Goal: Task Accomplishment & Management: Complete application form

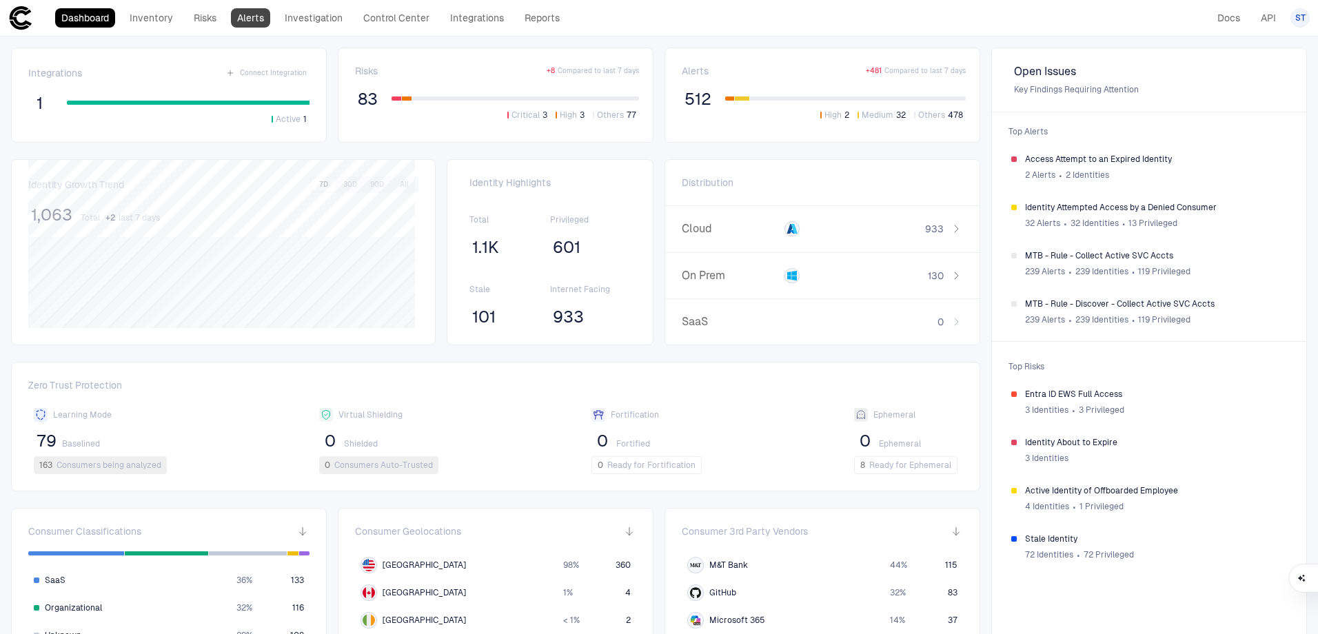
click at [254, 14] on link "Alerts" at bounding box center [250, 17] width 39 height 19
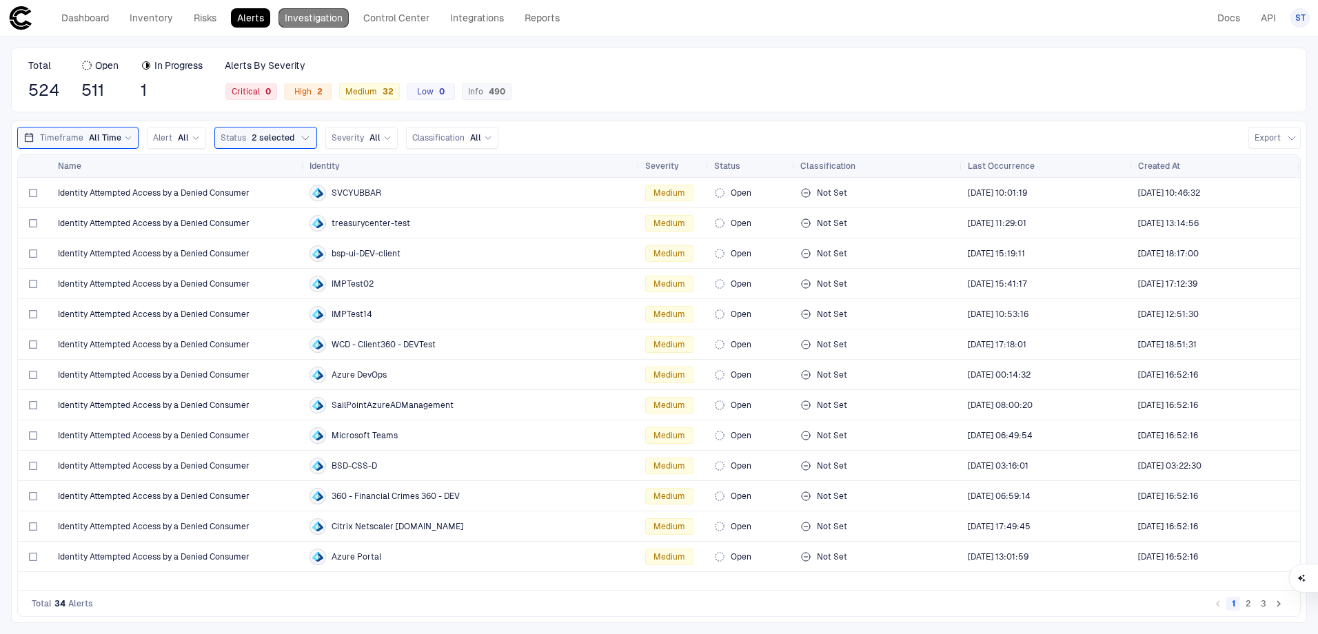
click at [335, 21] on link "Investigation" at bounding box center [314, 17] width 70 height 19
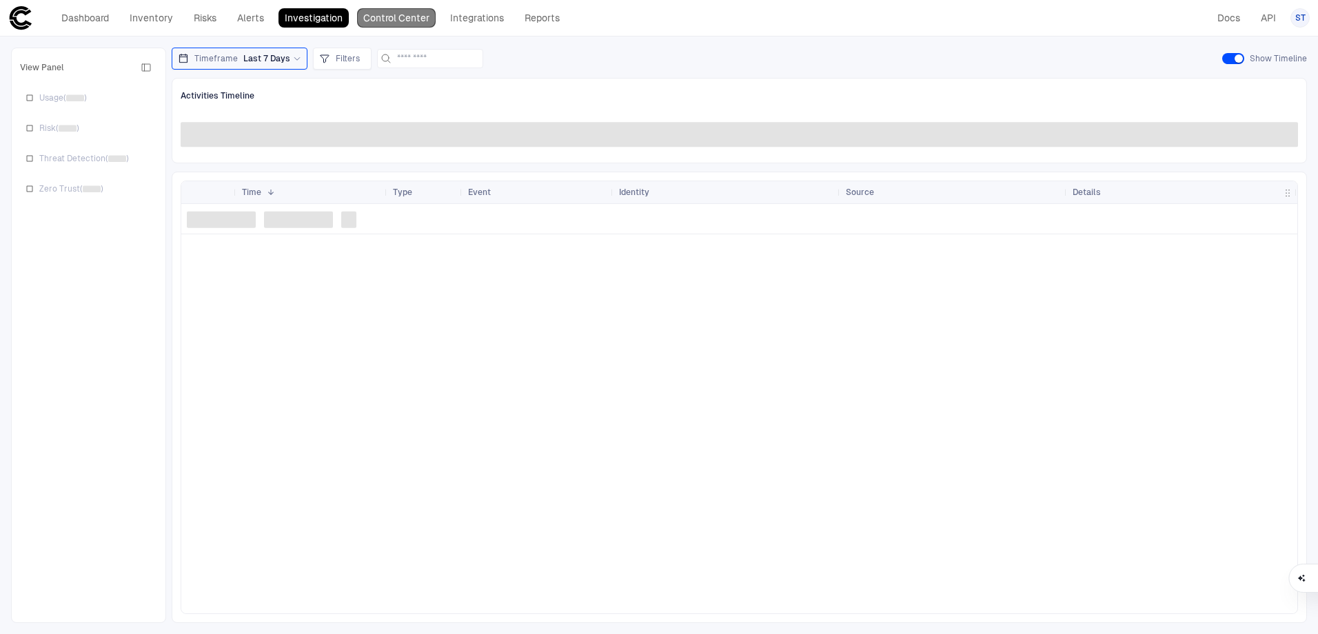
click at [412, 22] on link "Control Center" at bounding box center [396, 17] width 79 height 19
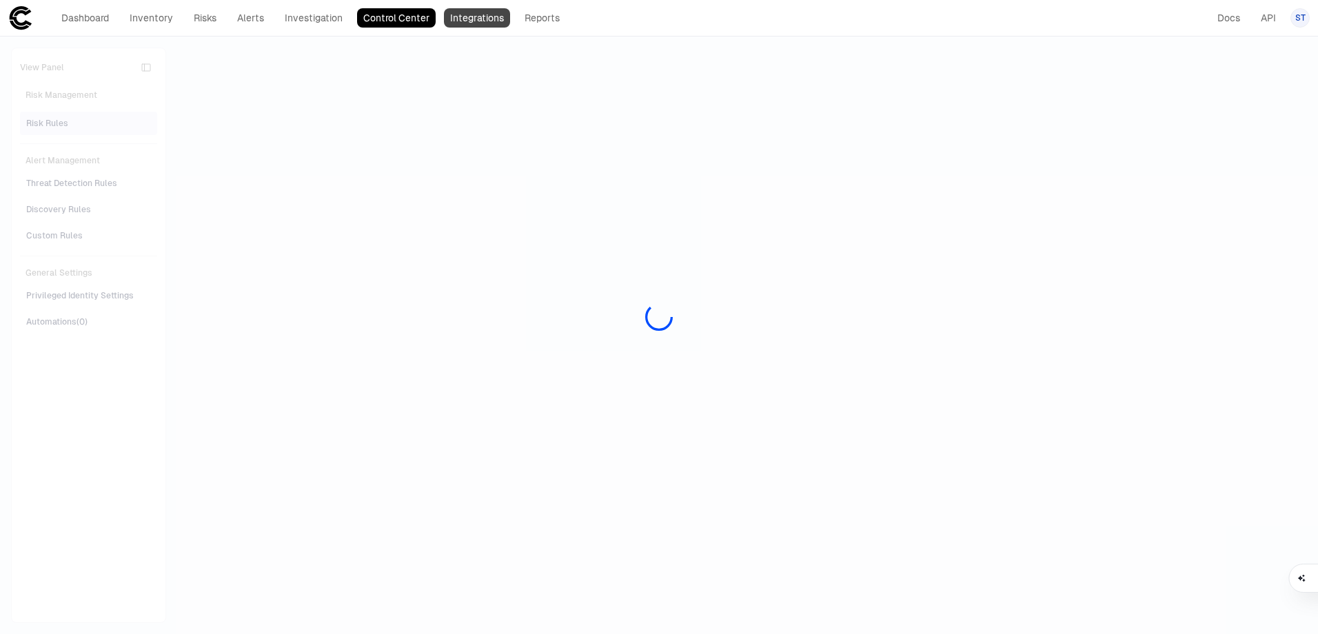
click at [489, 18] on link "Integrations" at bounding box center [477, 17] width 66 height 19
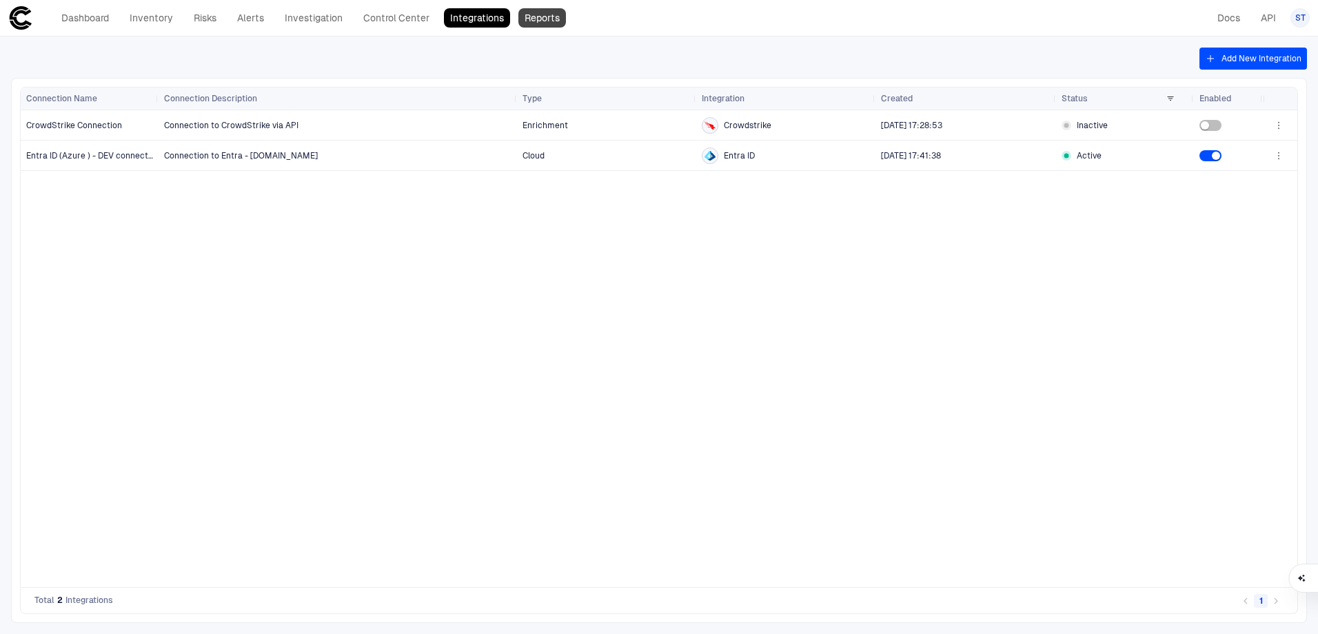
click at [530, 18] on link "Reports" at bounding box center [542, 17] width 48 height 19
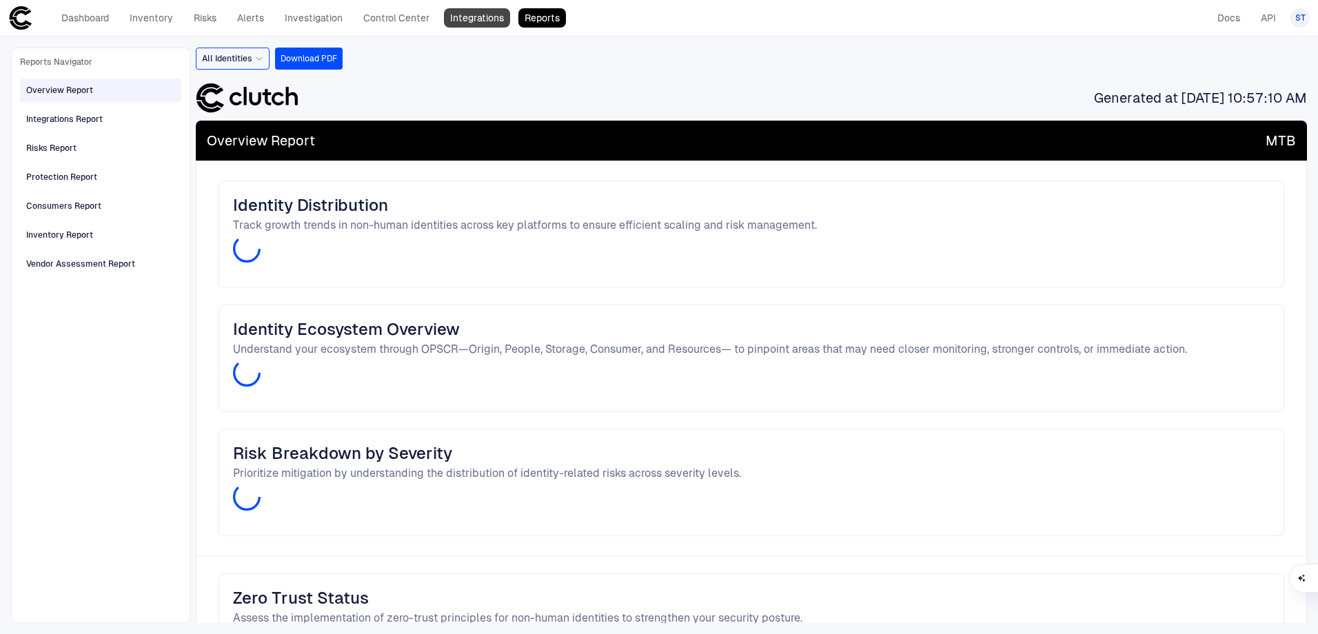
click at [488, 17] on link "Integrations" at bounding box center [477, 17] width 66 height 19
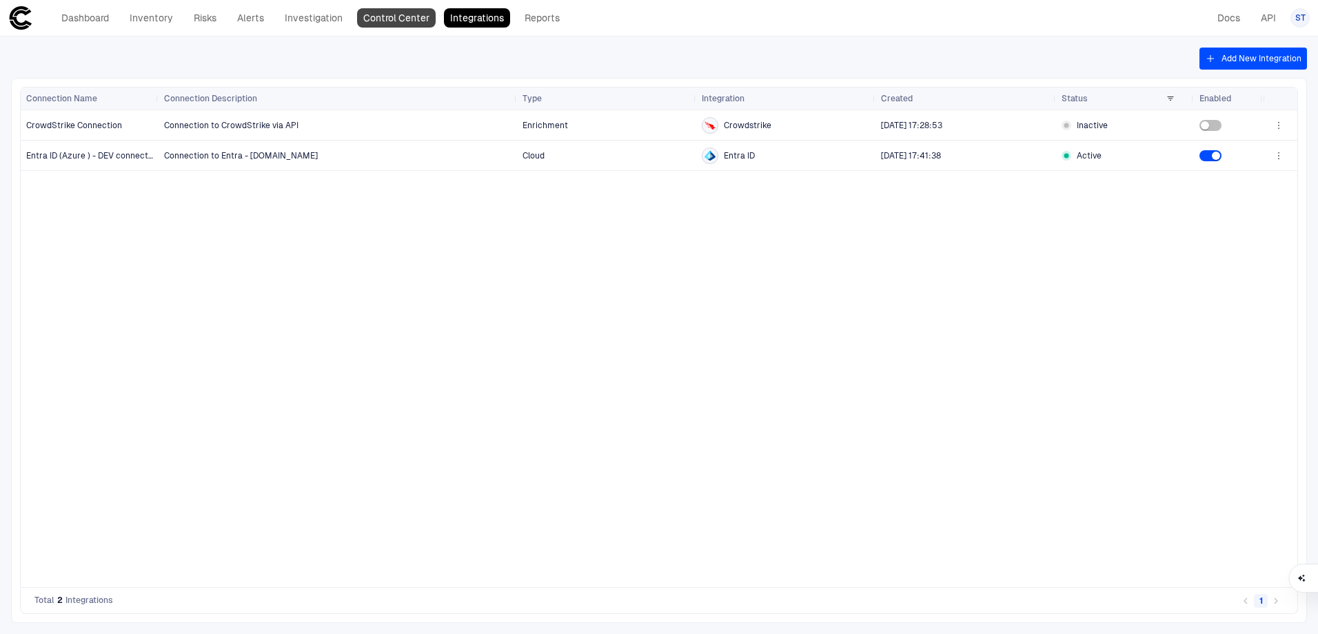
click at [424, 17] on link "Control Center" at bounding box center [396, 17] width 79 height 19
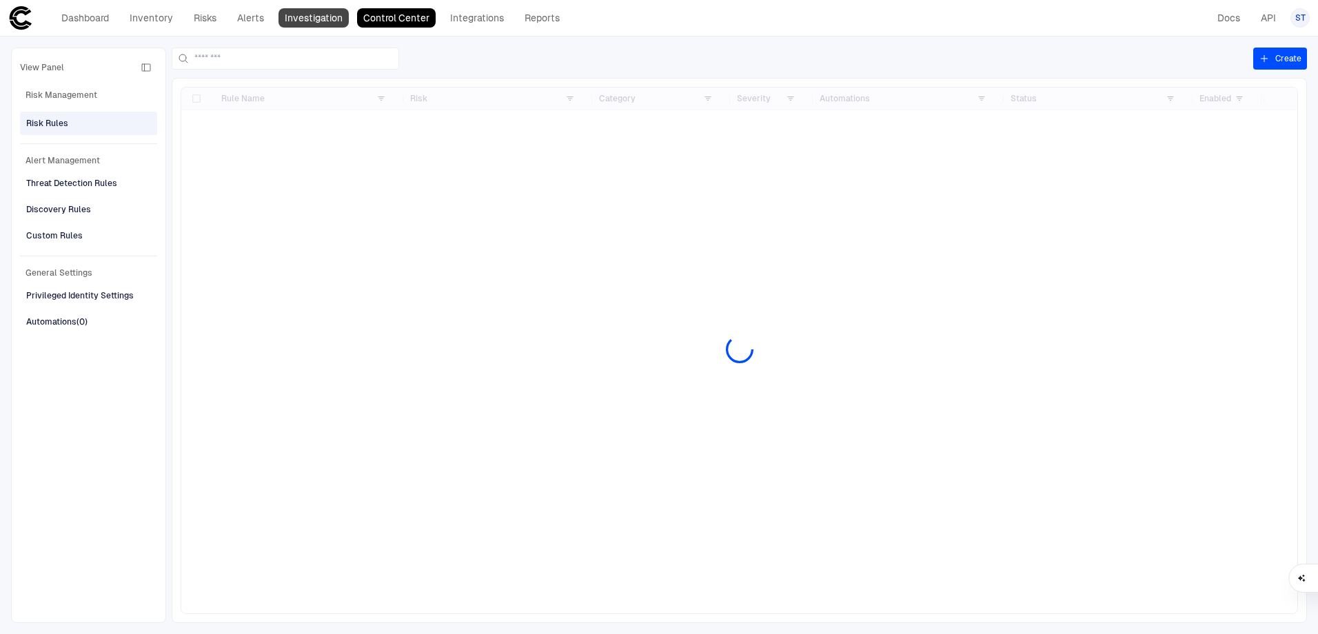
click at [324, 21] on link "Investigation" at bounding box center [314, 17] width 70 height 19
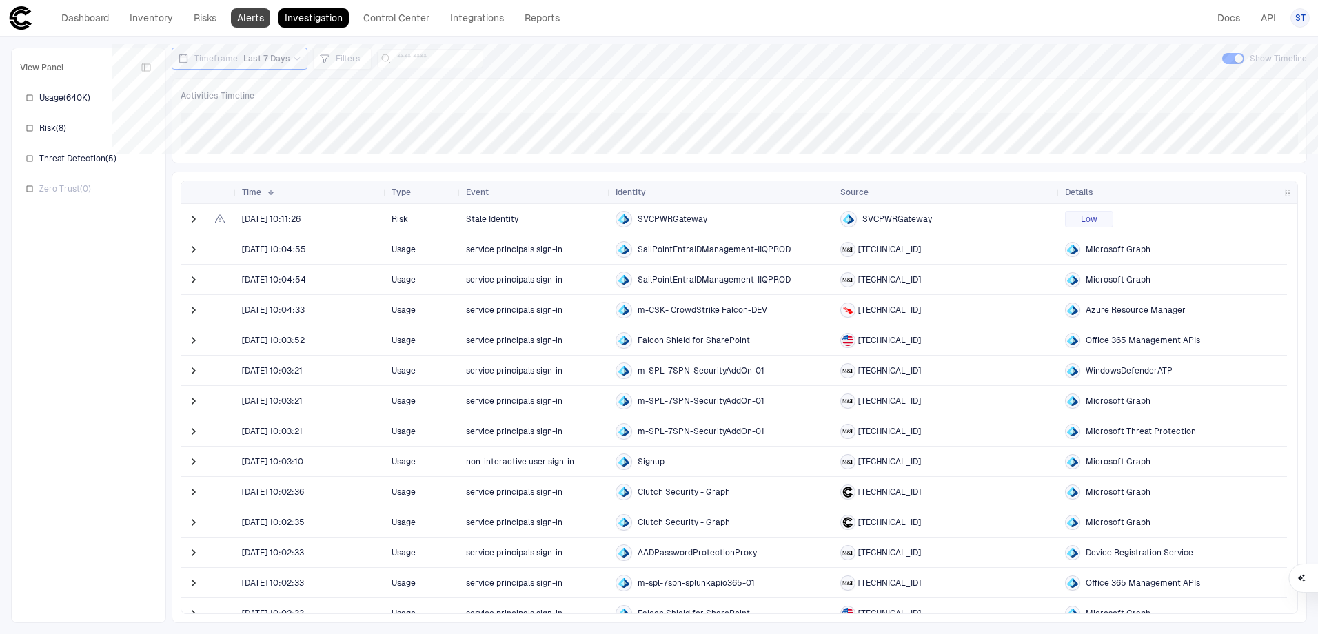
click at [260, 17] on link "Alerts" at bounding box center [250, 17] width 39 height 19
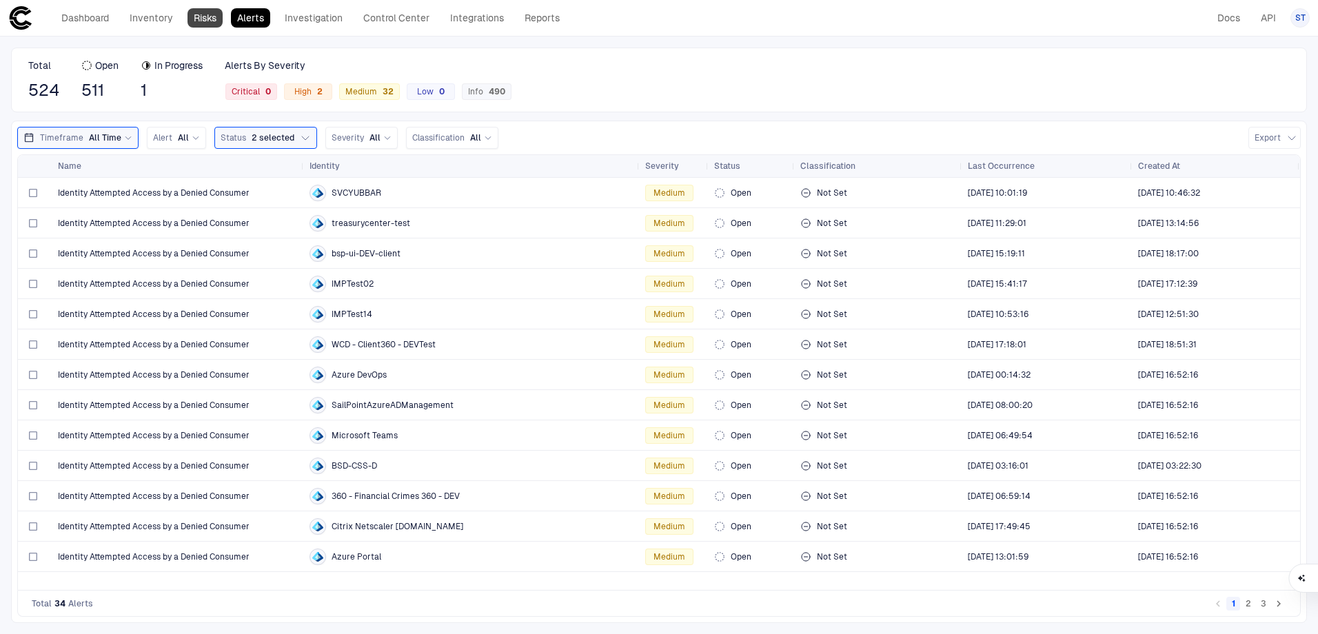
click at [210, 23] on link "Risks" at bounding box center [205, 17] width 35 height 19
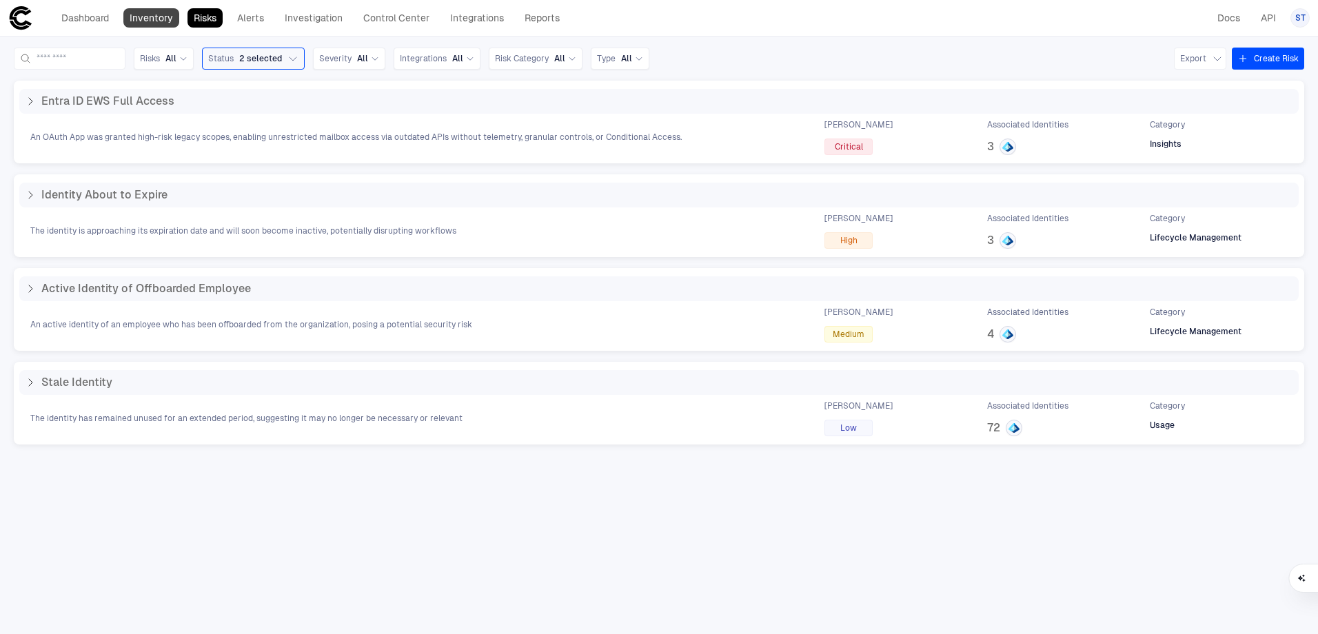
click at [165, 15] on link "Inventory" at bounding box center [151, 17] width 56 height 19
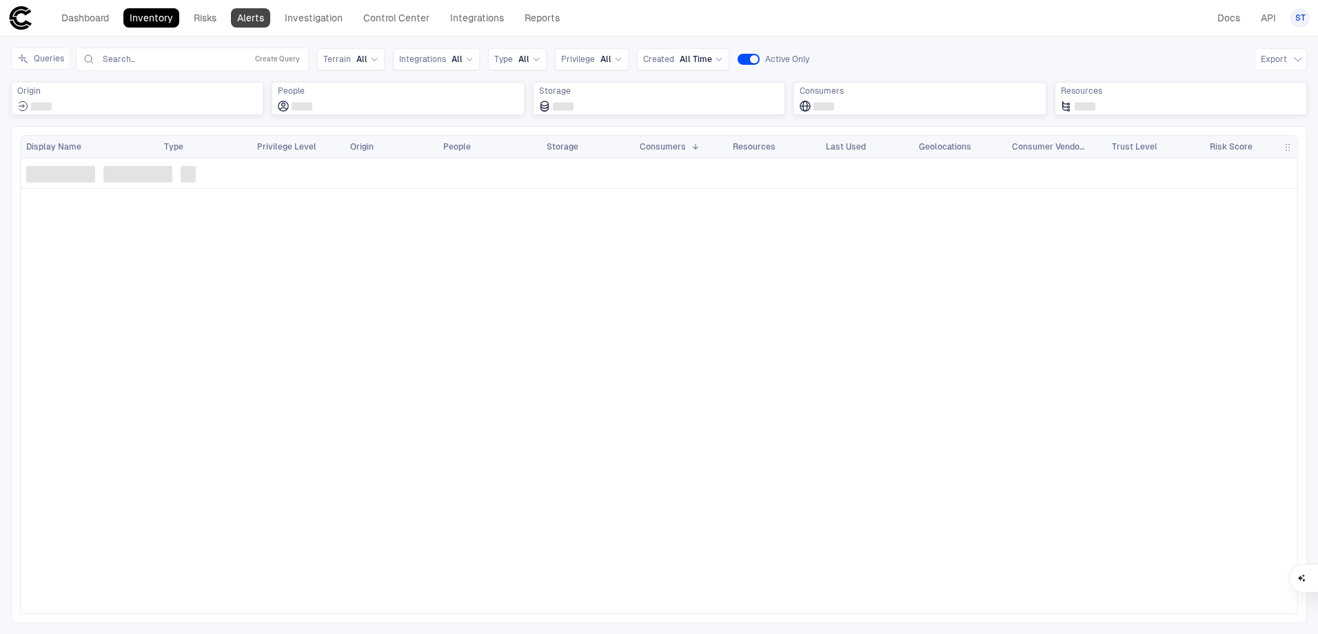
click at [258, 17] on link "Alerts" at bounding box center [250, 17] width 39 height 19
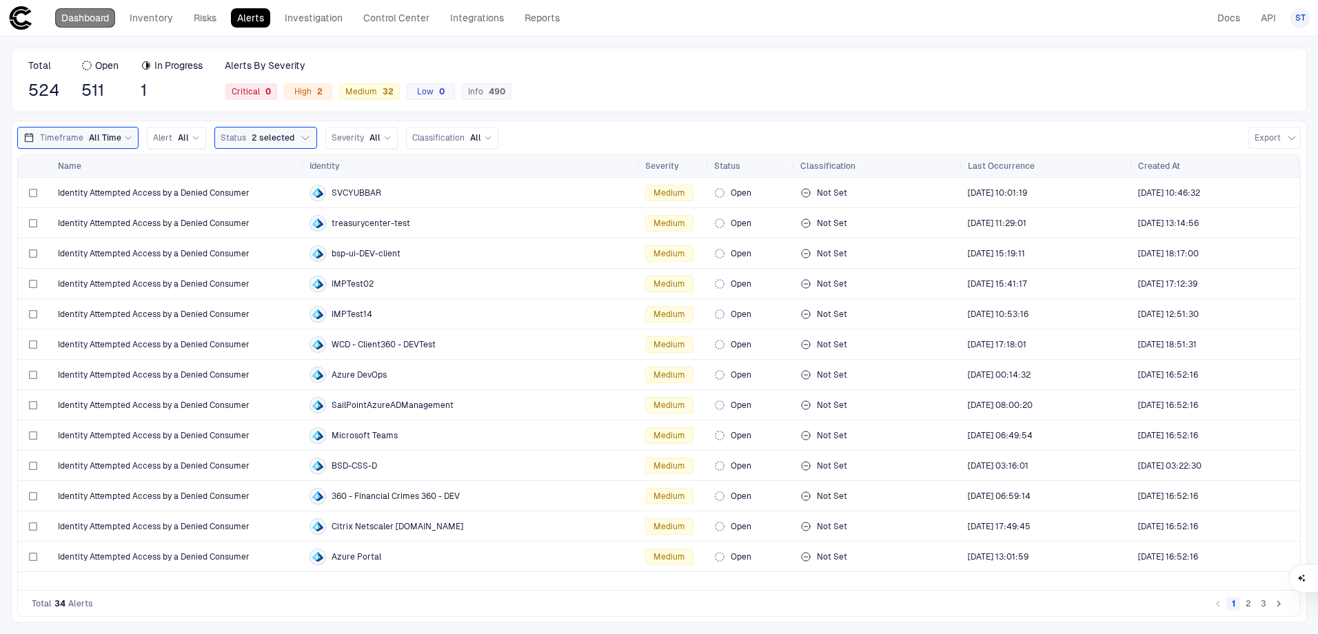
click at [80, 23] on link "Dashboard" at bounding box center [85, 17] width 60 height 19
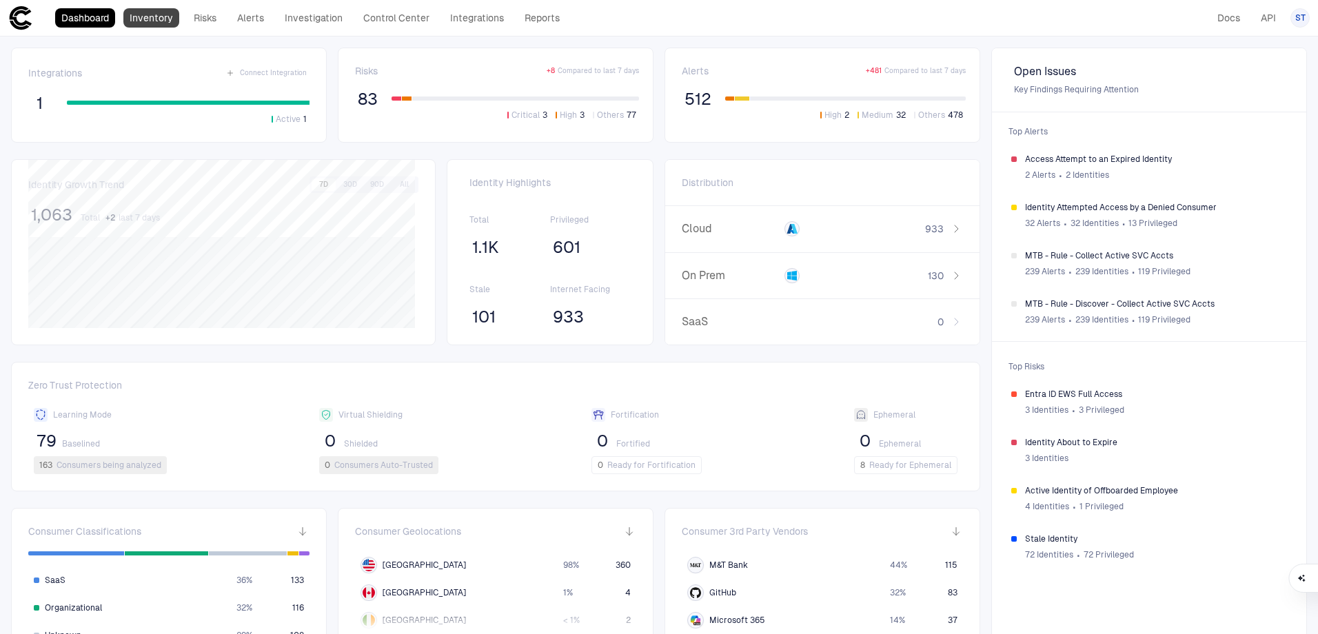
click at [139, 23] on link "Inventory" at bounding box center [151, 17] width 56 height 19
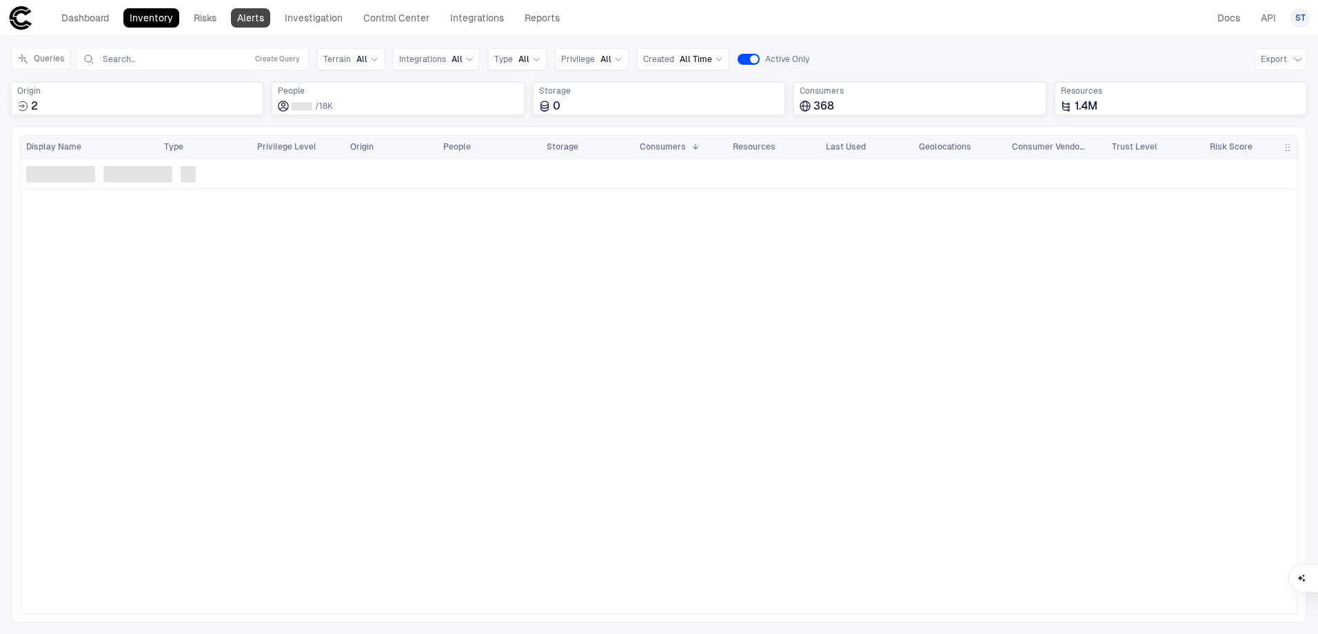
drag, startPoint x: 214, startPoint y: 17, endPoint x: 257, endPoint y: 14, distance: 43.5
click at [214, 17] on link "Risks" at bounding box center [205, 17] width 35 height 19
click at [257, 14] on link "Alerts" at bounding box center [250, 17] width 39 height 19
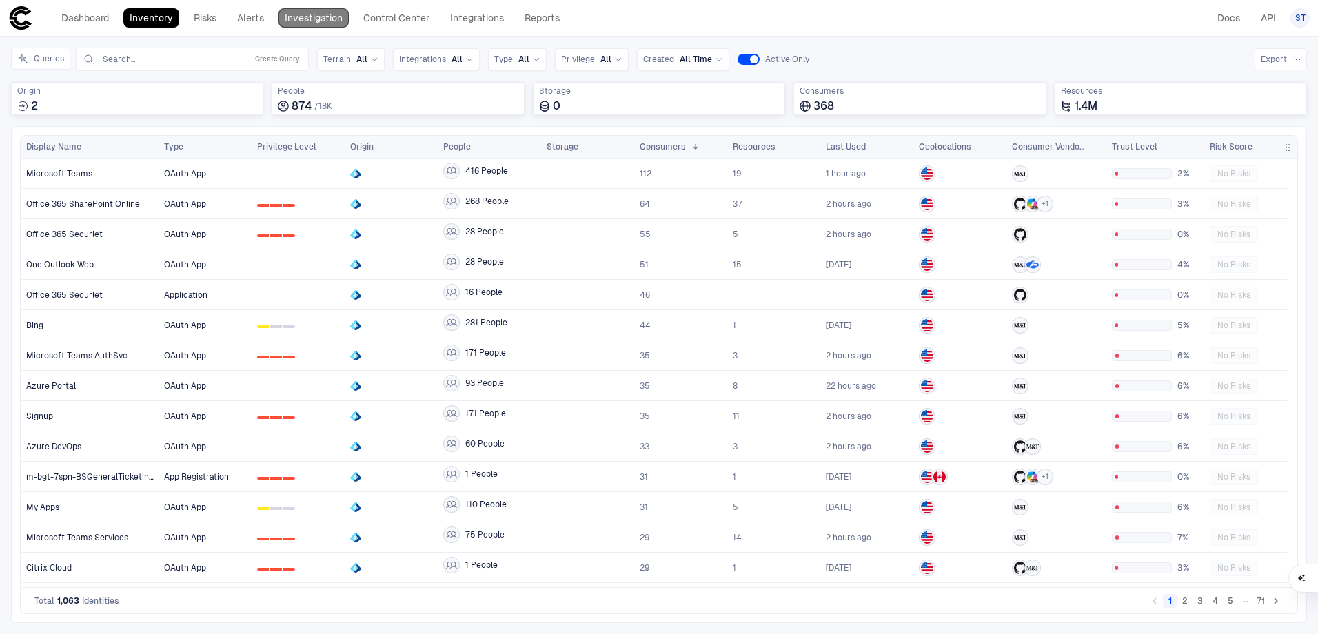
drag, startPoint x: 308, startPoint y: 13, endPoint x: 303, endPoint y: 18, distance: 7.3
click at [309, 13] on link "Investigation" at bounding box center [314, 17] width 70 height 19
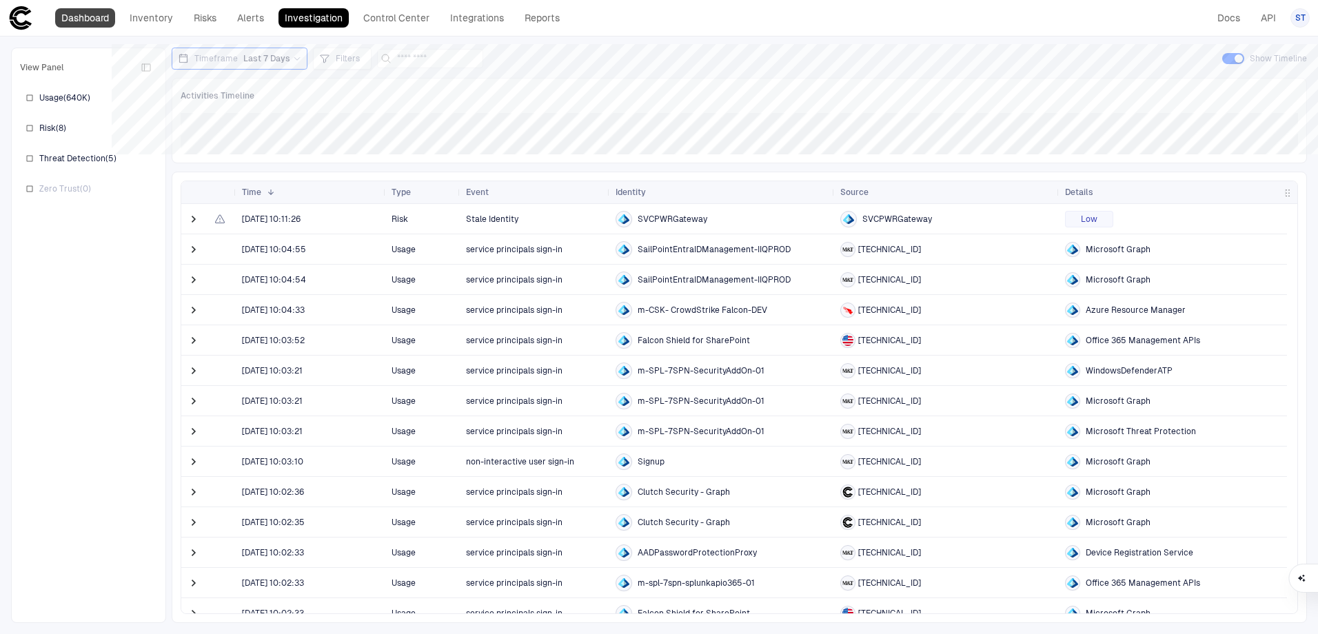
click at [74, 27] on link "Dashboard" at bounding box center [85, 17] width 60 height 19
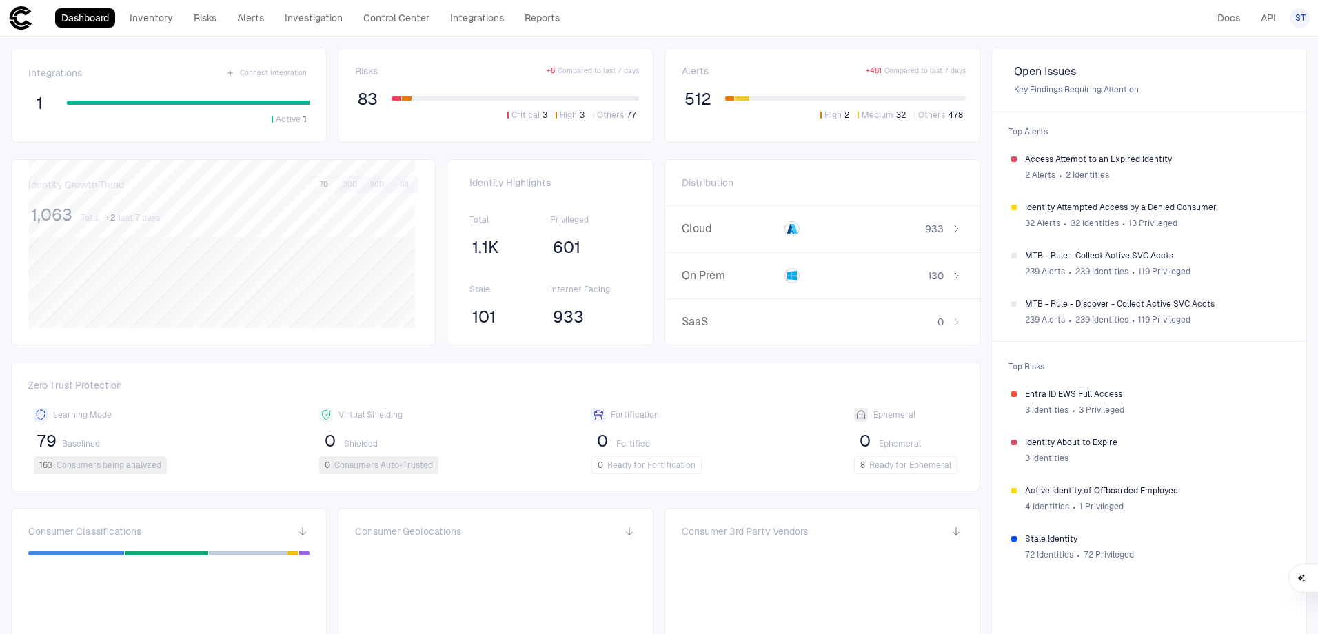
click at [24, 22] on icon at bounding box center [21, 17] width 22 height 23
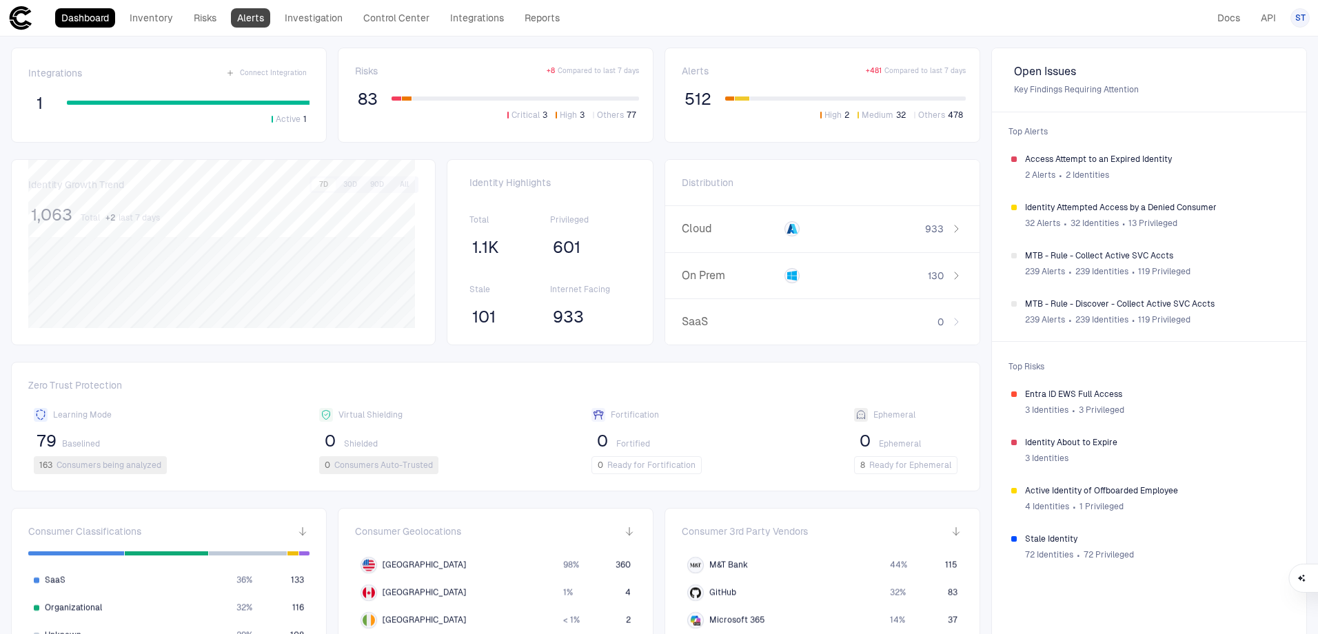
click at [245, 14] on link "Alerts" at bounding box center [250, 17] width 39 height 19
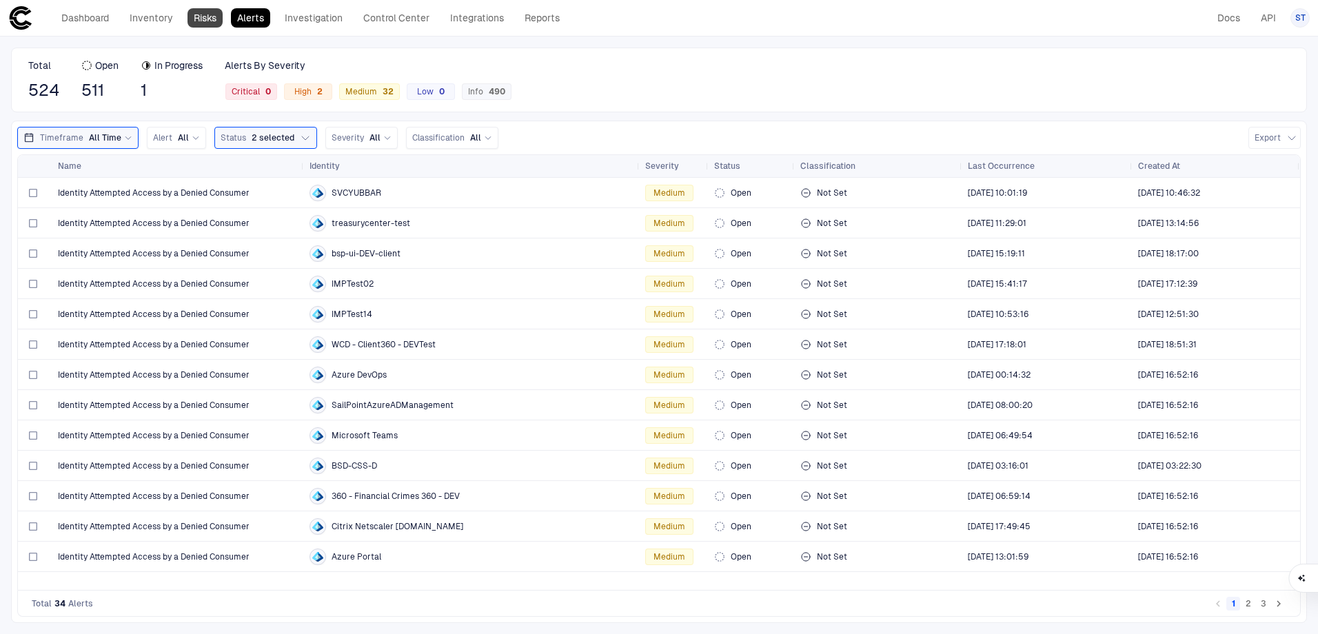
click at [206, 21] on link "Risks" at bounding box center [205, 17] width 35 height 19
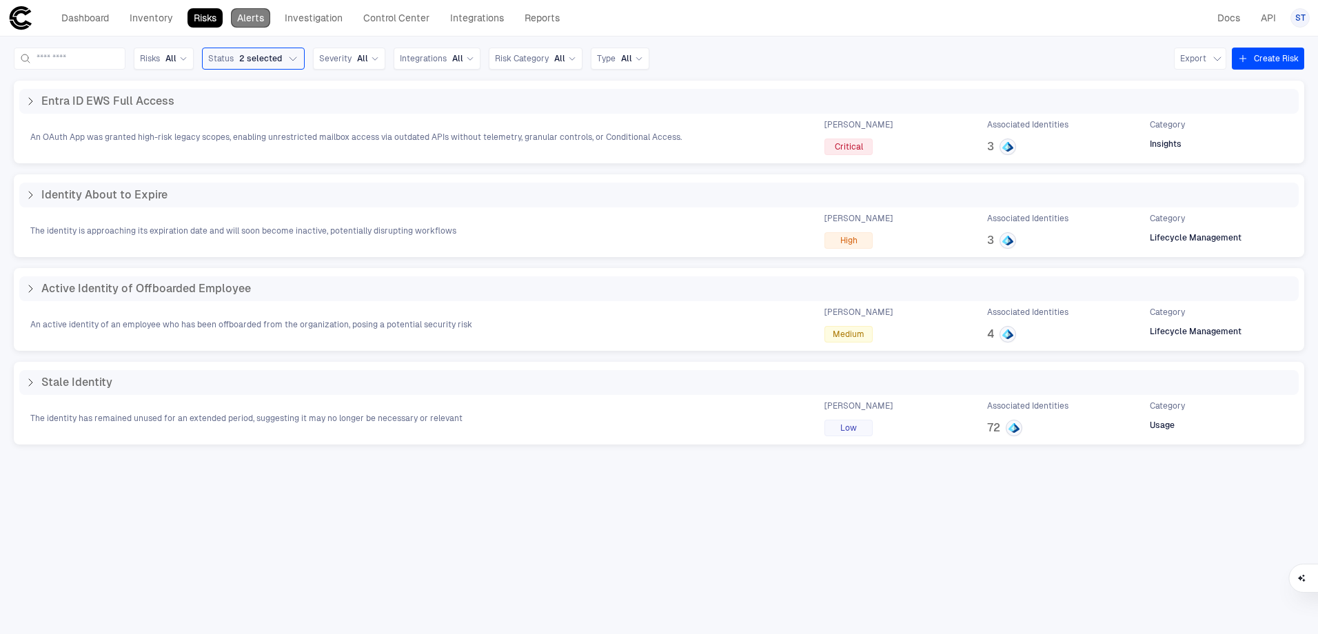
click at [243, 15] on link "Alerts" at bounding box center [250, 17] width 39 height 19
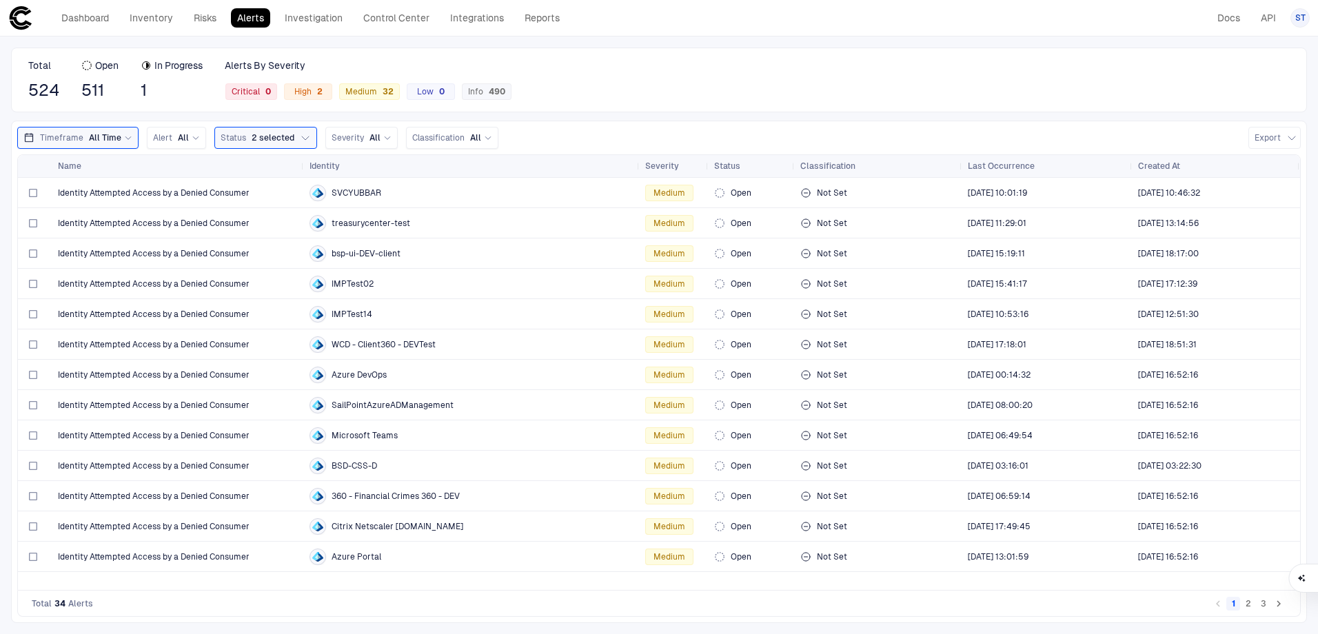
click at [185, 23] on div "Dashboard Inventory Risks Alerts Investigation Control Center Integrations Repo…" at bounding box center [310, 17] width 511 height 19
click at [199, 19] on link "Risks" at bounding box center [205, 17] width 35 height 19
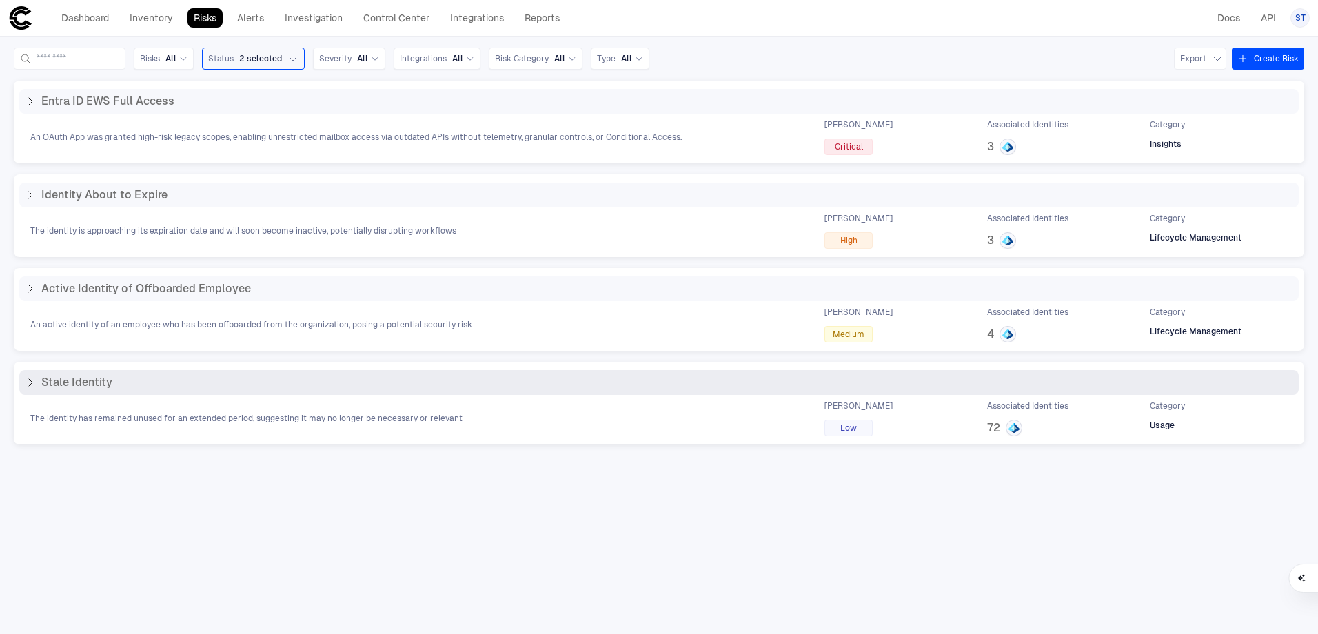
click at [30, 384] on icon at bounding box center [30, 382] width 11 height 11
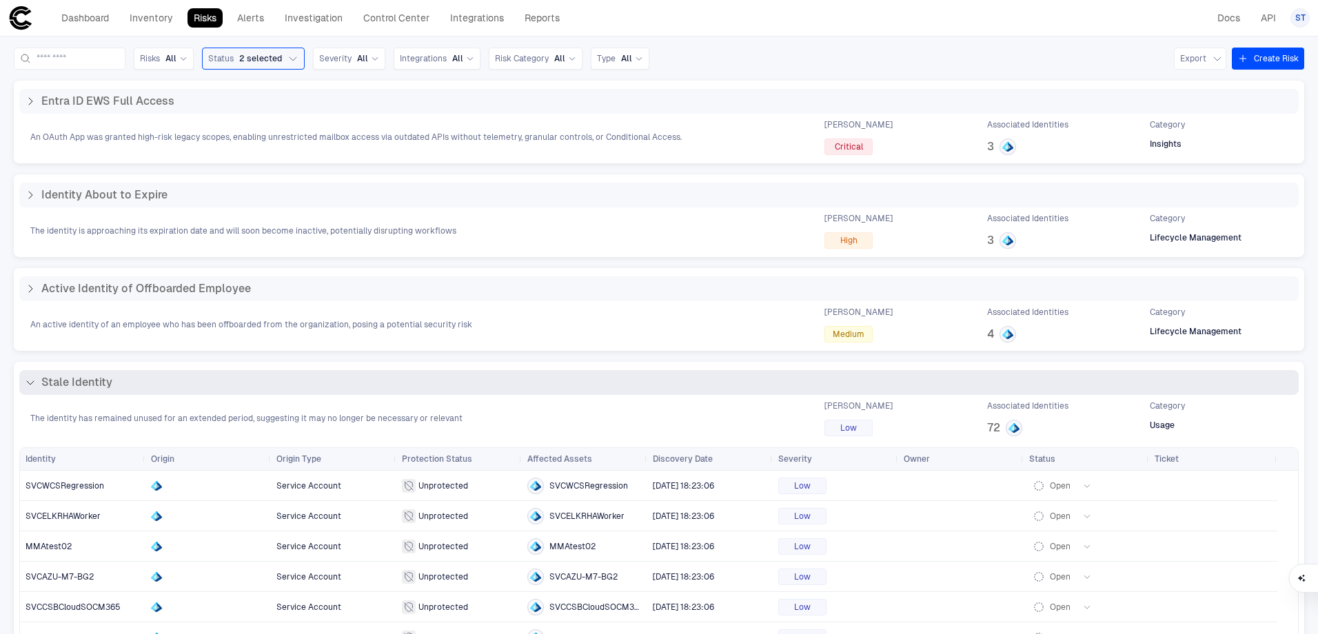
click at [30, 384] on icon at bounding box center [30, 382] width 7 height 3
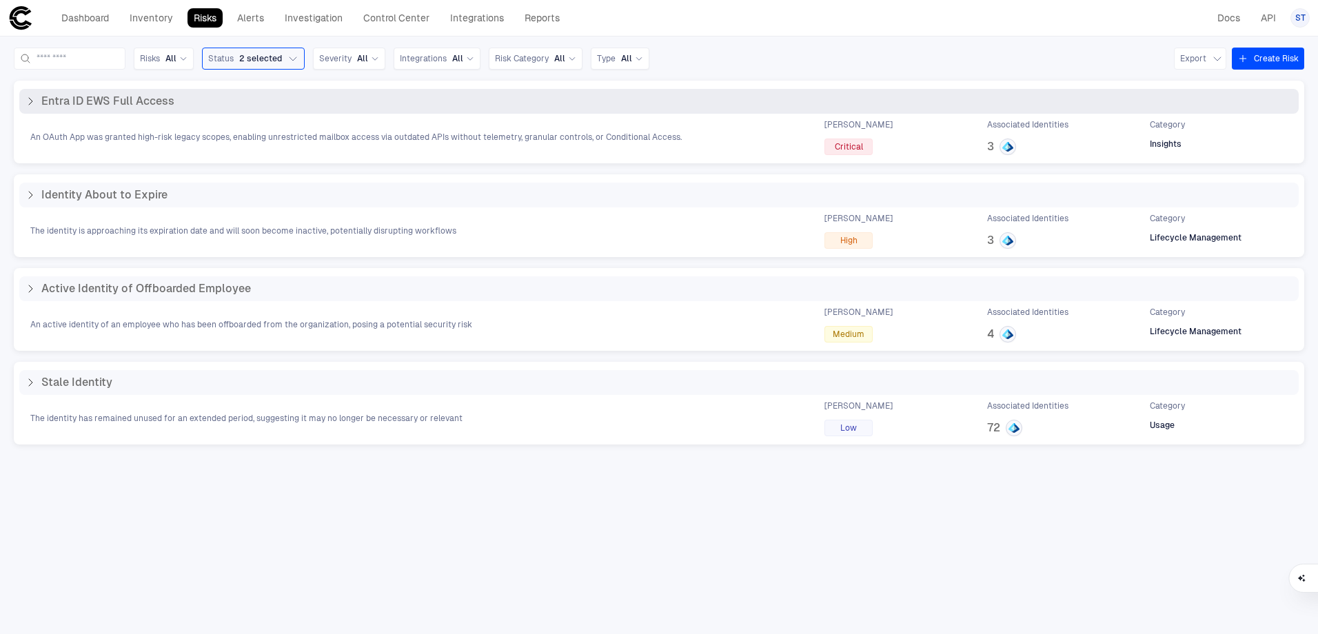
click at [32, 99] on icon at bounding box center [30, 101] width 11 height 11
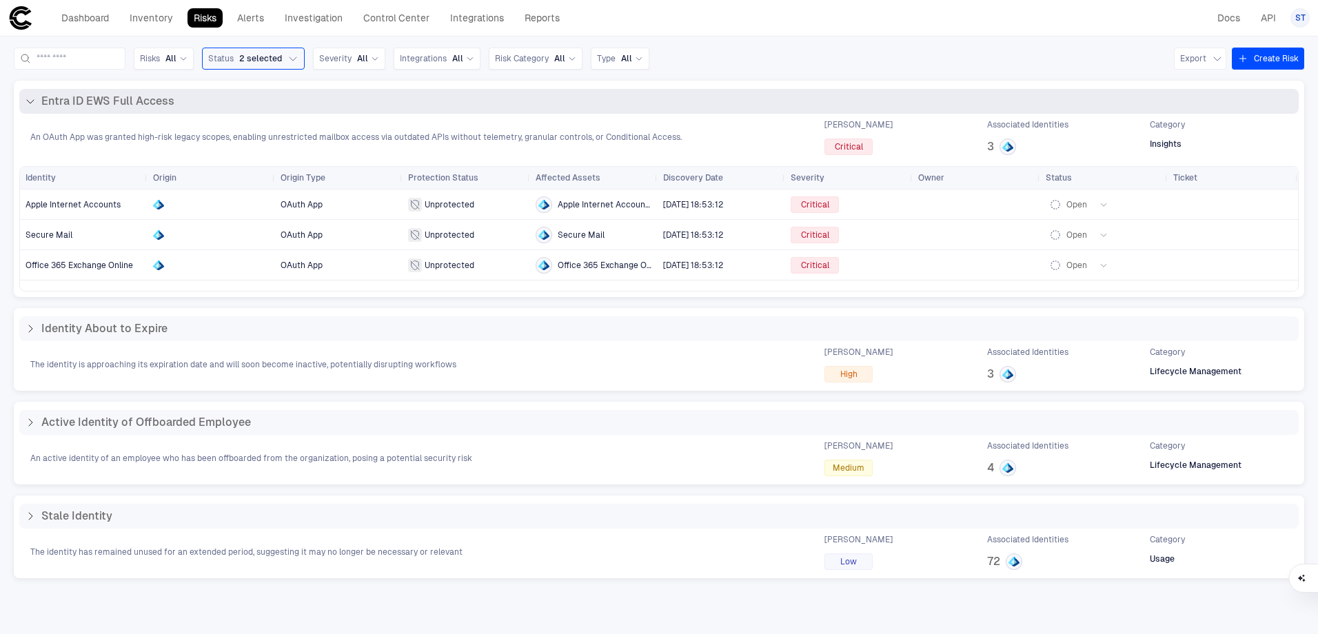
click at [32, 99] on icon at bounding box center [30, 101] width 11 height 11
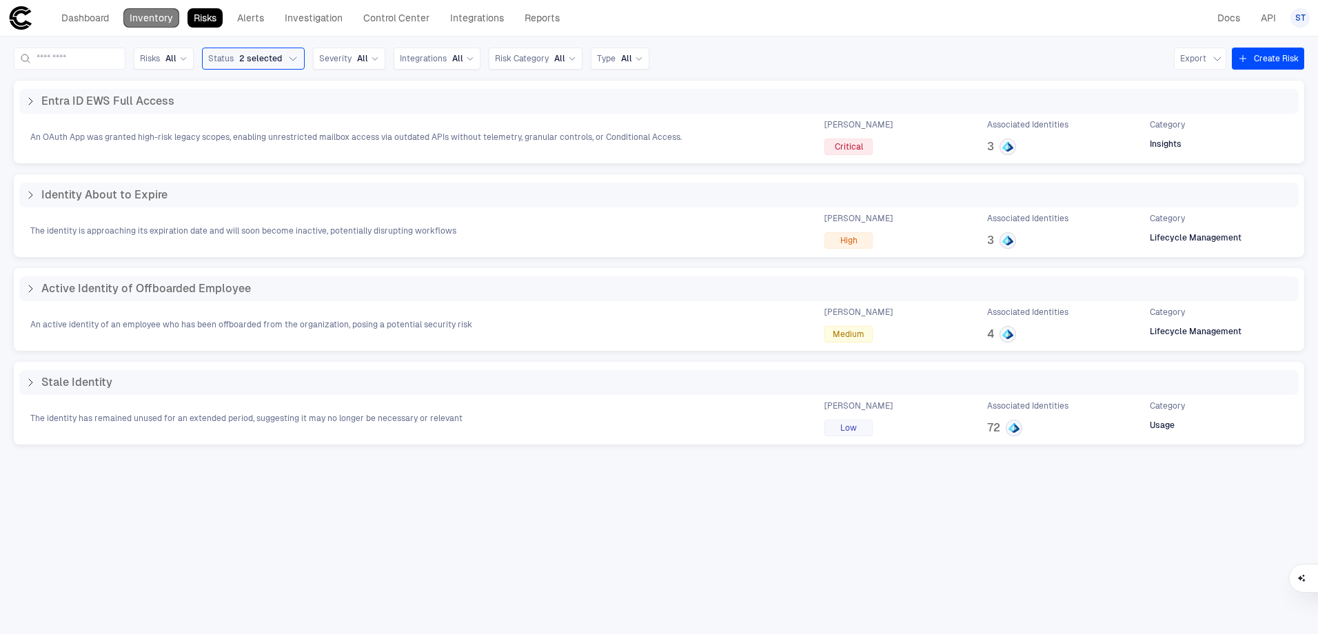
click at [157, 25] on link "Inventory" at bounding box center [151, 17] width 56 height 19
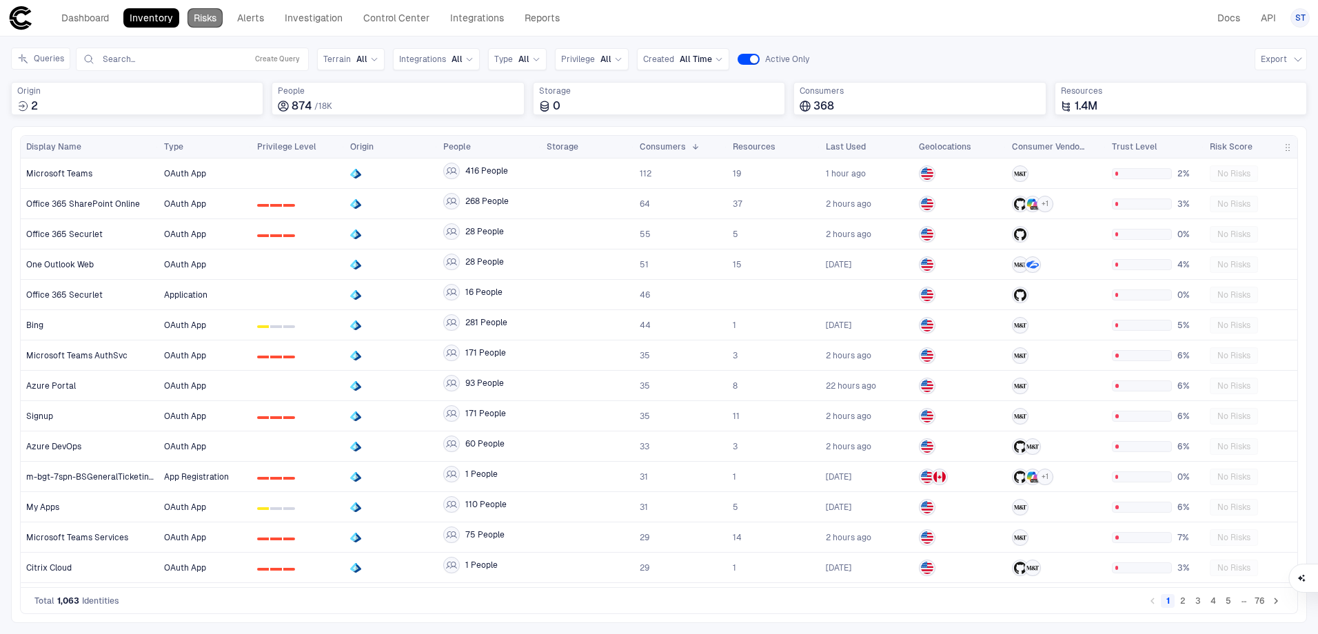
click at [202, 19] on link "Risks" at bounding box center [205, 17] width 35 height 19
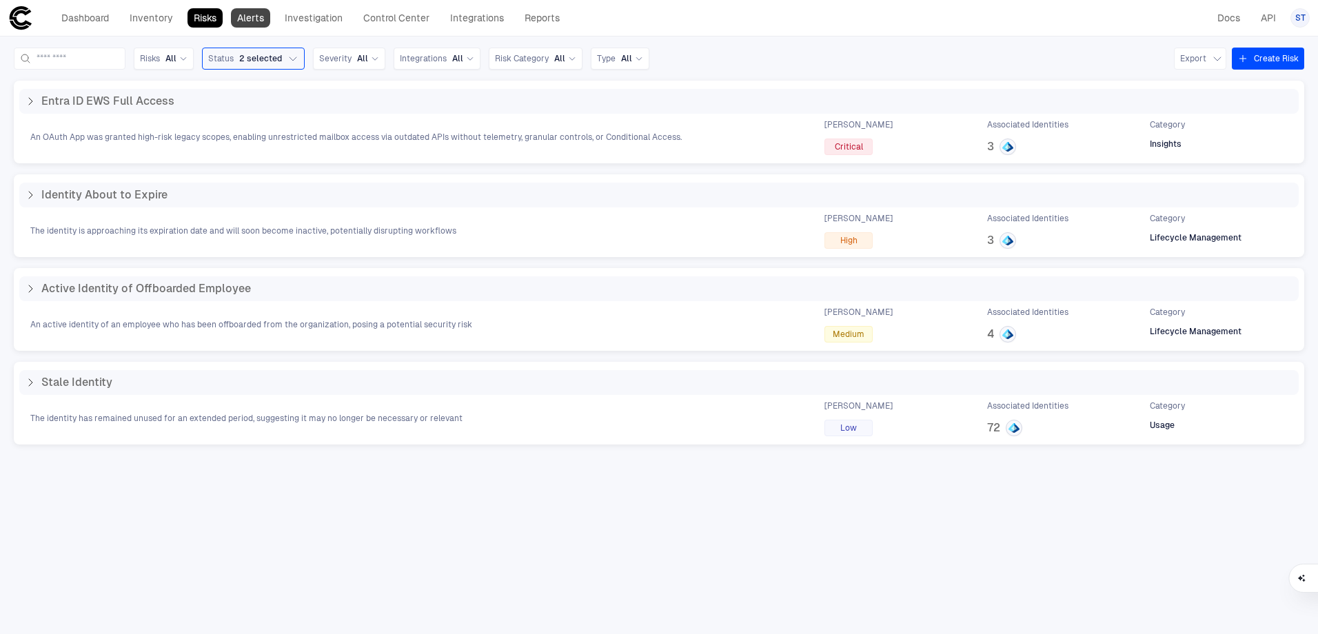
click at [256, 19] on link "Alerts" at bounding box center [250, 17] width 39 height 19
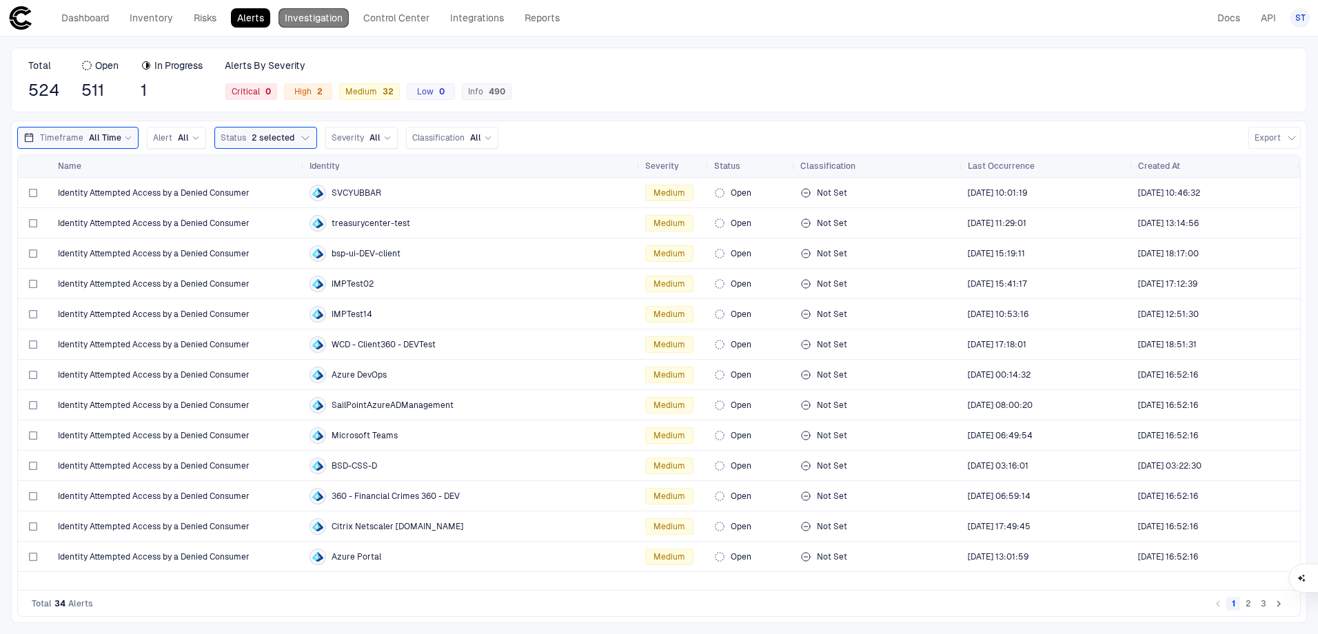
click at [316, 14] on link "Investigation" at bounding box center [314, 17] width 70 height 19
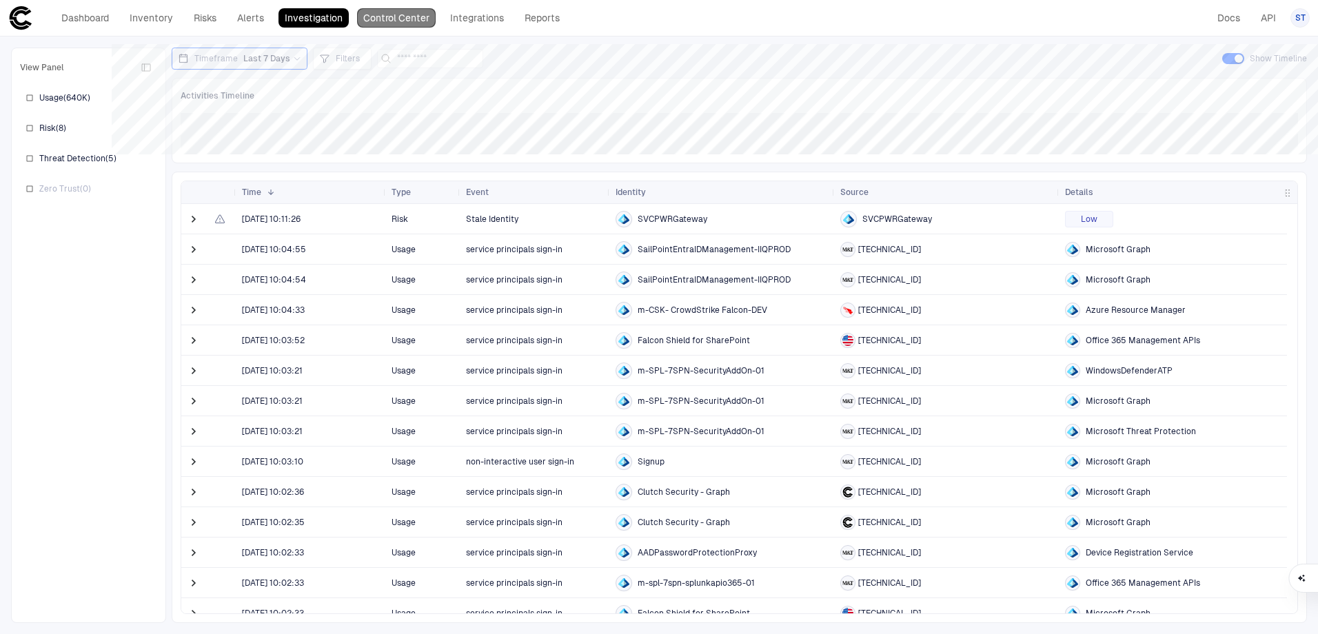
click at [404, 23] on link "Control Center" at bounding box center [396, 17] width 79 height 19
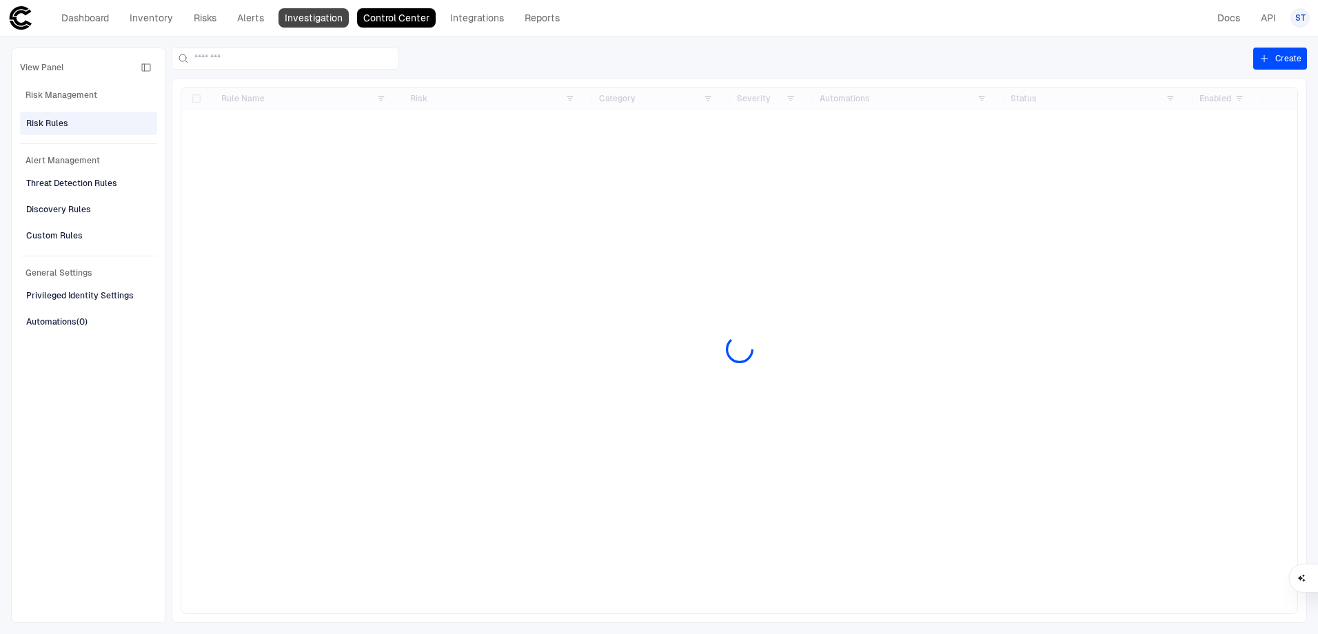
click at [321, 23] on link "Investigation" at bounding box center [314, 17] width 70 height 19
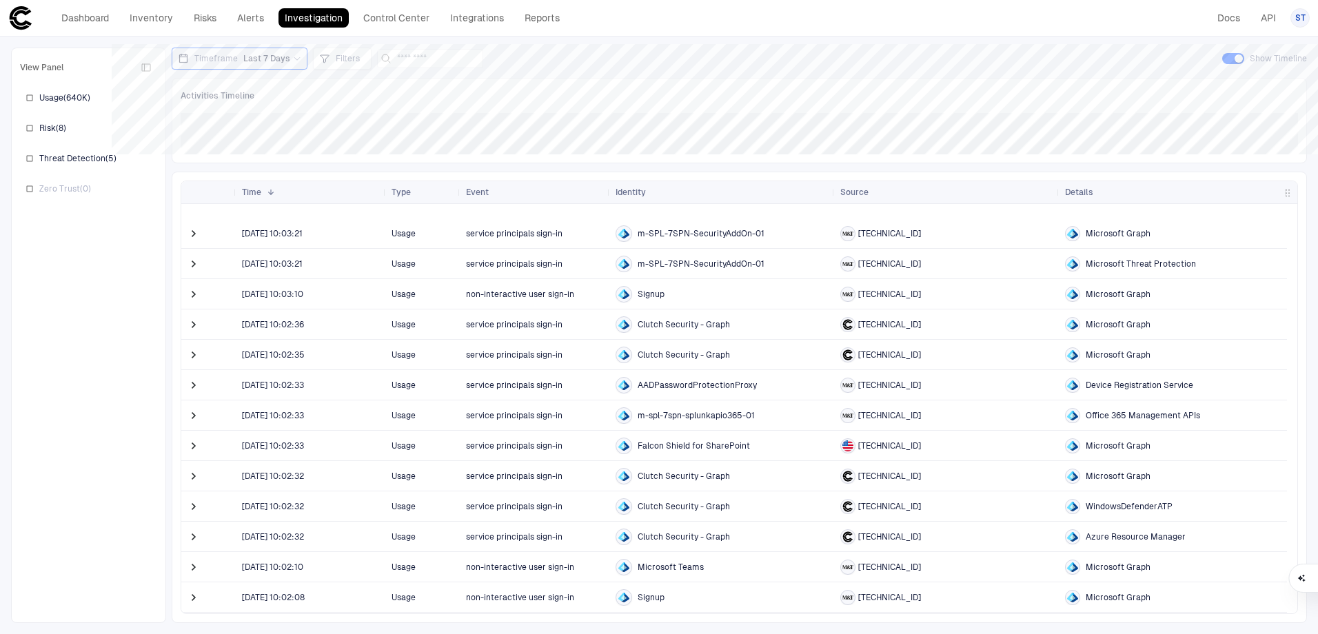
scroll to position [207, 0]
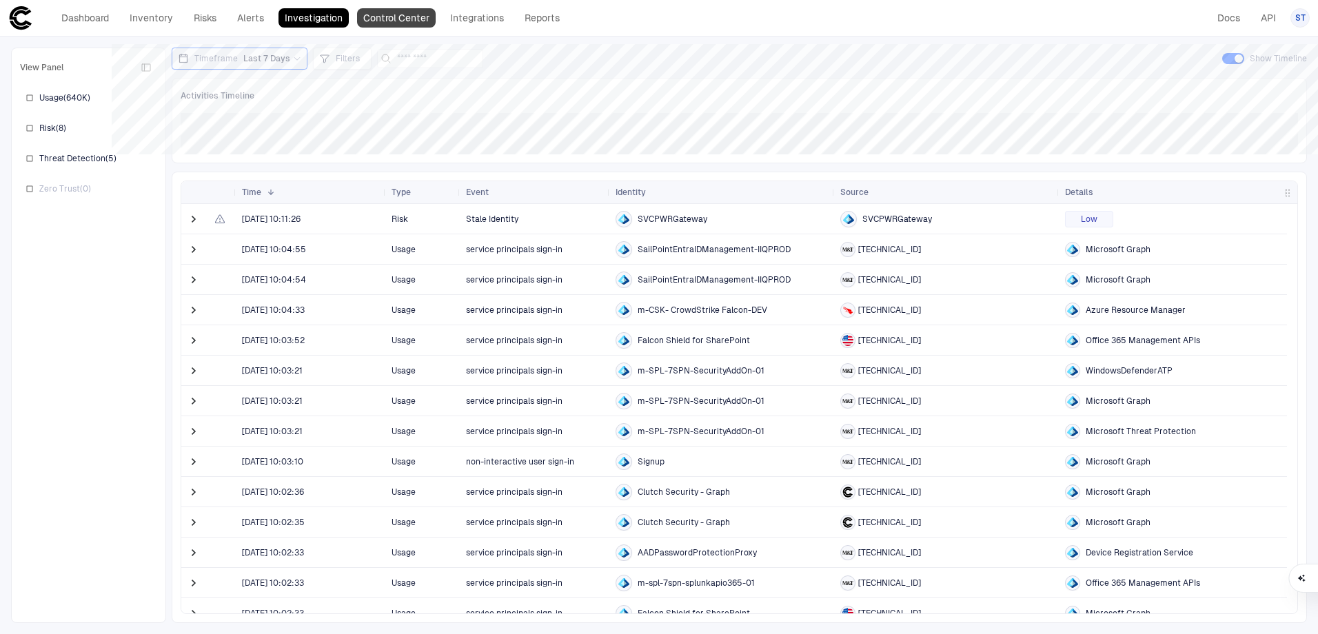
click at [407, 21] on link "Control Center" at bounding box center [396, 17] width 79 height 19
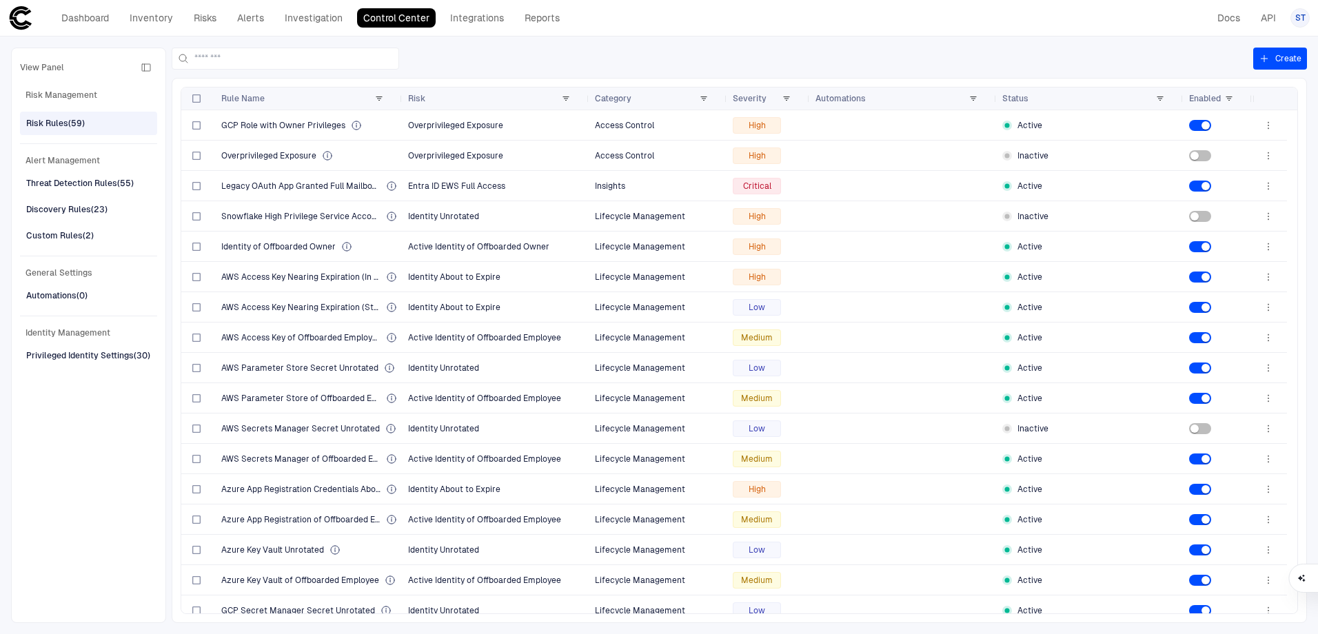
click at [415, 19] on link "Control Center" at bounding box center [396, 17] width 79 height 19
click at [783, 104] on div "Severity" at bounding box center [769, 99] width 72 height 22
click at [782, 98] on div "Severity" at bounding box center [758, 98] width 50 height 15
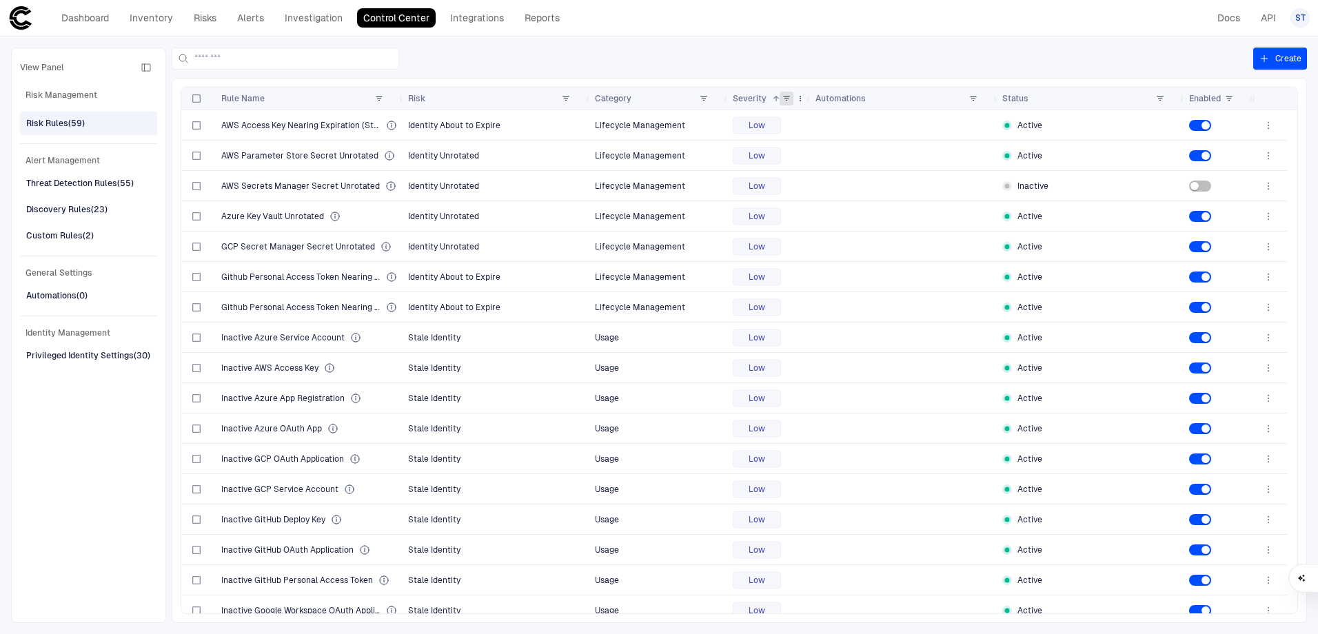
click at [786, 97] on span at bounding box center [787, 98] width 8 height 8
click at [796, 58] on div at bounding box center [713, 59] width 1082 height 22
click at [247, 23] on link "Alerts" at bounding box center [250, 17] width 39 height 19
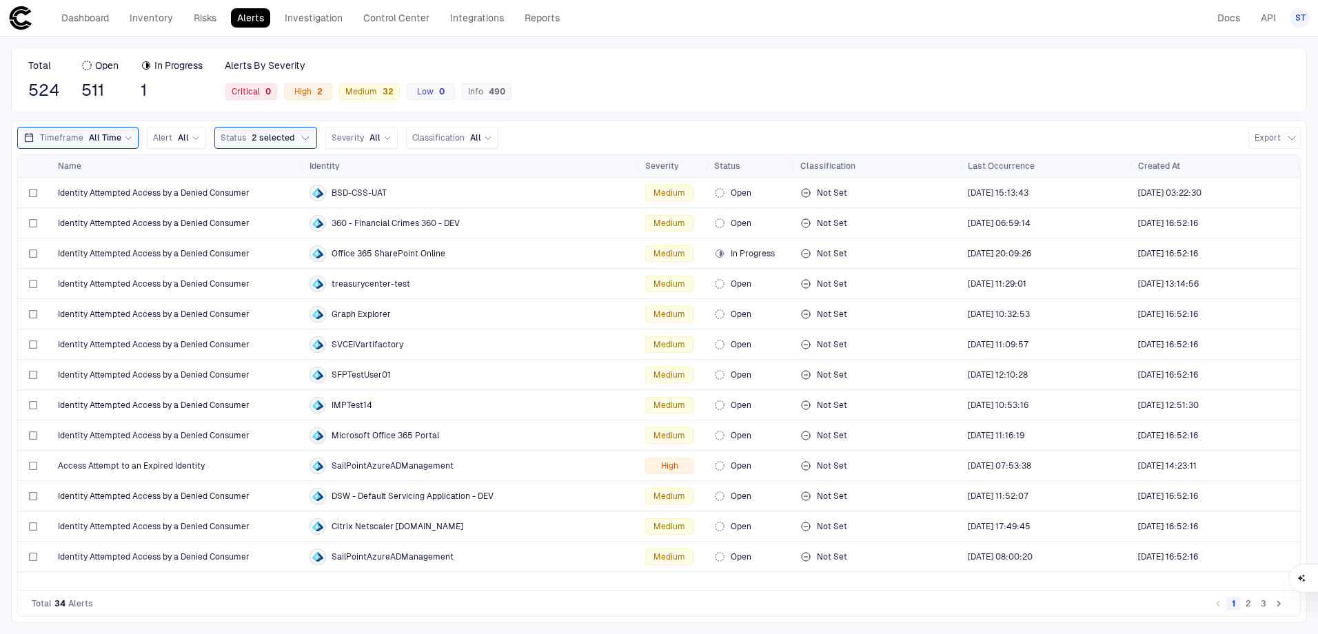
click at [814, 66] on div "Total 524 Open 511 In Progress 1 Alerts By Severity Critical 0 High 2 Medium 32…" at bounding box center [659, 80] width 1296 height 65
click at [726, 80] on div "Total 524 Open 511 In Progress 1 Alerts By Severity Critical 0 High 2 Medium 32…" at bounding box center [659, 80] width 1296 height 65
click at [340, 21] on link "Investigation" at bounding box center [314, 17] width 70 height 19
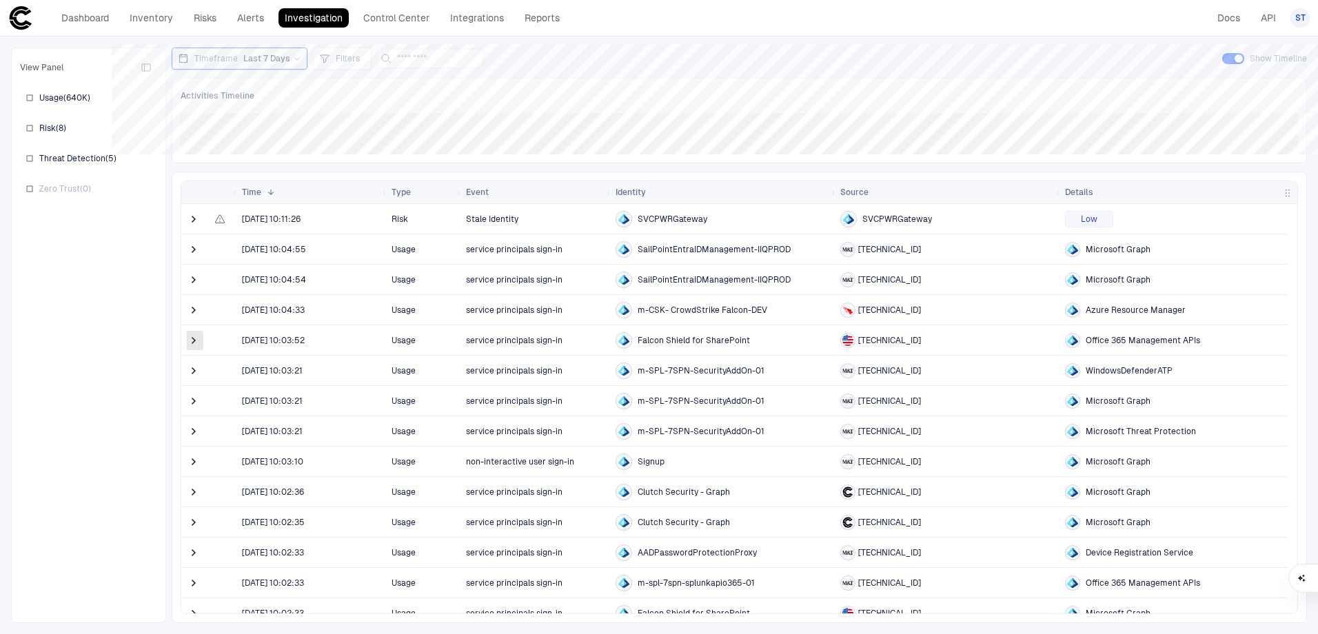
click at [195, 343] on span at bounding box center [194, 341] width 14 height 14
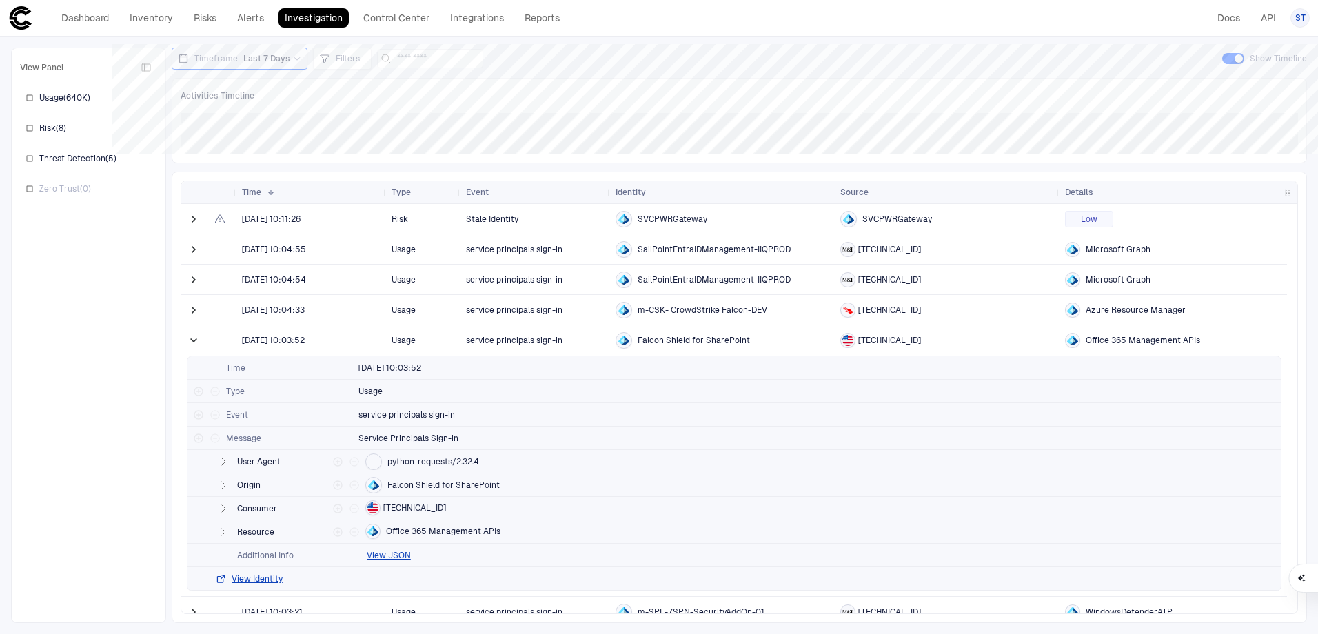
click at [195, 343] on span at bounding box center [194, 341] width 14 height 14
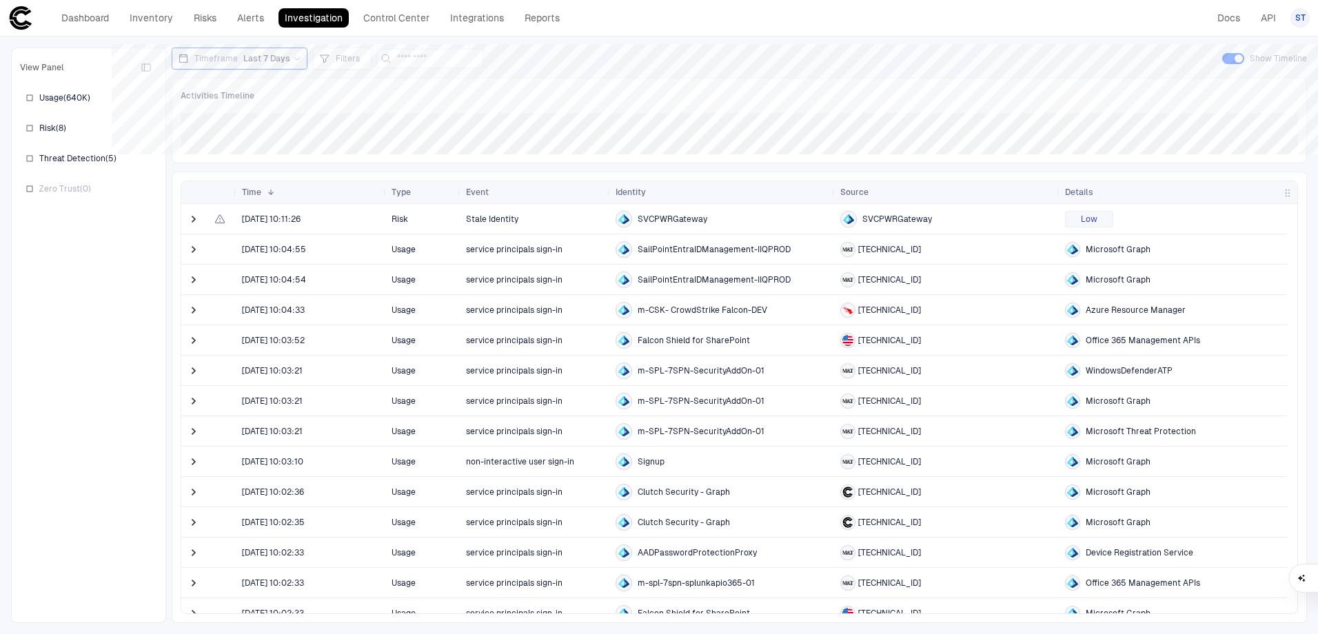
click at [694, 63] on div "Timeframe Last 7 Days Filters Show Timeline" at bounding box center [740, 59] width 1136 height 22
click at [745, 50] on div "Timeframe Last 7 Days Filters Show Timeline" at bounding box center [740, 59] width 1136 height 22
click at [315, 17] on link "Investigation" at bounding box center [314, 17] width 70 height 19
click at [406, 19] on link "Control Center" at bounding box center [396, 17] width 79 height 19
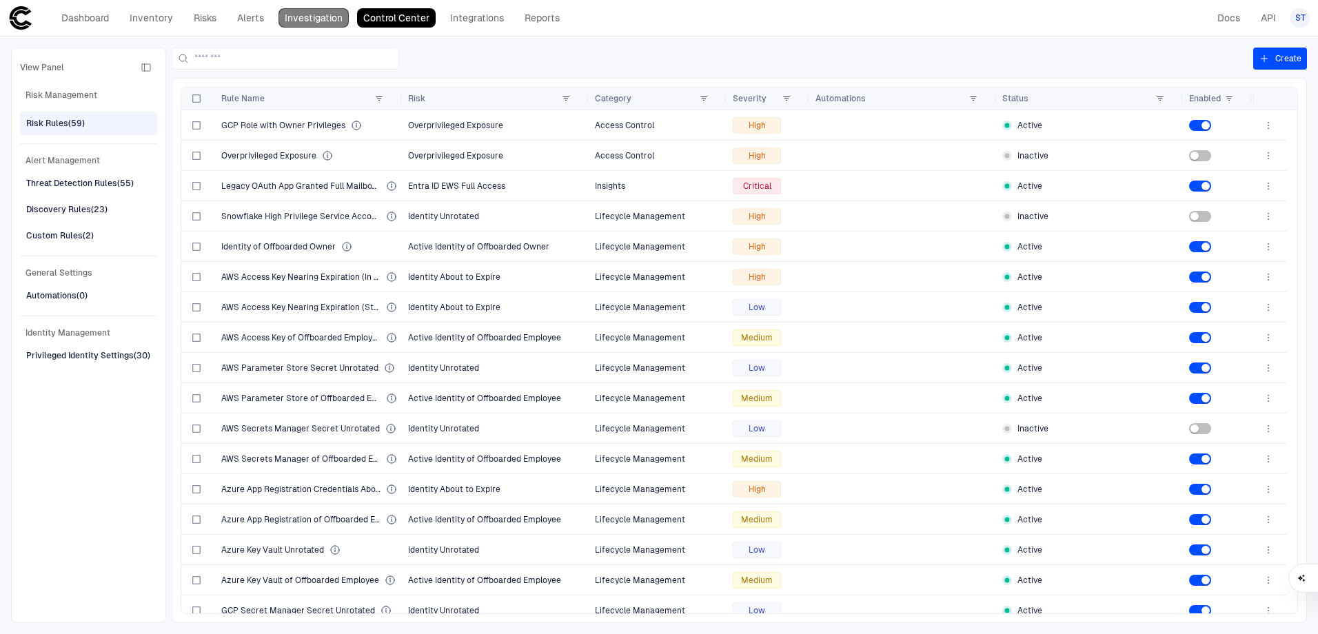
click at [316, 21] on link "Investigation" at bounding box center [314, 17] width 70 height 19
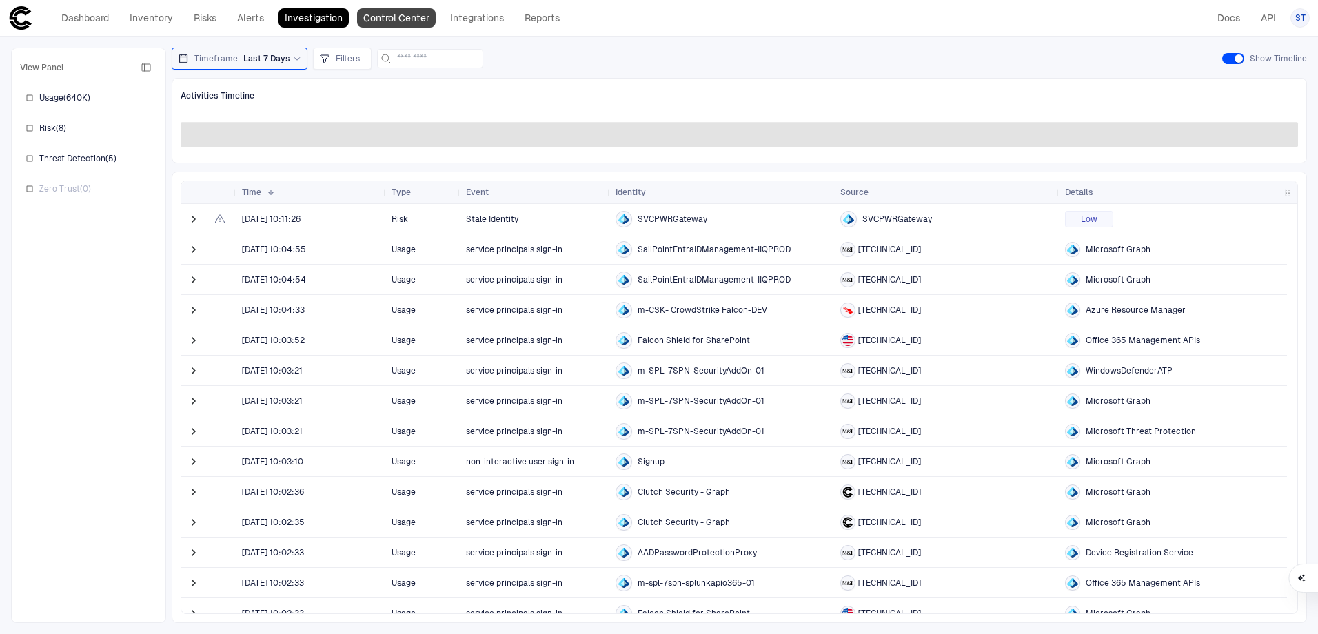
click at [410, 19] on link "Control Center" at bounding box center [396, 17] width 79 height 19
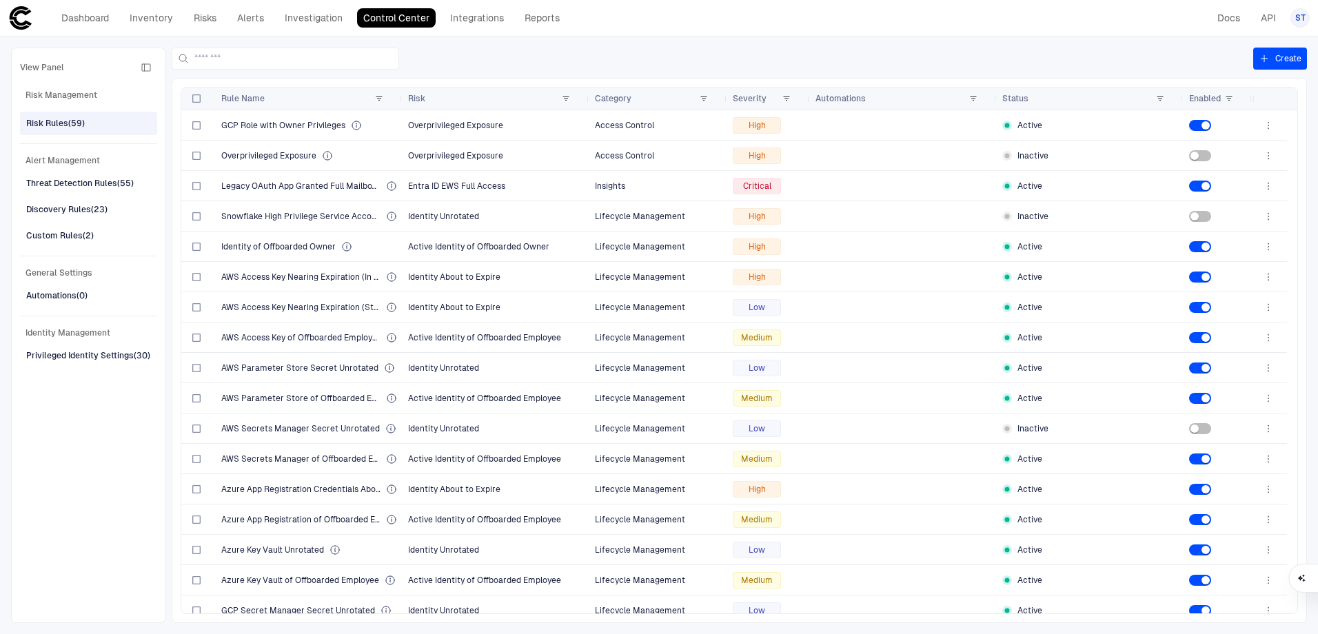
click at [1050, 59] on div at bounding box center [713, 59] width 1082 height 22
click at [256, 12] on link "Alerts" at bounding box center [250, 17] width 39 height 19
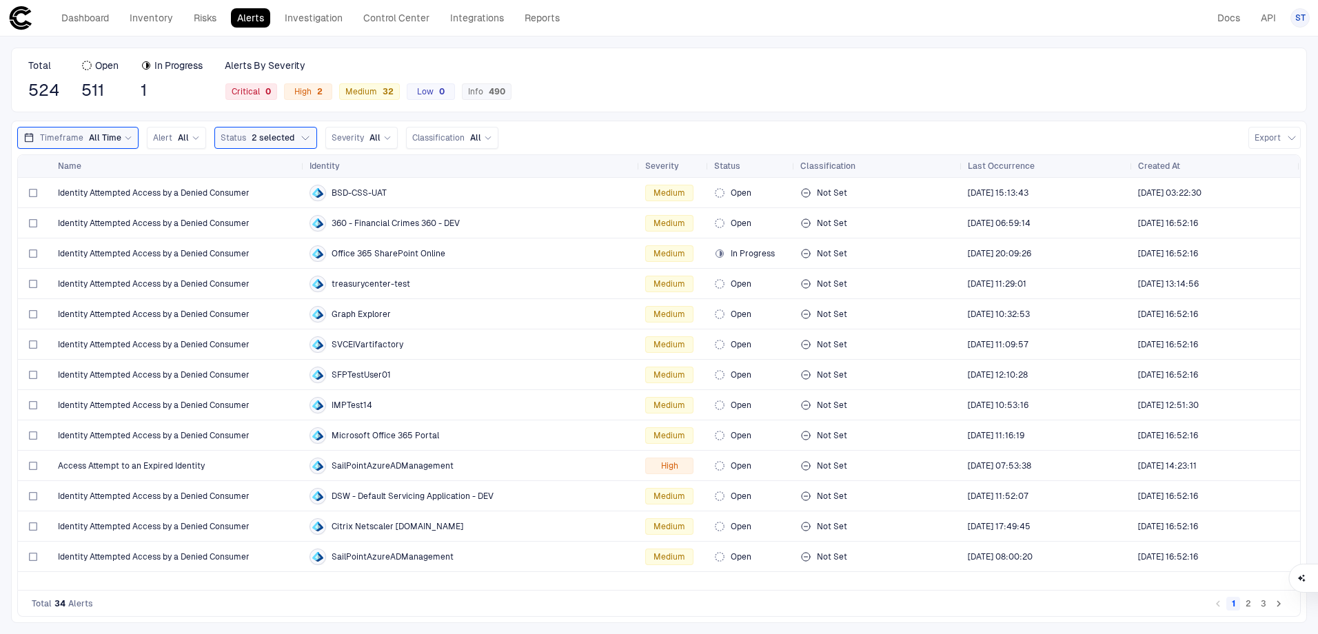
click at [658, 99] on div "Total 524 Open 511 In Progress 1 Alerts By Severity Critical 0 High 2 Medium 32…" at bounding box center [659, 80] width 1296 height 65
click at [199, 14] on link "Risks" at bounding box center [205, 17] width 35 height 19
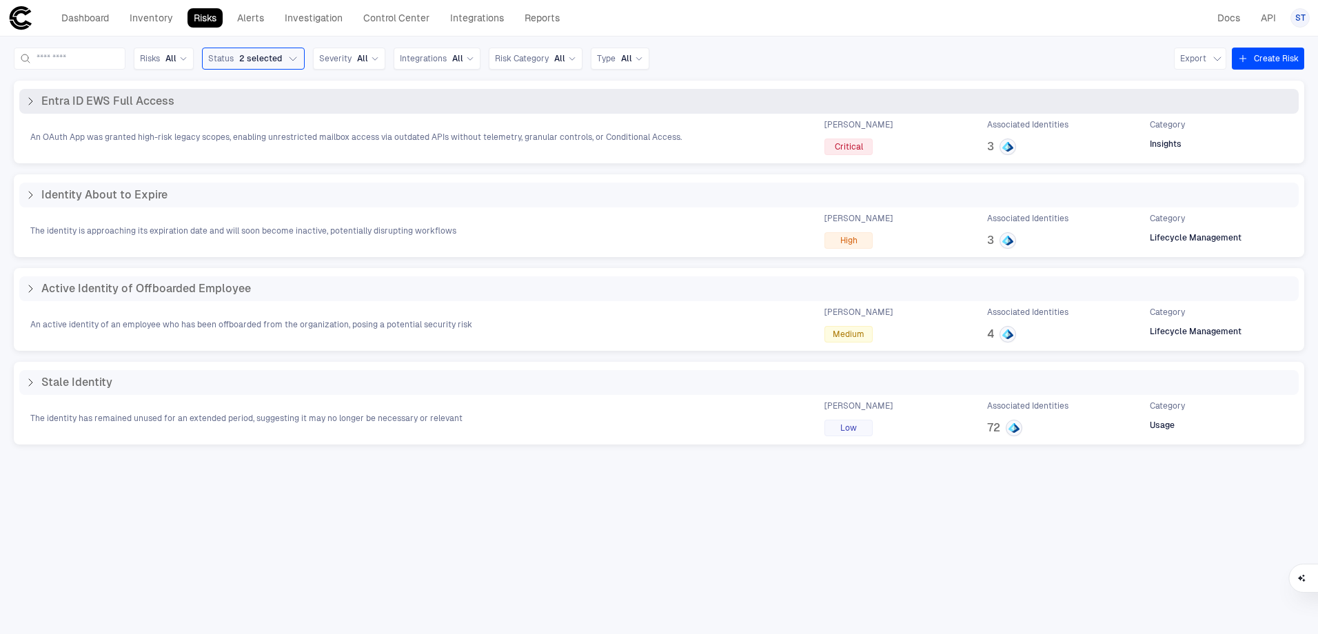
click at [28, 101] on icon at bounding box center [30, 101] width 11 height 11
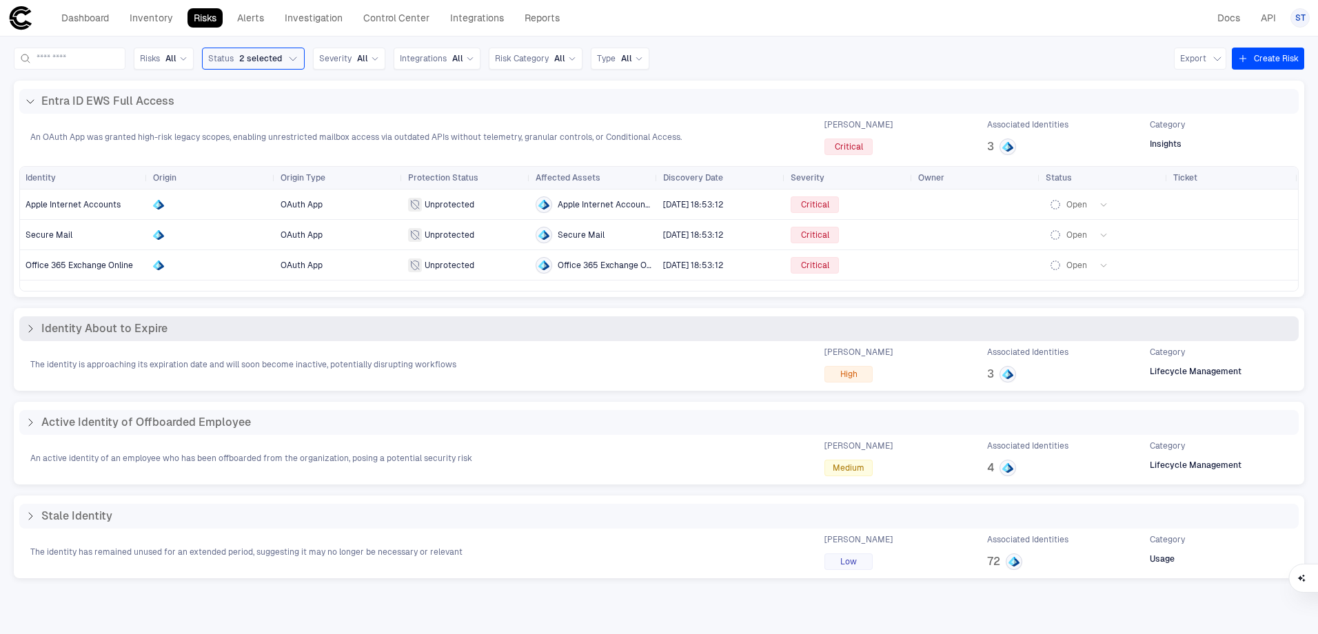
click at [30, 328] on icon at bounding box center [30, 328] width 11 height 11
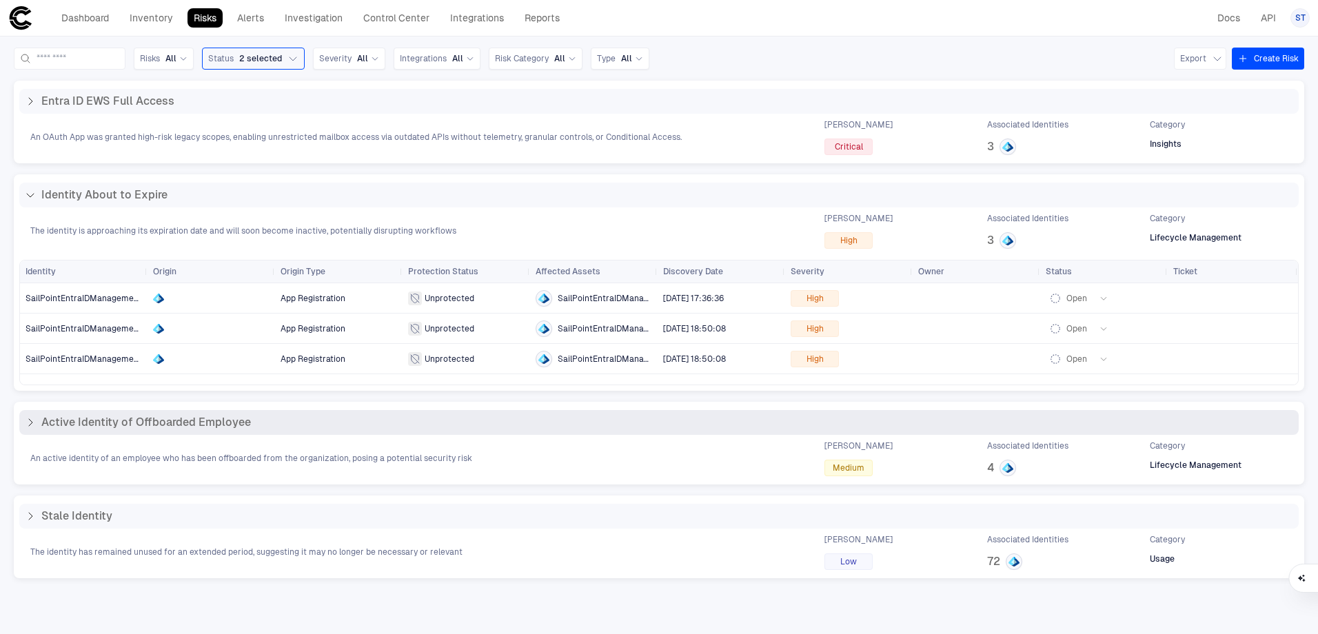
click at [28, 423] on icon at bounding box center [30, 422] width 11 height 11
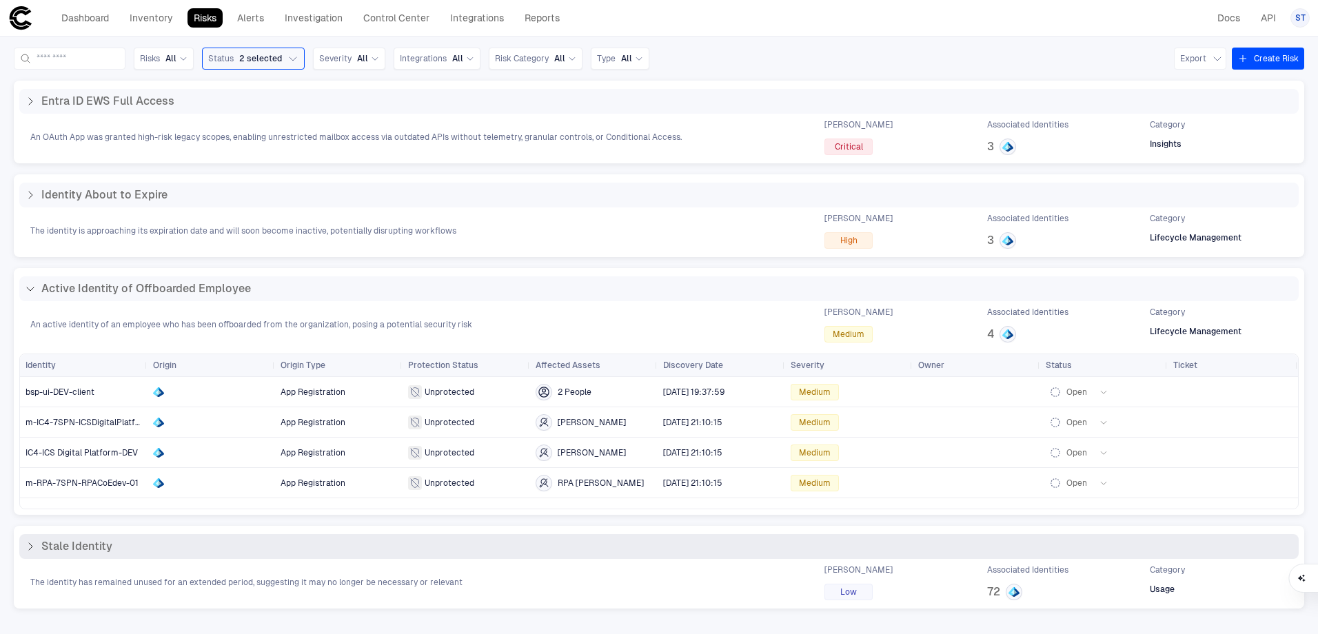
click at [27, 547] on icon at bounding box center [30, 546] width 11 height 11
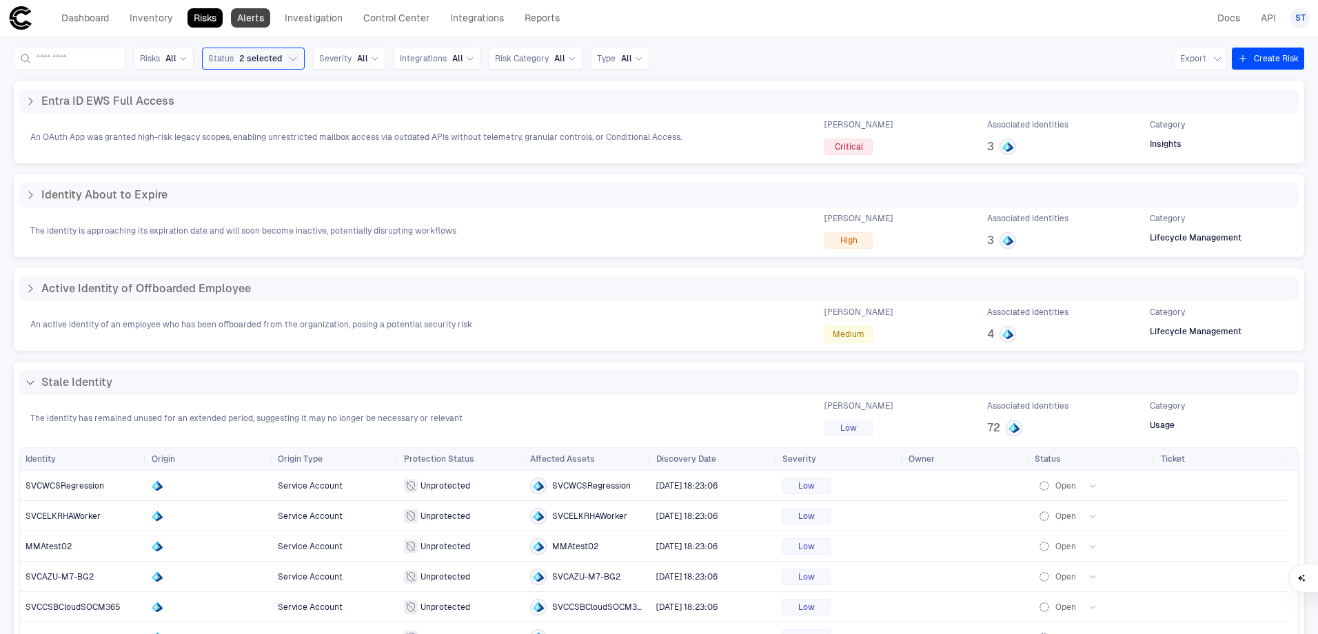
click at [241, 17] on link "Alerts" at bounding box center [250, 17] width 39 height 19
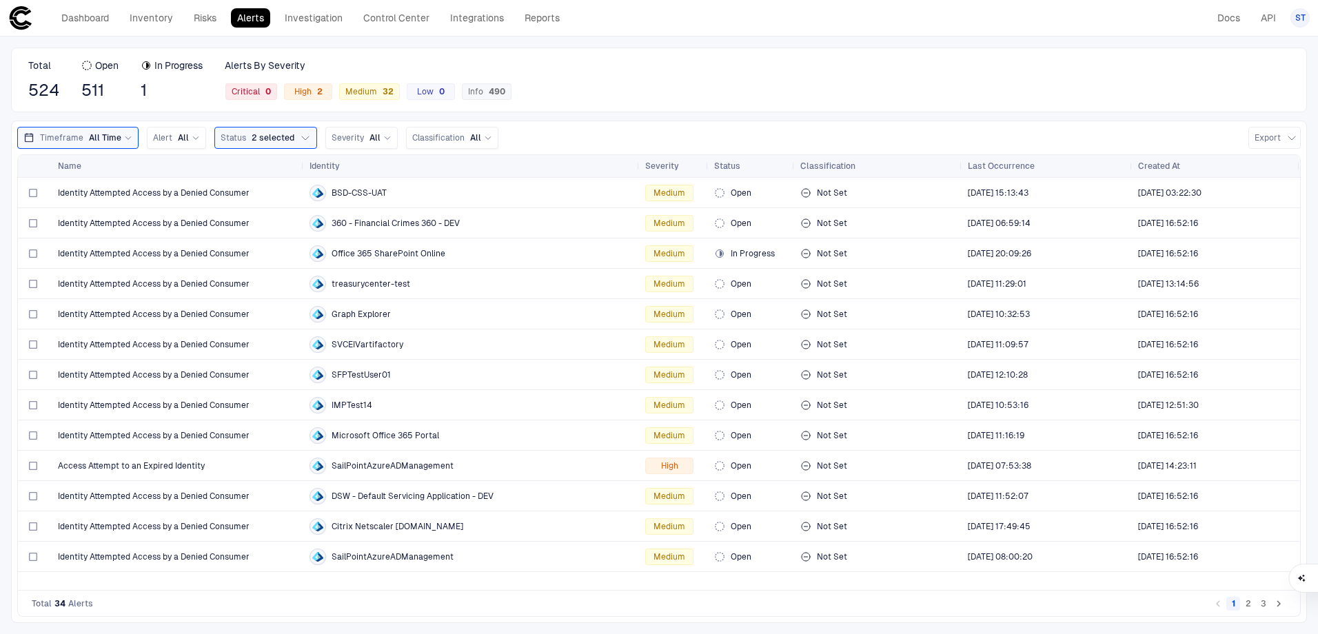
drag, startPoint x: 1249, startPoint y: 607, endPoint x: 794, endPoint y: 607, distance: 454.4
click at [794, 607] on div "Total 34 Alerts 1 2 3" at bounding box center [659, 604] width 1284 height 26
click at [279, 129] on button "Status 2 selected" at bounding box center [265, 138] width 103 height 22
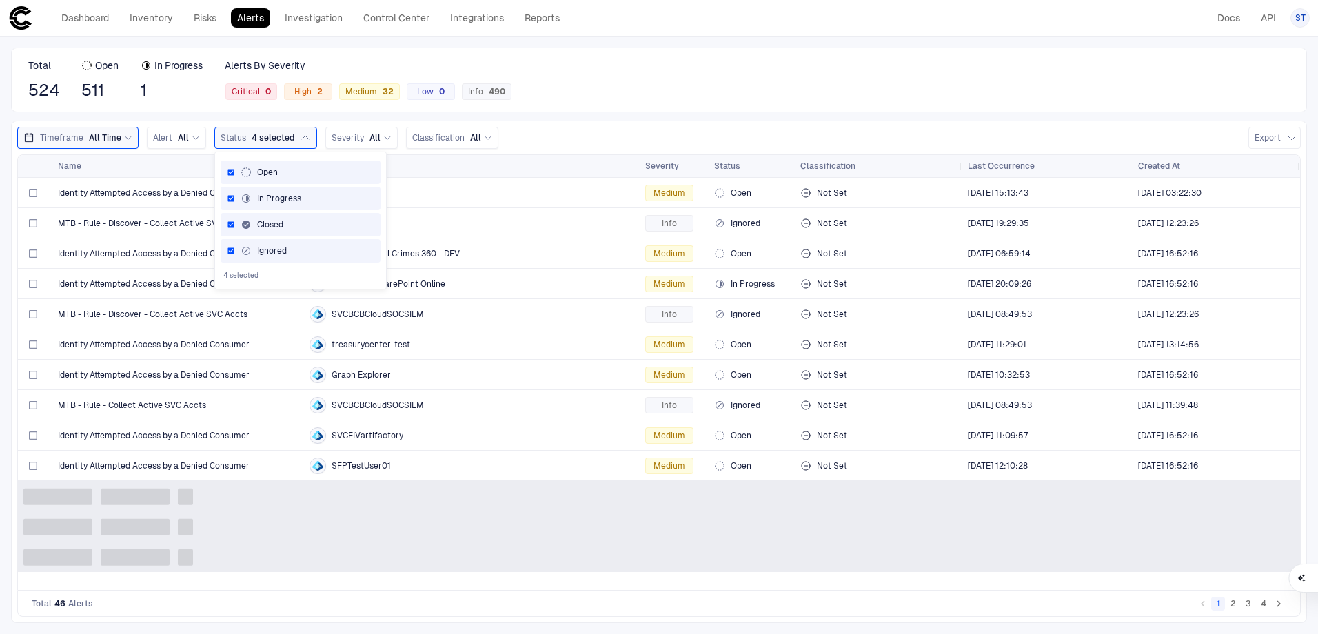
click at [796, 94] on div "Total 524 Open 511 In Progress 1 Alerts By Severity Critical 0 High 2 Medium 32…" at bounding box center [659, 80] width 1296 height 65
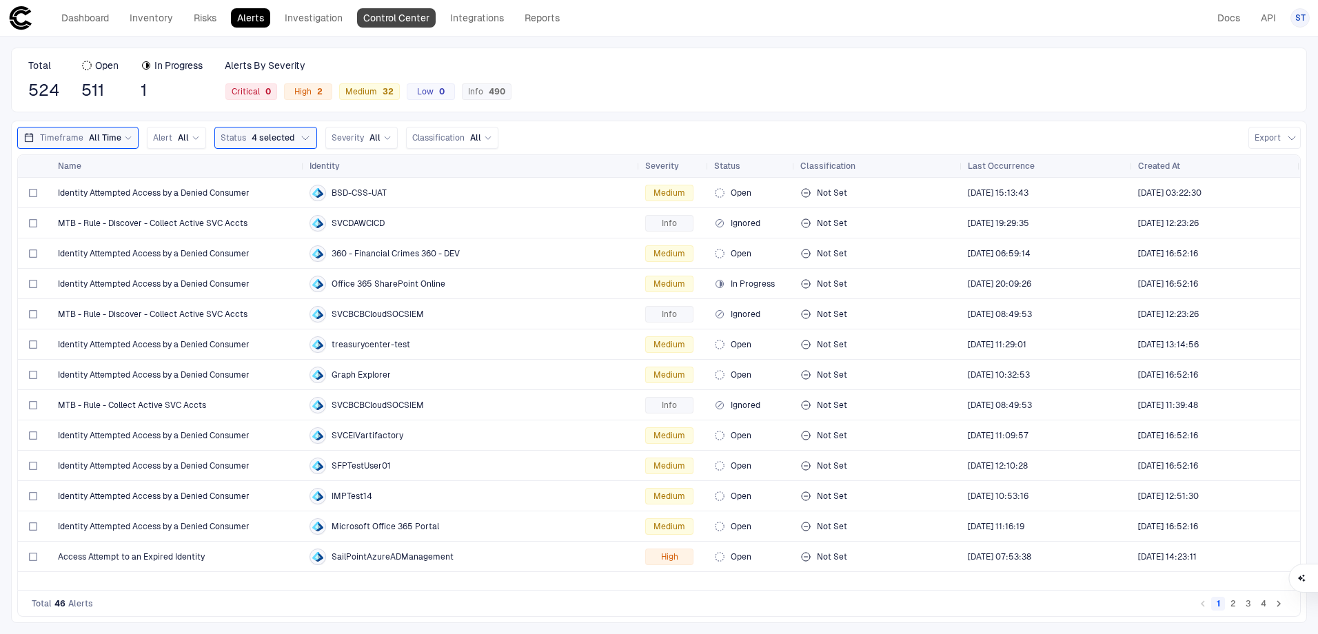
click at [390, 15] on link "Control Center" at bounding box center [396, 17] width 79 height 19
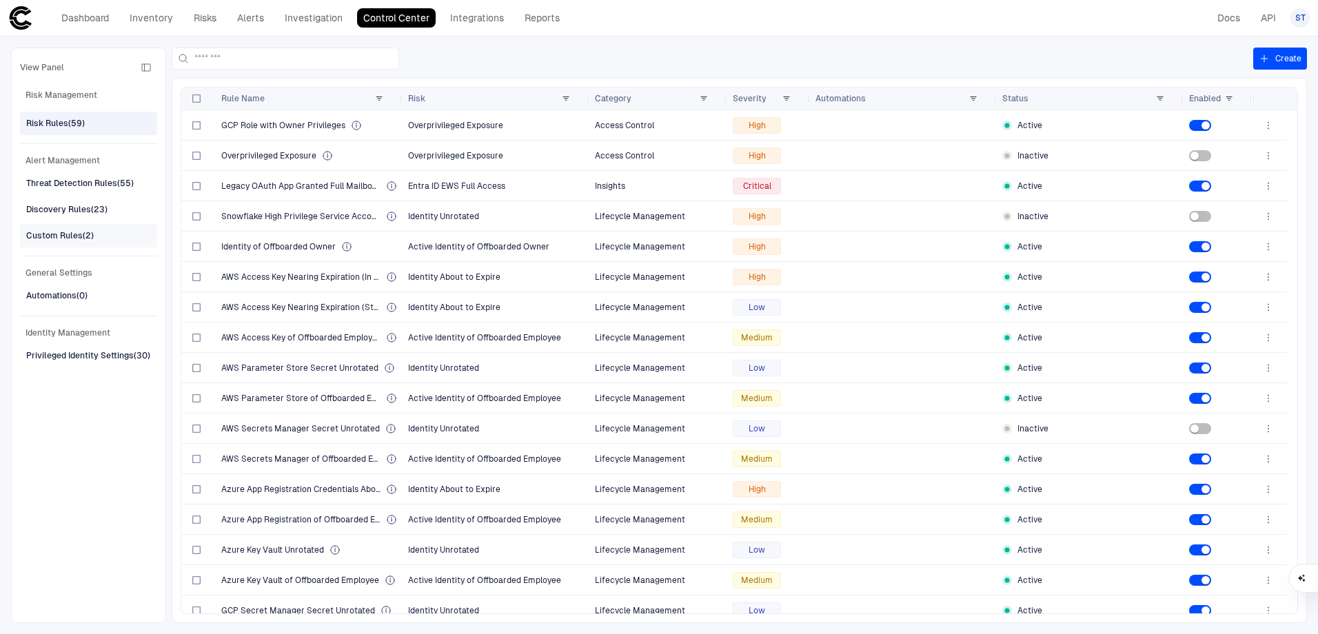
click at [48, 234] on div "Custom Rules (2)" at bounding box center [60, 236] width 68 height 12
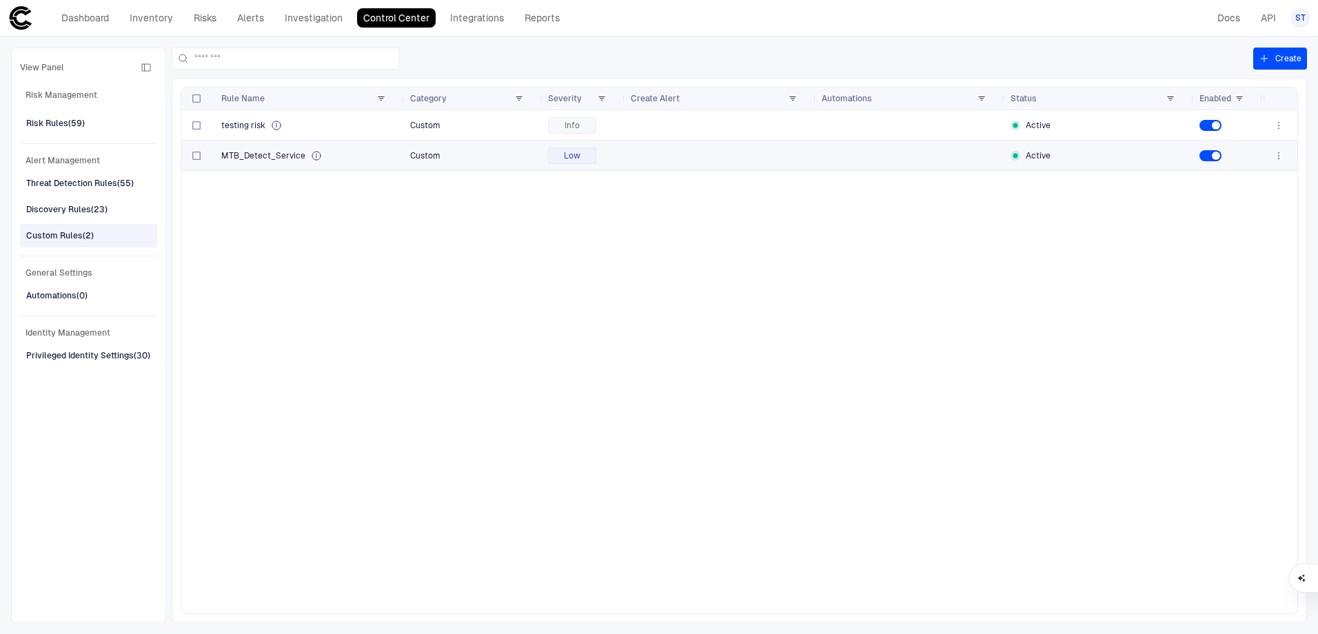
click at [242, 152] on span "MTB_Detect_Service" at bounding box center [263, 155] width 84 height 11
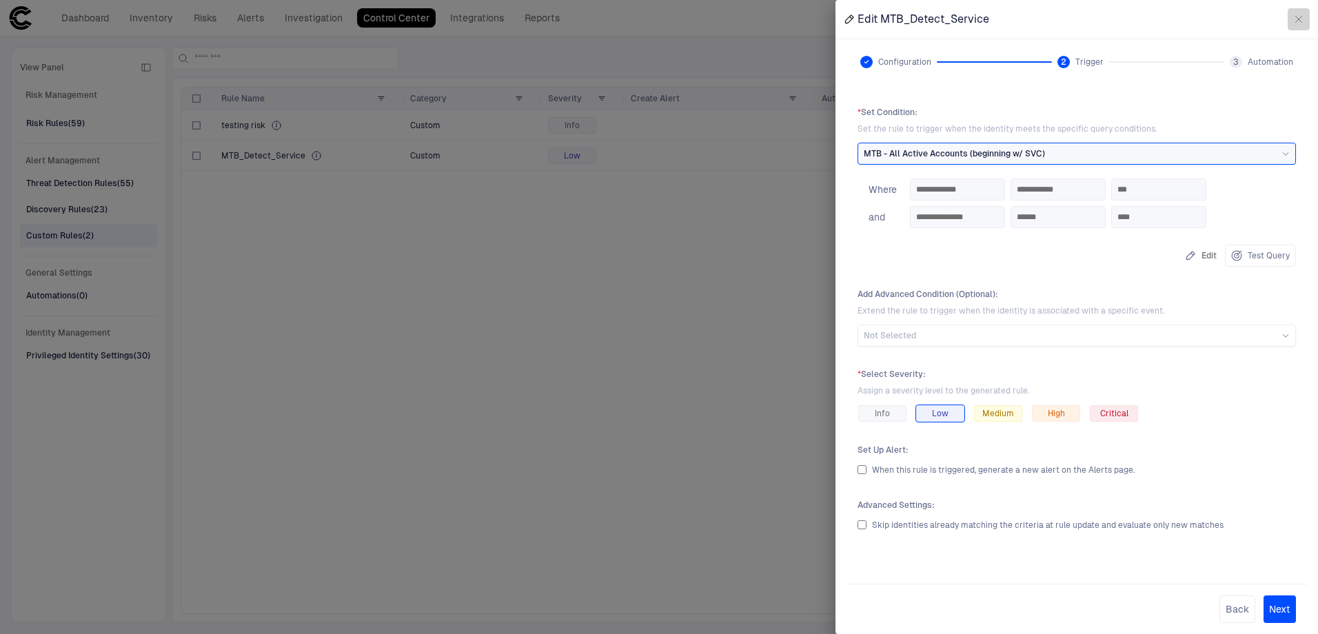
click at [1297, 22] on icon "button" at bounding box center [1298, 19] width 11 height 11
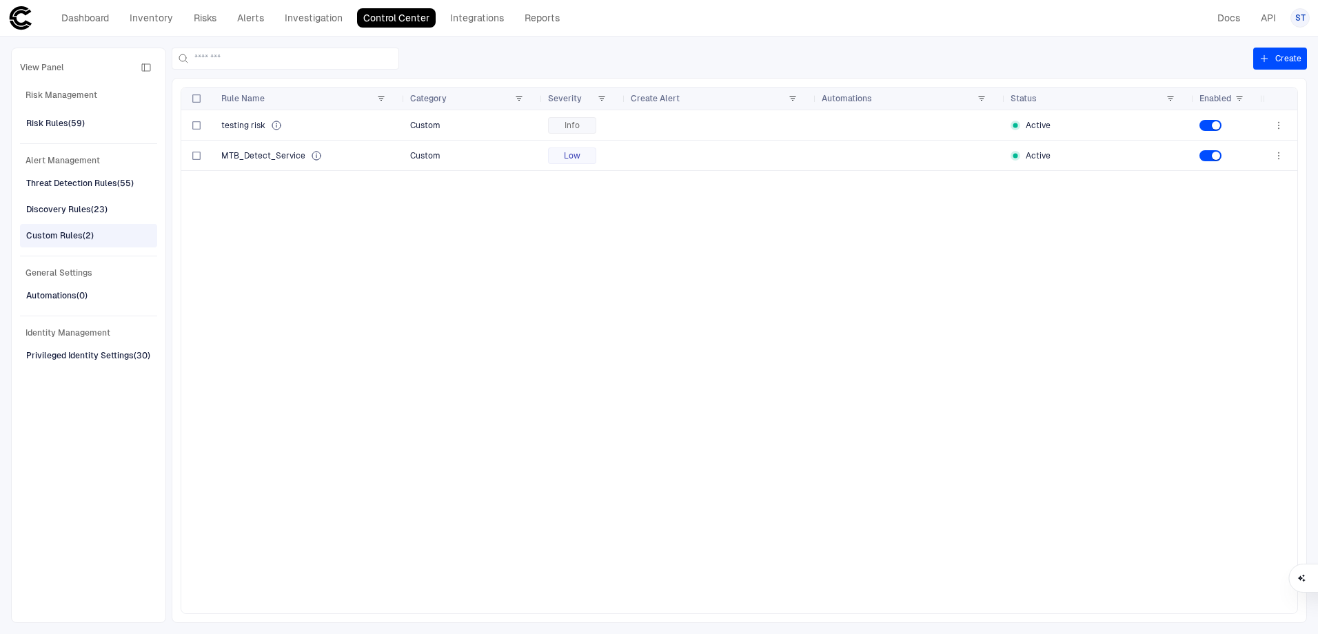
click at [370, 337] on div "testing risk Custom Info Active MTB_Detect_Service Custom Low Active" at bounding box center [722, 361] width 1082 height 503
click at [659, 485] on div "testing risk Custom Info Active MTB_Detect_Service Custom Low Active" at bounding box center [722, 361] width 1082 height 503
click at [1265, 54] on icon "button" at bounding box center [1264, 58] width 11 height 11
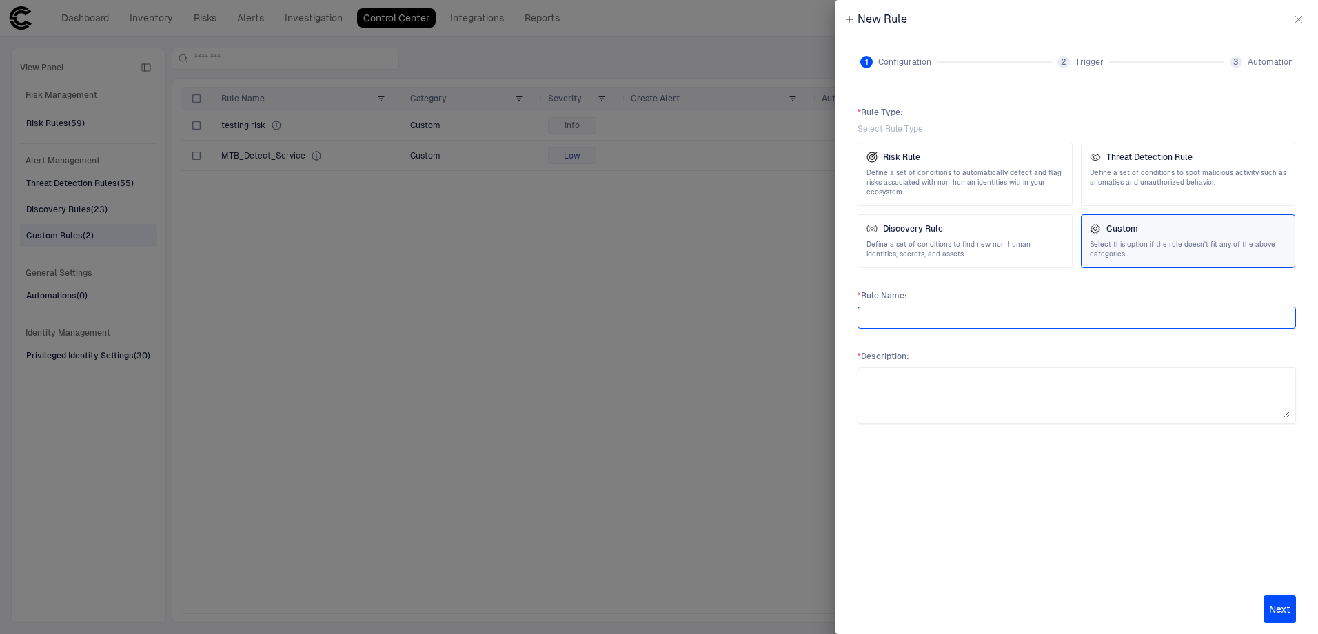
click at [893, 325] on input "text" at bounding box center [1077, 318] width 426 height 21
type input "**********"
click at [1048, 333] on div "**********" at bounding box center [1077, 329] width 461 height 466
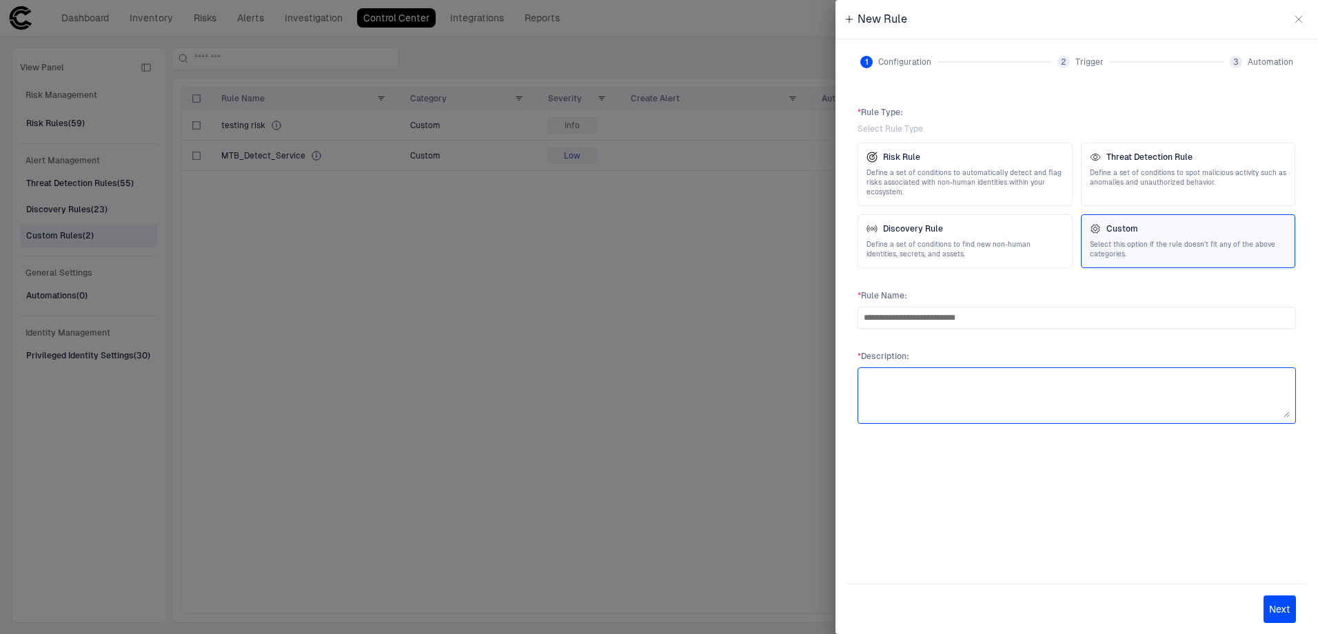
click at [994, 374] on textarea at bounding box center [1077, 396] width 426 height 44
type textarea "**********"
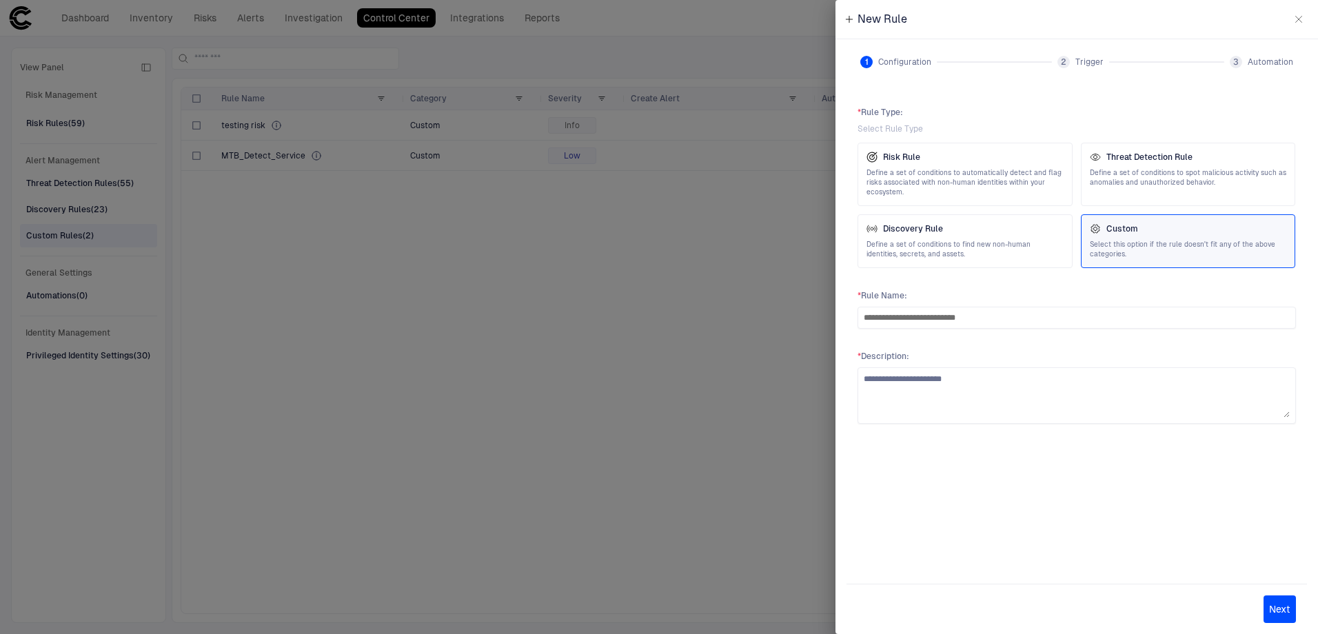
click at [1049, 469] on div "**********" at bounding box center [1077, 329] width 461 height 466
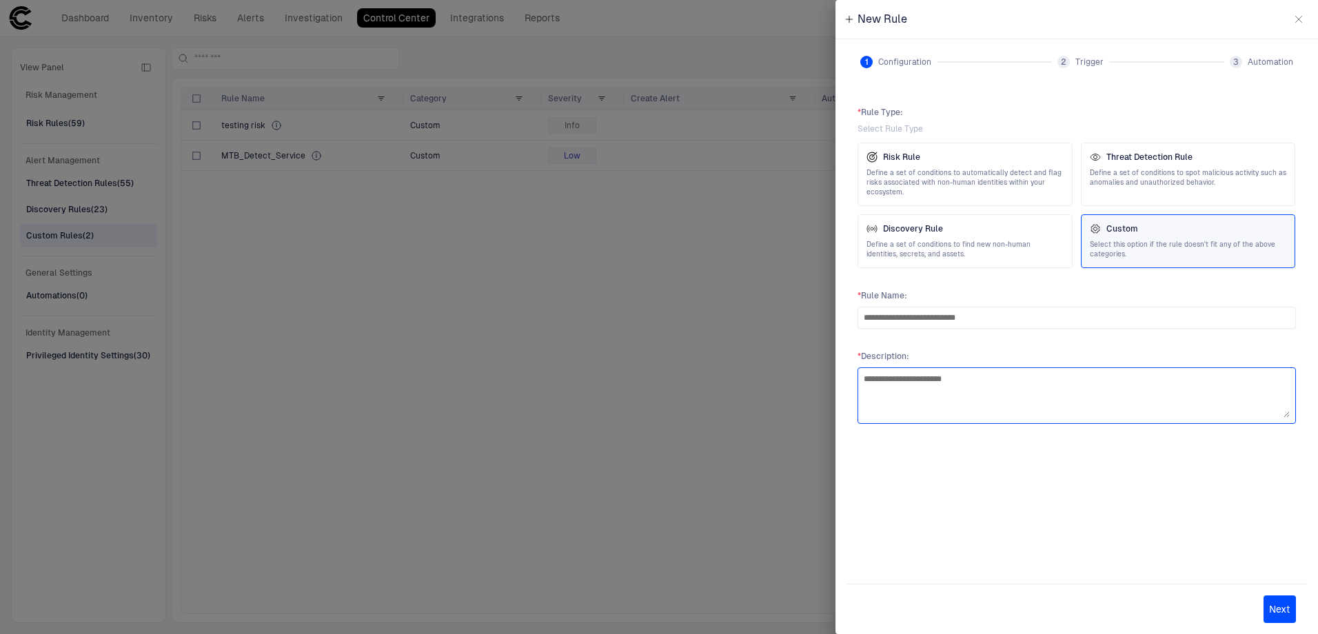
click at [1006, 393] on textarea "**********" at bounding box center [1077, 396] width 426 height 44
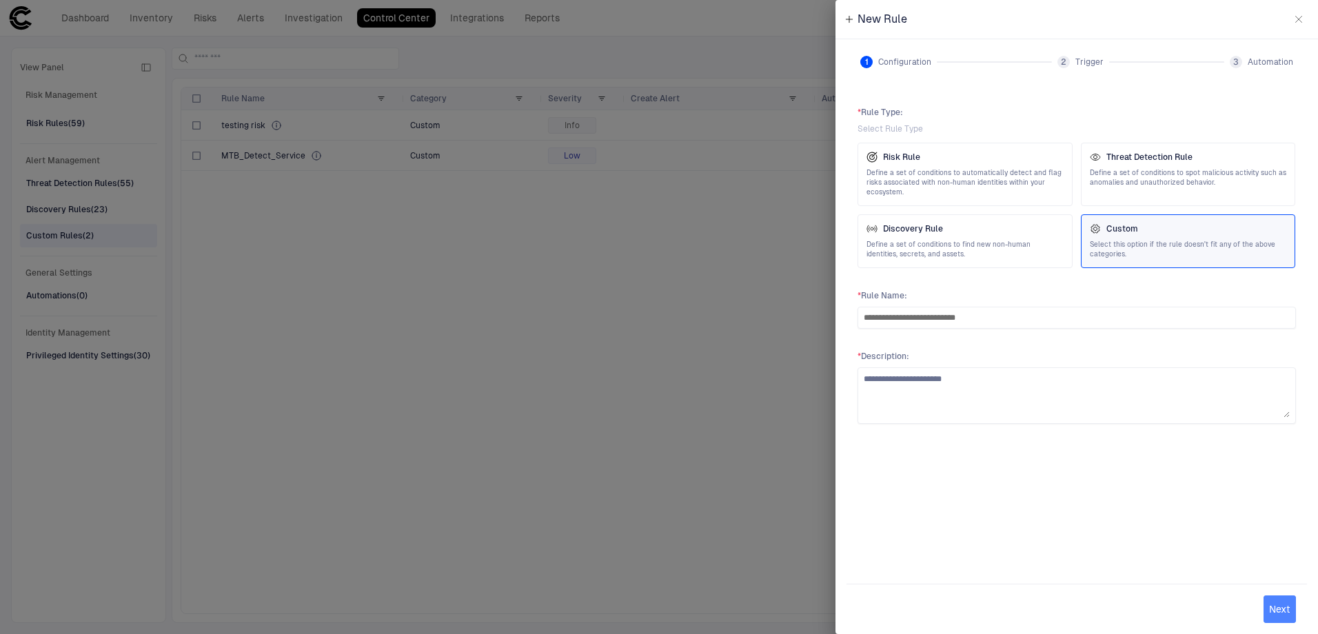
click at [1272, 607] on button "Next" at bounding box center [1280, 610] width 32 height 28
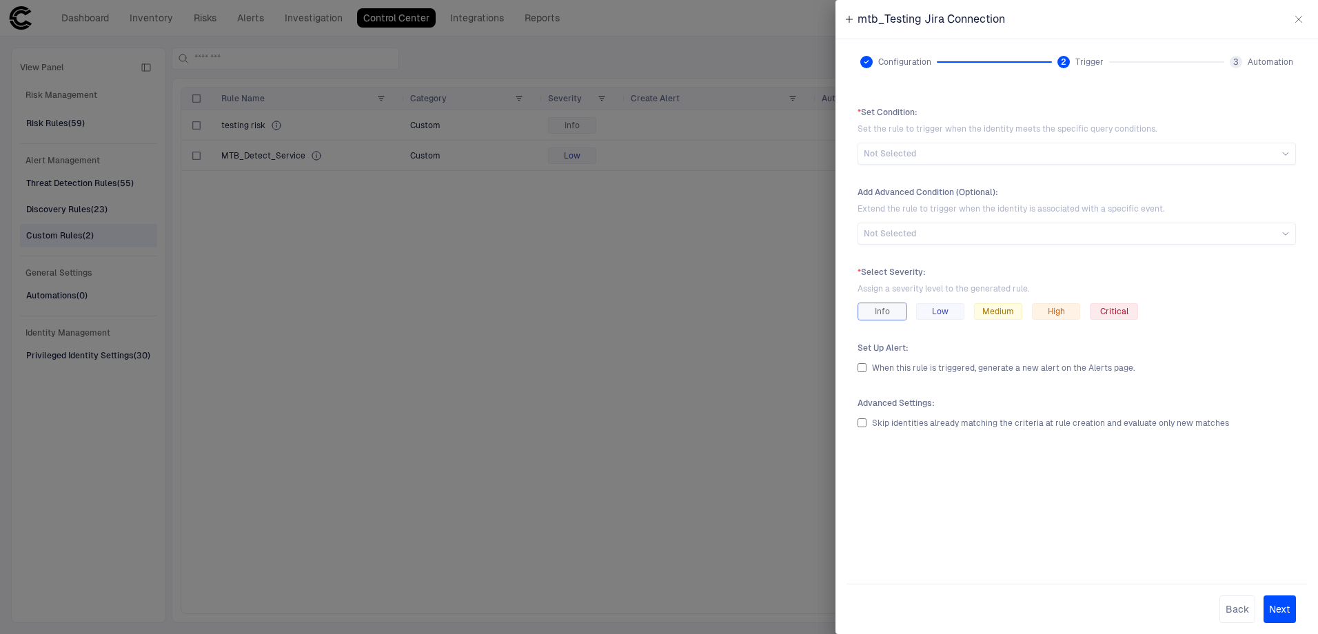
click at [892, 312] on div "Info" at bounding box center [882, 311] width 48 height 17
click at [887, 304] on div "Info" at bounding box center [882, 311] width 48 height 17
click at [973, 158] on div "Not Selected" at bounding box center [1077, 153] width 426 height 11
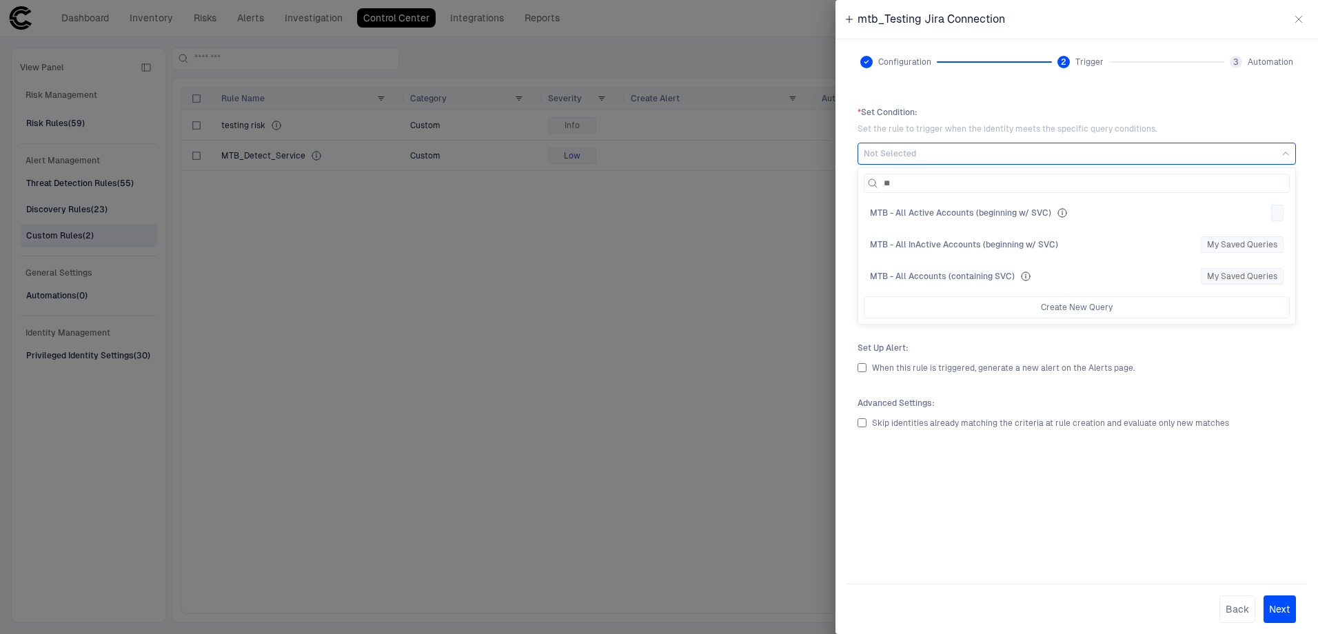
type input "***"
click at [930, 181] on input "***" at bounding box center [1085, 183] width 403 height 18
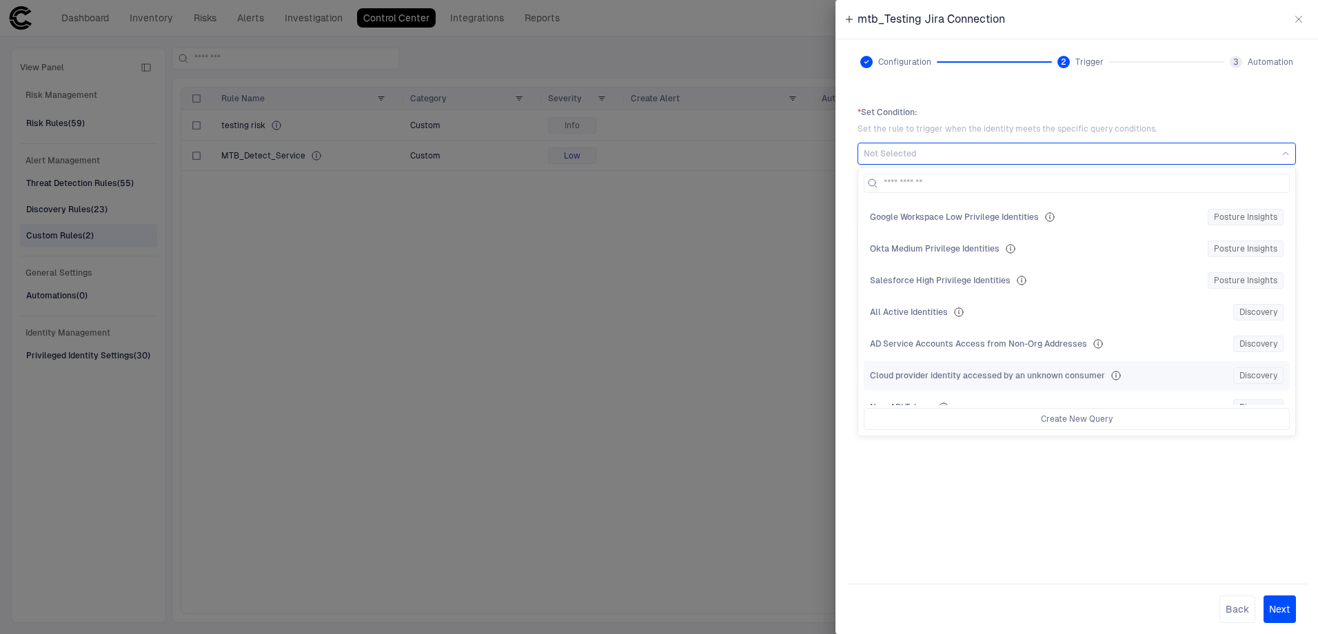
scroll to position [1793, 0]
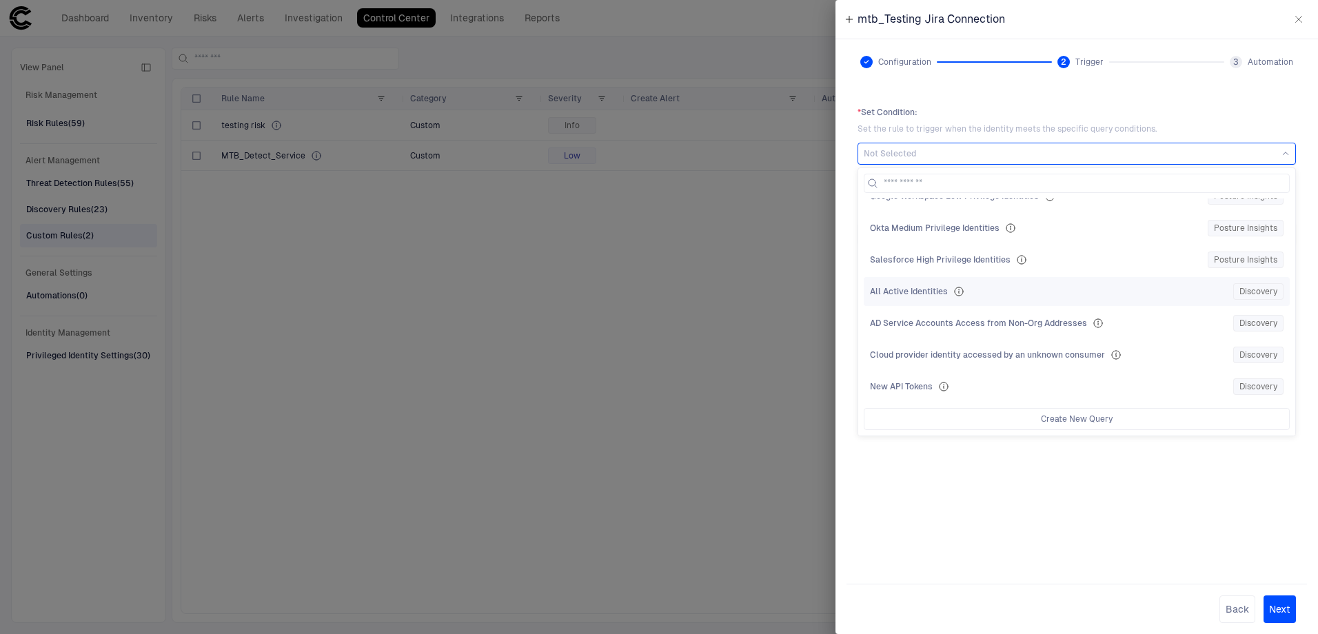
click at [969, 299] on div "All Active Identities Discovery" at bounding box center [1077, 291] width 414 height 17
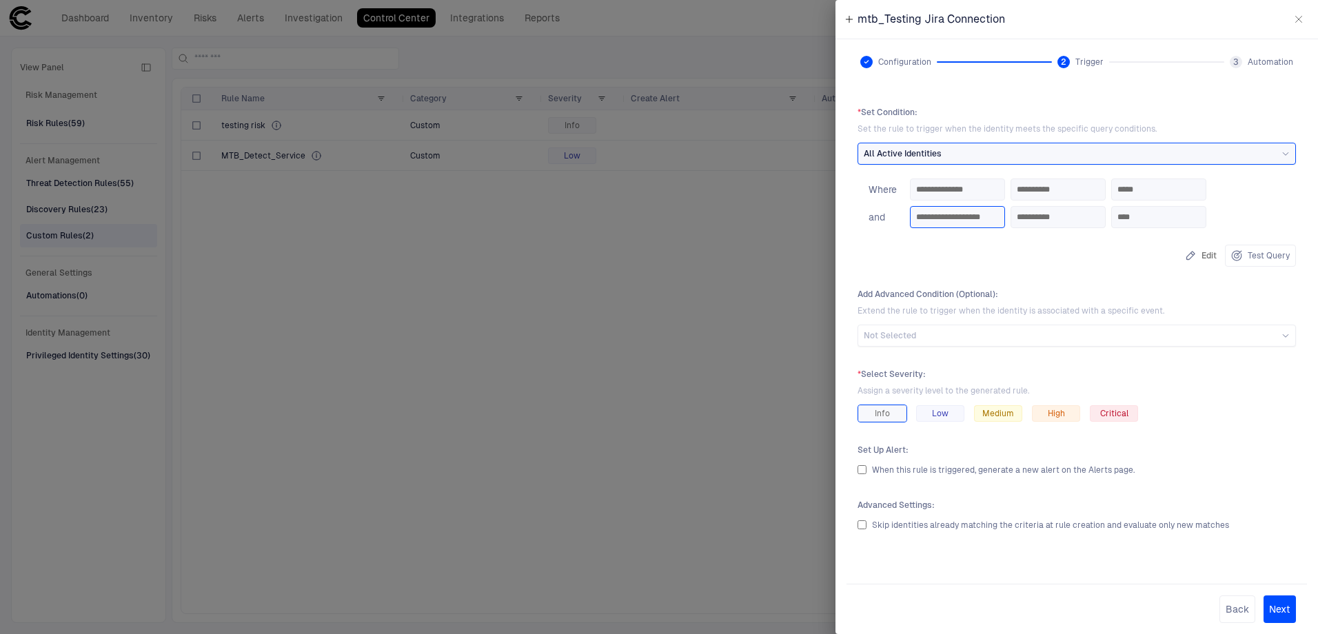
click at [999, 216] on input "**********" at bounding box center [957, 217] width 83 height 21
click at [1085, 218] on input "**********" at bounding box center [1058, 217] width 83 height 21
click at [1192, 223] on input "****" at bounding box center [1159, 217] width 83 height 21
click at [1082, 220] on input "**********" at bounding box center [1058, 217] width 83 height 21
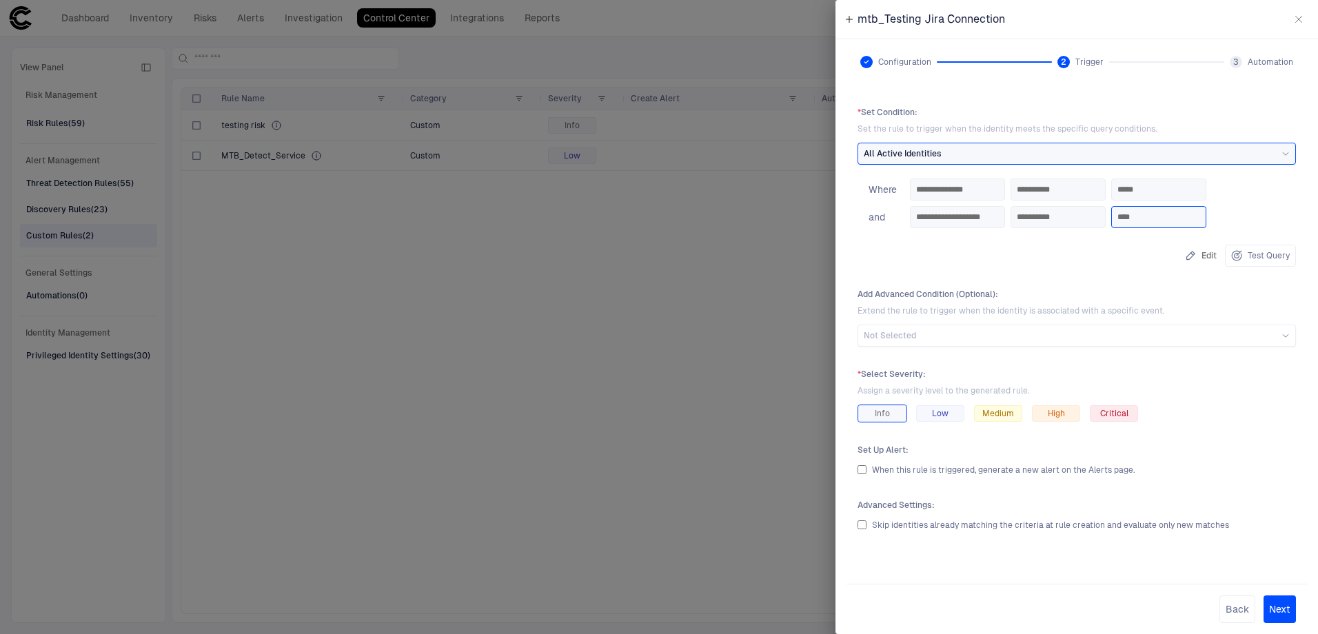
click at [1185, 213] on input "****" at bounding box center [1159, 217] width 83 height 21
click at [962, 213] on input "**********" at bounding box center [957, 217] width 83 height 21
click at [960, 196] on input "**********" at bounding box center [957, 189] width 83 height 21
click at [1202, 254] on button "Edit" at bounding box center [1200, 256] width 37 height 22
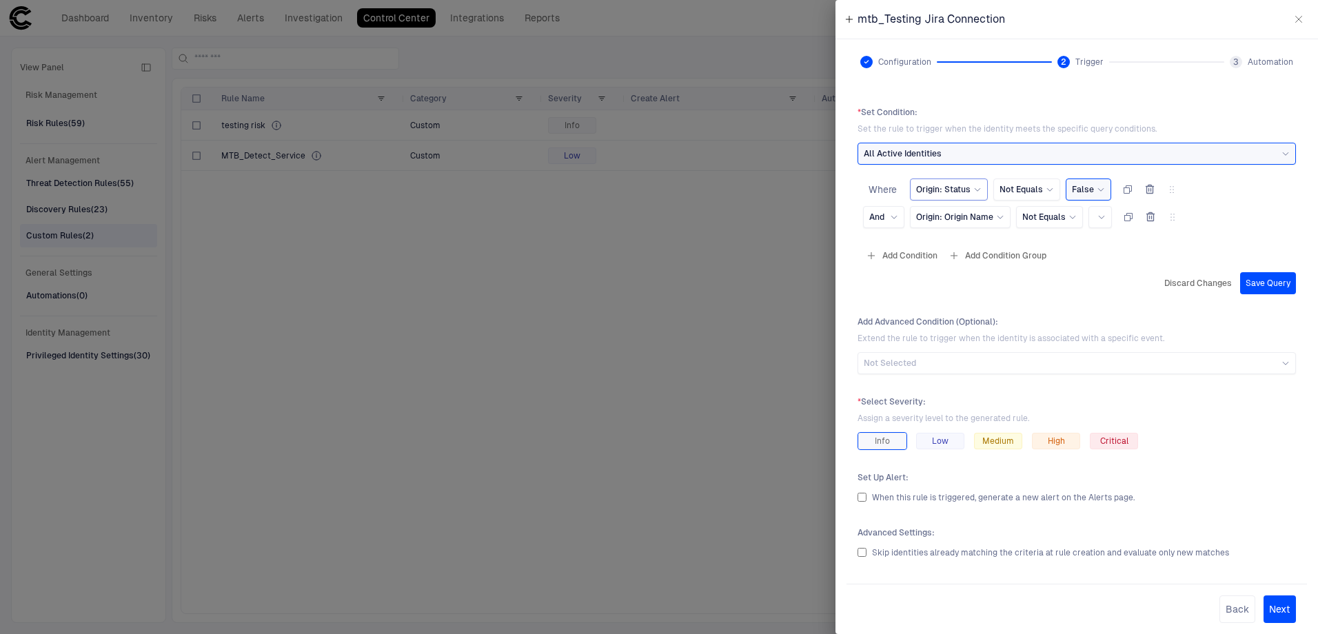
click at [980, 184] on div "Origin: Status" at bounding box center [949, 189] width 66 height 15
drag, startPoint x: 968, startPoint y: 347, endPoint x: 990, endPoint y: 299, distance: 53.1
click at [968, 347] on div "ID" at bounding box center [1014, 346] width 182 height 11
click at [1025, 194] on div "Not Equals" at bounding box center [1008, 189] width 54 height 11
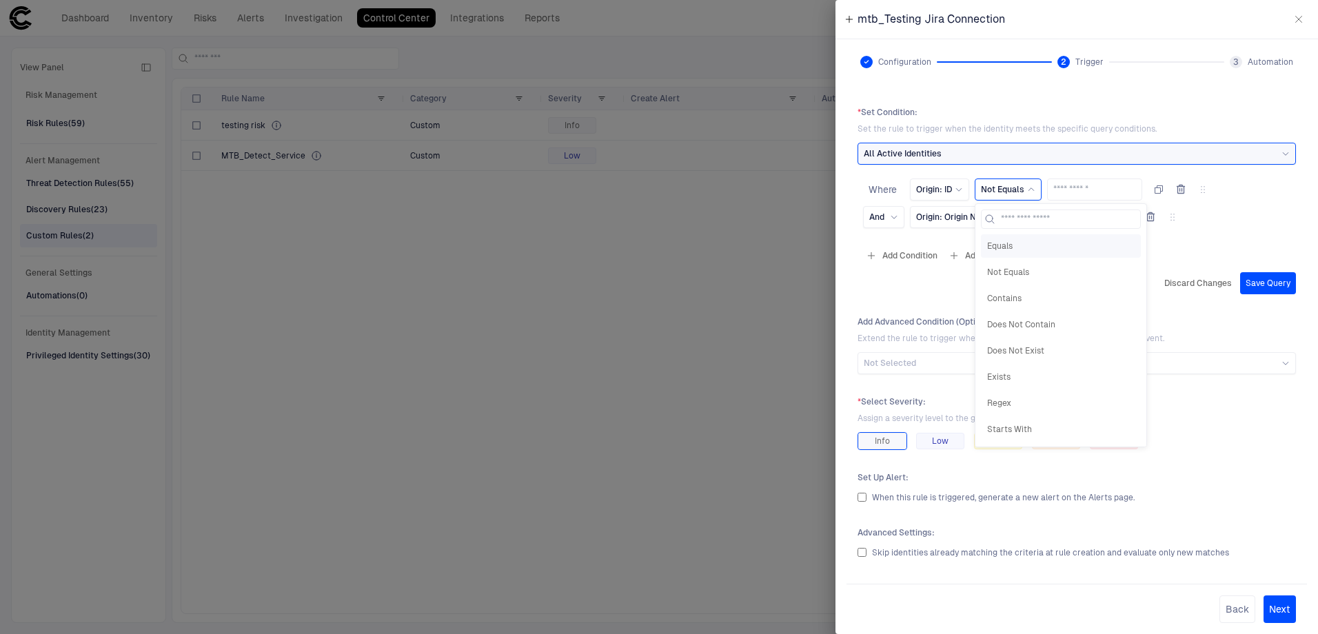
click at [1043, 254] on div "Equals" at bounding box center [1061, 245] width 160 height 23
click at [954, 194] on div "Origin: ID" at bounding box center [939, 189] width 47 height 11
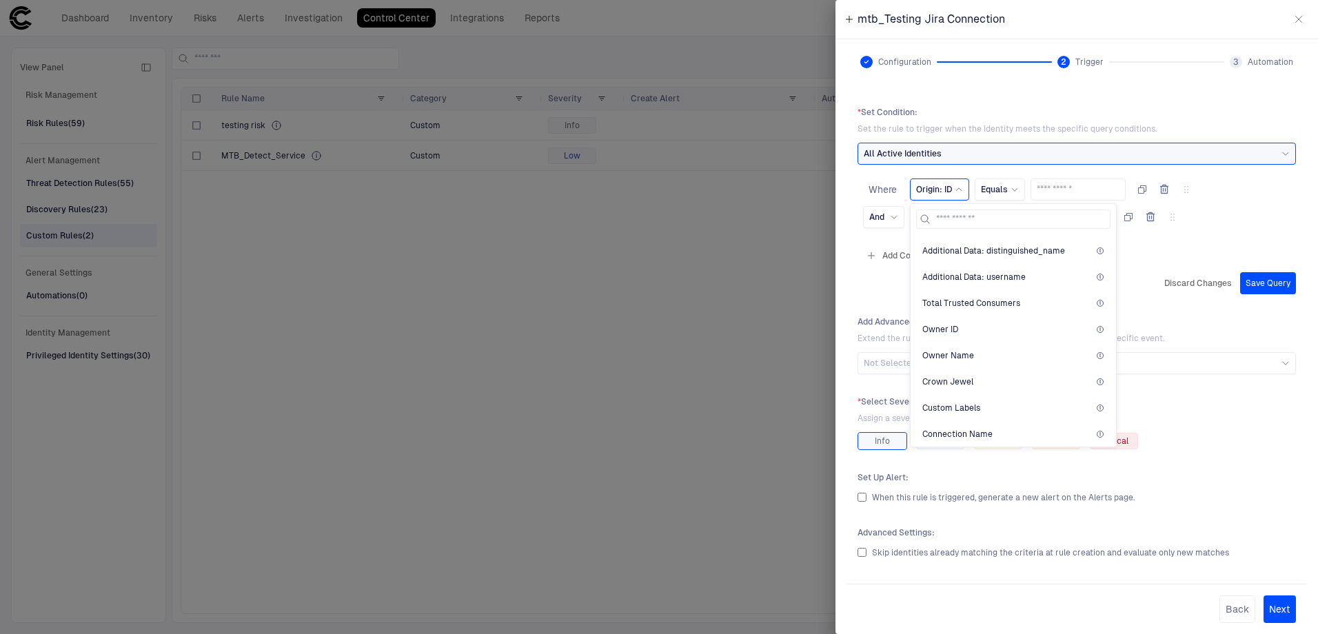
scroll to position [1034, 0]
click at [1218, 343] on span "Extend the rule to trigger when the identity is associated with a specific even…" at bounding box center [1077, 338] width 439 height 11
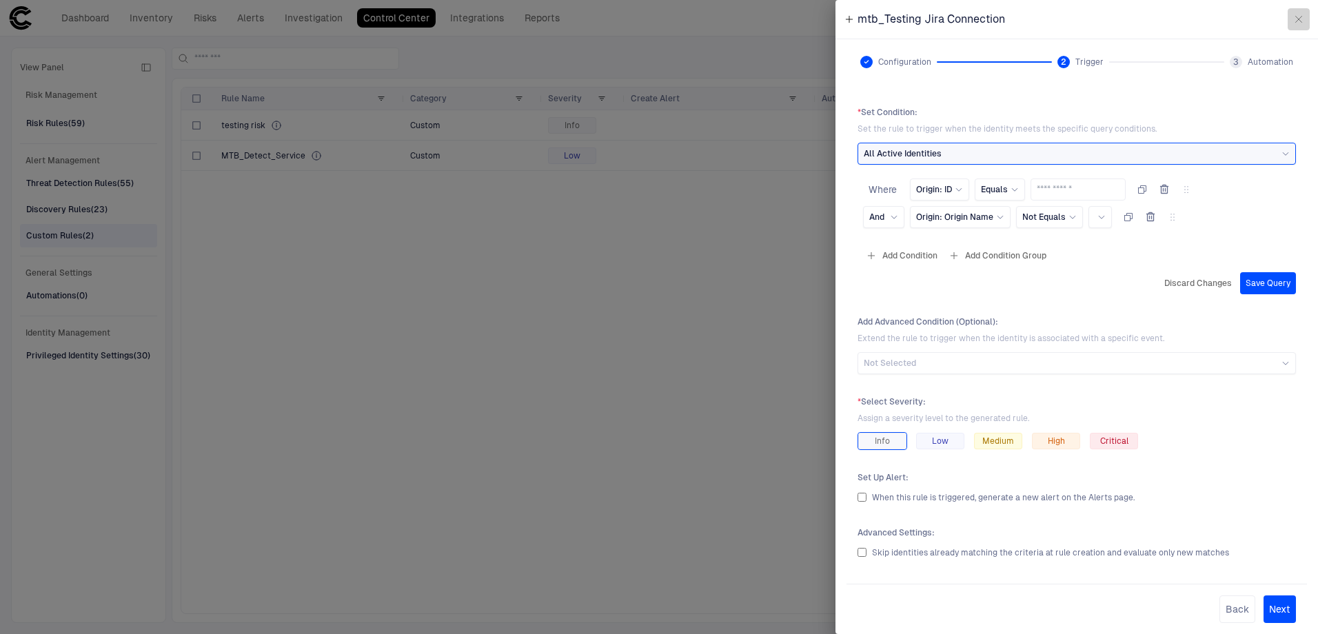
click at [1295, 12] on button "button" at bounding box center [1299, 19] width 22 height 22
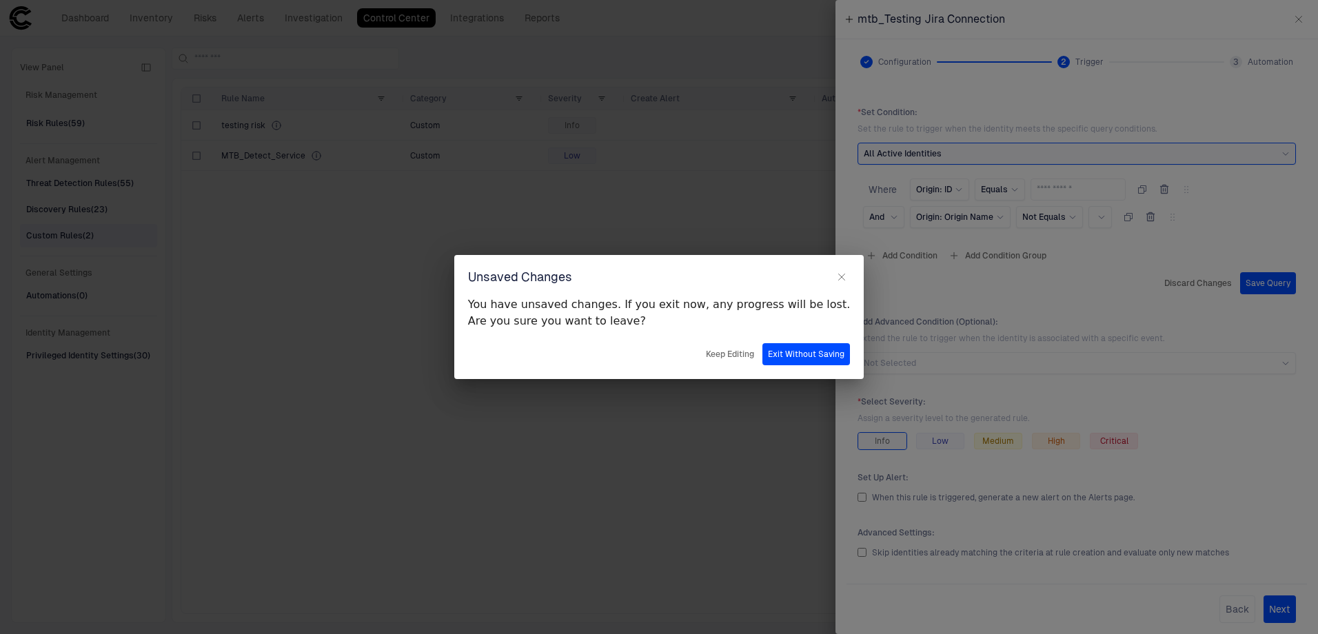
click at [836, 278] on icon "button" at bounding box center [841, 277] width 11 height 11
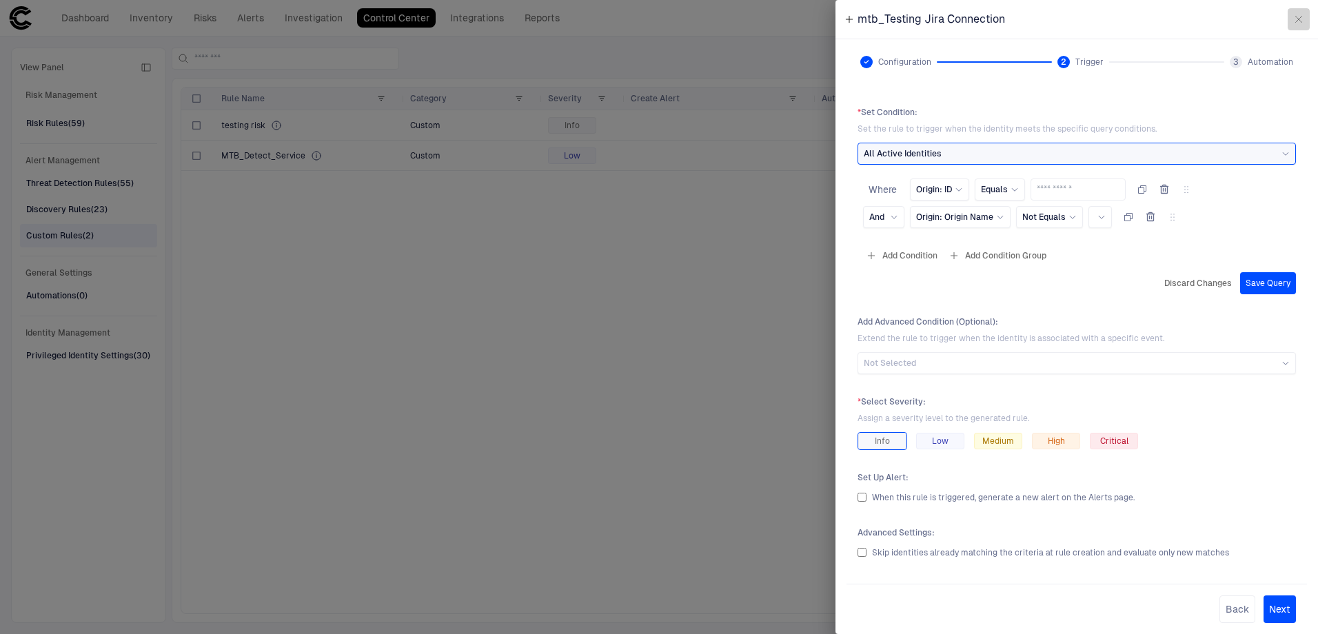
click at [1303, 17] on icon "button" at bounding box center [1298, 19] width 11 height 11
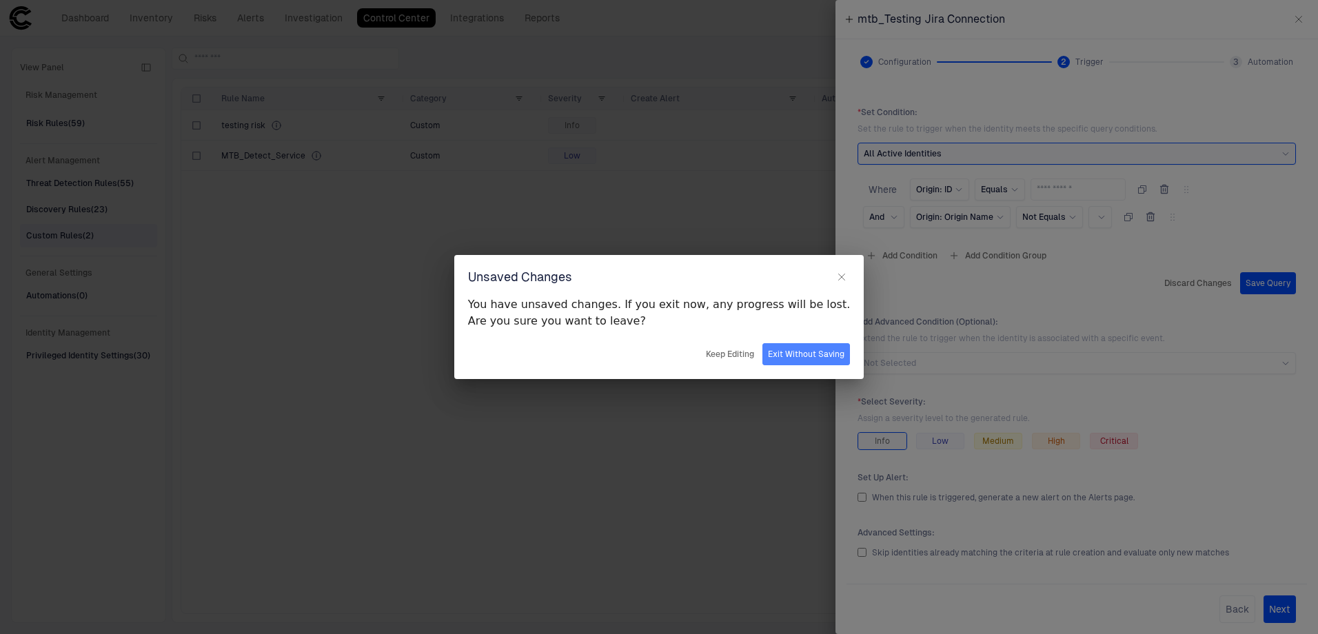
click at [787, 357] on button "Exit Without Saving" at bounding box center [807, 354] width 88 height 22
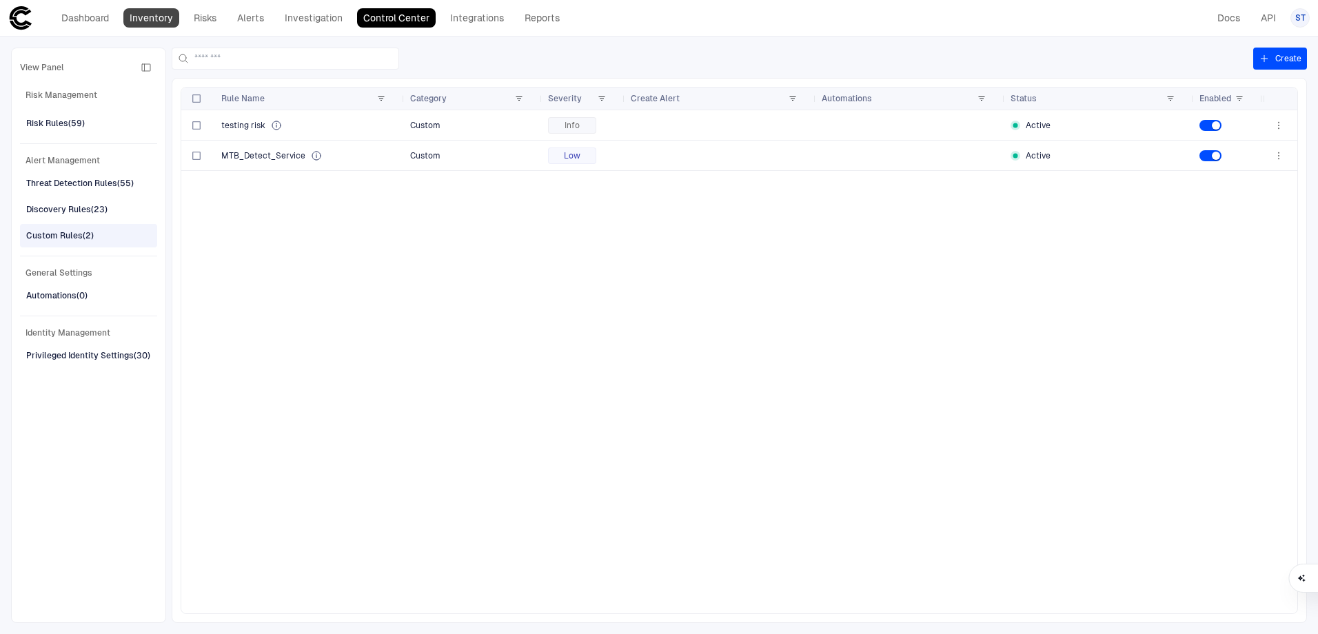
click at [154, 23] on link "Inventory" at bounding box center [151, 17] width 56 height 19
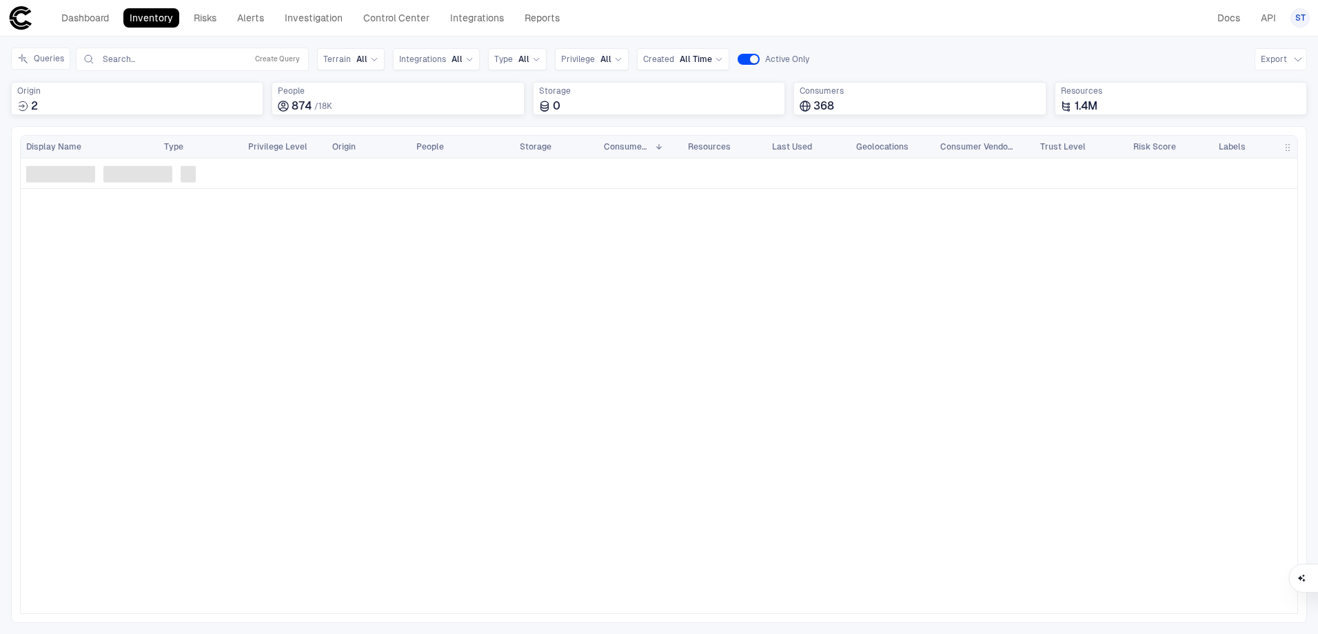
click at [140, 64] on input "text" at bounding box center [171, 59] width 140 height 11
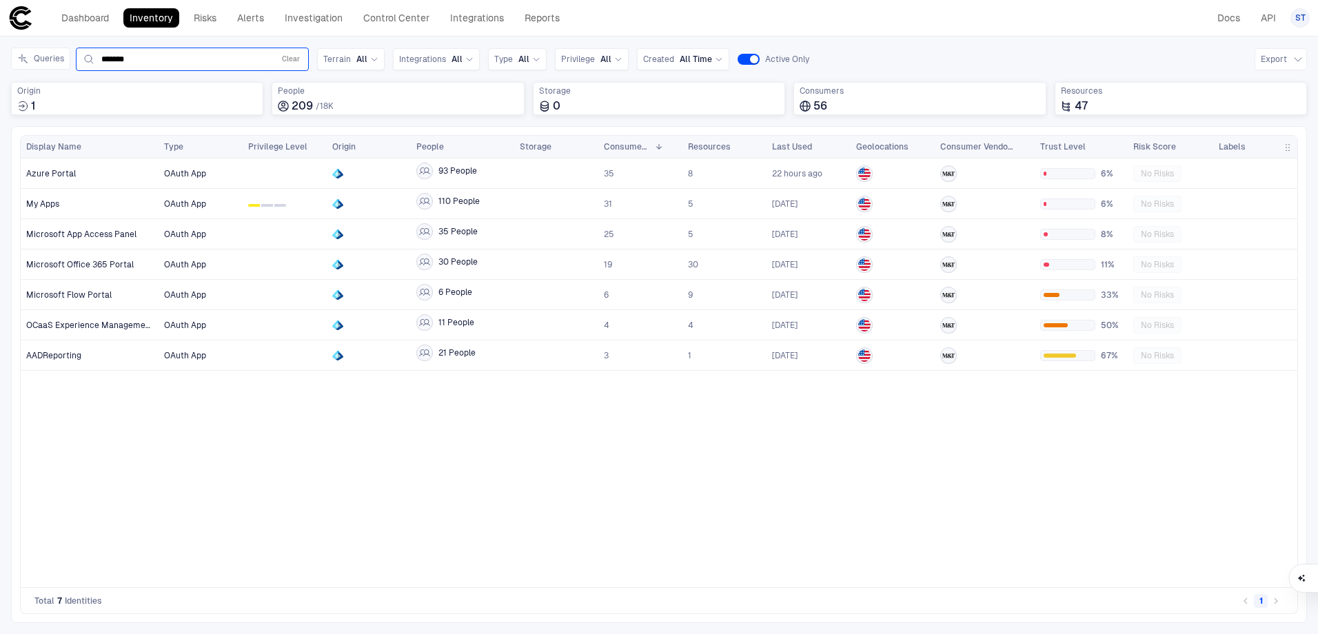
click at [170, 70] on div "******* Clear" at bounding box center [192, 59] width 233 height 23
type input "********"
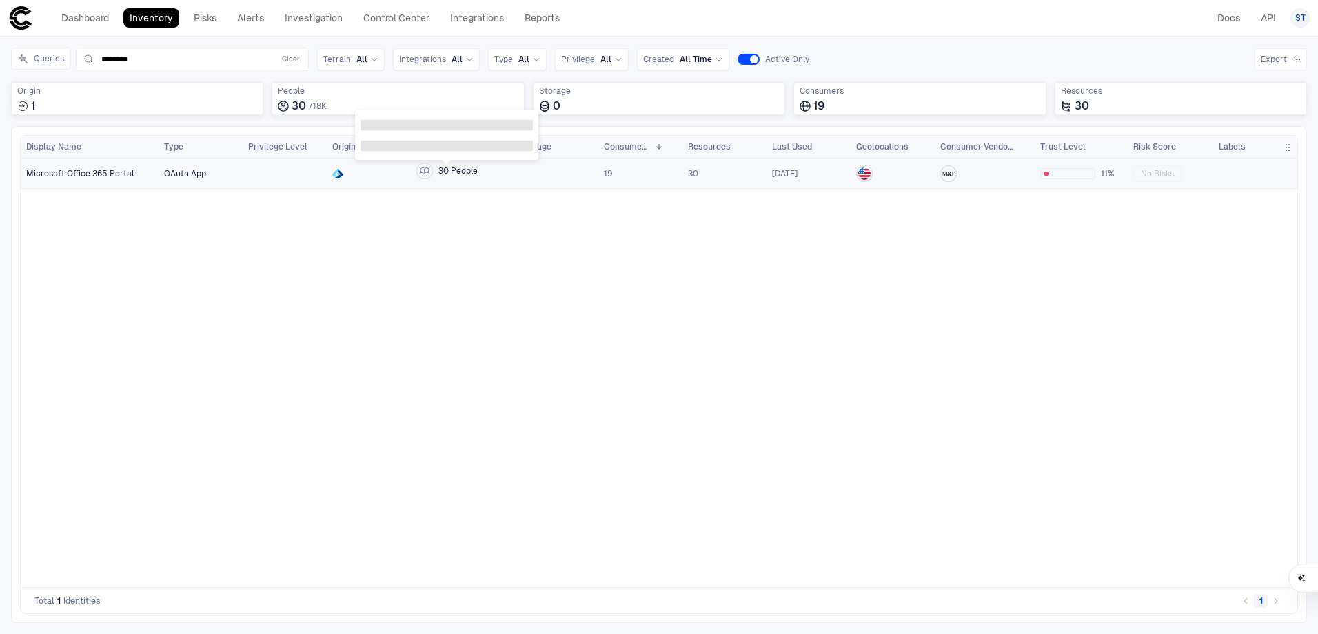
click at [452, 173] on span "30 People" at bounding box center [458, 170] width 39 height 11
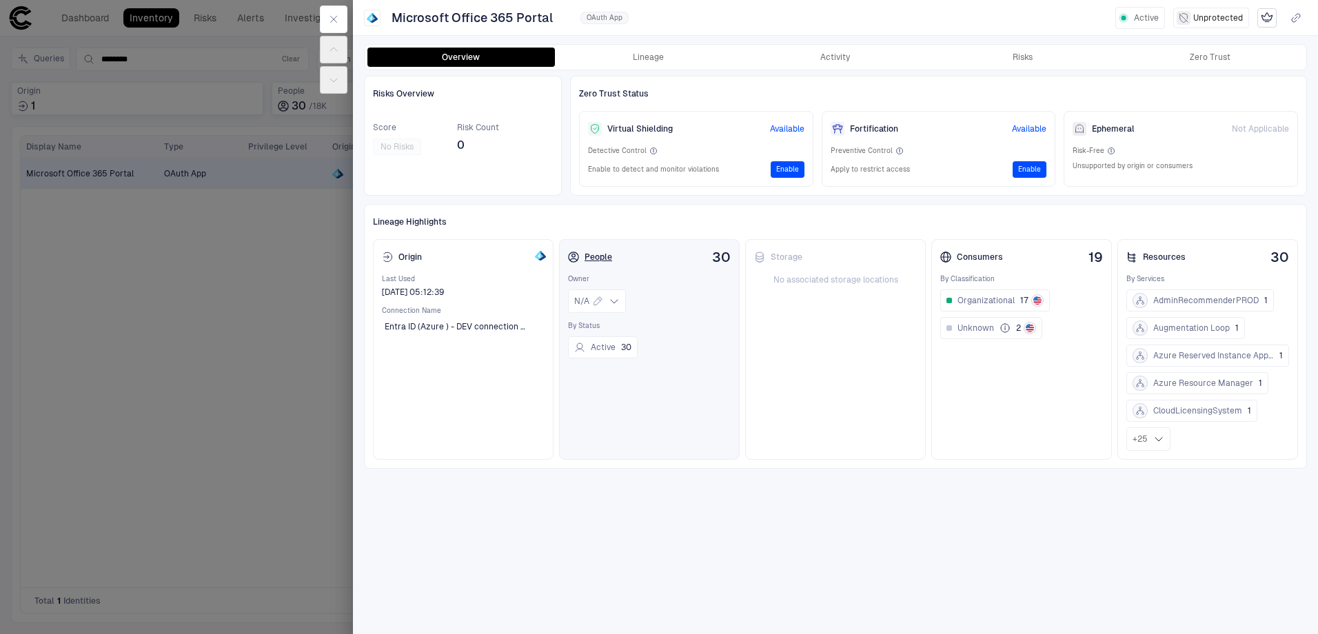
click at [601, 261] on div "People" at bounding box center [590, 257] width 44 height 11
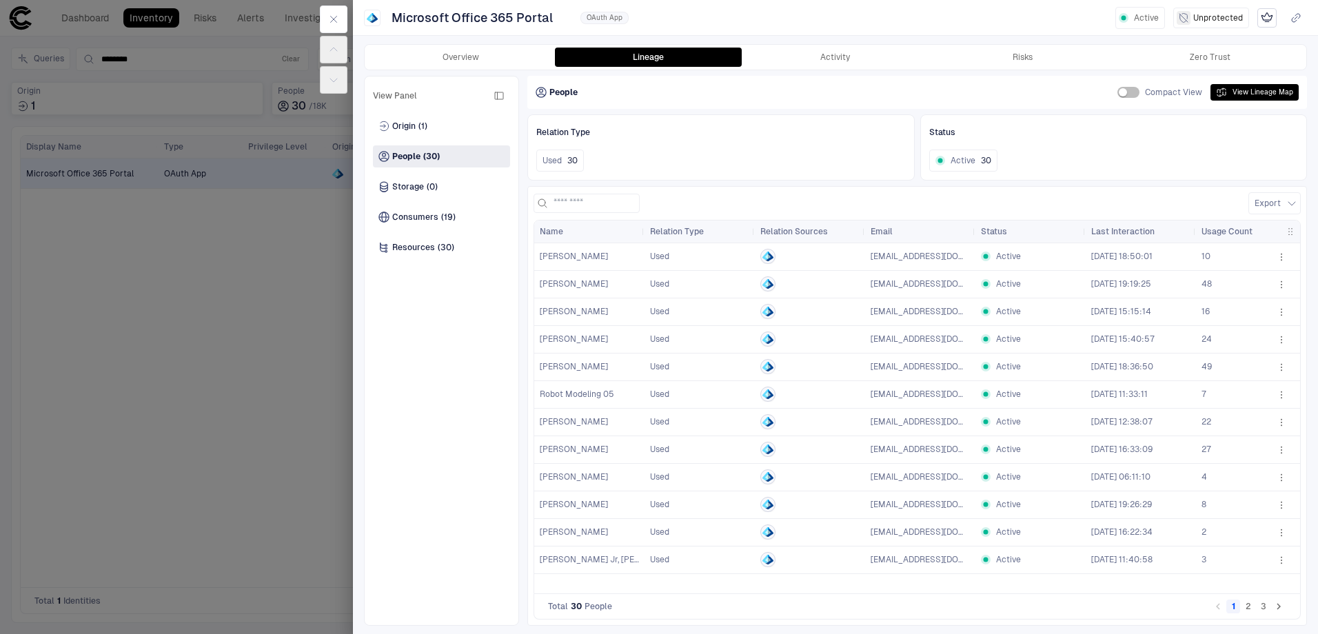
click at [930, 259] on span "tdposb9@dev.mtb.com" at bounding box center [941, 257] width 141 height 10
click at [931, 259] on span "tdposb9@dev.mtb.com" at bounding box center [941, 257] width 141 height 10
copy div "tdposb9@dev.mtb.com"
click at [569, 263] on span "Bell, Stephen" at bounding box center [589, 257] width 99 height 28
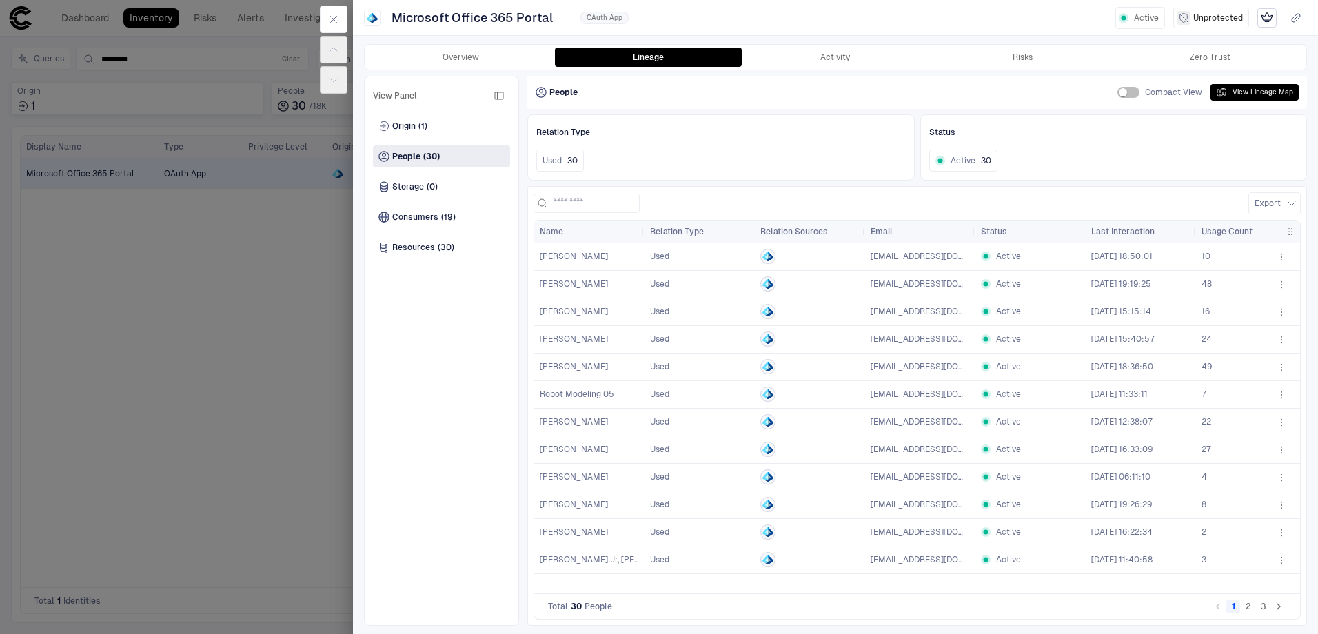
click at [569, 260] on span "Bell, Stephen" at bounding box center [574, 257] width 68 height 10
click at [767, 261] on span at bounding box center [768, 262] width 8 height 6
click at [767, 254] on icon "Entra ID" at bounding box center [766, 256] width 6 height 8
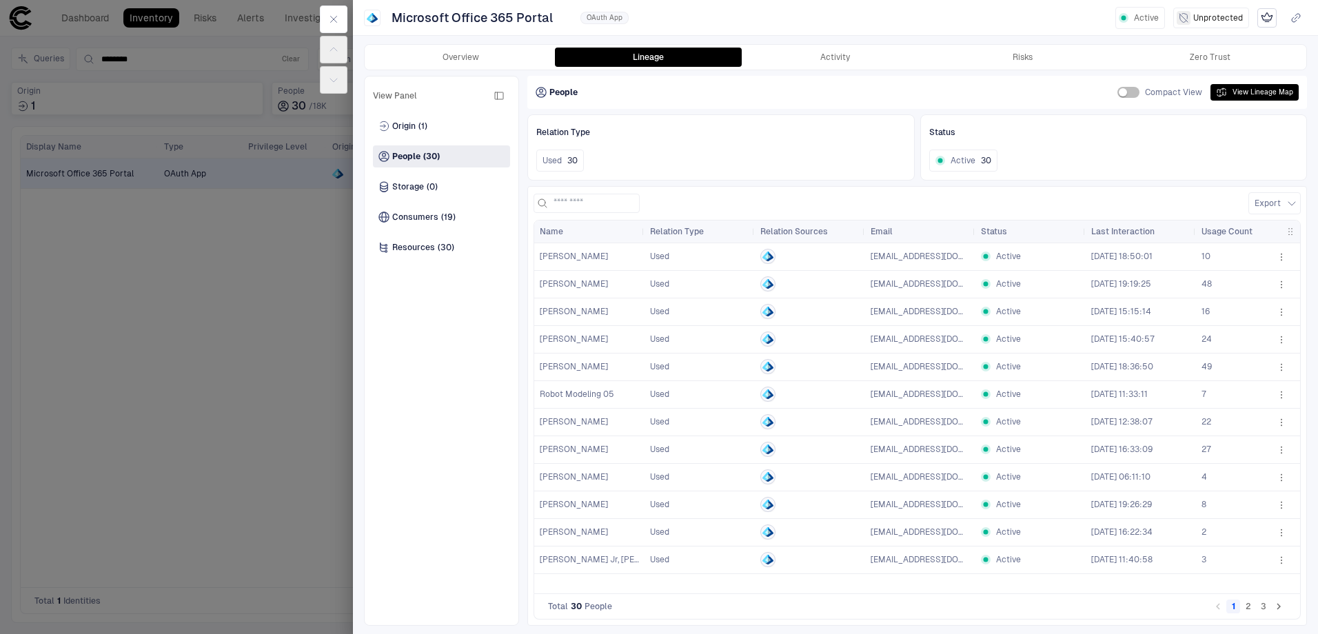
click at [767, 254] on icon "Entra ID" at bounding box center [766, 256] width 6 height 8
click at [767, 277] on div "Entra ID" at bounding box center [768, 276] width 42 height 23
click at [1284, 254] on icon "button" at bounding box center [1281, 257] width 11 height 11
click at [560, 259] on div at bounding box center [659, 317] width 1318 height 634
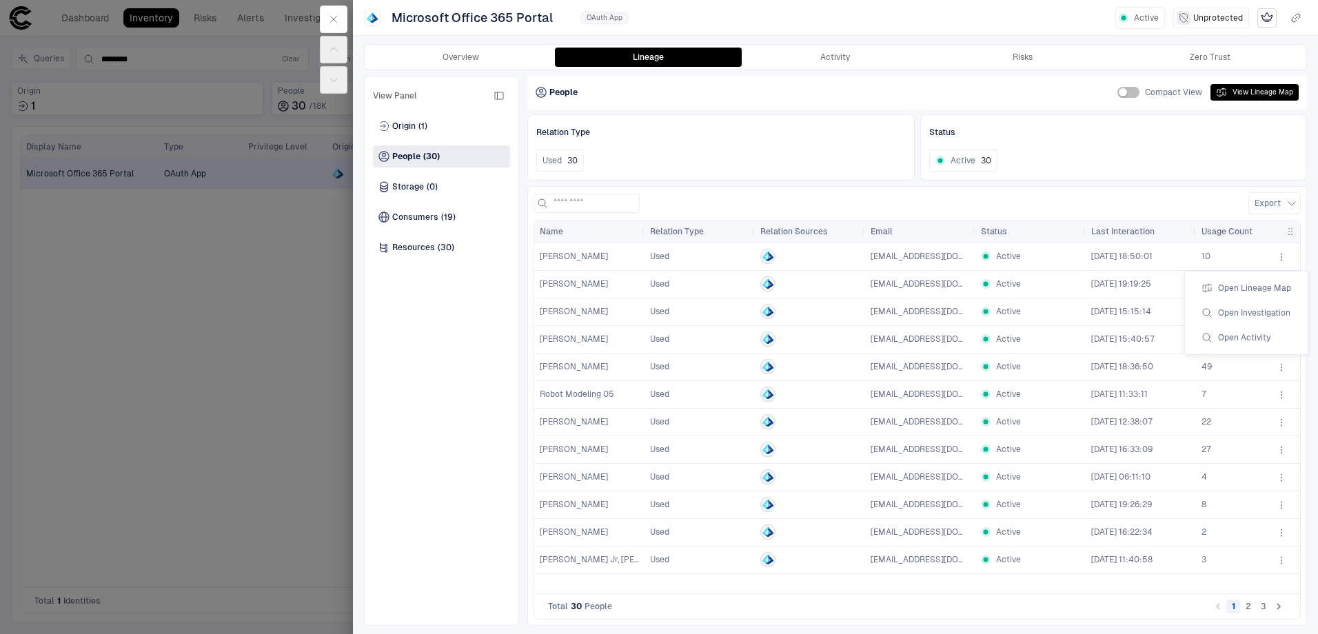
click at [560, 259] on div "Open Lineage Map Open Investigation Open Activity" at bounding box center [659, 317] width 1318 height 634
click at [560, 259] on span "Bell, Stephen" at bounding box center [574, 257] width 68 height 10
click at [1283, 253] on icon "button" at bounding box center [1281, 257] width 11 height 11
click at [1282, 201] on div at bounding box center [659, 317] width 1318 height 634
click at [1291, 204] on icon "button" at bounding box center [1292, 203] width 7 height 3
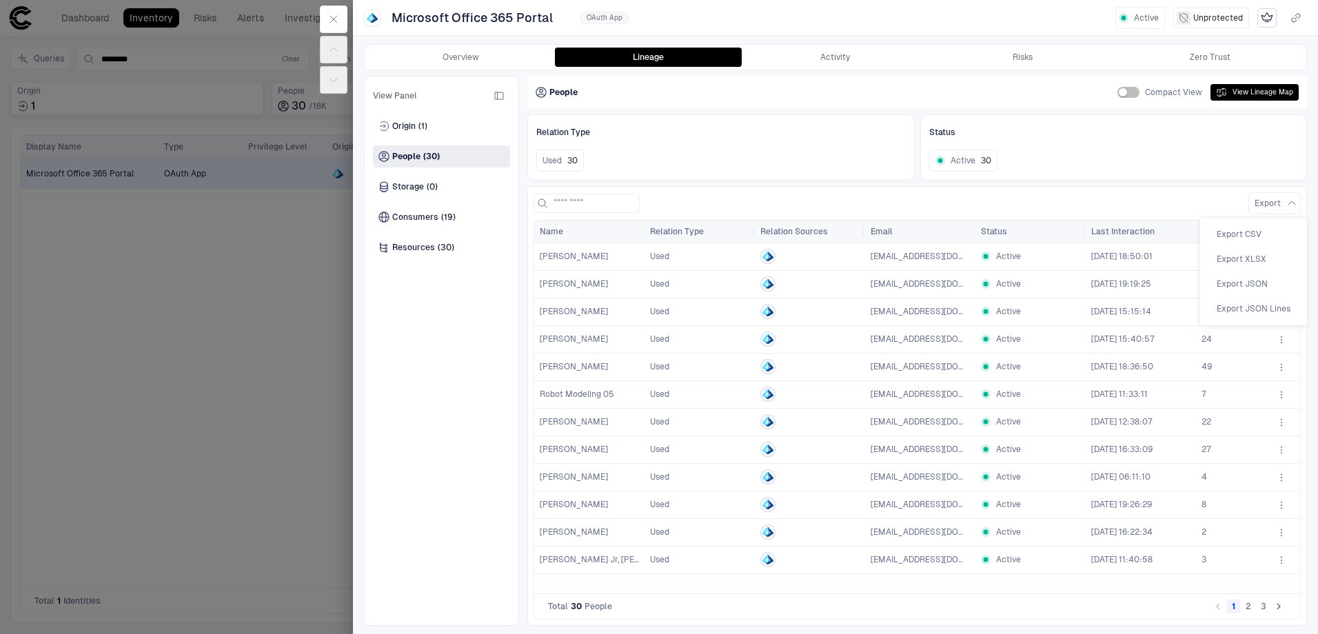
click at [1249, 234] on span "Export CSV" at bounding box center [1239, 234] width 45 height 11
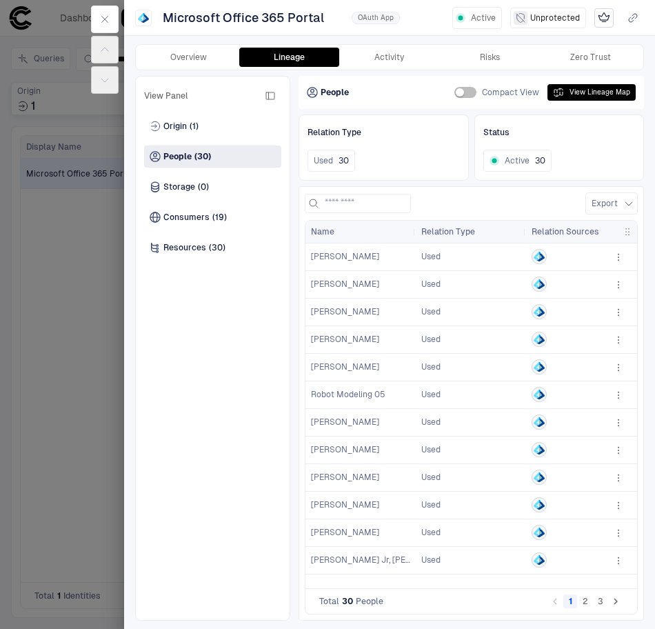
click at [236, 345] on div "Origin (1) People (30) Storage (0) Consumers (19) Resources (30)" at bounding box center [212, 363] width 137 height 496
click at [490, 57] on div "Risks" at bounding box center [490, 57] width 20 height 11
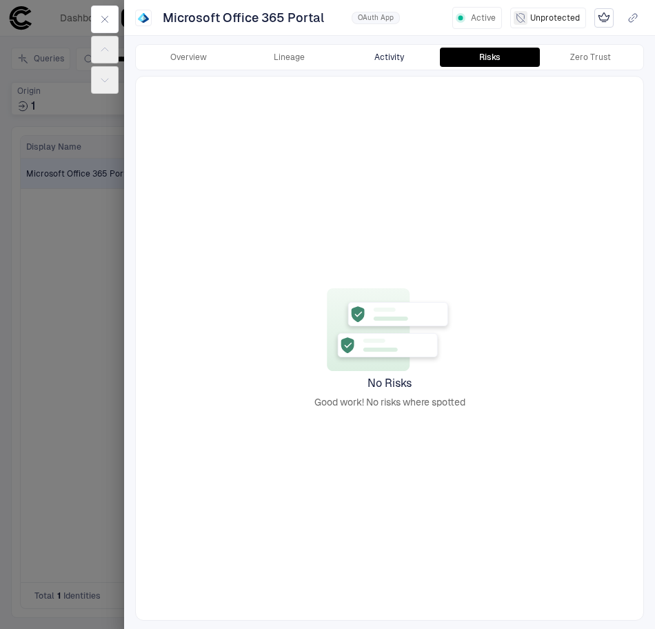
click at [410, 62] on button "Activity" at bounding box center [389, 57] width 101 height 19
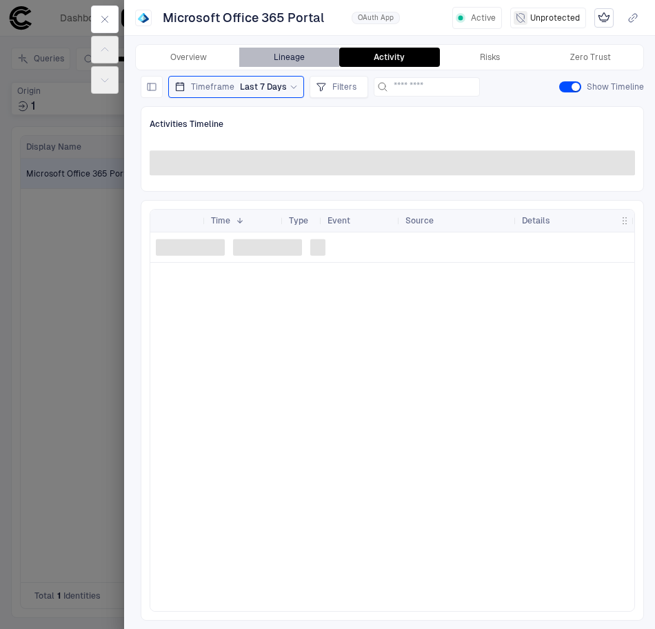
click at [300, 63] on button "Lineage" at bounding box center [289, 57] width 101 height 19
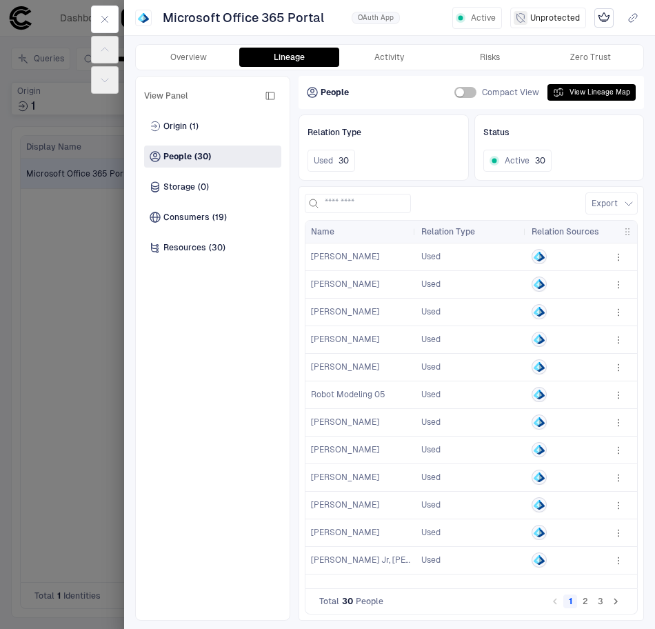
click at [417, 39] on div "Overview Lineage Activity Risks Zero Trust View Panel Origin (1) People (30) St…" at bounding box center [389, 332] width 531 height 594
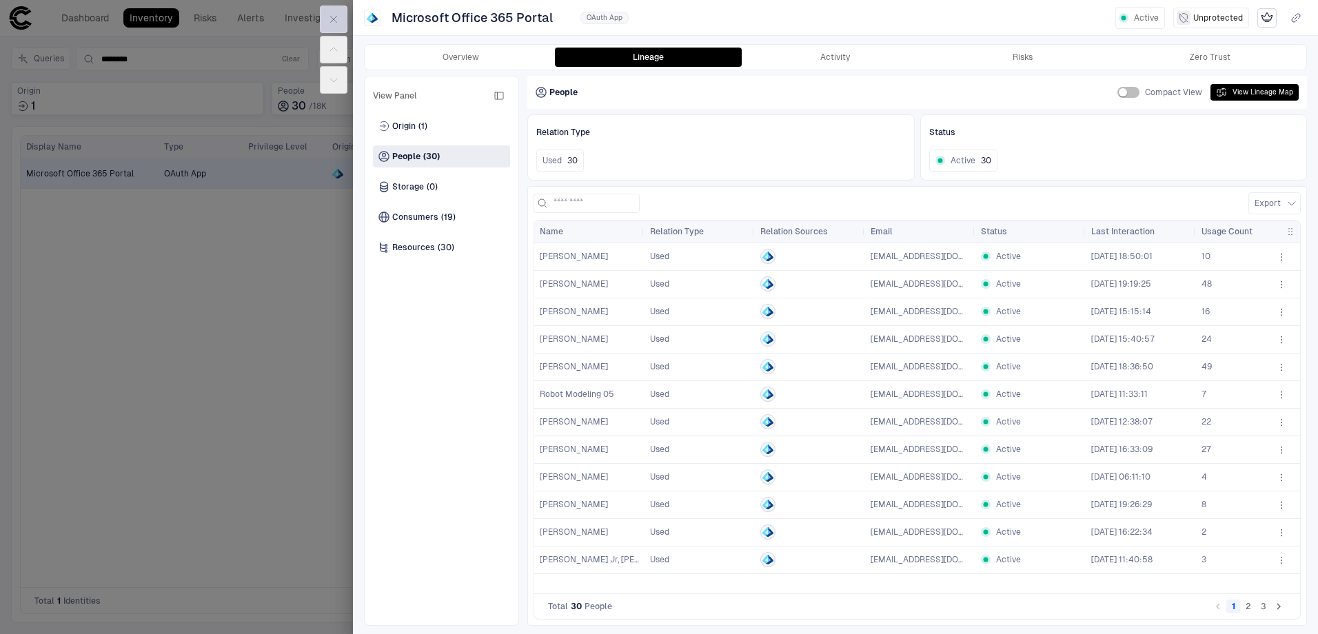
click at [342, 20] on button "button" at bounding box center [334, 20] width 28 height 28
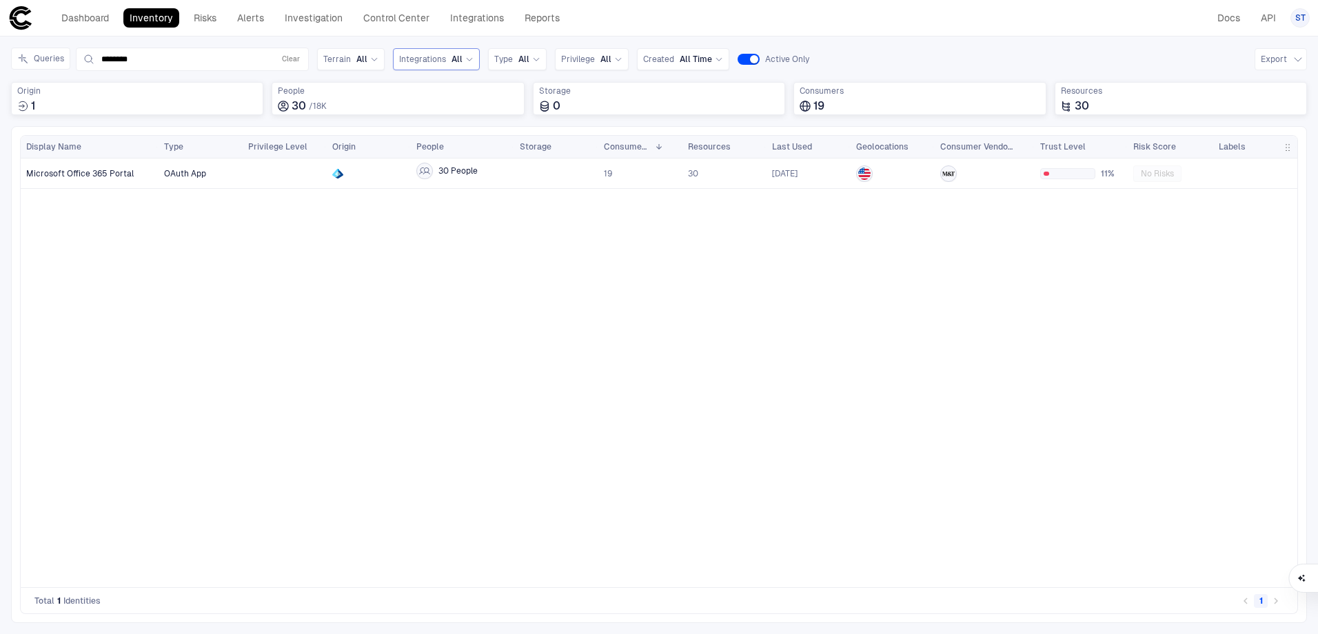
drag, startPoint x: 381, startPoint y: 21, endPoint x: 407, endPoint y: 50, distance: 39.1
click at [381, 21] on link "Control Center" at bounding box center [396, 17] width 79 height 19
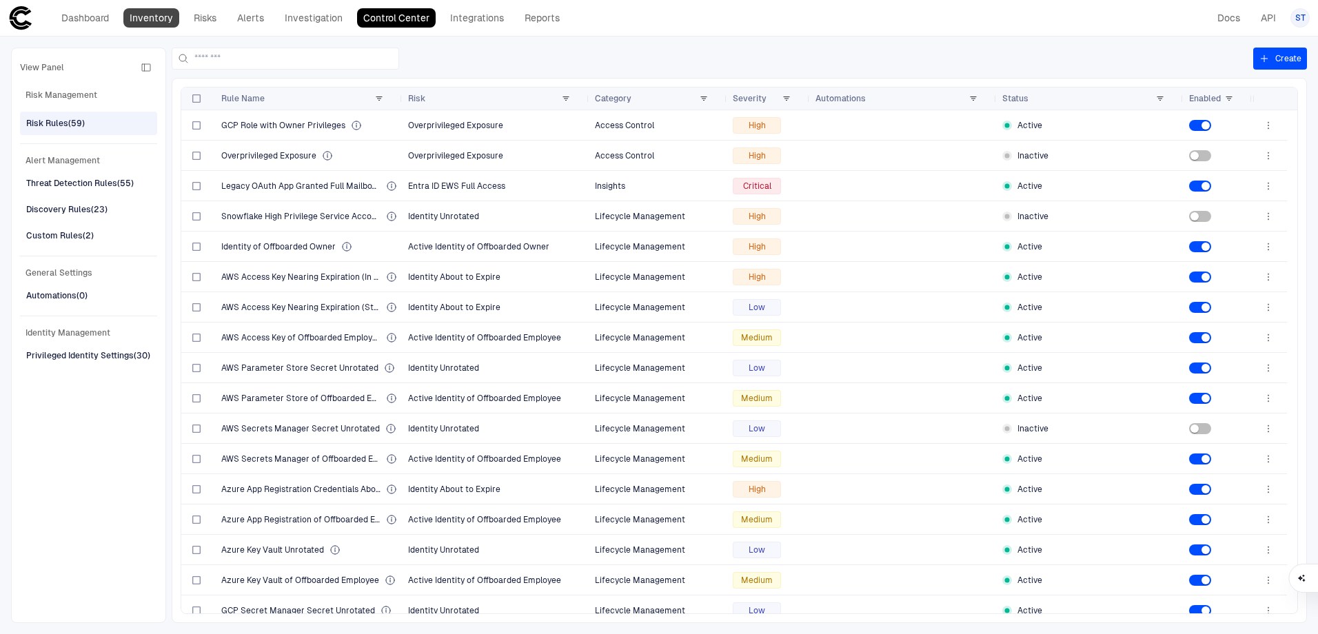
click at [160, 23] on link "Inventory" at bounding box center [151, 17] width 56 height 19
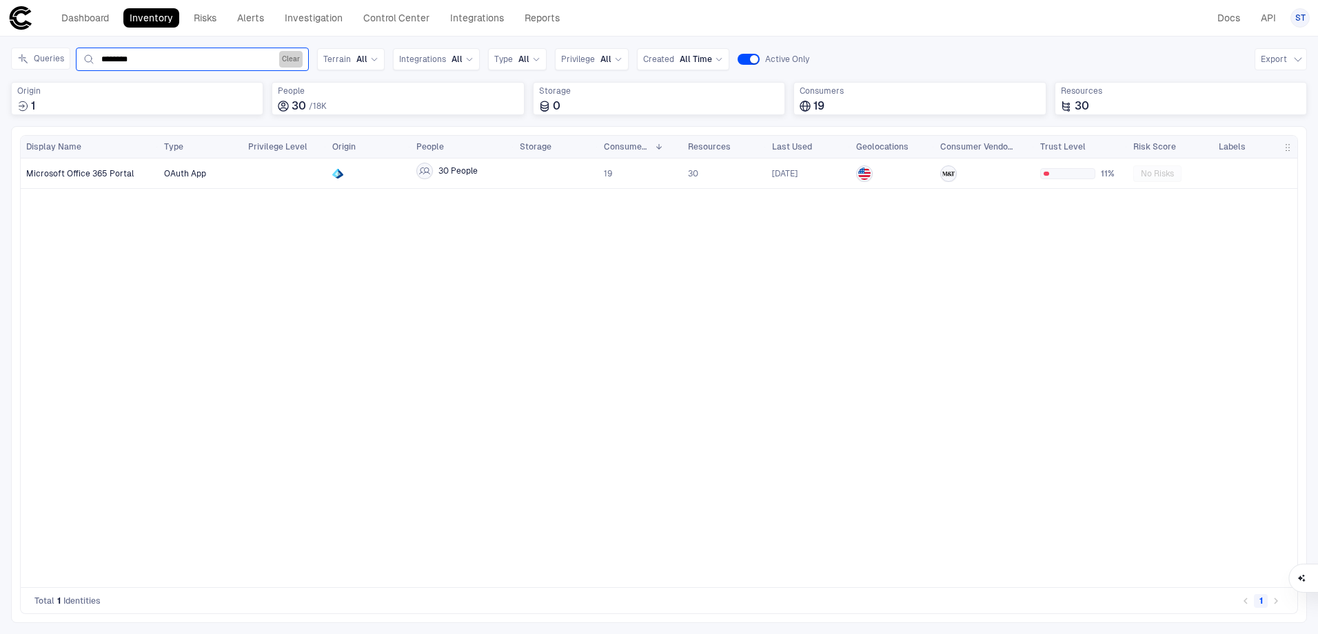
click at [294, 56] on button "Clear" at bounding box center [290, 59] width 23 height 17
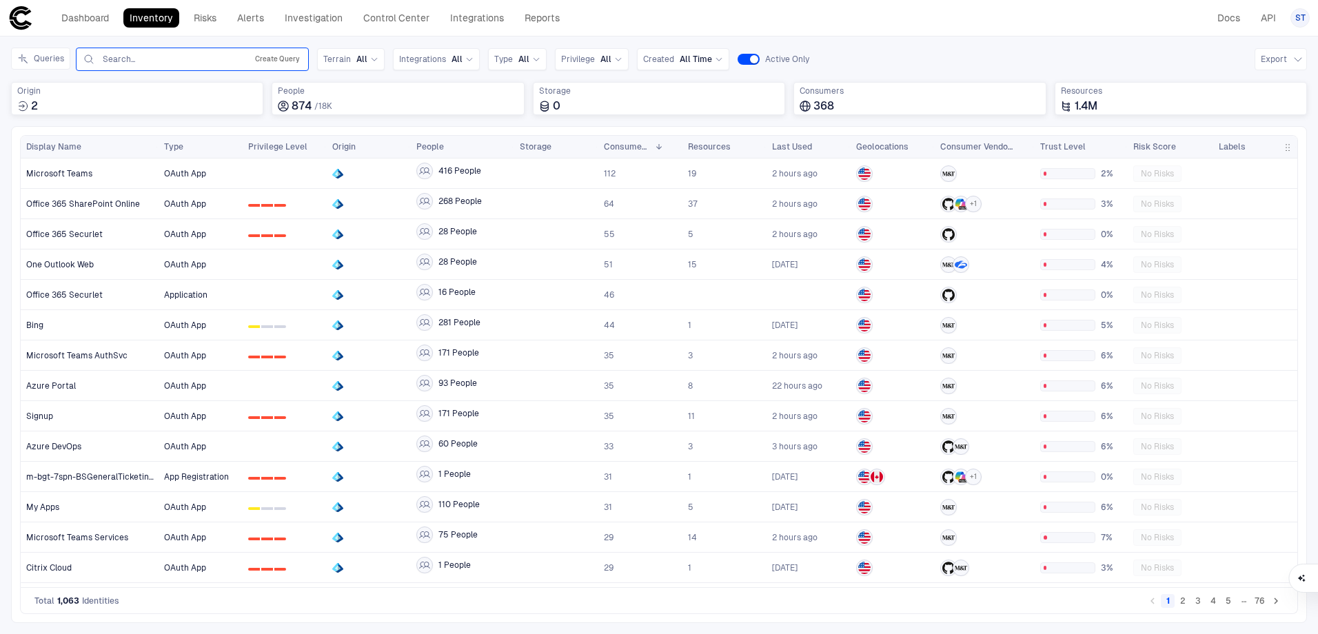
click at [277, 56] on button "Create Query" at bounding box center [277, 59] width 50 height 17
click at [113, 139] on button "Add Condition" at bounding box center [120, 139] width 77 height 22
click at [186, 101] on icon at bounding box center [190, 99] width 8 height 8
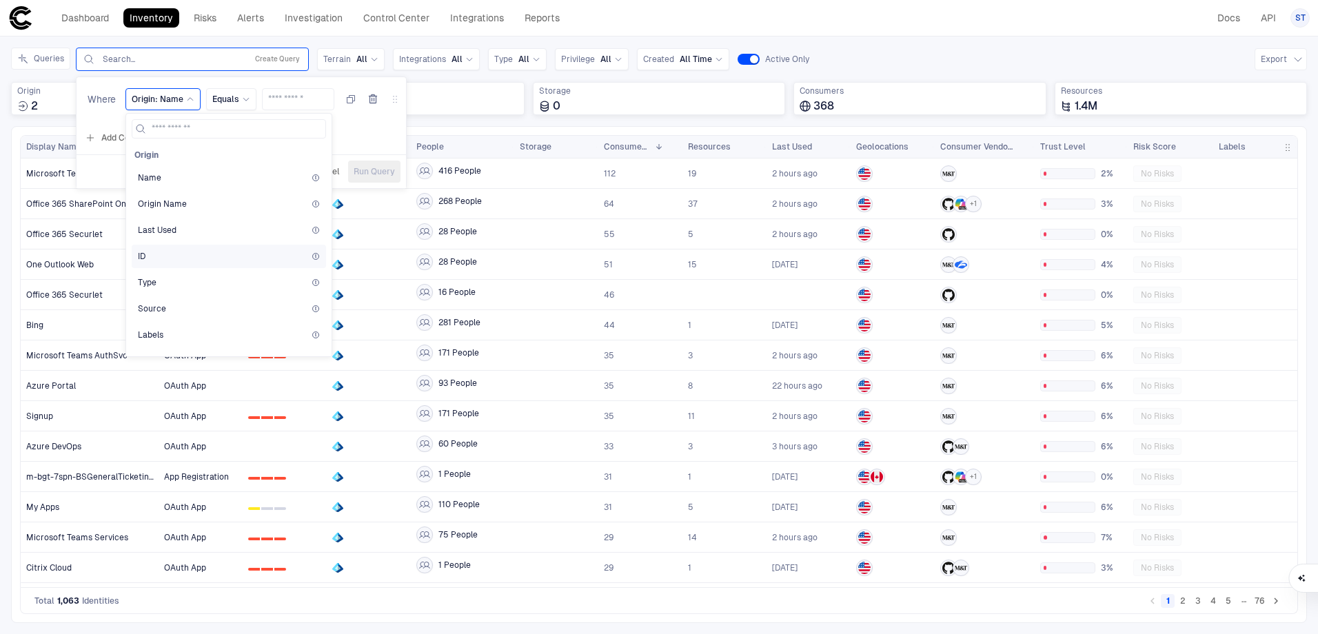
click at [159, 254] on div "ID" at bounding box center [229, 256] width 182 height 11
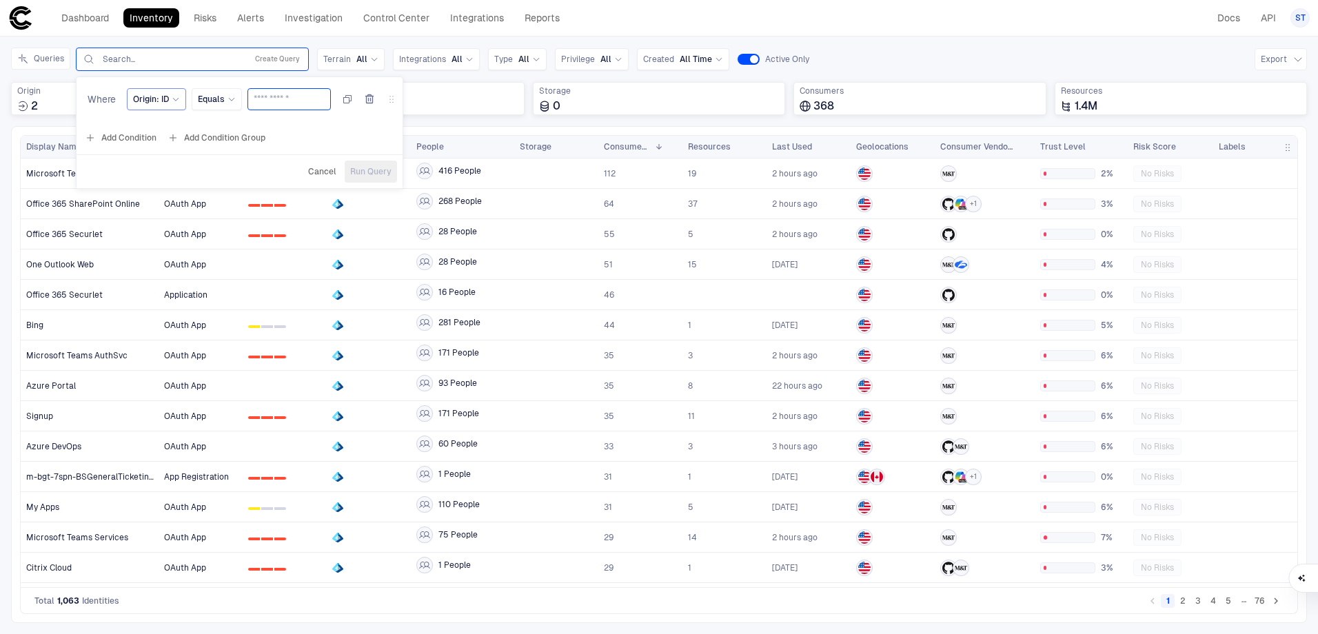
click at [274, 98] on input "text" at bounding box center [289, 99] width 71 height 21
paste input "**********"
type input "**********"
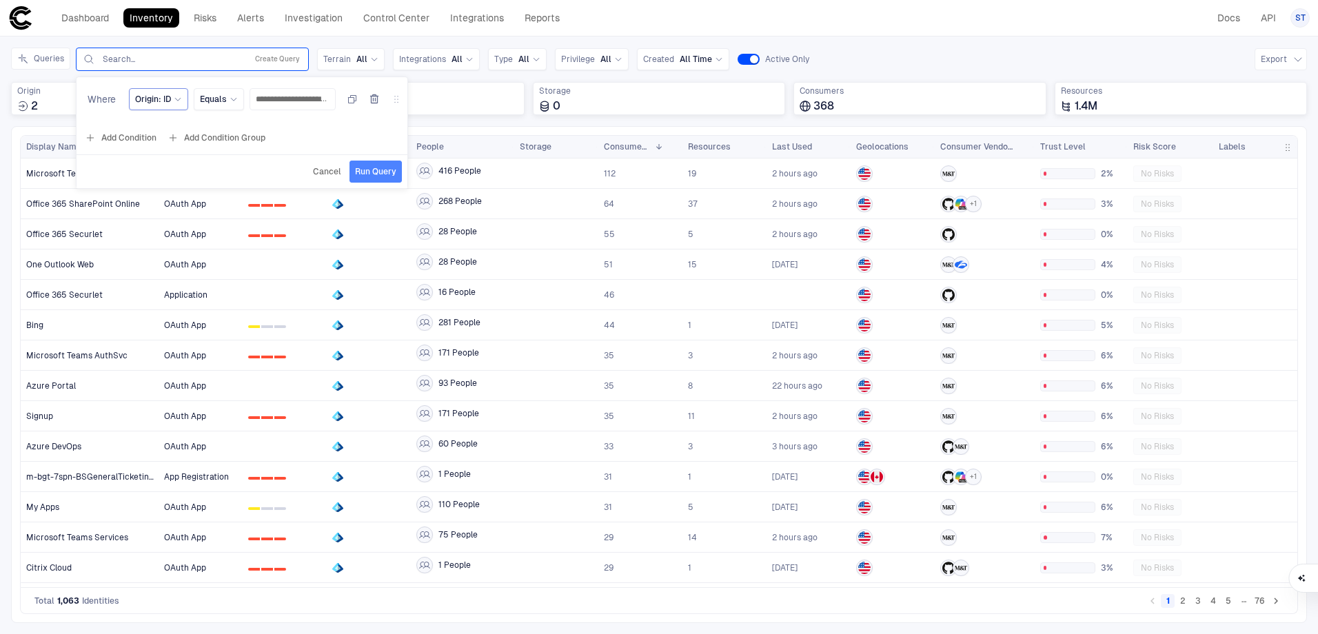
click at [379, 172] on span "Run Query" at bounding box center [375, 171] width 41 height 11
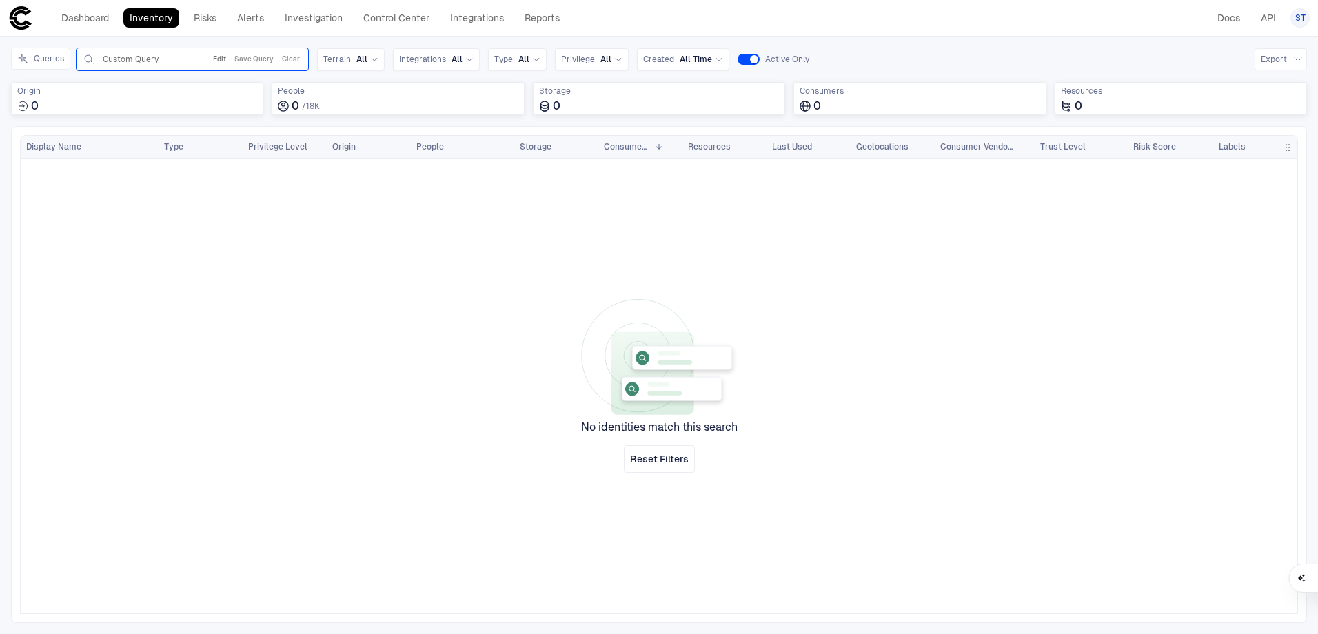
click at [212, 58] on button "Edit" at bounding box center [219, 59] width 19 height 17
click at [177, 101] on div "Origin: ID" at bounding box center [156, 99] width 59 height 22
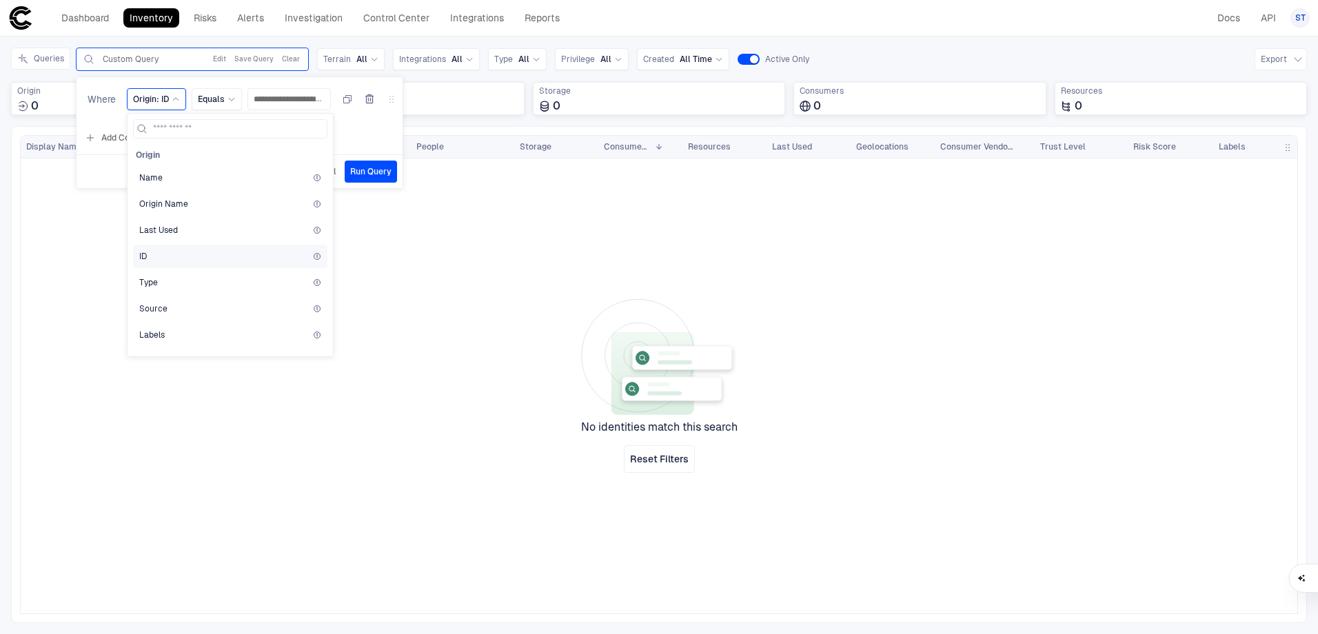
click at [192, 256] on div "ID" at bounding box center [230, 256] width 182 height 11
click at [172, 97] on icon at bounding box center [176, 99] width 8 height 8
click at [177, 186] on div "Name" at bounding box center [230, 177] width 194 height 23
click at [303, 101] on input "**********" at bounding box center [298, 99] width 60 height 21
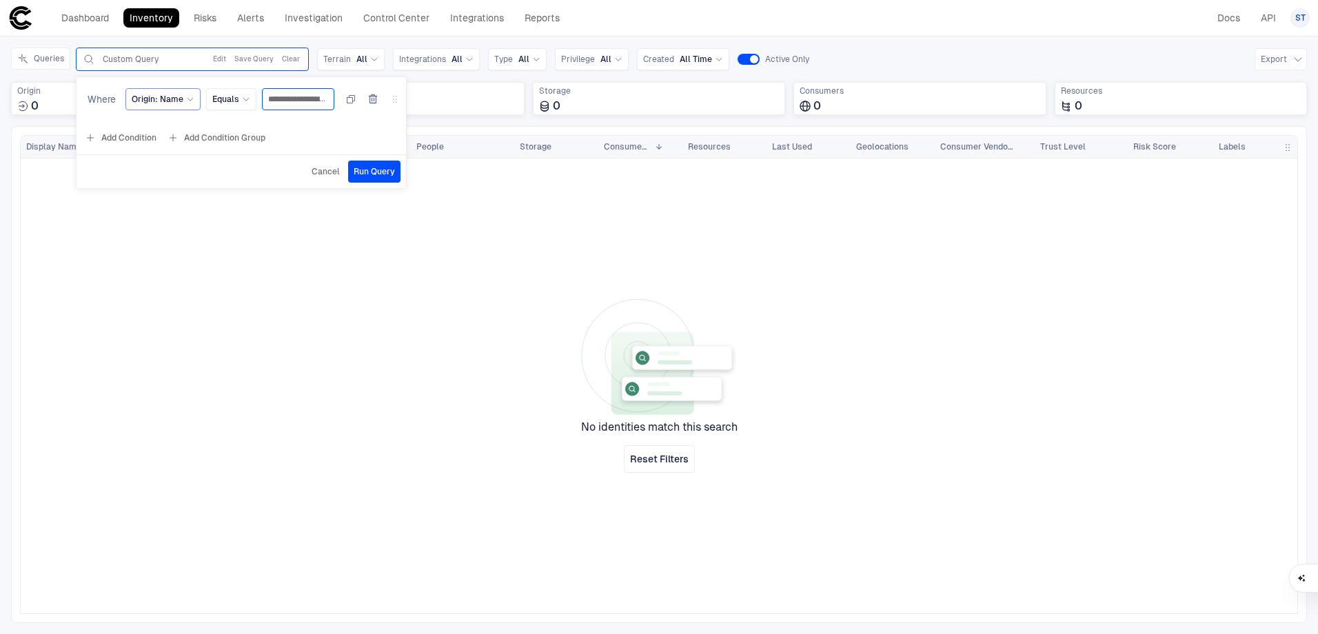
click at [303, 101] on input "**********" at bounding box center [298, 99] width 60 height 21
type input "**********"
click at [368, 168] on span "Run Query" at bounding box center [374, 171] width 41 height 11
click at [223, 62] on button "Edit" at bounding box center [219, 59] width 19 height 17
click at [281, 106] on input "**********" at bounding box center [298, 99] width 60 height 21
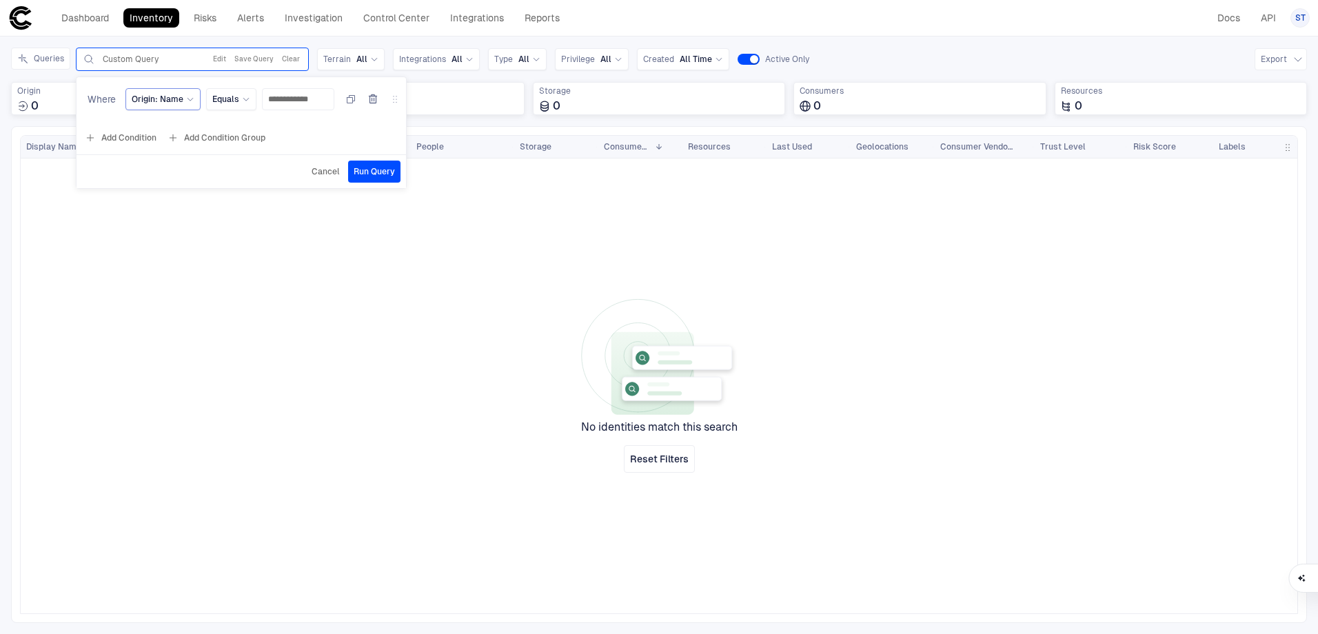
click at [189, 94] on div "Origin: Name" at bounding box center [163, 99] width 63 height 11
click at [178, 243] on div "ID" at bounding box center [229, 248] width 182 height 11
click at [294, 103] on input "**********" at bounding box center [305, 99] width 60 height 21
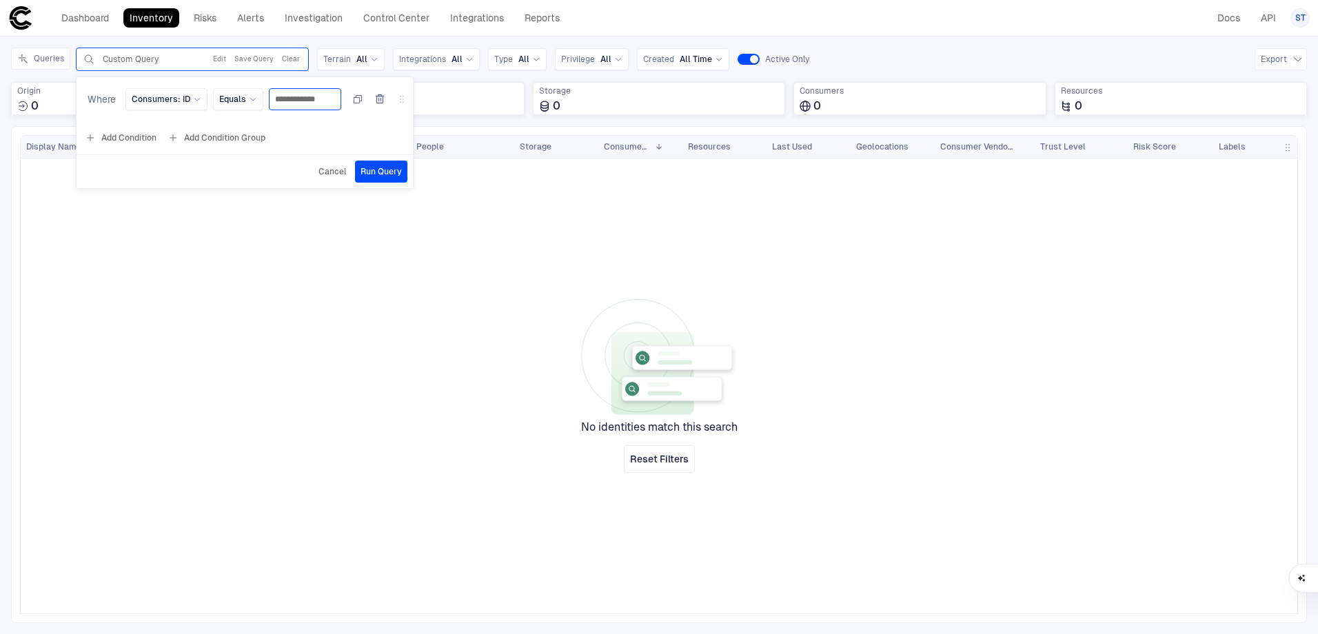
click at [294, 103] on input "**********" at bounding box center [305, 99] width 60 height 21
paste input "**********"
type input "**********"
click at [375, 162] on button "Run Query" at bounding box center [387, 172] width 52 height 22
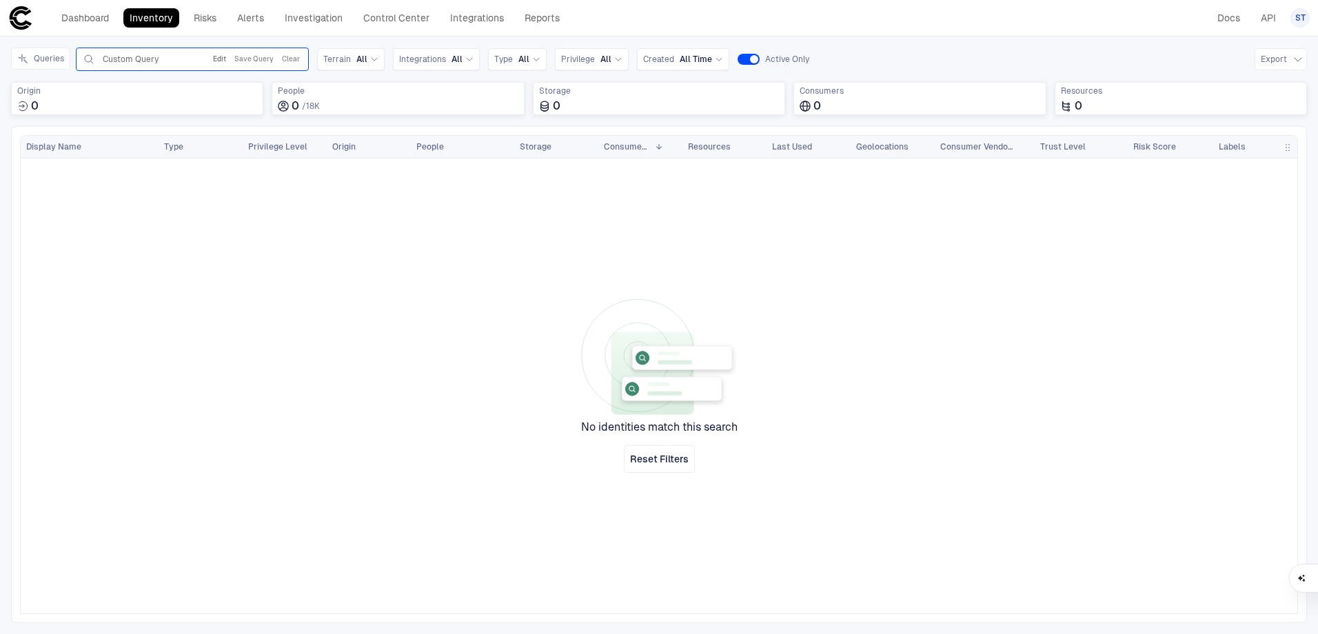
click at [221, 58] on button "Edit" at bounding box center [219, 59] width 19 height 17
drag, startPoint x: 197, startPoint y: 101, endPoint x: 219, endPoint y: 98, distance: 22.3
click at [198, 101] on div "Consumers: ID" at bounding box center [166, 99] width 82 height 22
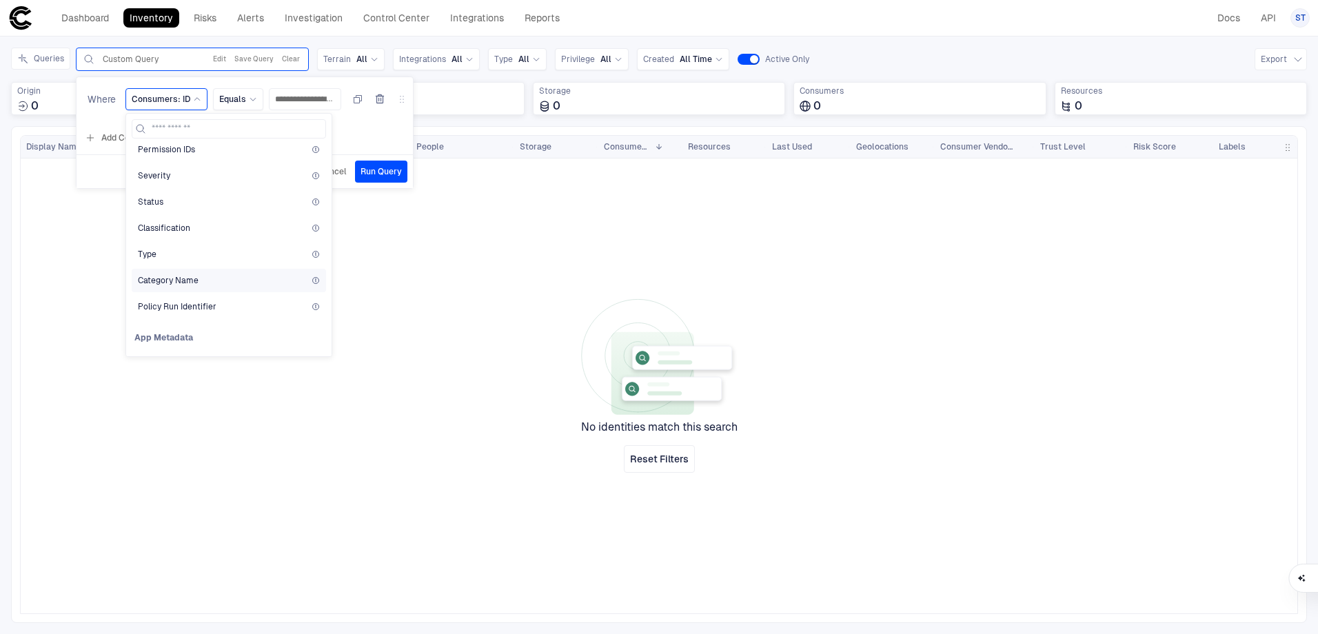
scroll to position [3241, 0]
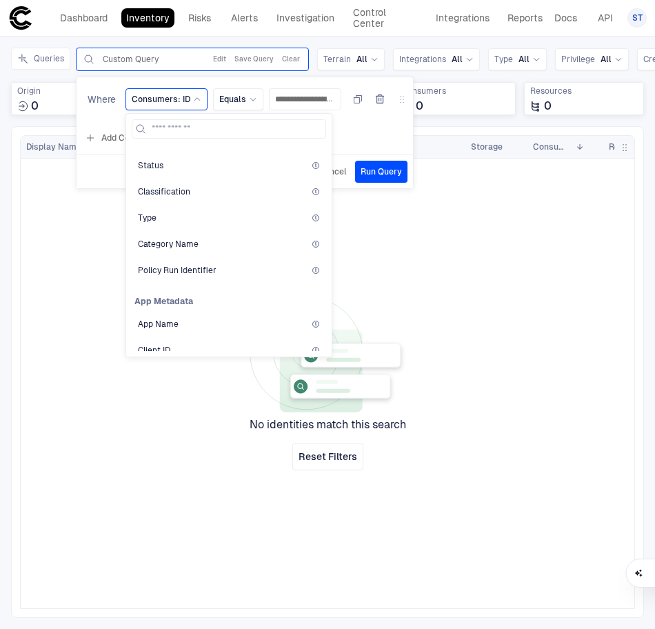
click at [505, 313] on div at bounding box center [397, 378] width 476 height 439
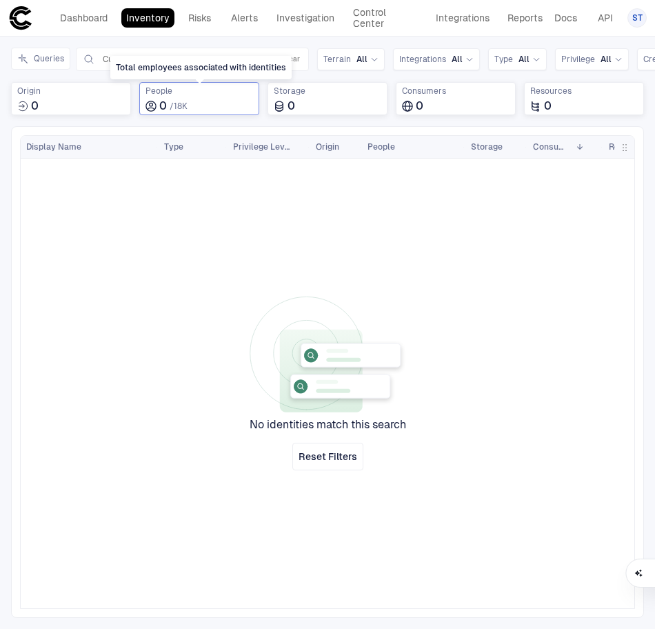
click at [229, 96] on span "People" at bounding box center [199, 90] width 108 height 11
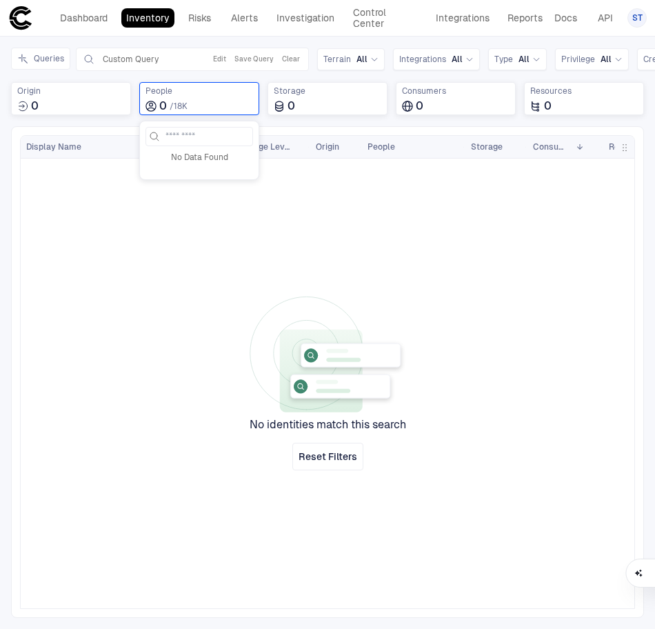
click at [303, 235] on div at bounding box center [397, 378] width 476 height 439
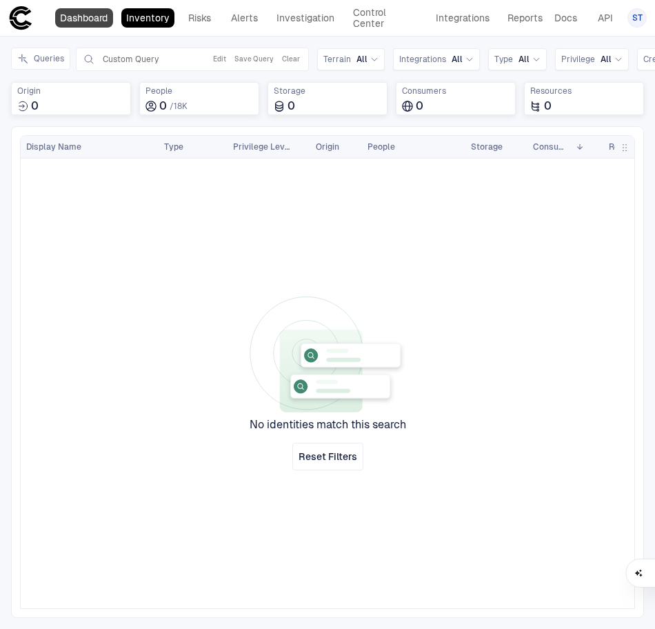
click at [92, 25] on link "Dashboard" at bounding box center [84, 17] width 58 height 19
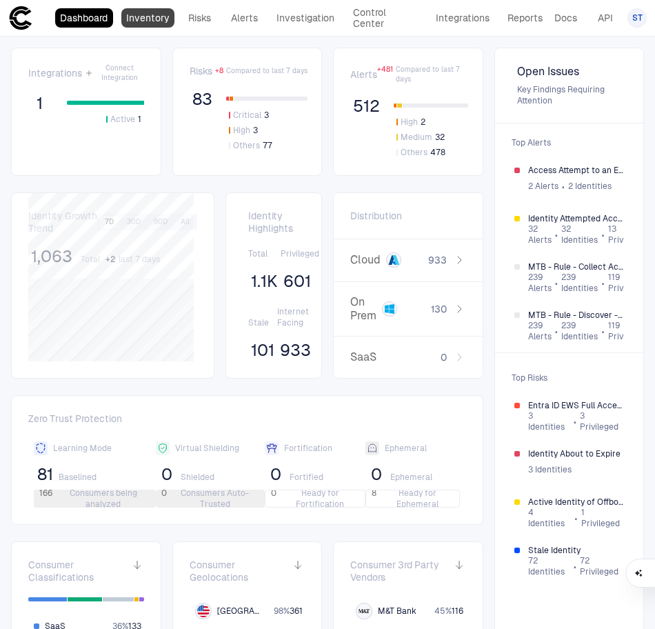
click at [125, 26] on link "Inventory" at bounding box center [148, 17] width 54 height 19
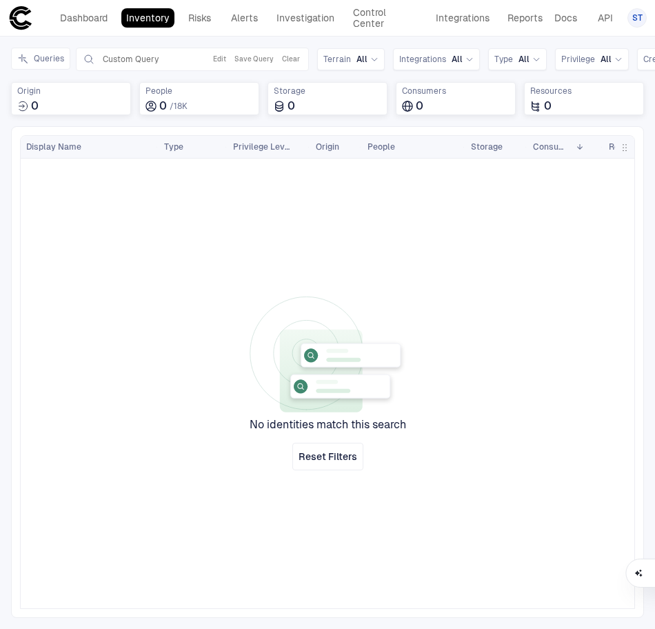
click at [195, 303] on div at bounding box center [397, 378] width 476 height 439
click at [288, 63] on button "Clear" at bounding box center [290, 59] width 23 height 17
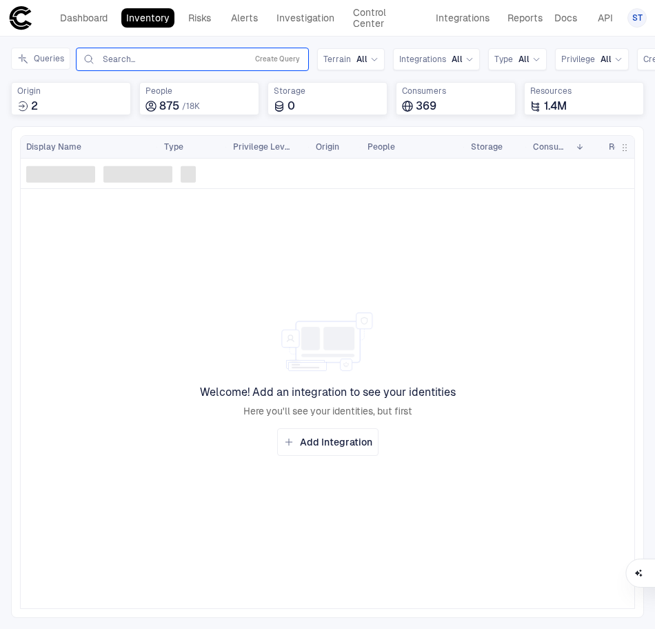
click at [123, 63] on input "text" at bounding box center [171, 59] width 140 height 11
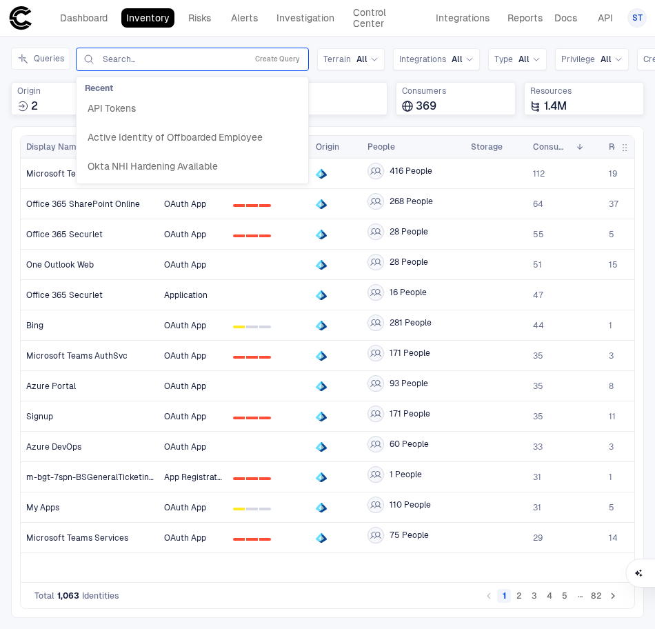
drag, startPoint x: 475, startPoint y: 40, endPoint x: 483, endPoint y: 43, distance: 8.3
click at [475, 40] on div "Inventory Navigator Discovery AD Service Accounts Access from Non-Org Addresses…" at bounding box center [327, 333] width 655 height 592
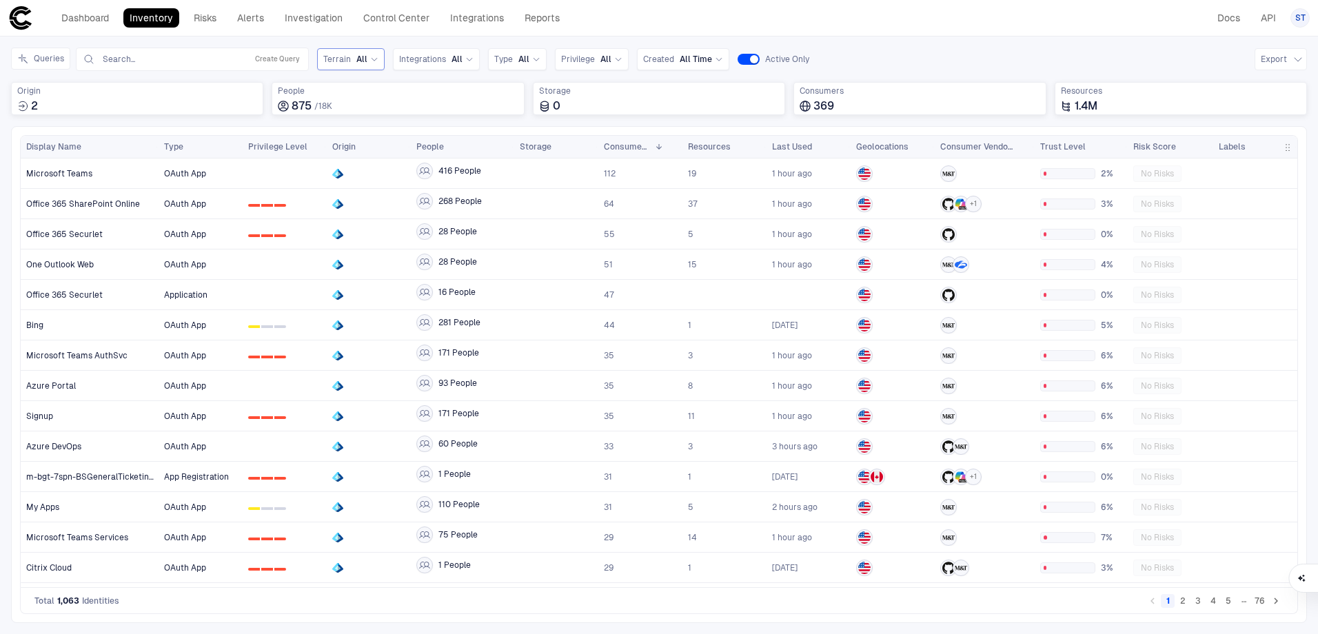
click at [108, 62] on input "text" at bounding box center [171, 59] width 140 height 11
click at [289, 61] on button "Create Query" at bounding box center [277, 59] width 50 height 17
click at [190, 57] on div "Search..." at bounding box center [171, 59] width 137 height 11
click at [158, 74] on div "Queries Search... Create Query Terrain All Integrations All Type All Privilege …" at bounding box center [659, 87] width 1296 height 79
click at [150, 59] on input "text" at bounding box center [171, 59] width 140 height 11
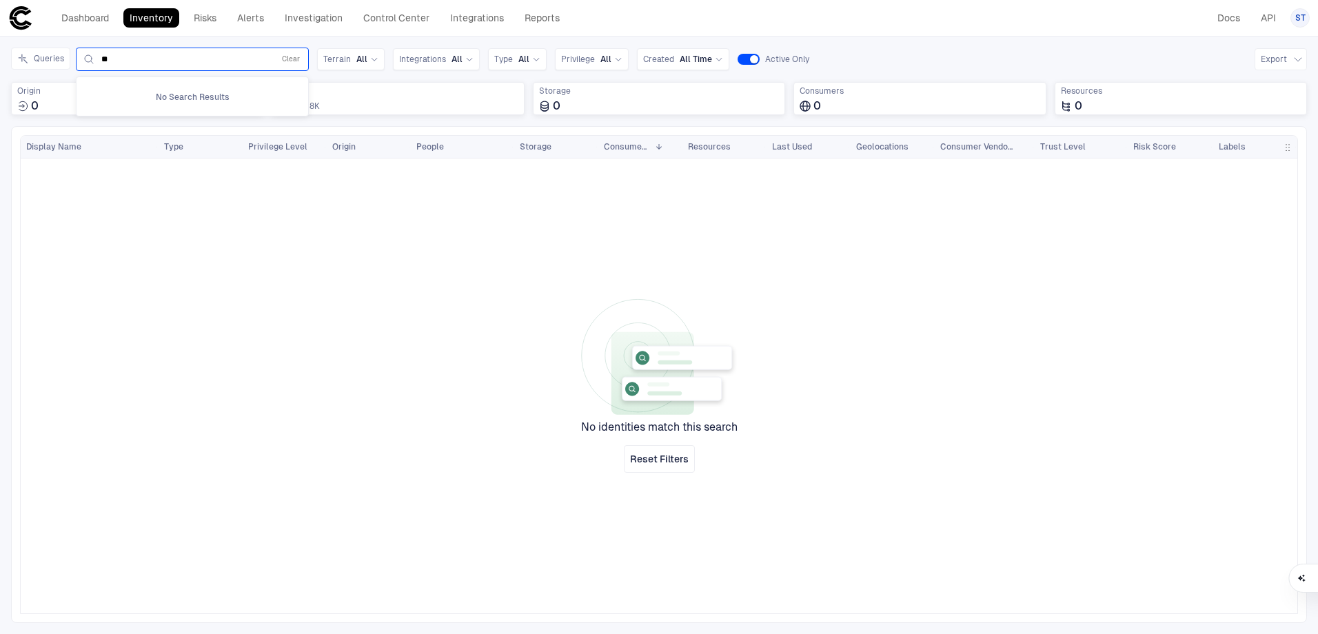
type input "*"
type input "*******"
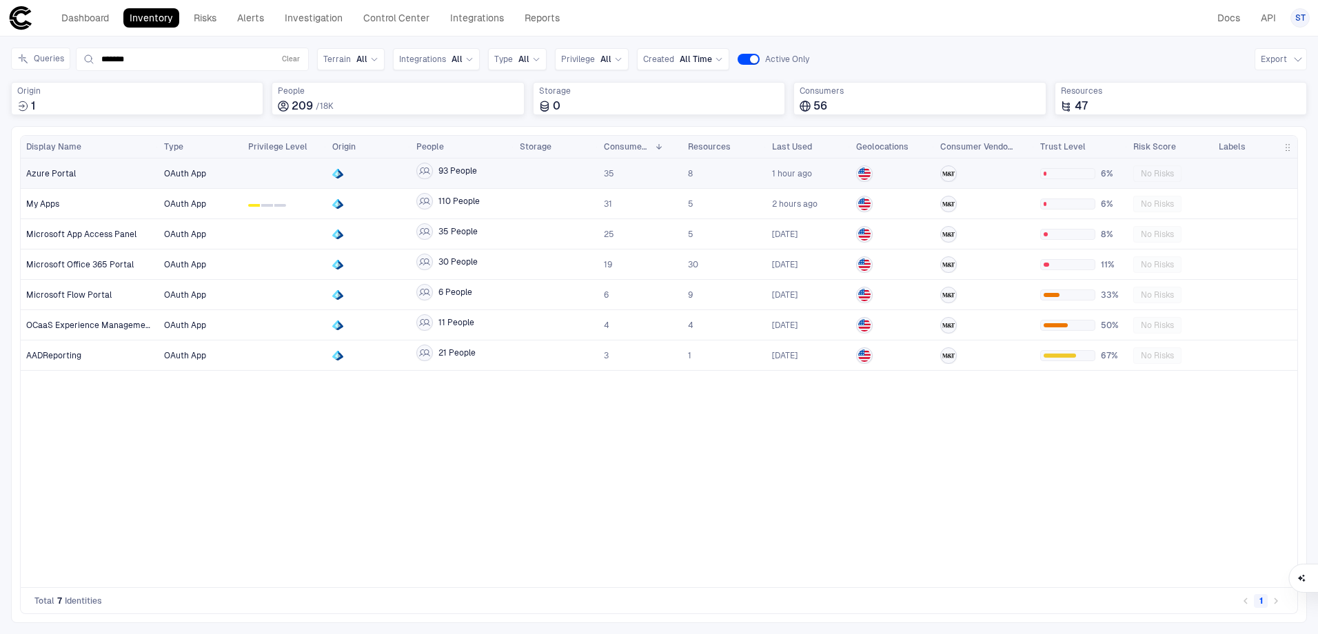
click at [71, 174] on span "Azure Portal" at bounding box center [51, 173] width 50 height 11
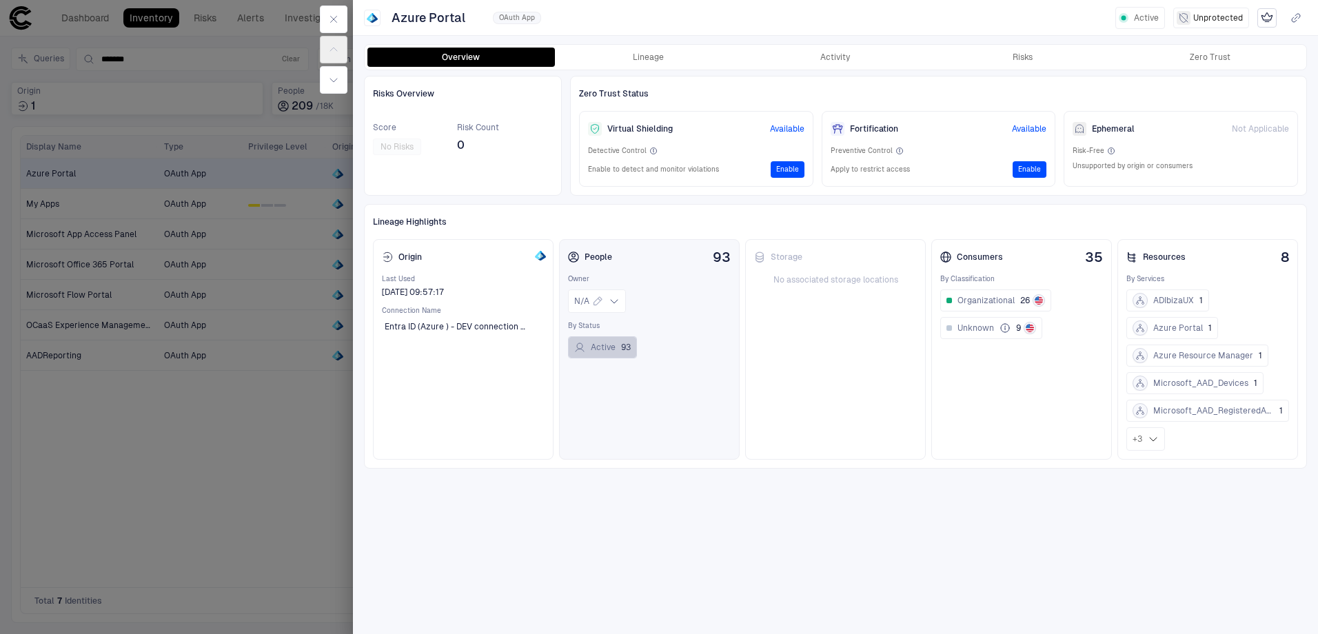
click at [601, 356] on button "Active 93" at bounding box center [602, 347] width 69 height 22
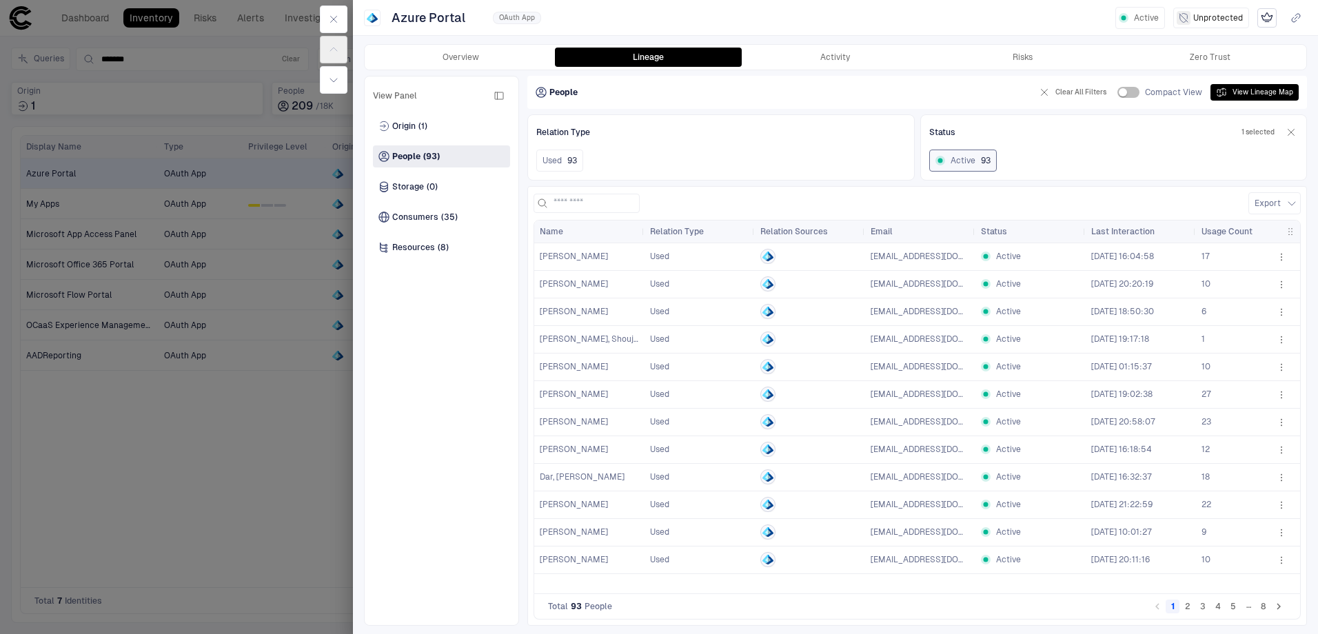
drag, startPoint x: 1074, startPoint y: 594, endPoint x: 1190, endPoint y: 587, distance: 116.0
click at [1190, 587] on div "Drag here to set row groups Drag here to set column labels Name Relation Type R…" at bounding box center [917, 407] width 767 height 374
click at [273, 484] on div at bounding box center [659, 317] width 1318 height 634
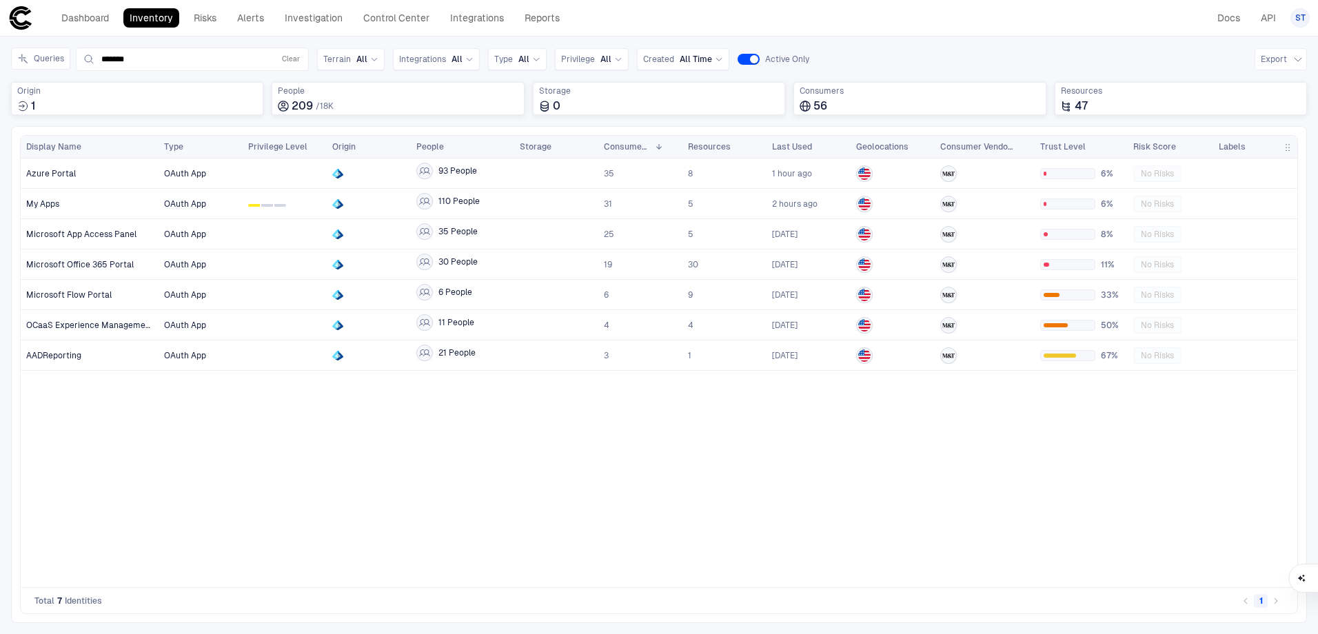
click at [452, 452] on div "OAuth App 93 People 35 8 1 hour ago 6% No Risks OAuth App 0 1 2 110 People 31 5…" at bounding box center [728, 373] width 1139 height 429
click at [456, 434] on div "OAuth App 93 People 35 8 1 hour ago 6% No Risks OAuth App 0 1 2 110 People 31 5…" at bounding box center [728, 373] width 1139 height 429
click at [286, 59] on button "Clear" at bounding box center [290, 59] width 23 height 17
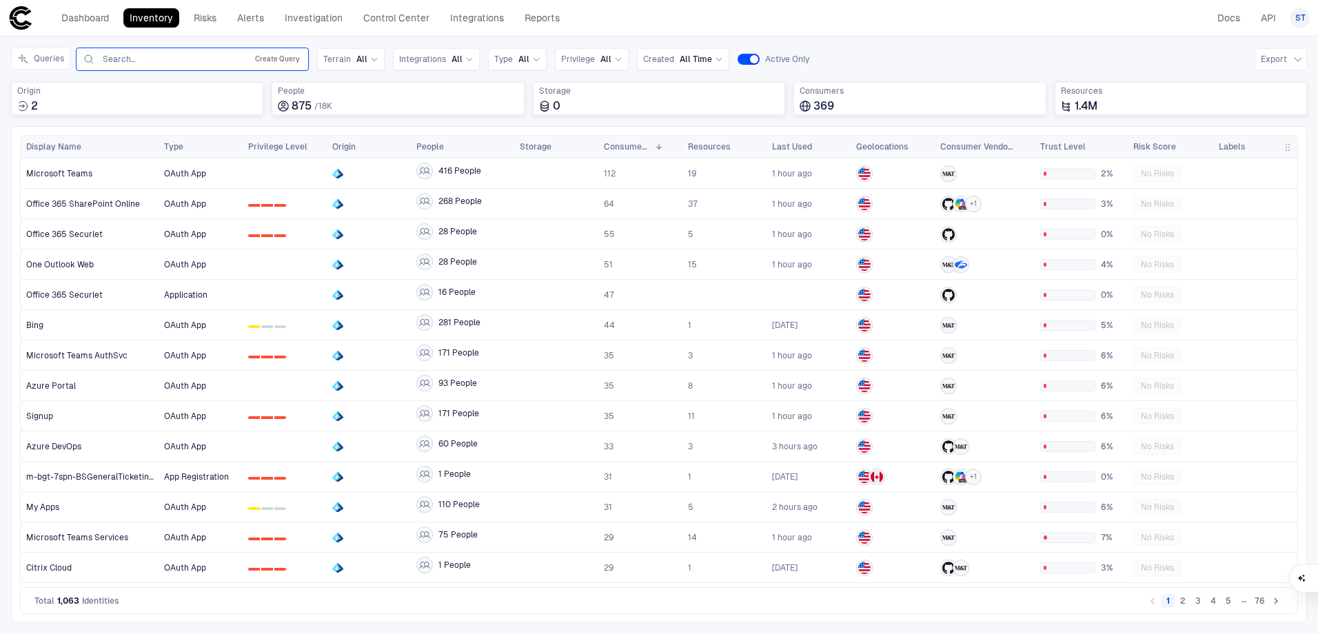
click at [288, 55] on button "Create Query" at bounding box center [277, 59] width 50 height 17
click at [205, 53] on div "Search... Create Query" at bounding box center [192, 59] width 221 height 17
click at [201, 60] on div "Search..." at bounding box center [171, 59] width 137 height 11
click at [278, 59] on button "Create Query" at bounding box center [277, 59] width 50 height 17
click at [119, 140] on button "Add Condition" at bounding box center [120, 139] width 77 height 22
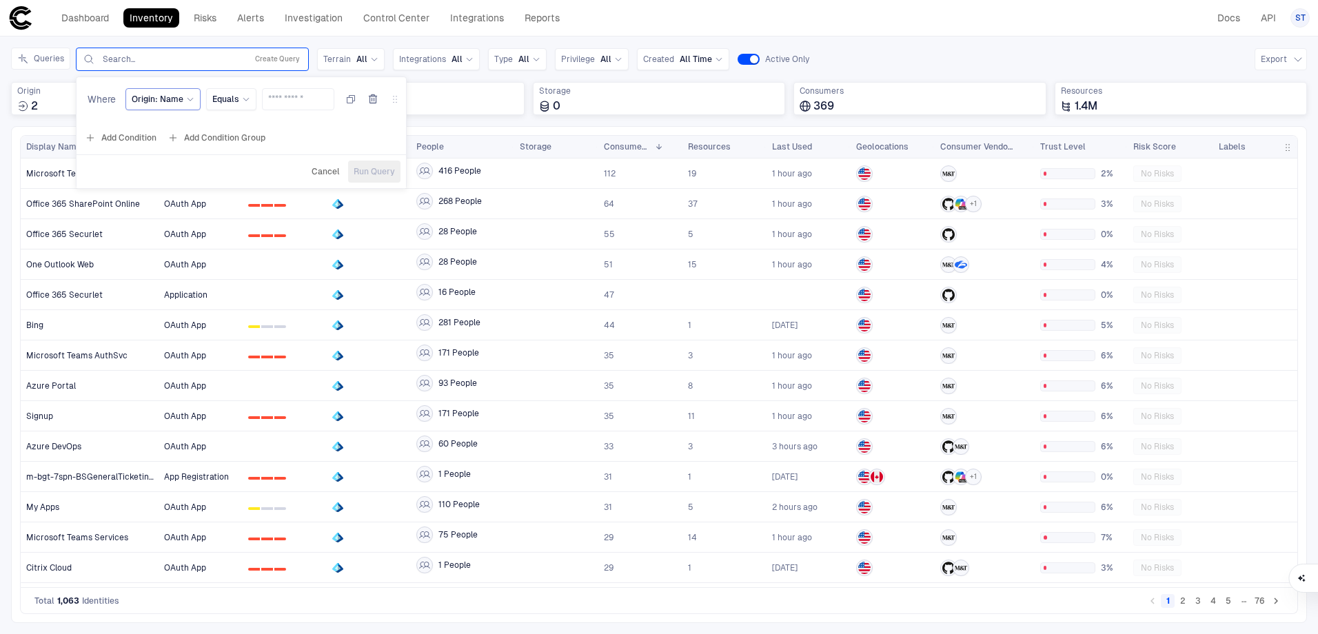
click at [179, 108] on div "Origin: Name" at bounding box center [162, 99] width 75 height 22
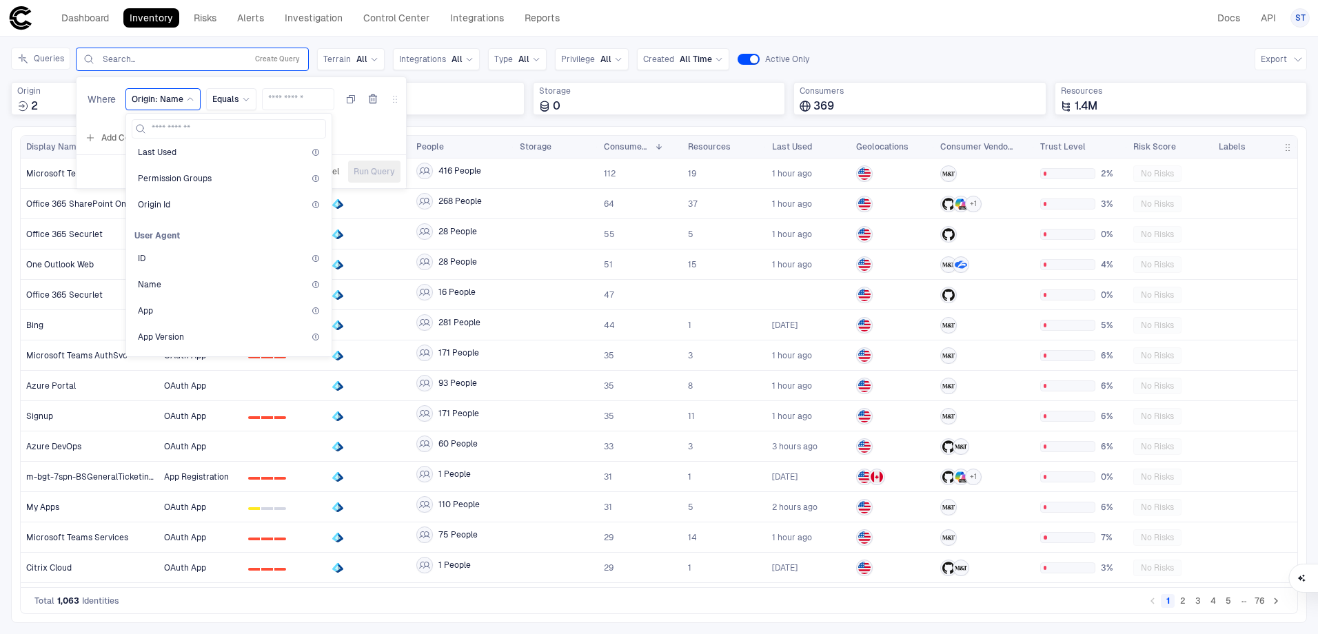
scroll to position [1875, 0]
drag, startPoint x: 913, startPoint y: 41, endPoint x: 920, endPoint y: 42, distance: 7.7
click at [914, 41] on div "Inventory Navigator Discovery AD Service Accounts Access from Non-Org Addresses…" at bounding box center [659, 336] width 1318 height 598
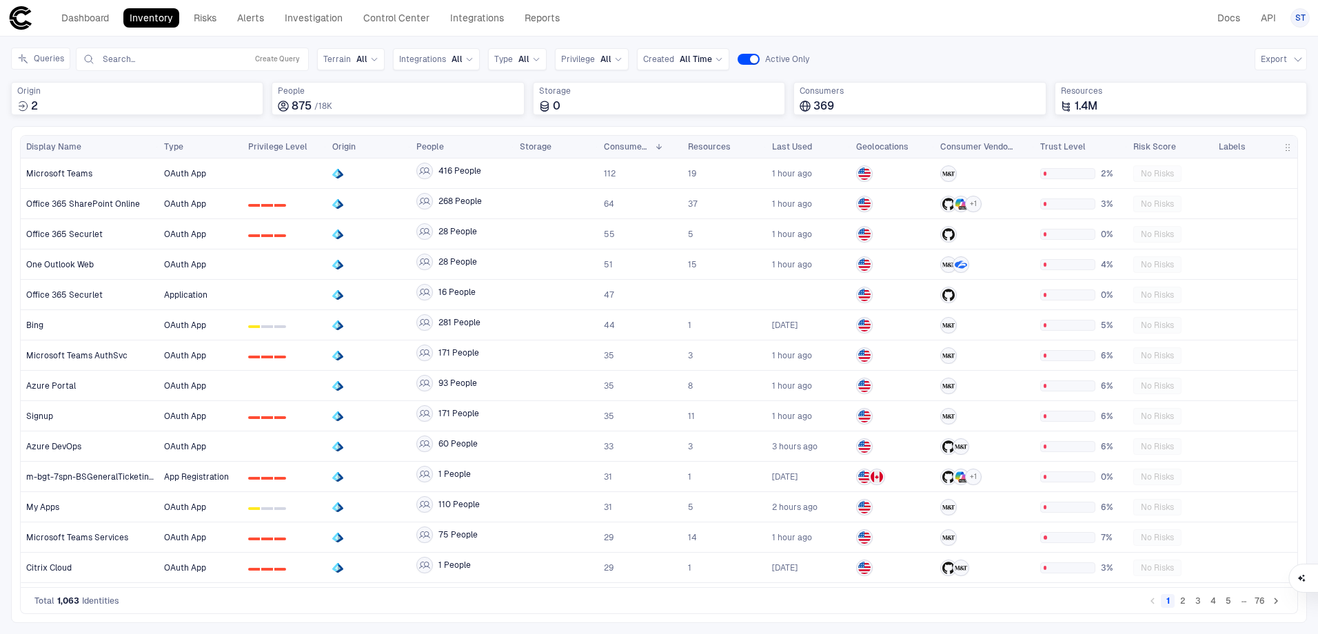
click at [147, 19] on link "Inventory" at bounding box center [151, 17] width 56 height 19
click at [214, 14] on link "Risks" at bounding box center [205, 17] width 35 height 19
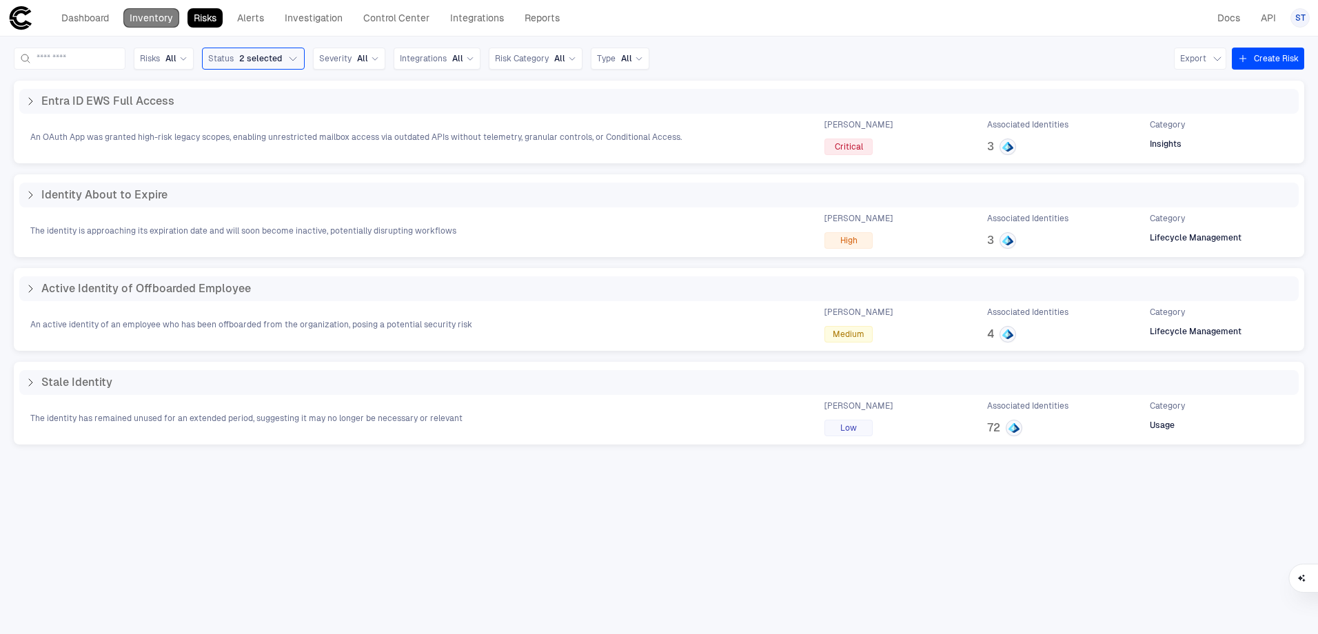
click at [168, 21] on link "Inventory" at bounding box center [151, 17] width 56 height 19
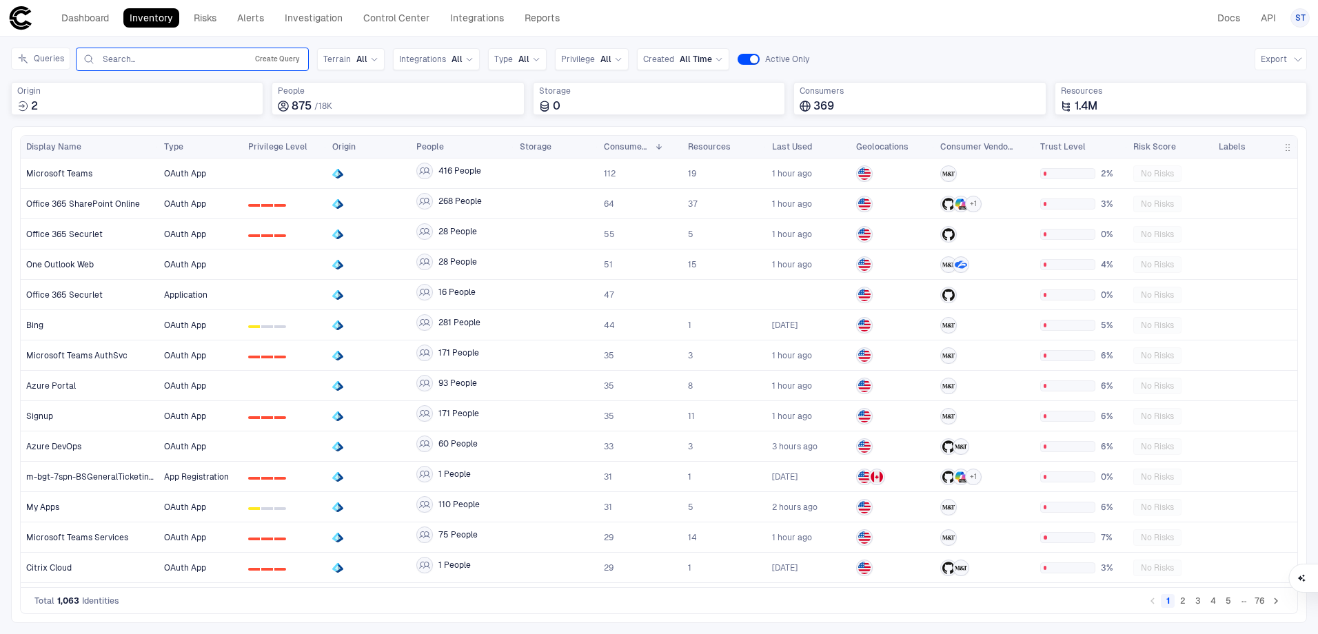
click at [283, 63] on button "Create Query" at bounding box center [277, 59] width 50 height 17
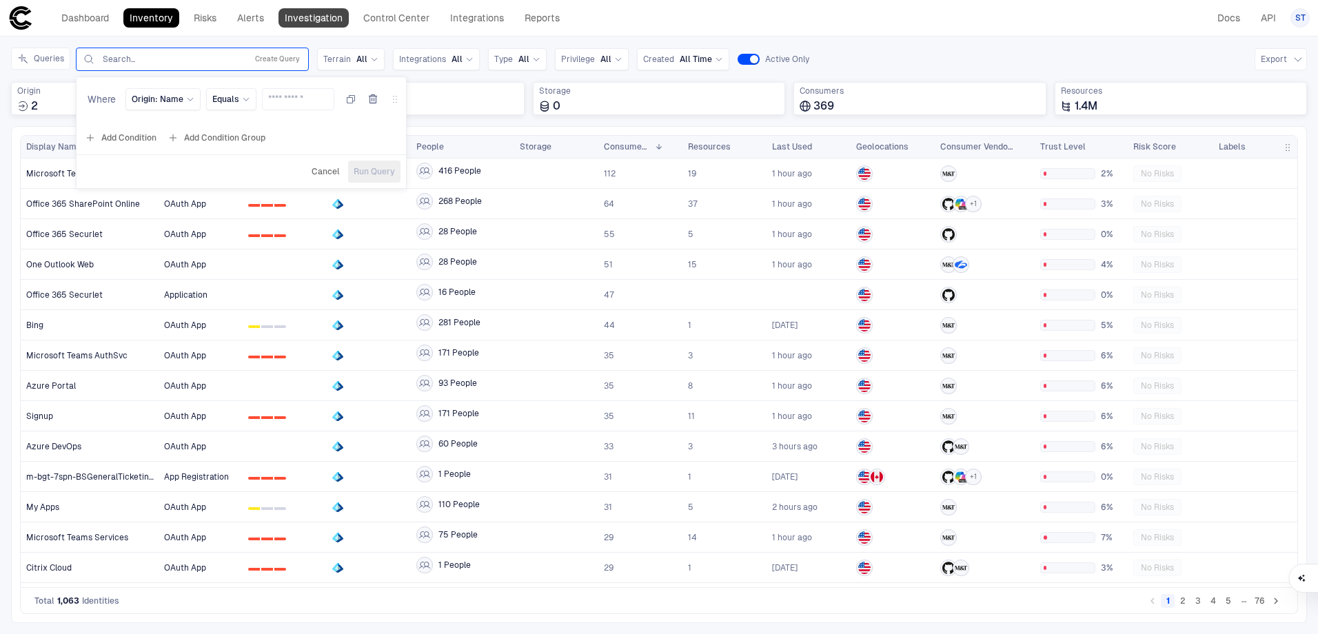
drag, startPoint x: 329, startPoint y: 40, endPoint x: 324, endPoint y: 23, distance: 17.2
click at [330, 40] on div "Inventory Navigator Discovery AD Service Accounts Access from Non-Org Addresses…" at bounding box center [659, 336] width 1318 height 598
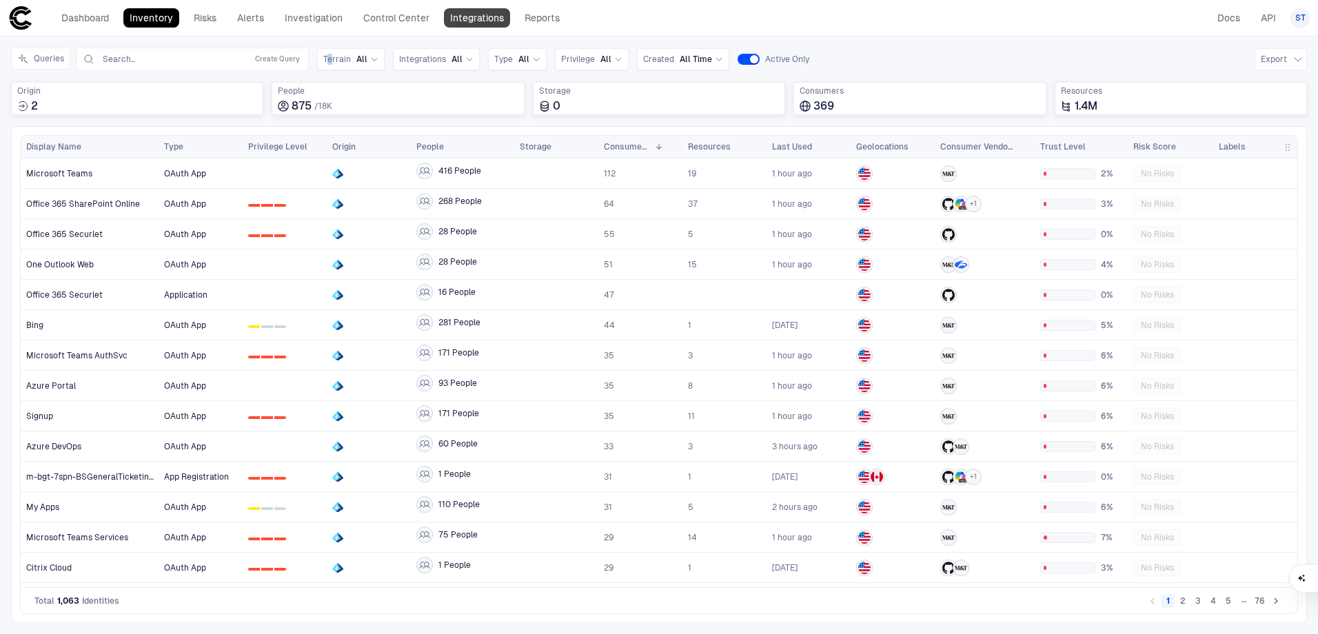
click at [498, 19] on link "Integrations" at bounding box center [477, 17] width 66 height 19
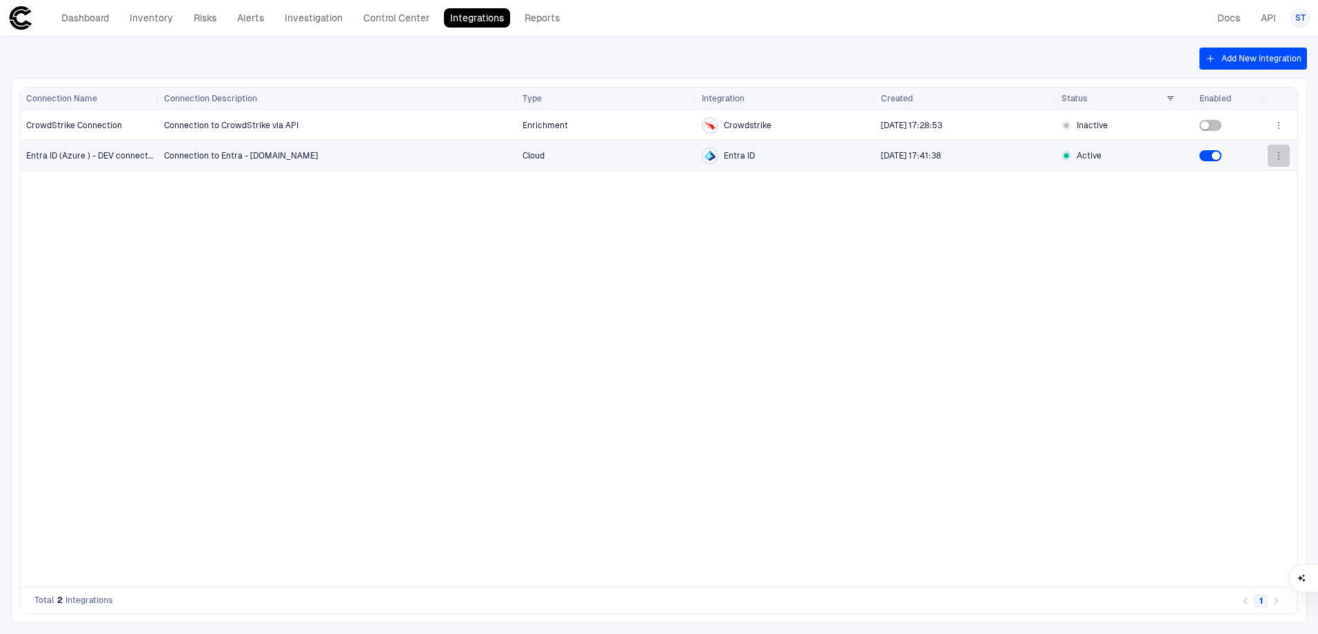
click at [1280, 158] on icon "button" at bounding box center [1278, 155] width 11 height 11
click at [1251, 186] on li "Edit" at bounding box center [1235, 187] width 92 height 22
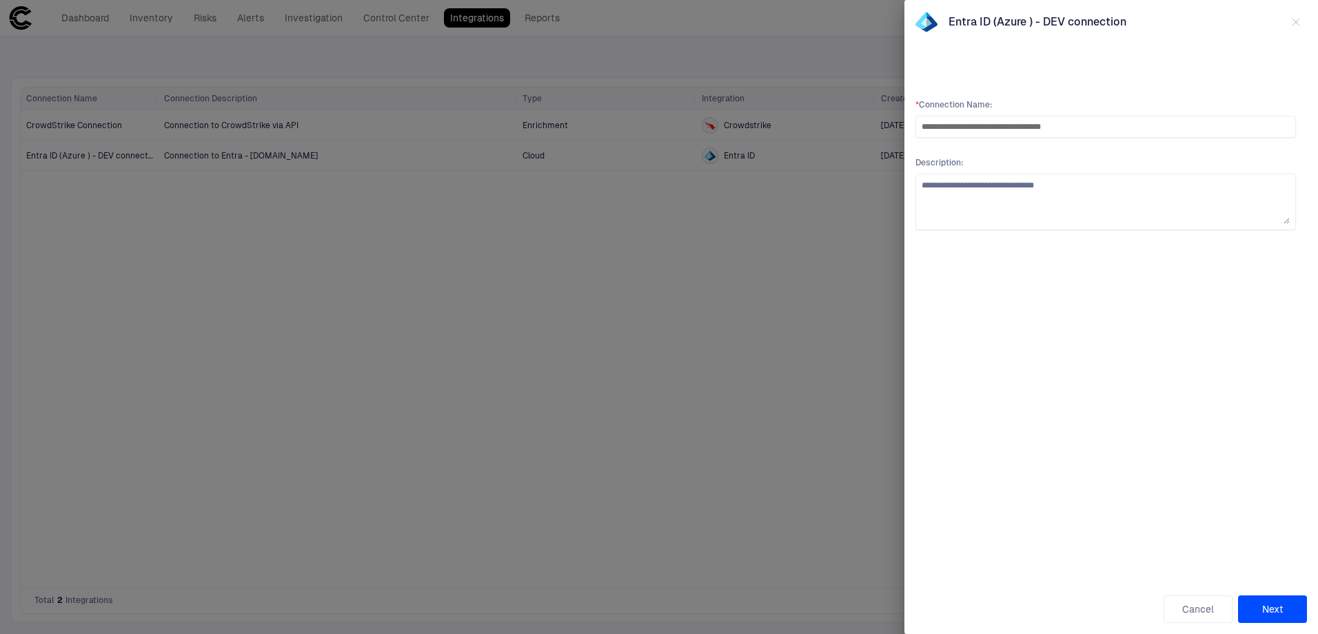
click at [1282, 609] on button "Next" at bounding box center [1272, 610] width 69 height 28
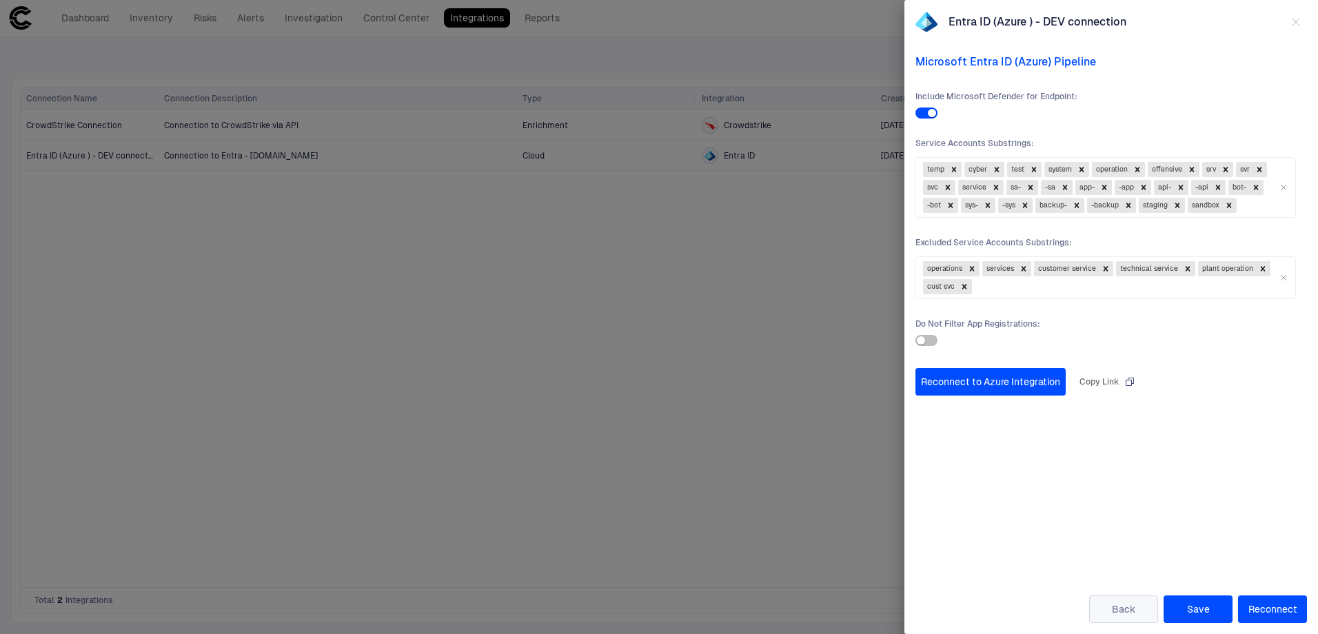
click at [1138, 605] on button "Back" at bounding box center [1123, 610] width 69 height 28
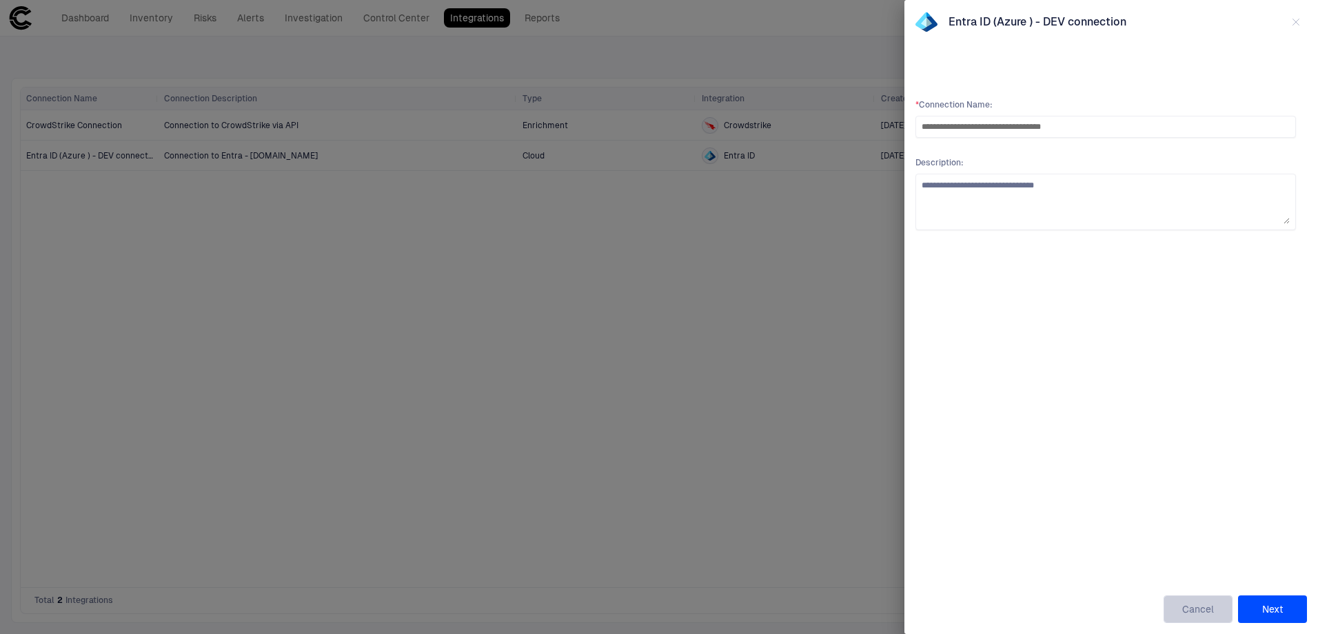
click at [1196, 611] on button "Cancel" at bounding box center [1198, 610] width 69 height 28
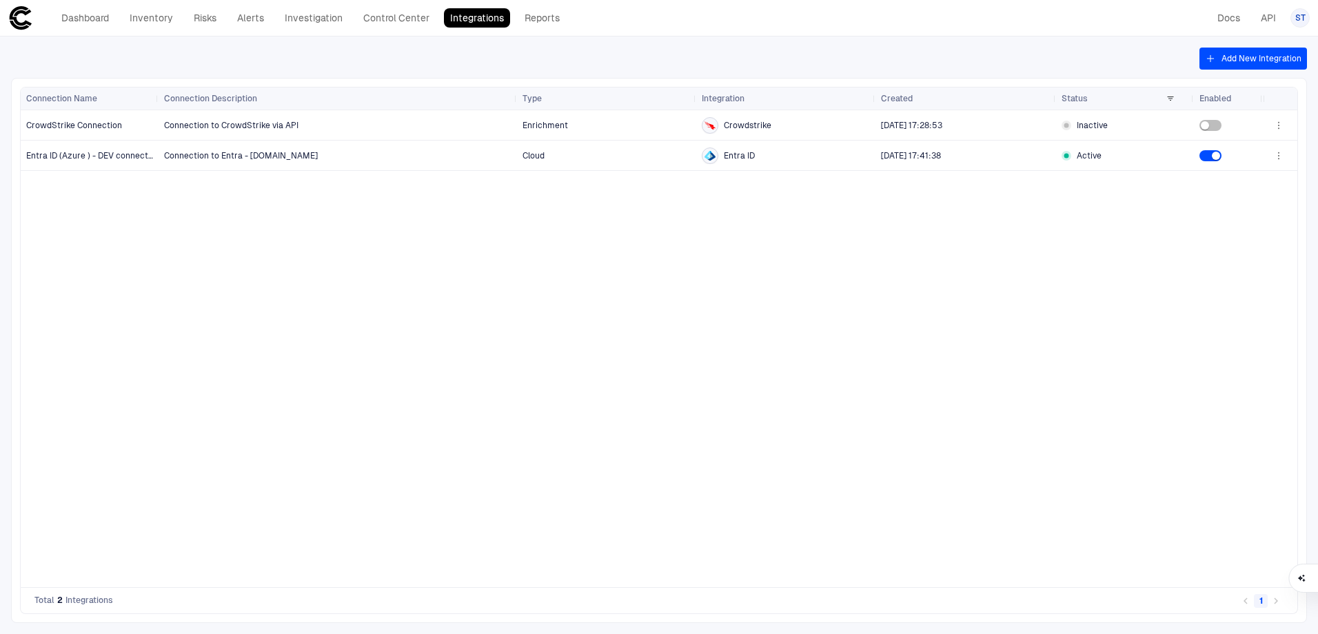
click at [638, 487] on div "Connection to CrowdStrike via API Enrichment Crowdstrike 8/13/2025 17:28:53 Ina…" at bounding box center [711, 348] width 1105 height 477
click at [1237, 64] on button "Add New Integration" at bounding box center [1254, 59] width 108 height 22
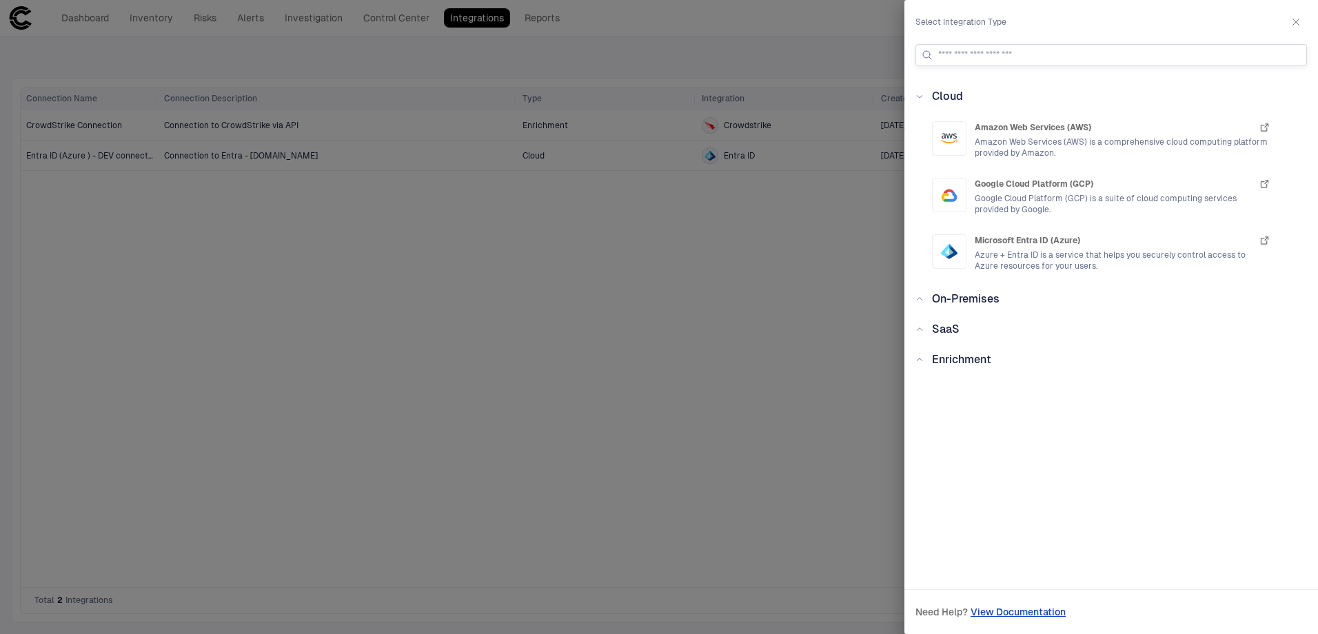
click at [990, 52] on input at bounding box center [1119, 55] width 363 height 21
click at [981, 54] on input at bounding box center [1119, 55] width 363 height 21
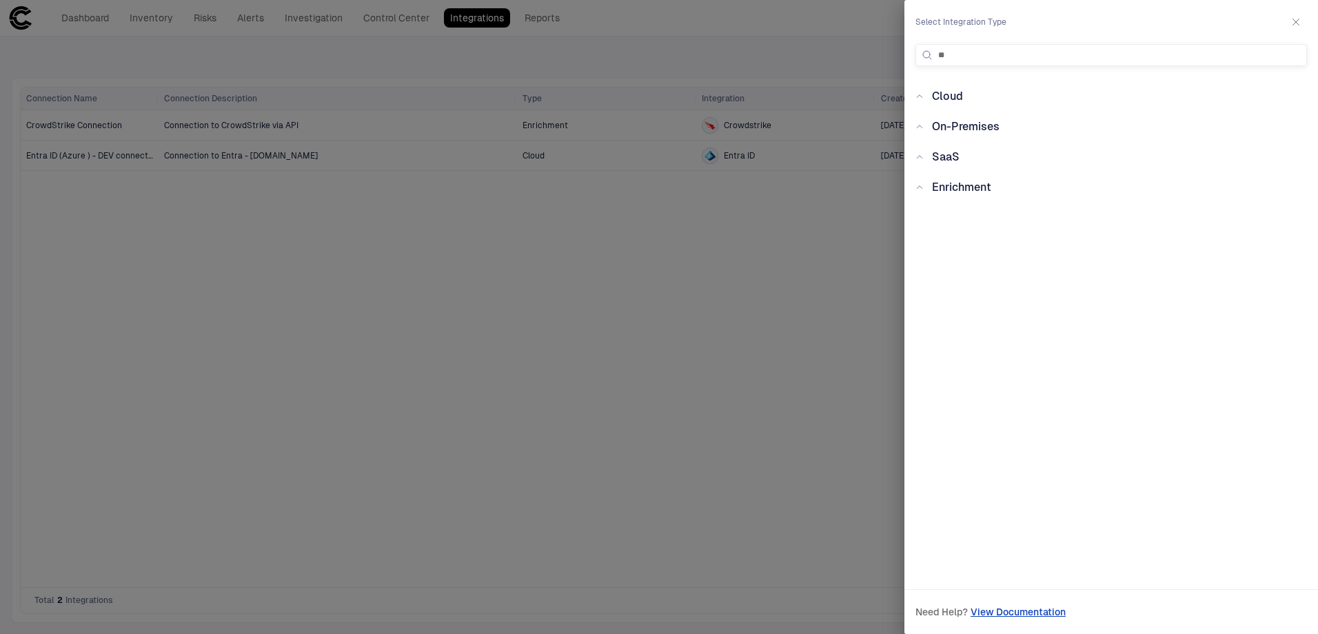
type input "*"
click at [955, 125] on span "On-Premises" at bounding box center [966, 126] width 68 height 13
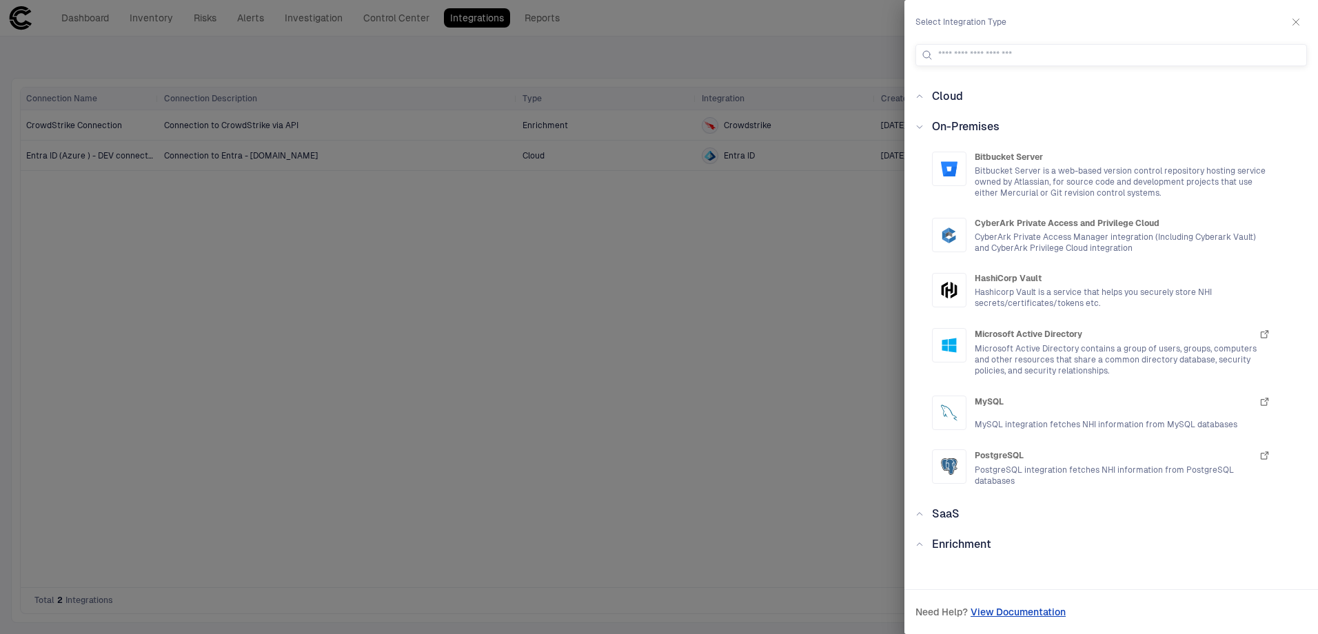
click at [958, 521] on div "Cloud Amazon Web Services (AWS) Amazon Web Services (AWS) is a comprehensive cl…" at bounding box center [1112, 323] width 414 height 471
click at [953, 516] on span "SaaS" at bounding box center [946, 513] width 28 height 13
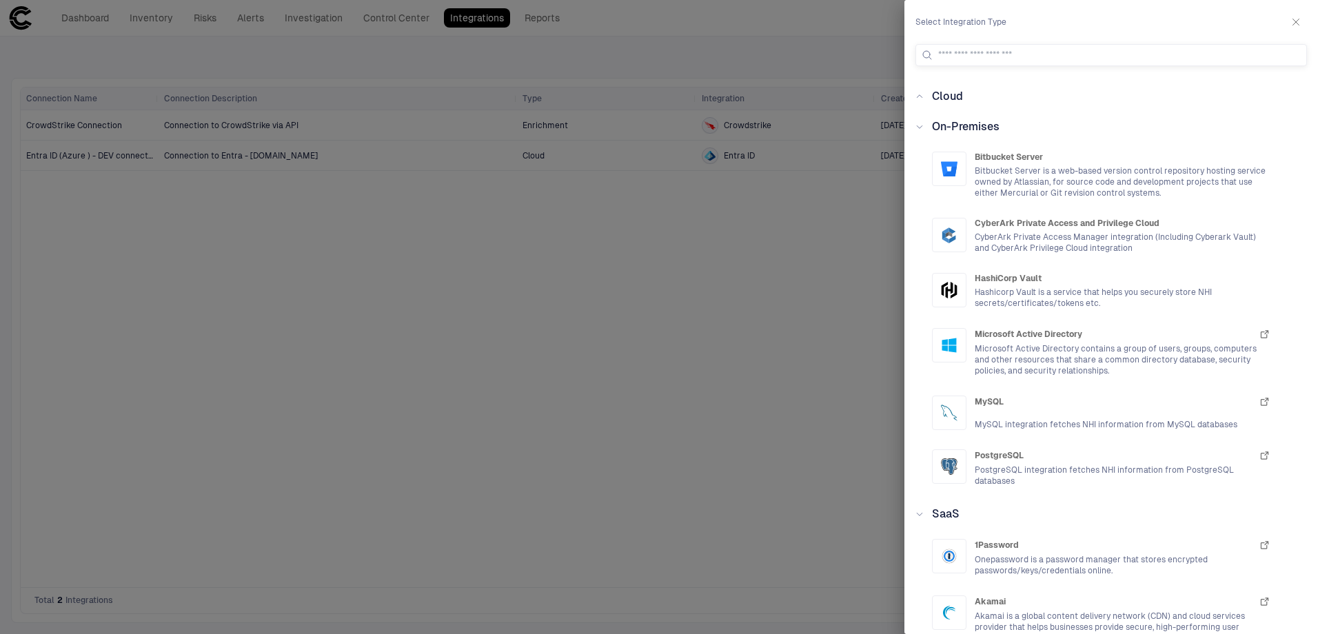
click at [929, 119] on div "On-Premises" at bounding box center [962, 127] width 76 height 17
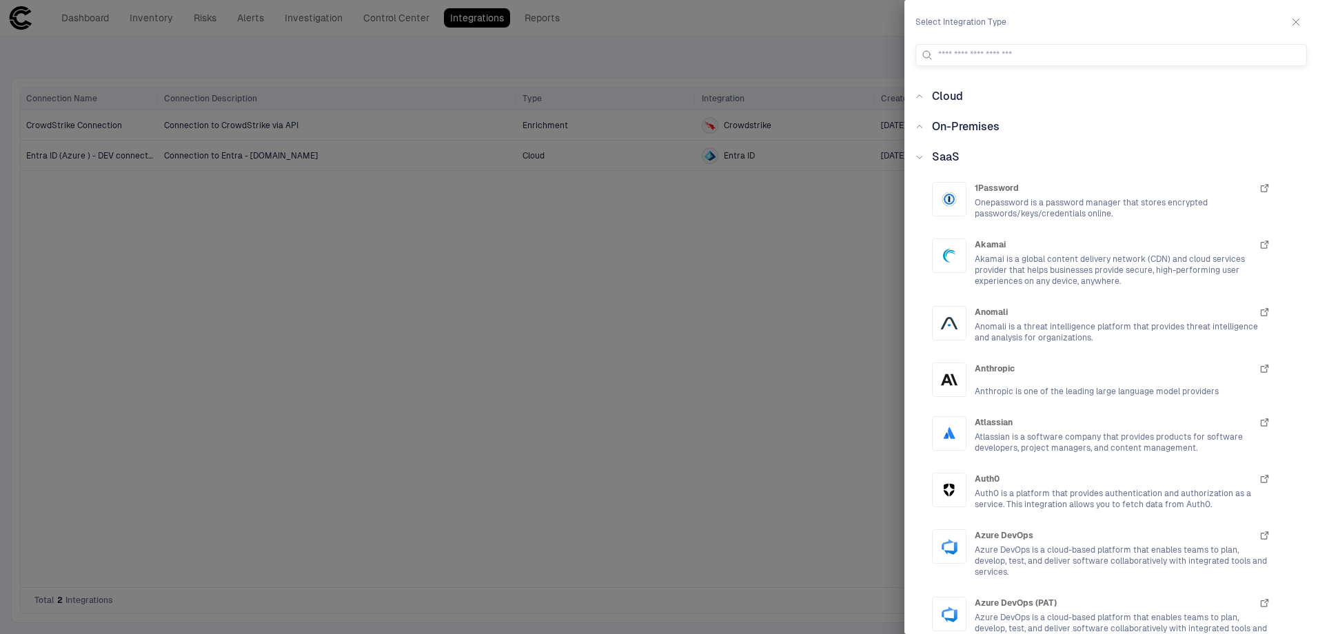
click at [940, 152] on span "SaaS" at bounding box center [946, 156] width 28 height 13
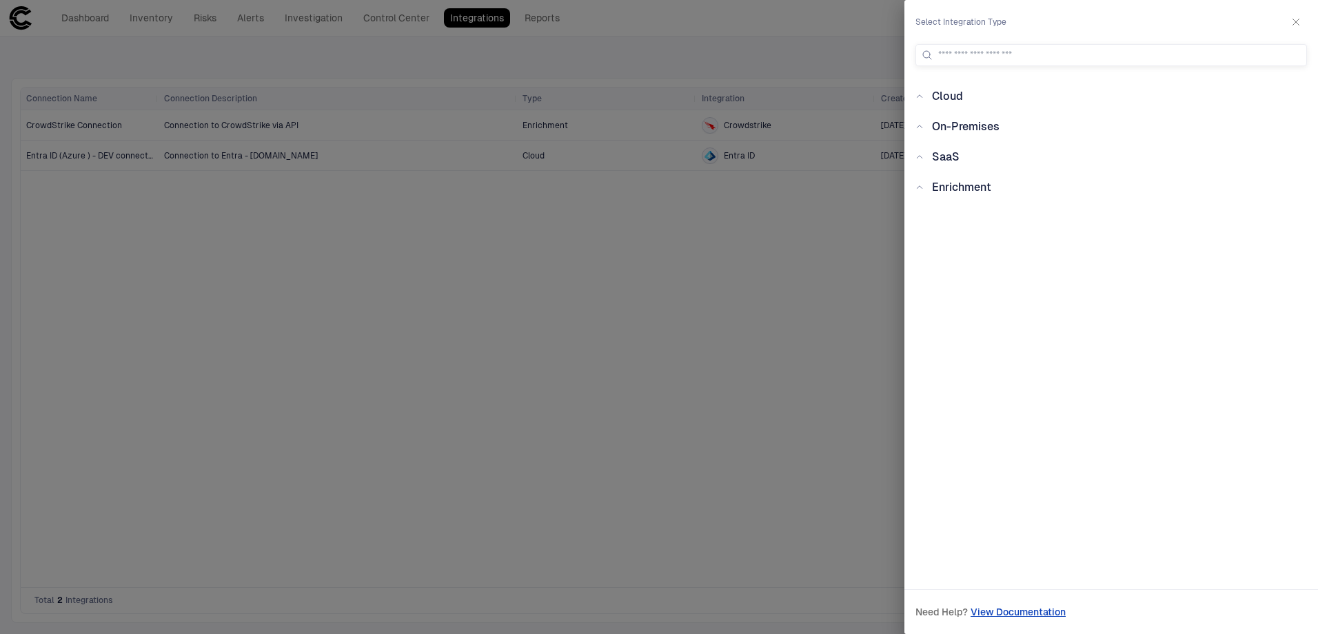
click at [966, 185] on span "Enrichment" at bounding box center [961, 187] width 59 height 13
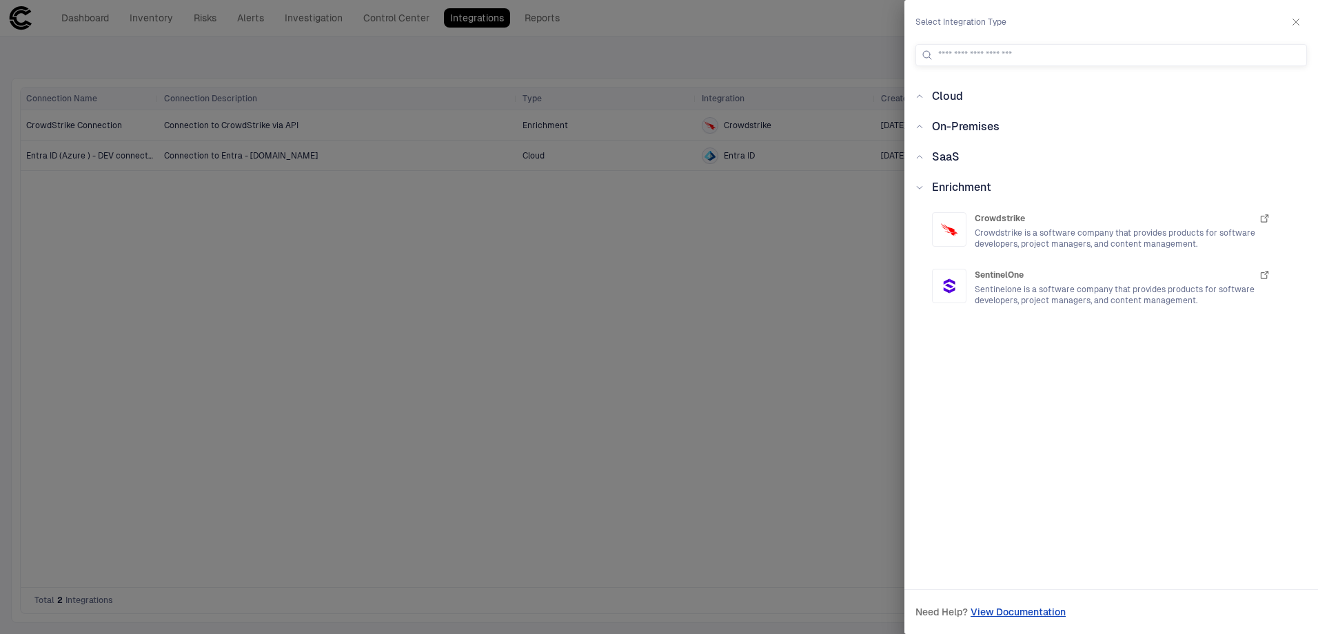
click at [966, 185] on span "Enrichment" at bounding box center [961, 187] width 59 height 13
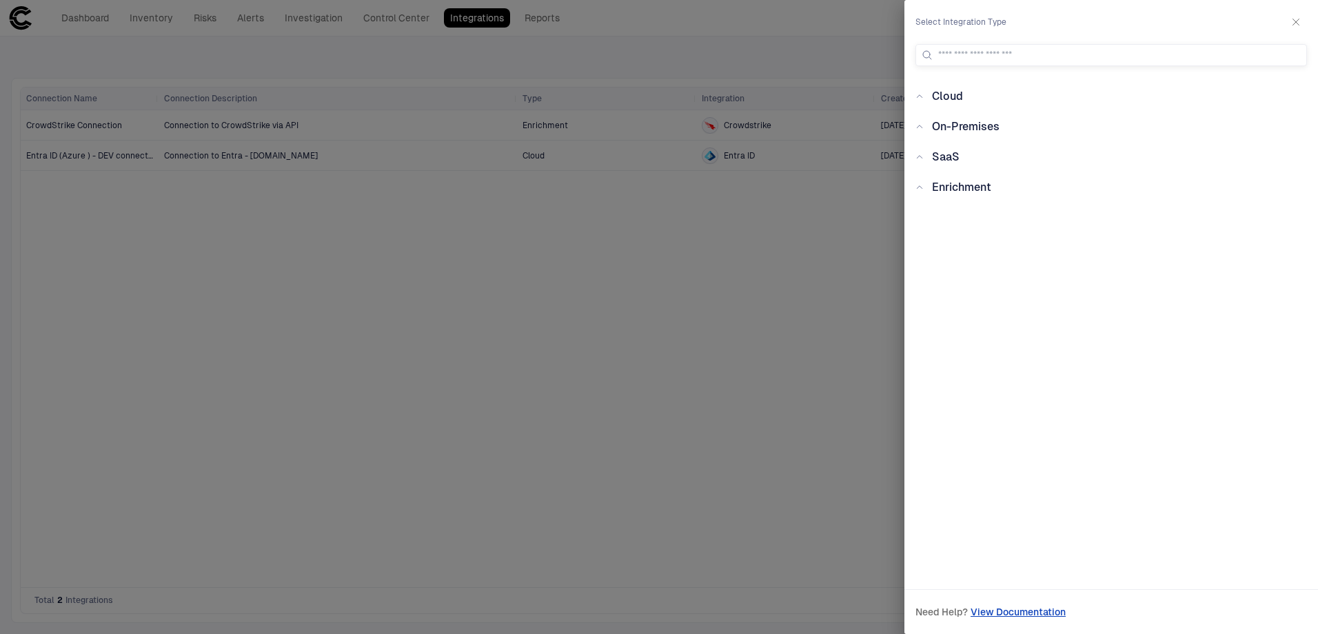
click at [1292, 21] on icon "button" at bounding box center [1296, 22] width 11 height 11
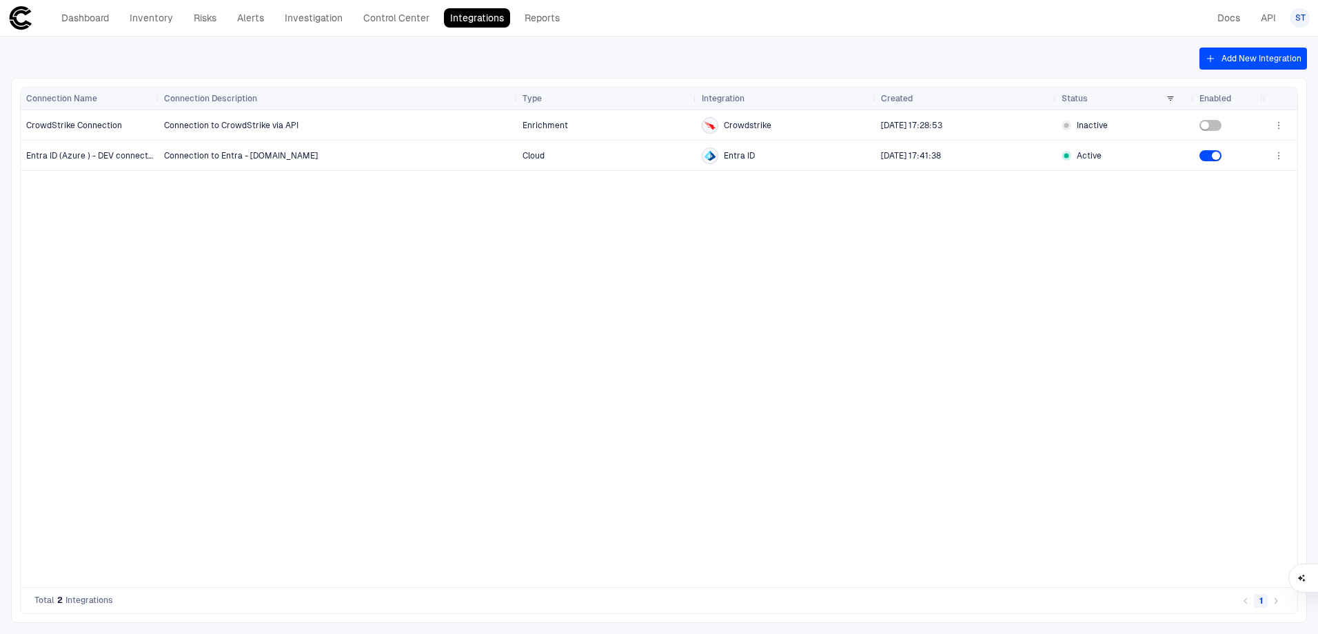
click at [503, 432] on div "Connection to CrowdStrike via API Enrichment Crowdstrike 8/13/2025 17:28:53 Ina…" at bounding box center [711, 348] width 1105 height 477
click at [143, 21] on link "Inventory" at bounding box center [151, 17] width 56 height 19
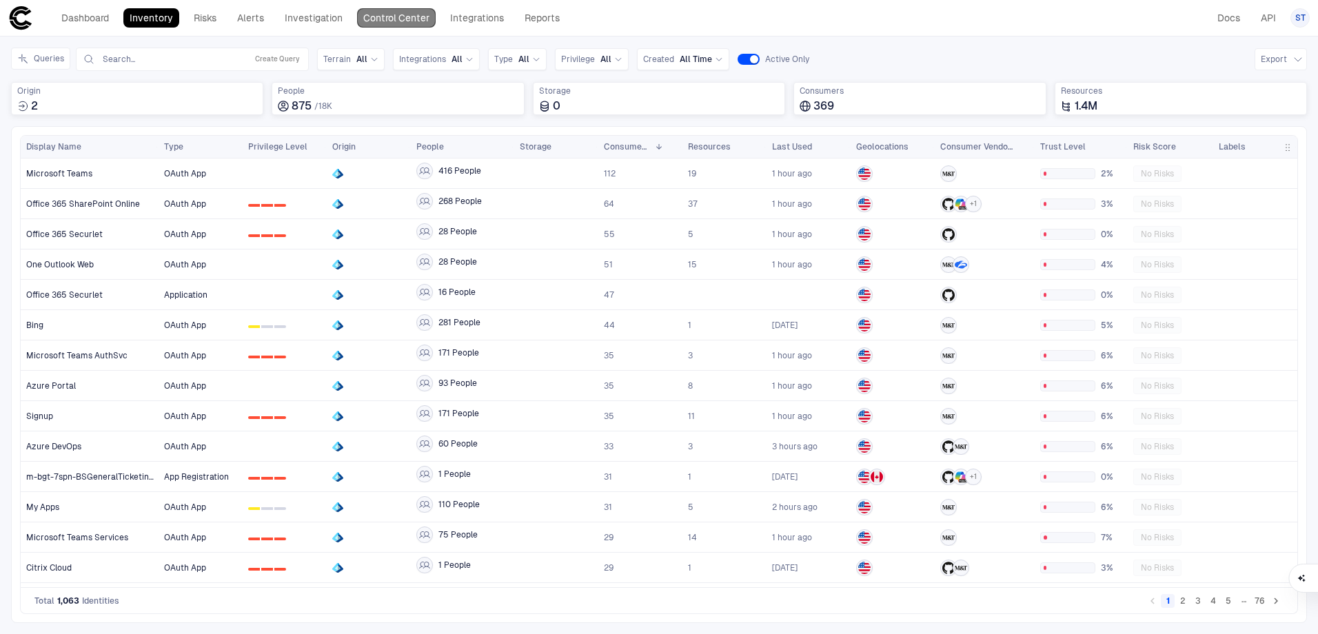
click at [408, 15] on link "Control Center" at bounding box center [396, 17] width 79 height 19
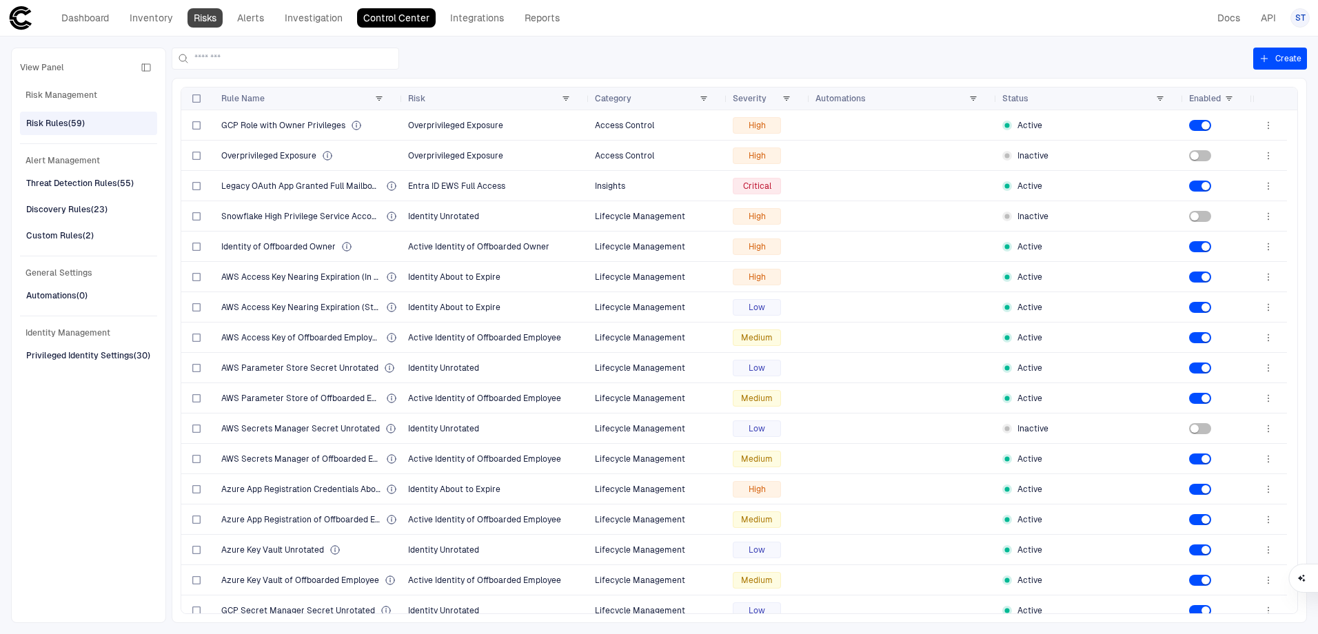
click at [210, 20] on link "Risks" at bounding box center [205, 17] width 35 height 19
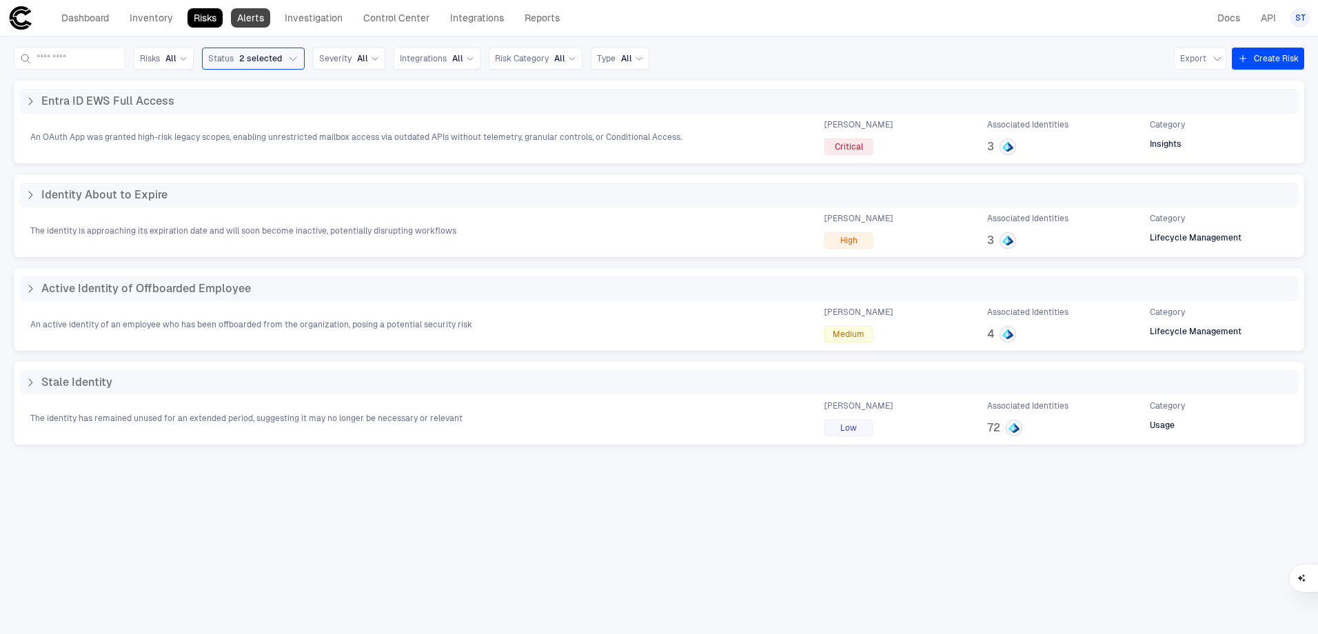
click at [249, 18] on link "Alerts" at bounding box center [250, 17] width 39 height 19
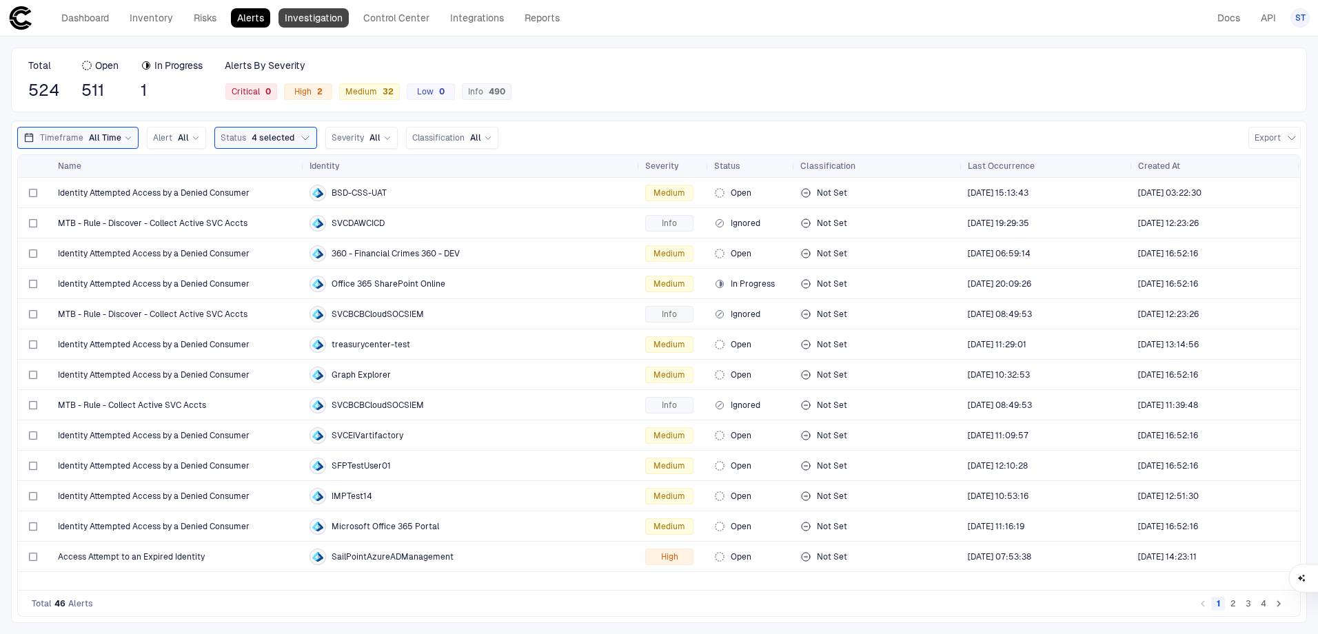
click at [312, 19] on link "Investigation" at bounding box center [314, 17] width 70 height 19
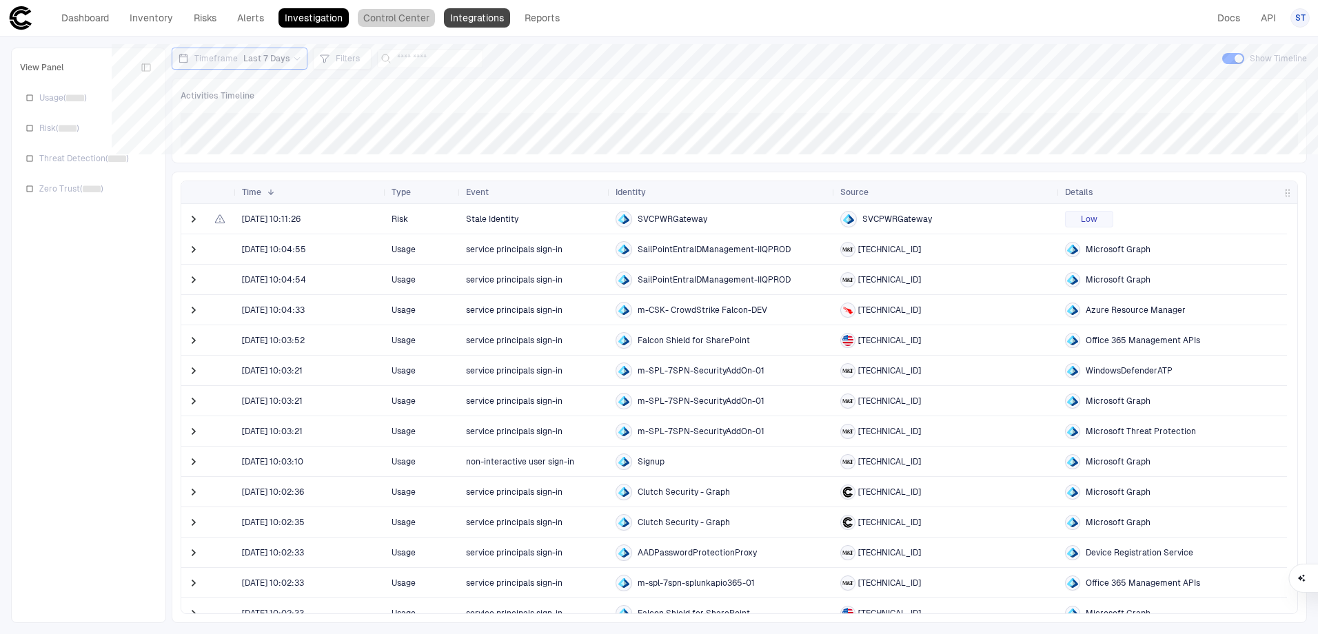
drag, startPoint x: 390, startPoint y: 21, endPoint x: 469, endPoint y: 17, distance: 79.4
click at [390, 21] on link "Control Center" at bounding box center [396, 17] width 79 height 19
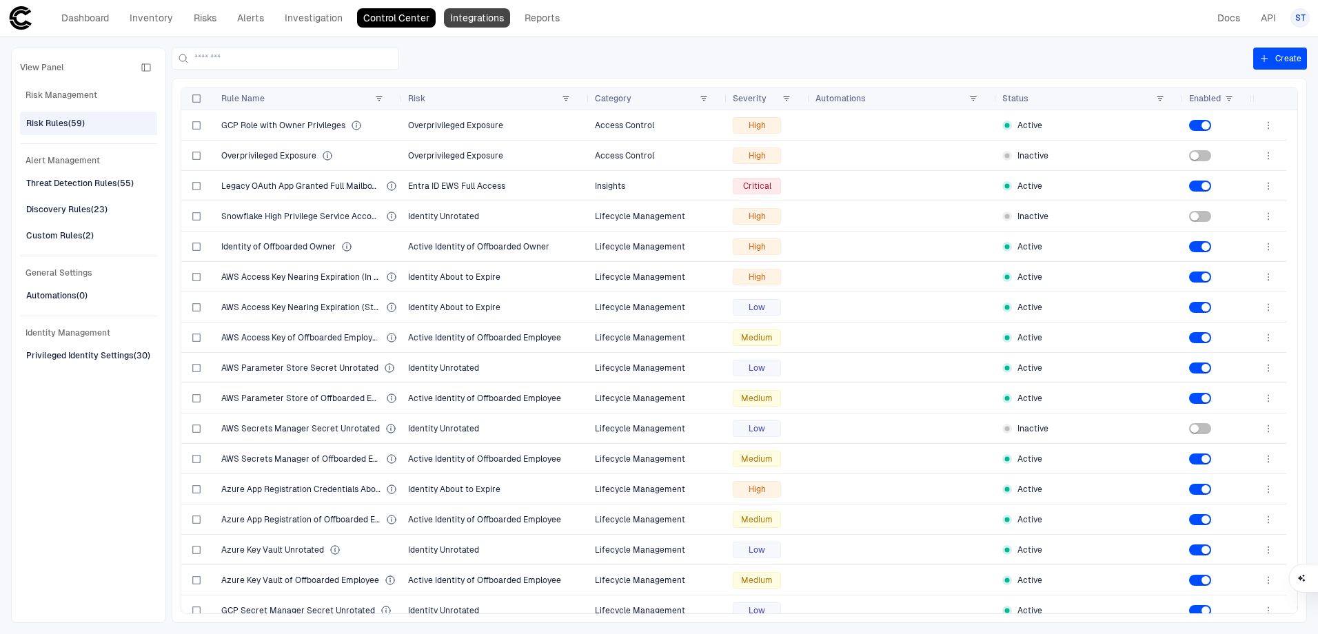
click at [471, 18] on link "Integrations" at bounding box center [477, 17] width 66 height 19
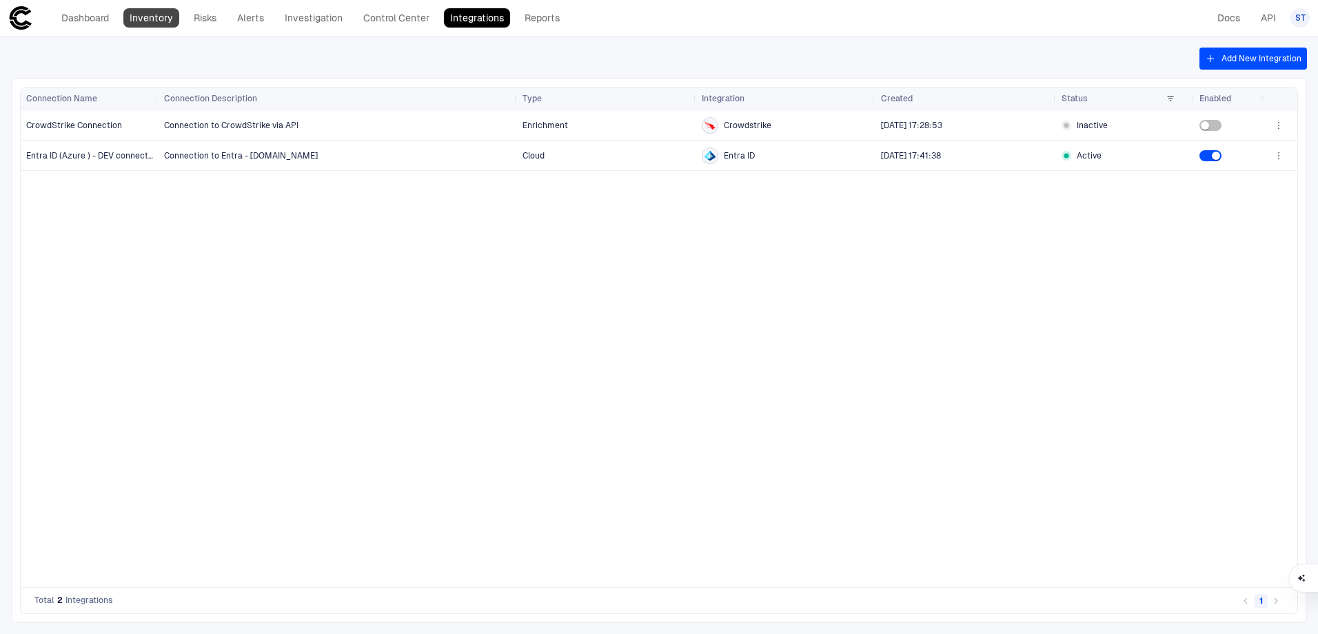
click at [161, 17] on link "Inventory" at bounding box center [151, 17] width 56 height 19
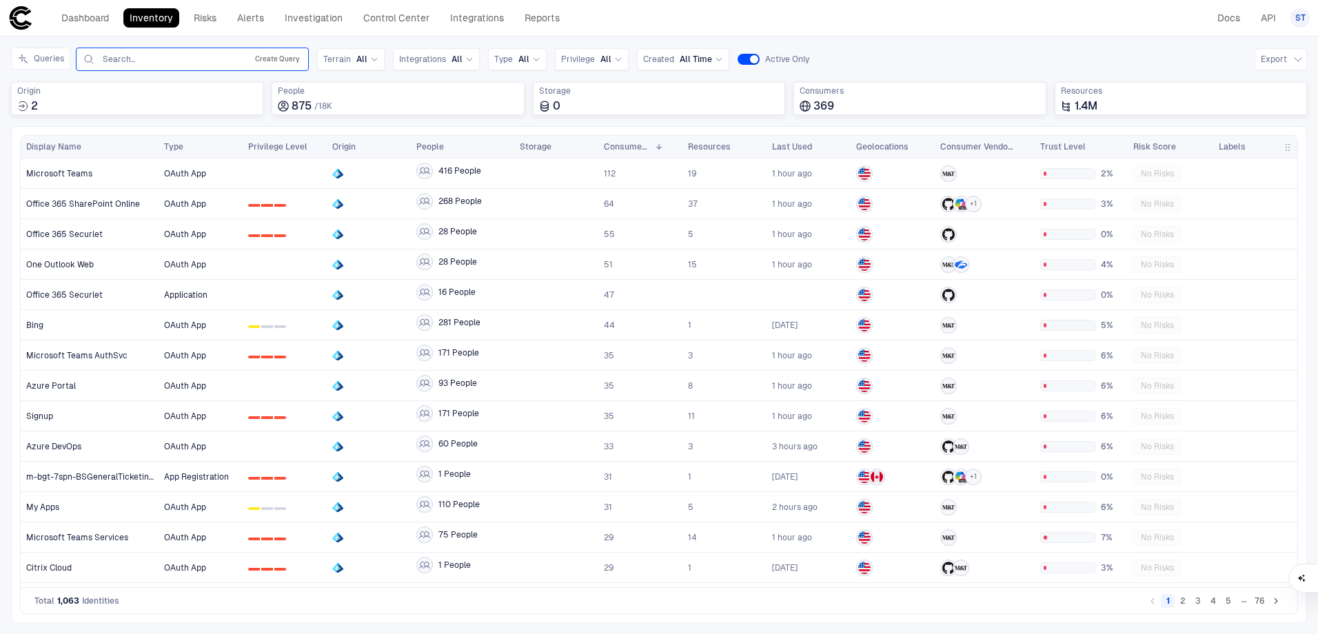
click at [271, 61] on button "Create Query" at bounding box center [277, 59] width 50 height 17
click at [125, 145] on button "Add Condition" at bounding box center [120, 138] width 77 height 22
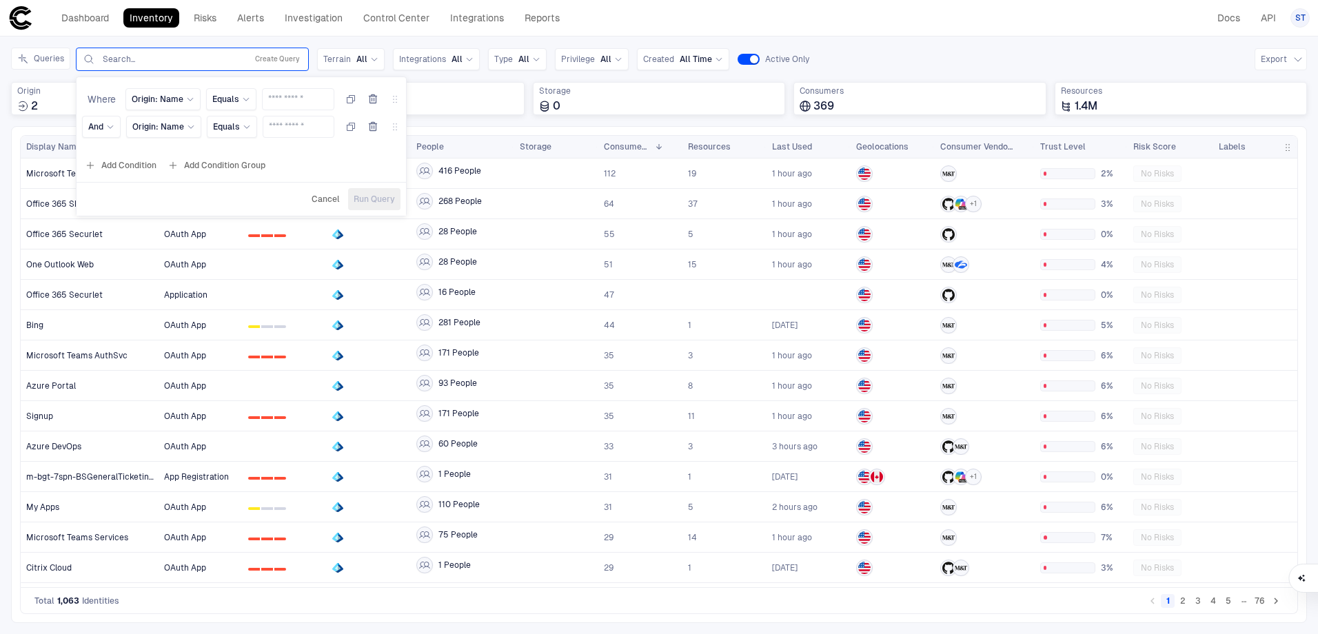
click at [374, 126] on icon "button" at bounding box center [372, 126] width 11 height 11
click at [186, 97] on icon at bounding box center [190, 99] width 8 height 8
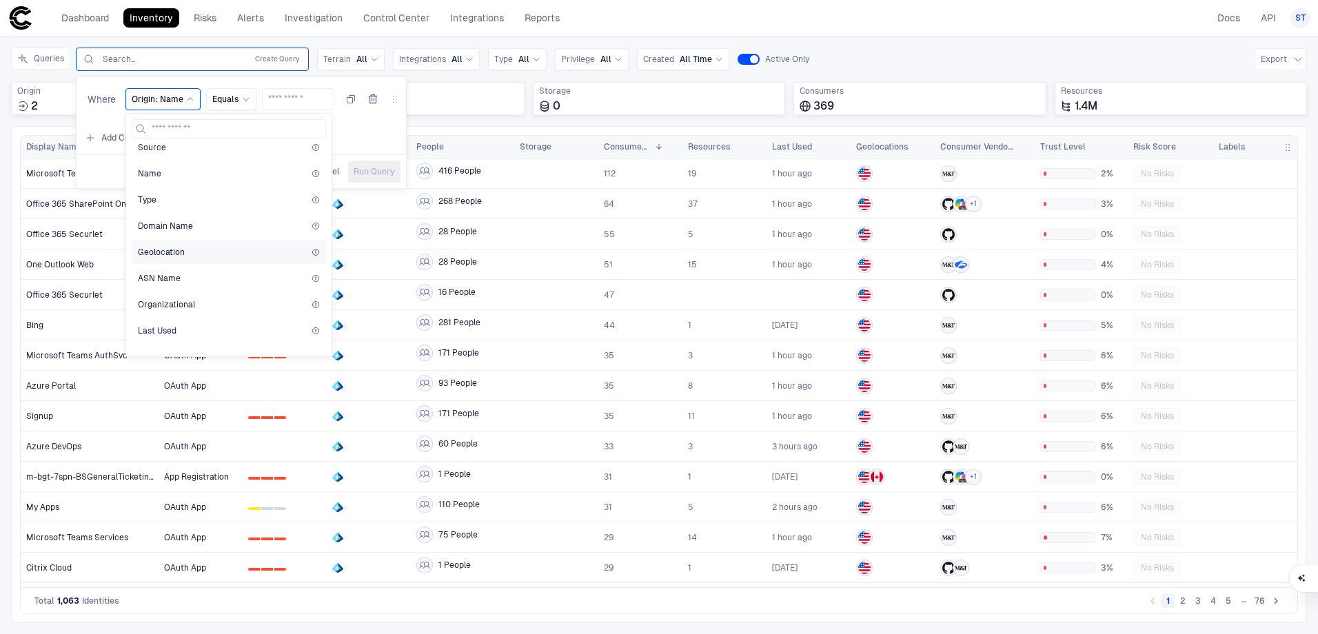
scroll to position [2482, 0]
click at [884, 53] on div "Queries Search... Create Query Where Origin: Name Origin Name Origin Name Last …" at bounding box center [659, 59] width 1296 height 23
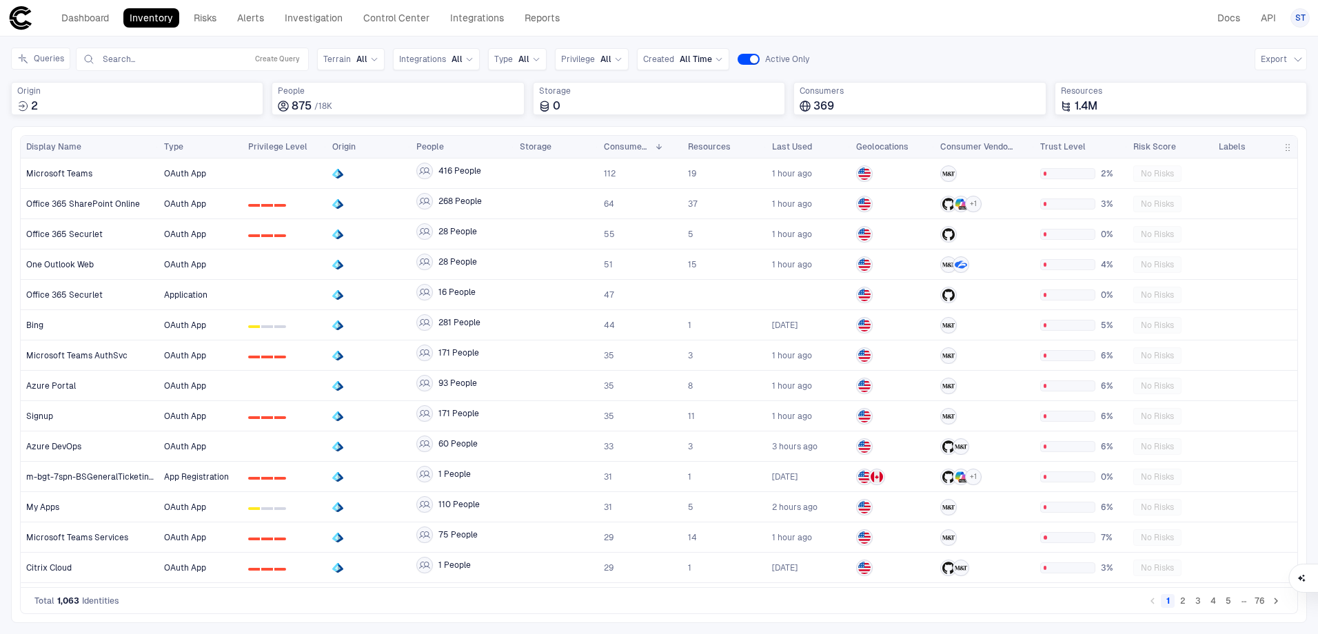
click at [907, 37] on div "Inventory Navigator Discovery AD Service Accounts Access from Non-Org Addresses…" at bounding box center [659, 336] width 1318 height 598
click at [997, 34] on header "Dashboard Inventory Risks Alerts Investigation Control Center Integrations Repo…" at bounding box center [659, 18] width 1318 height 37
click at [157, 56] on input "text" at bounding box center [171, 59] width 140 height 11
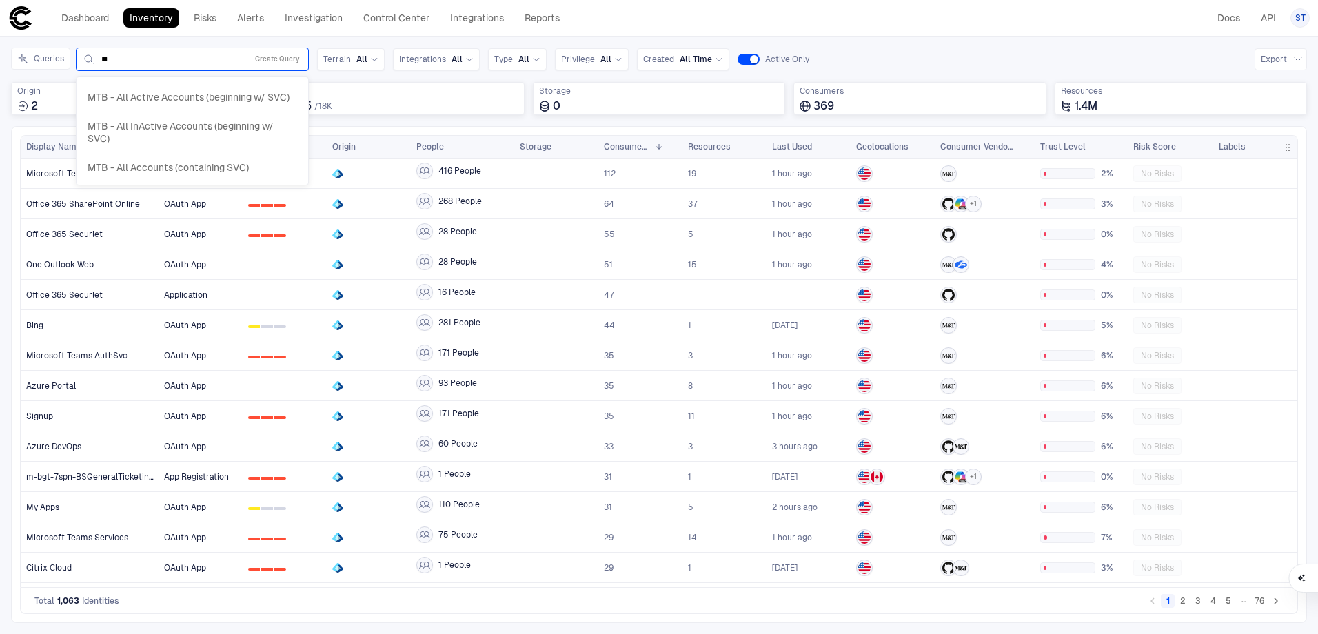
type input "***"
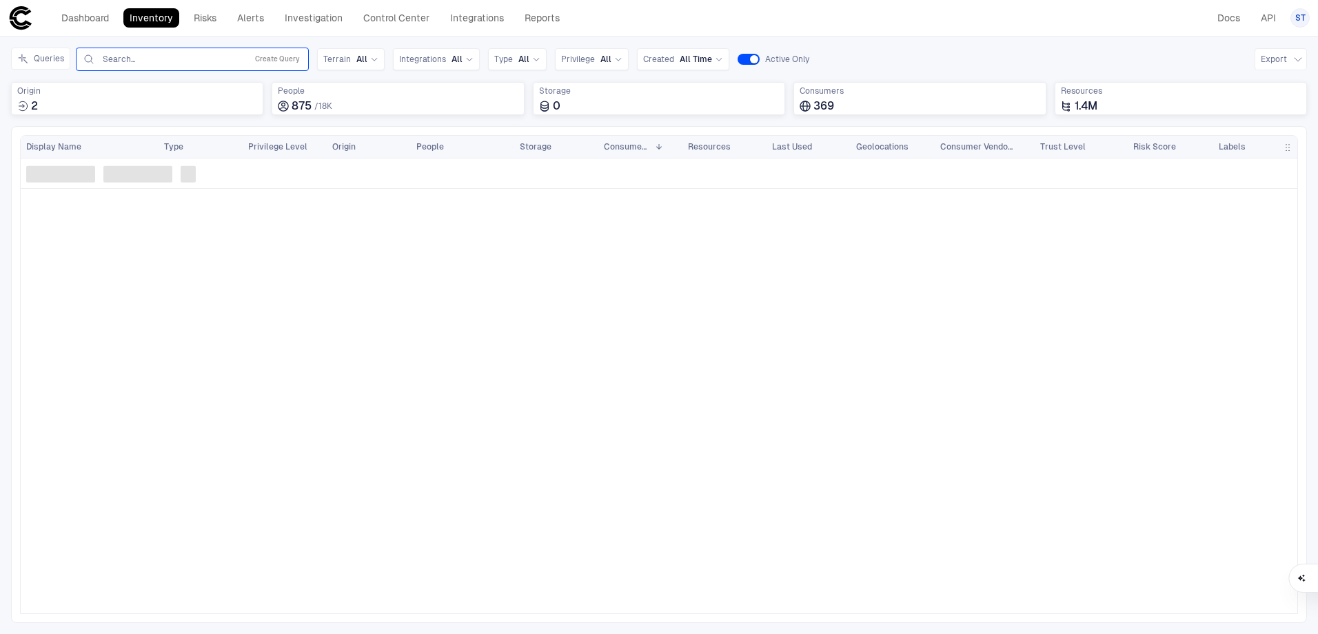
click at [141, 59] on input "text" at bounding box center [171, 59] width 140 height 11
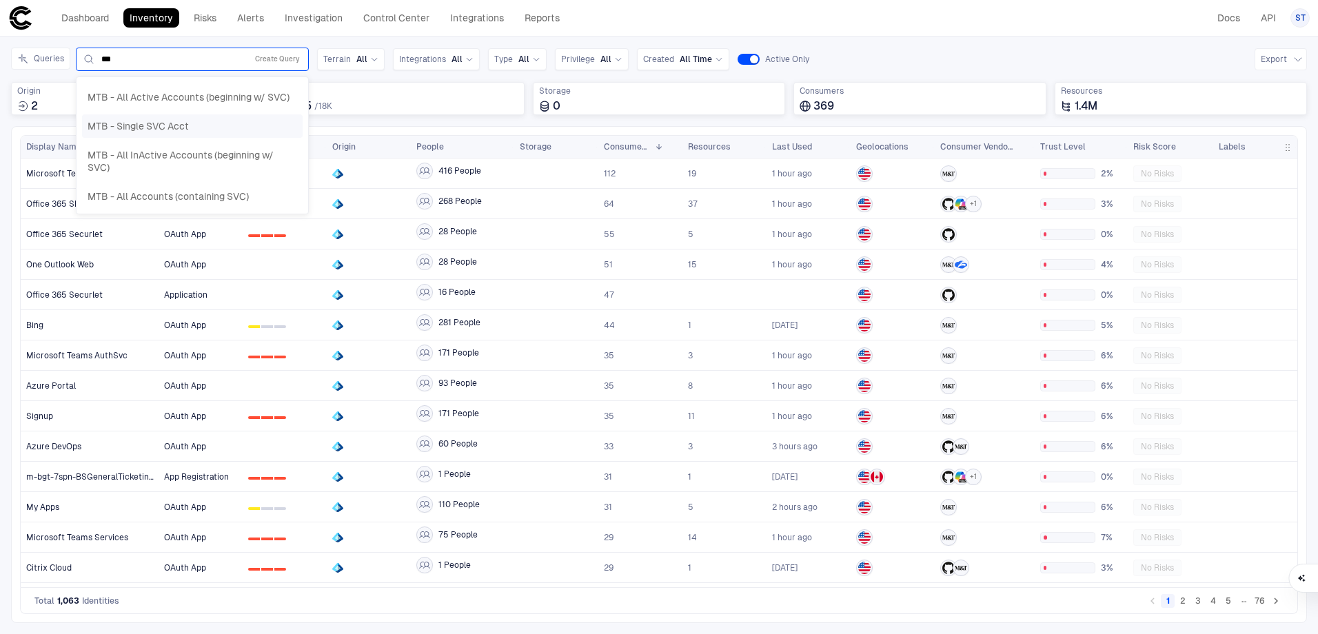
click at [223, 125] on div "MTB - Single SVC Acct" at bounding box center [193, 126] width 210 height 12
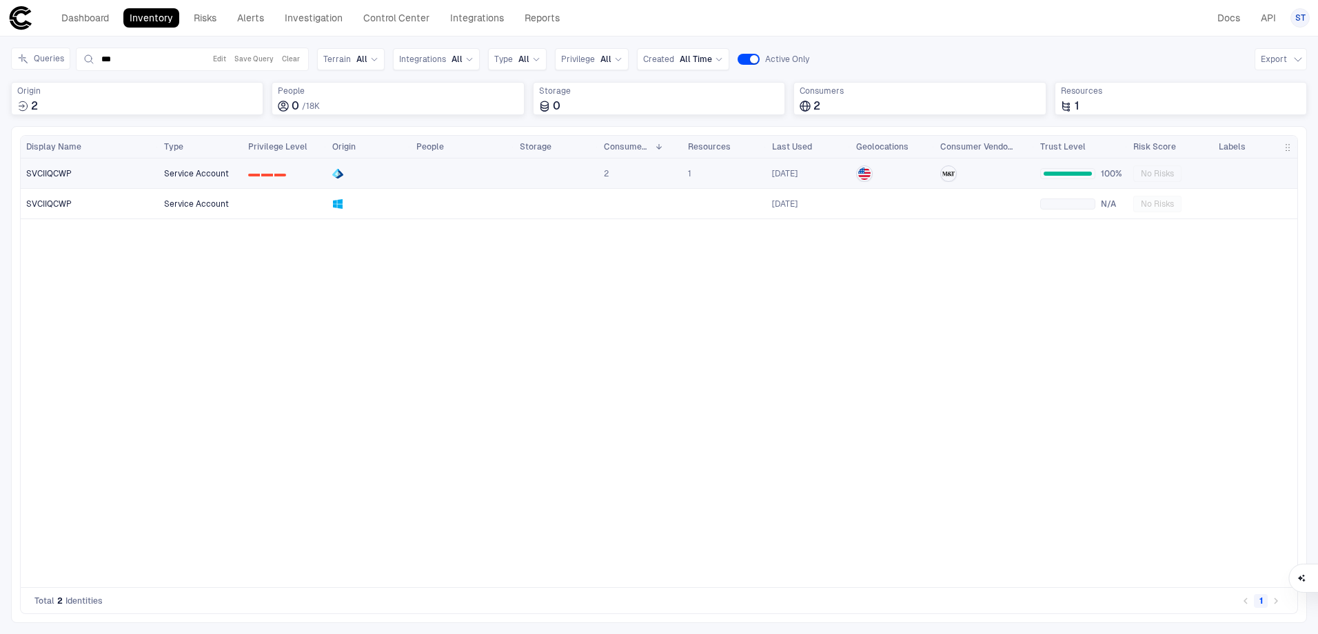
type input "***"
click at [113, 178] on div "SVCIIQCWP" at bounding box center [90, 173] width 128 height 11
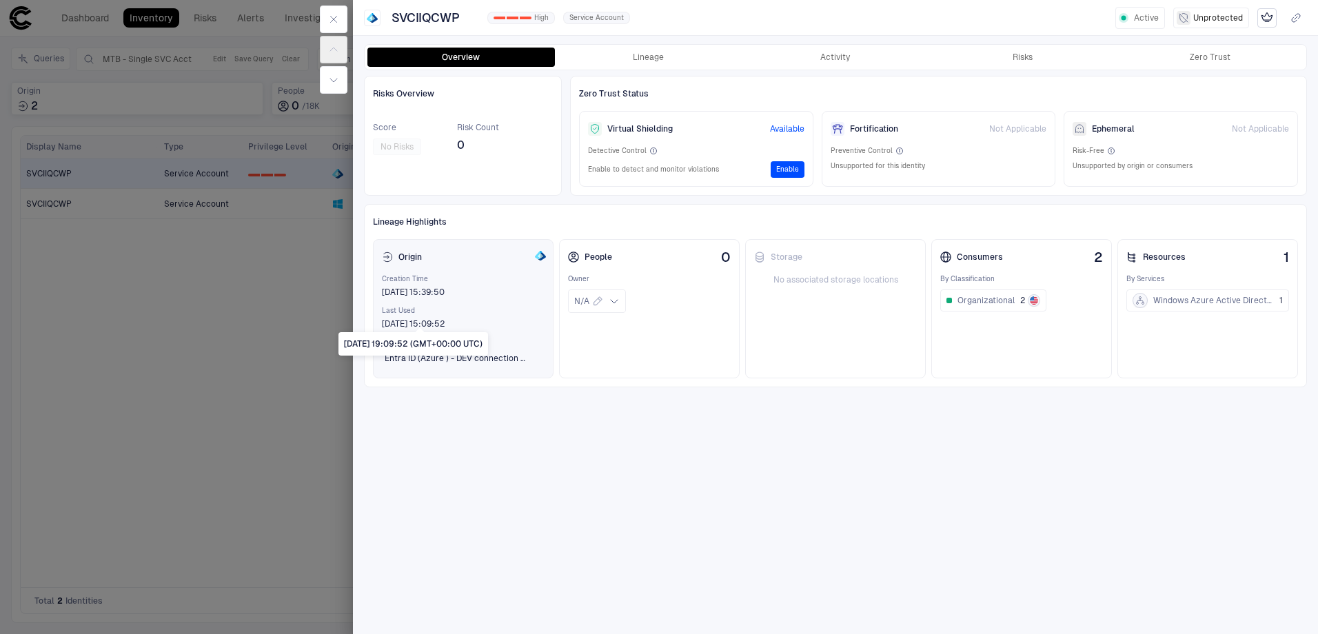
click at [403, 325] on span "[DATE] 15:09:52" at bounding box center [413, 324] width 63 height 11
click at [292, 471] on div at bounding box center [659, 317] width 1318 height 634
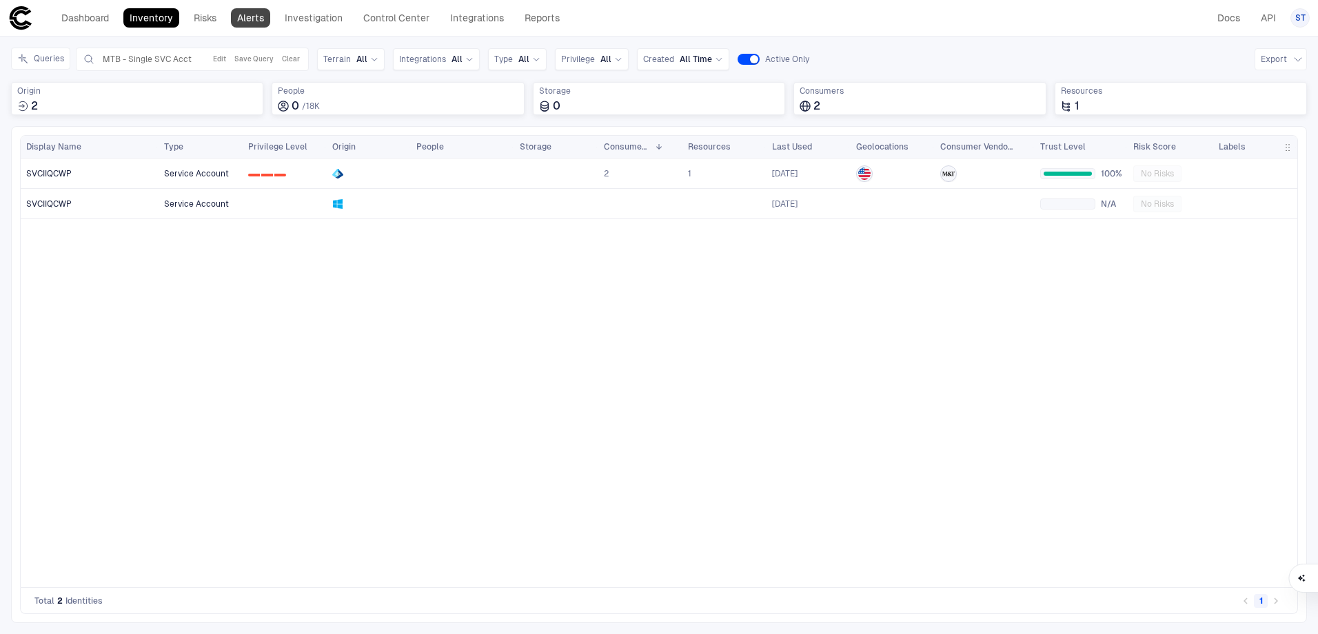
click at [255, 9] on link "Alerts" at bounding box center [250, 17] width 39 height 19
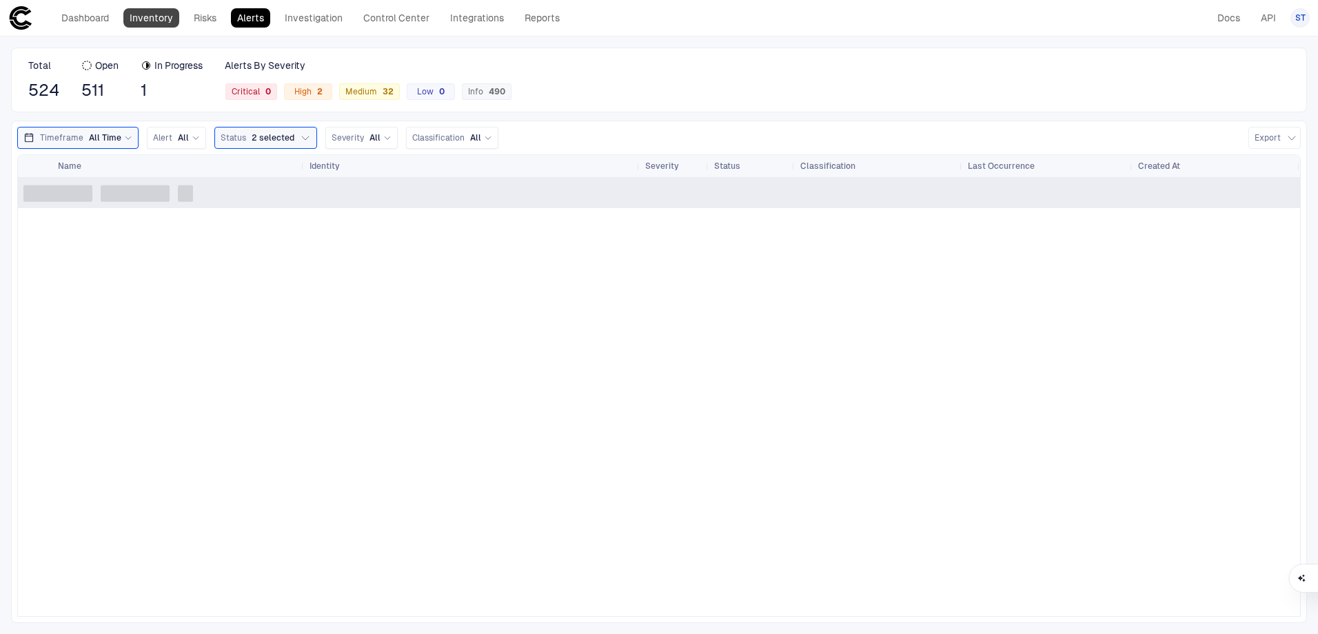
click at [129, 14] on link "Inventory" at bounding box center [151, 17] width 56 height 19
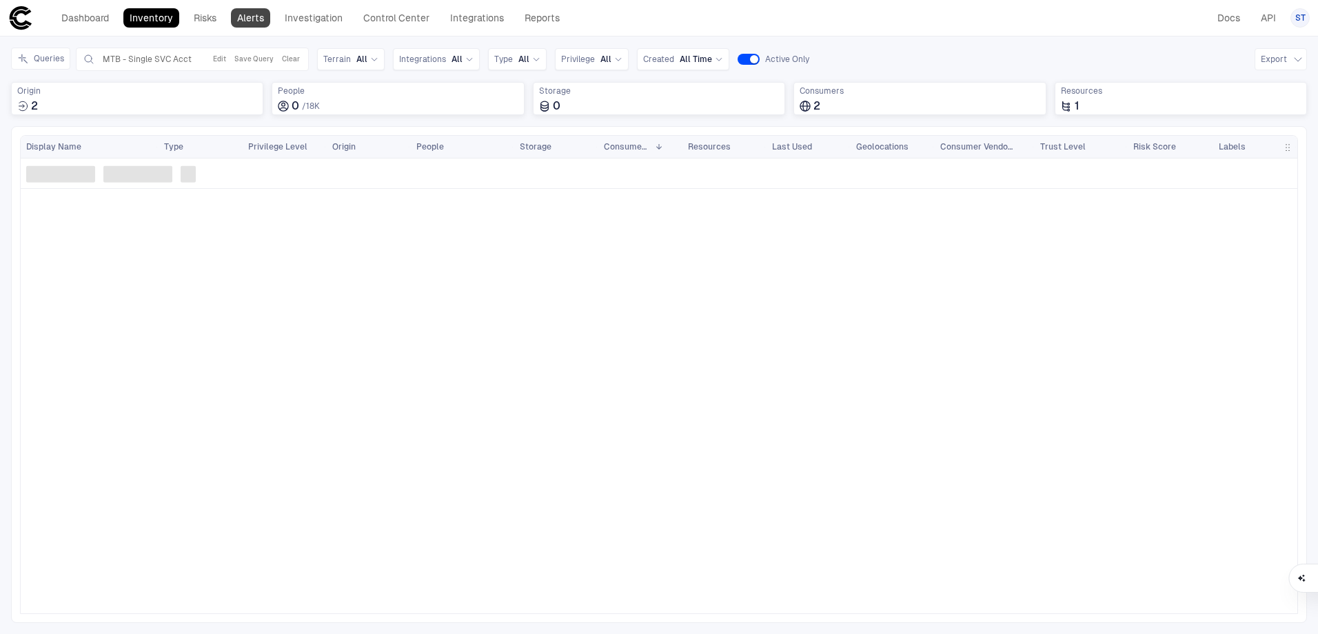
click at [256, 17] on link "Alerts" at bounding box center [250, 17] width 39 height 19
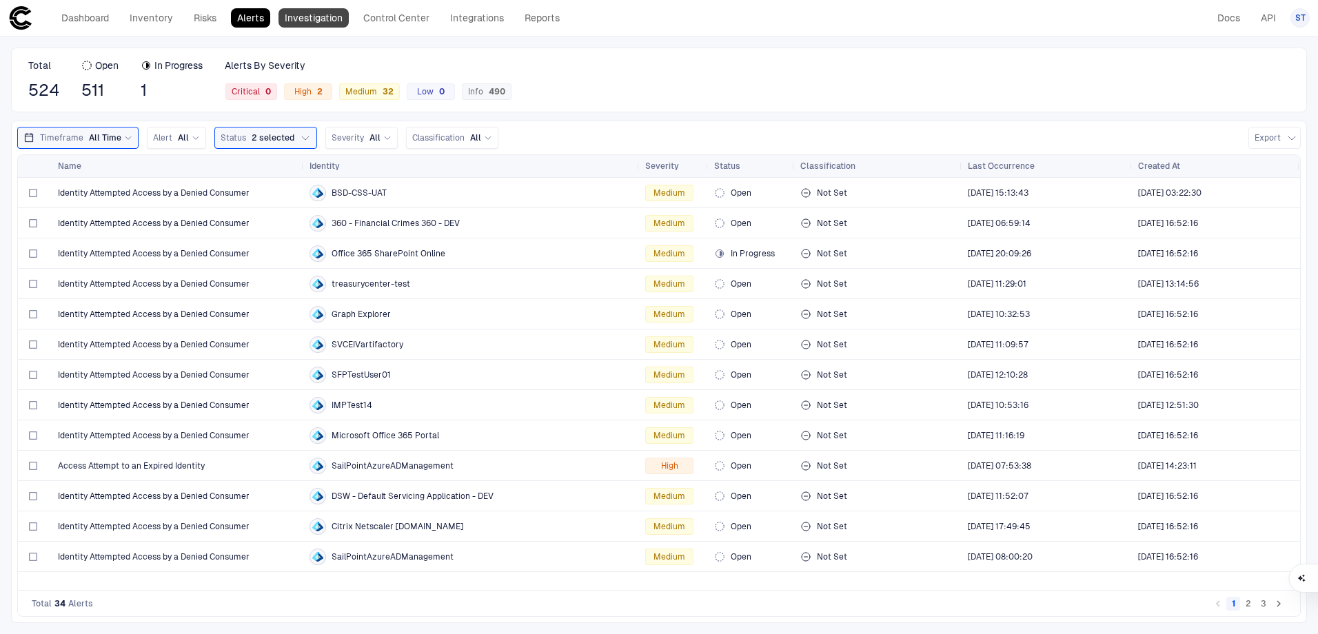
click at [311, 12] on link "Investigation" at bounding box center [314, 17] width 70 height 19
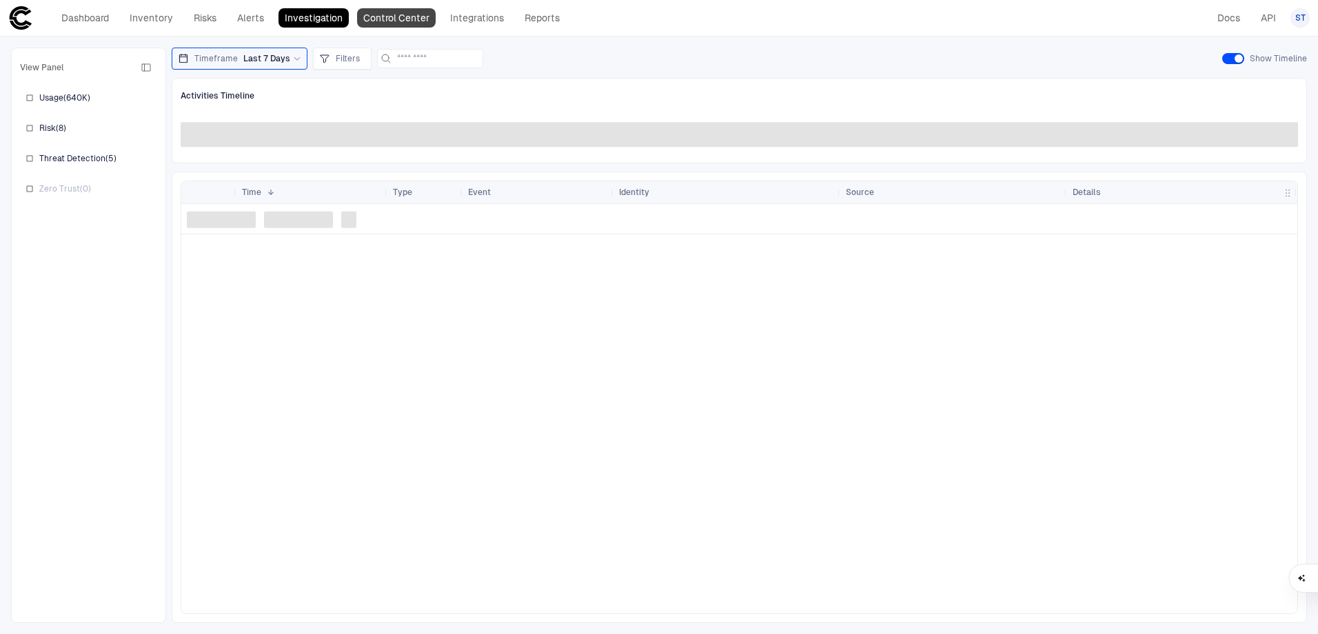
click at [401, 19] on link "Control Center" at bounding box center [396, 17] width 79 height 19
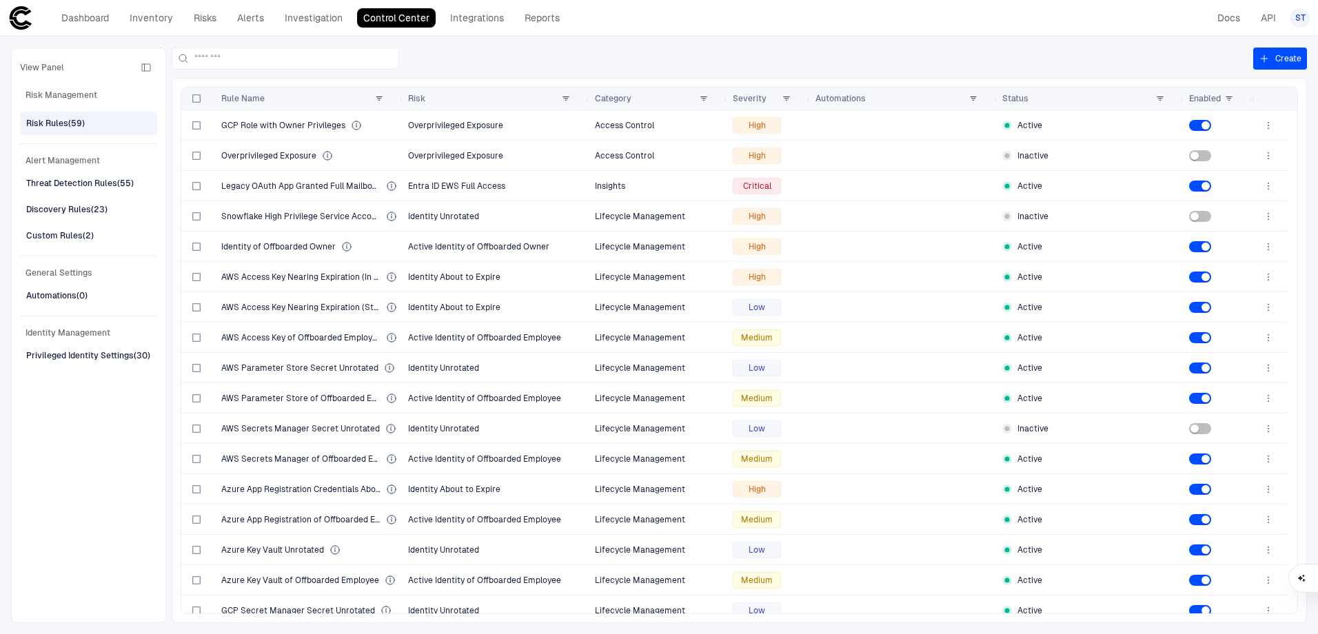
click at [259, 46] on div "View Panel Risk Management Risk Rules (59) Alert Management Threat Detection Ru…" at bounding box center [659, 336] width 1318 height 598
drag, startPoint x: 267, startPoint y: 61, endPoint x: 276, endPoint y: 63, distance: 9.9
click at [267, 61] on input at bounding box center [293, 58] width 199 height 21
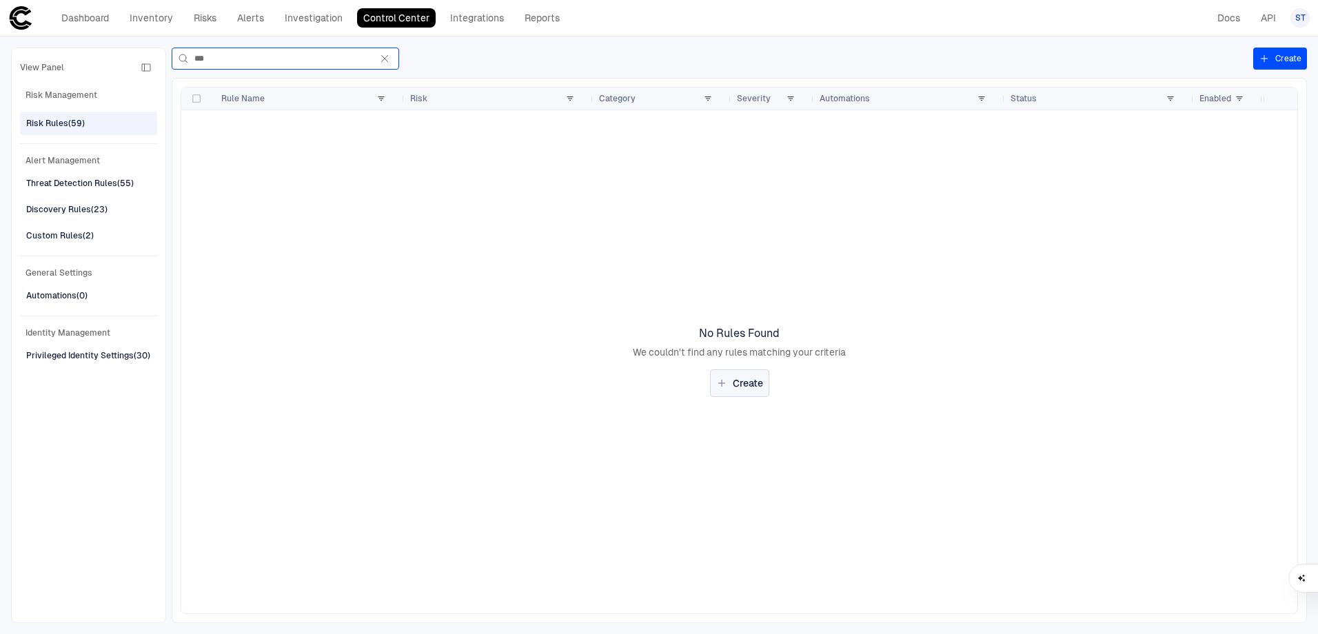
type input "***"
click at [742, 384] on span "Create" at bounding box center [748, 383] width 30 height 12
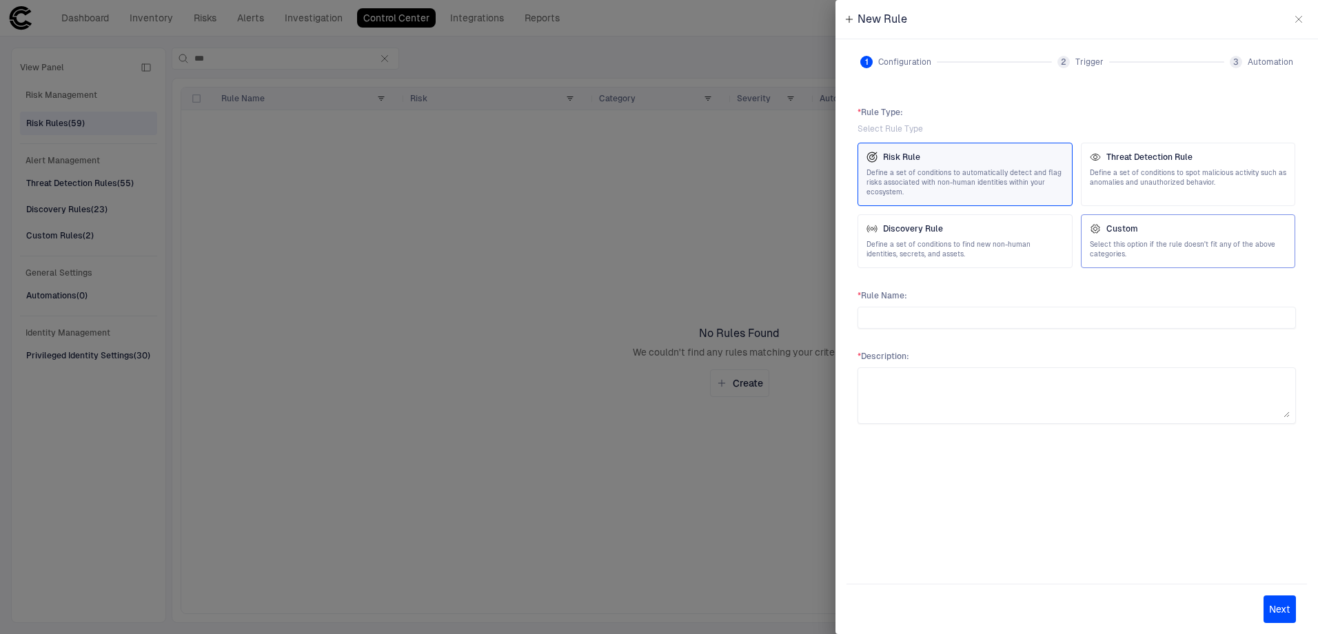
click at [1195, 239] on div "Custom Select this option if the rule doesn't fit any of the above categories." at bounding box center [1188, 241] width 197 height 36
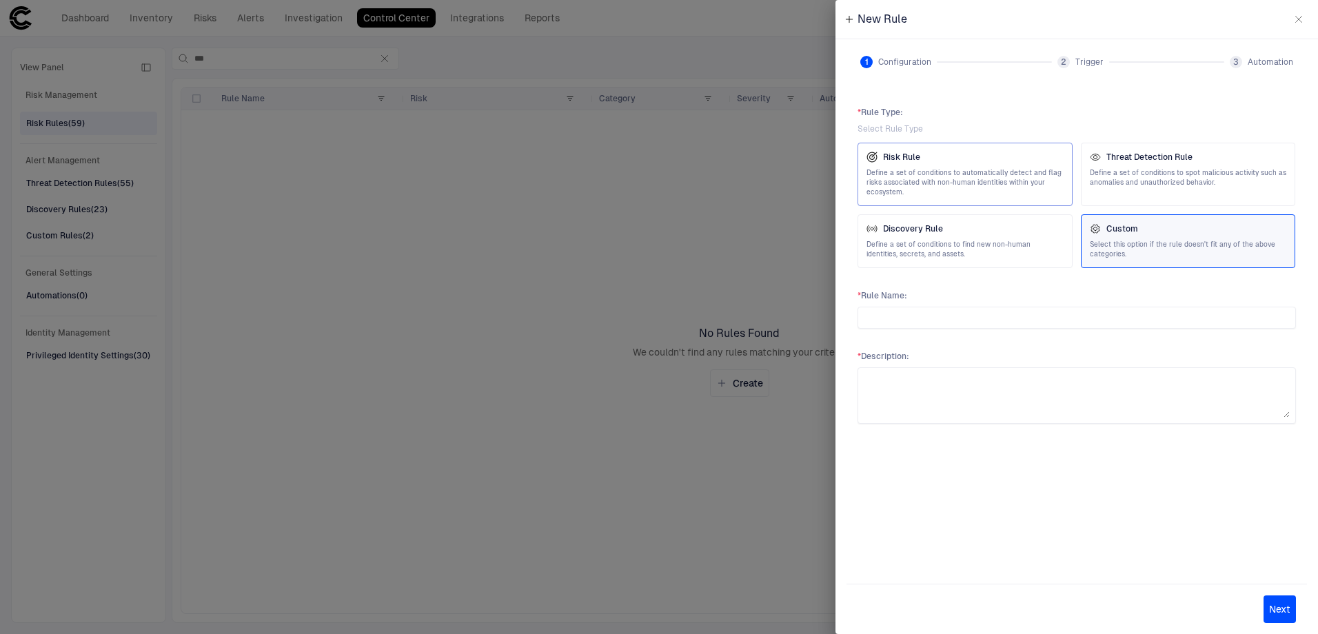
click at [992, 173] on span "Define a set of conditions to automatically detect and flag risks associated wi…" at bounding box center [965, 182] width 197 height 29
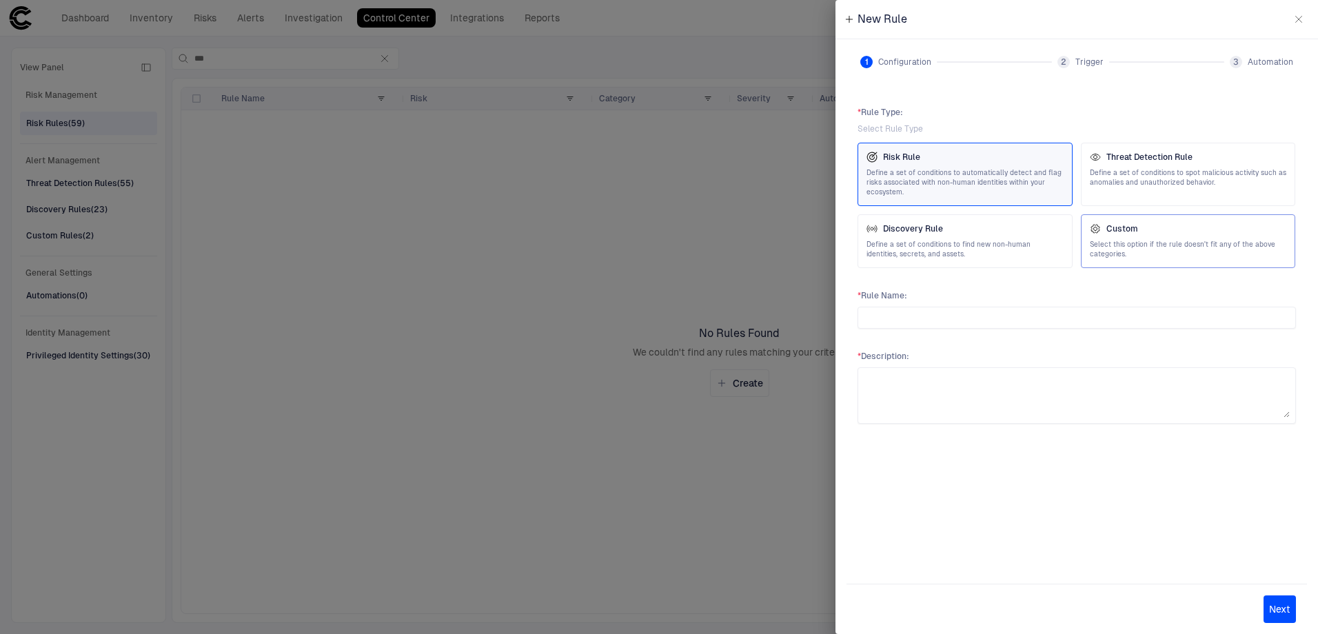
click at [1171, 245] on span "Select this option if the rule doesn't fit any of the above categories." at bounding box center [1188, 249] width 197 height 19
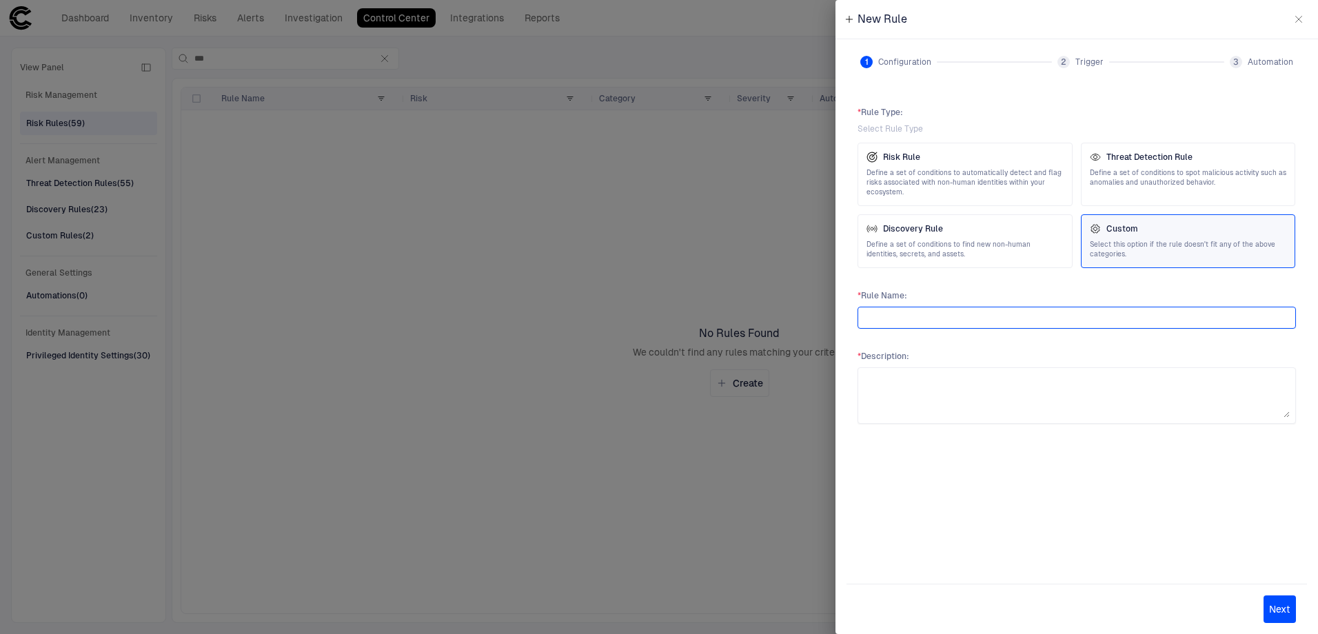
click at [938, 328] on input "text" at bounding box center [1077, 318] width 426 height 21
type input "**********"
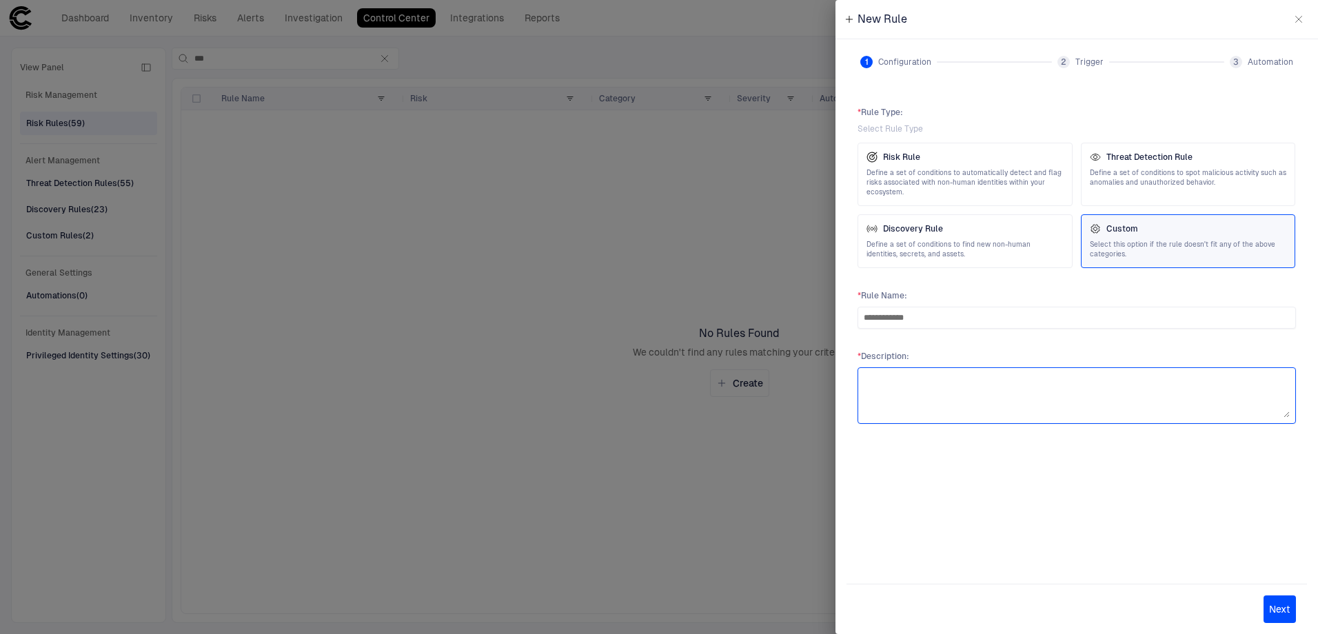
click at [911, 402] on textarea at bounding box center [1077, 396] width 426 height 44
type textarea "**********"
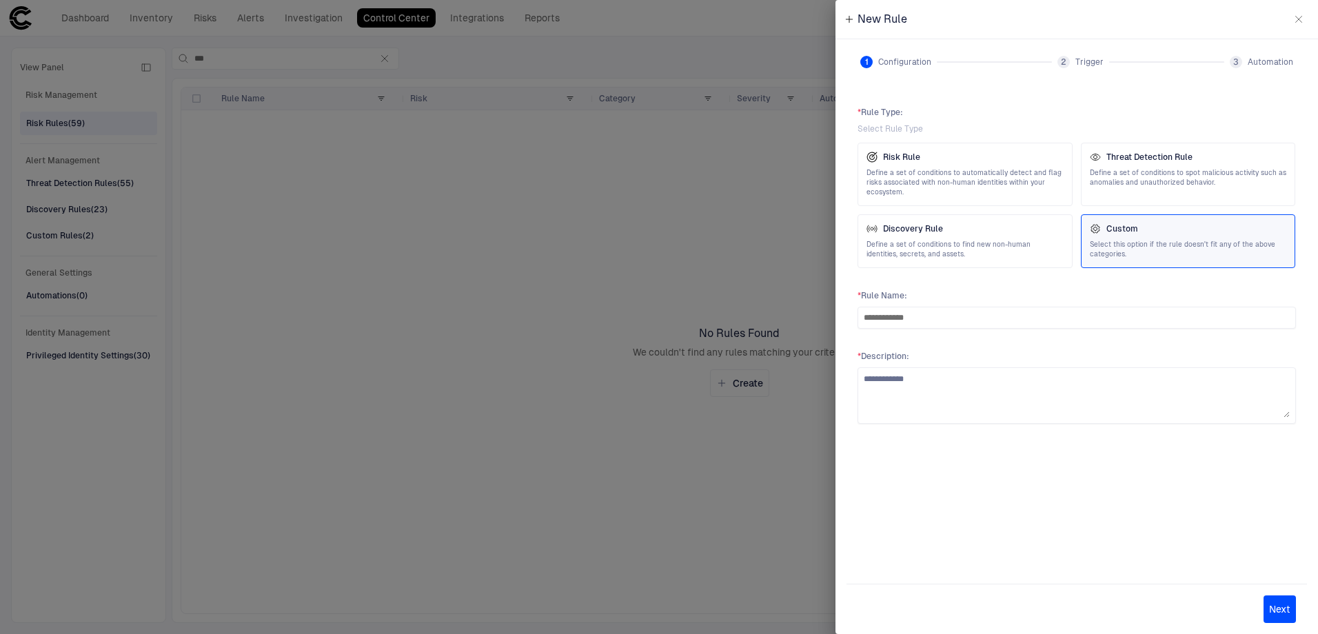
click at [1271, 601] on button "Next" at bounding box center [1280, 610] width 32 height 28
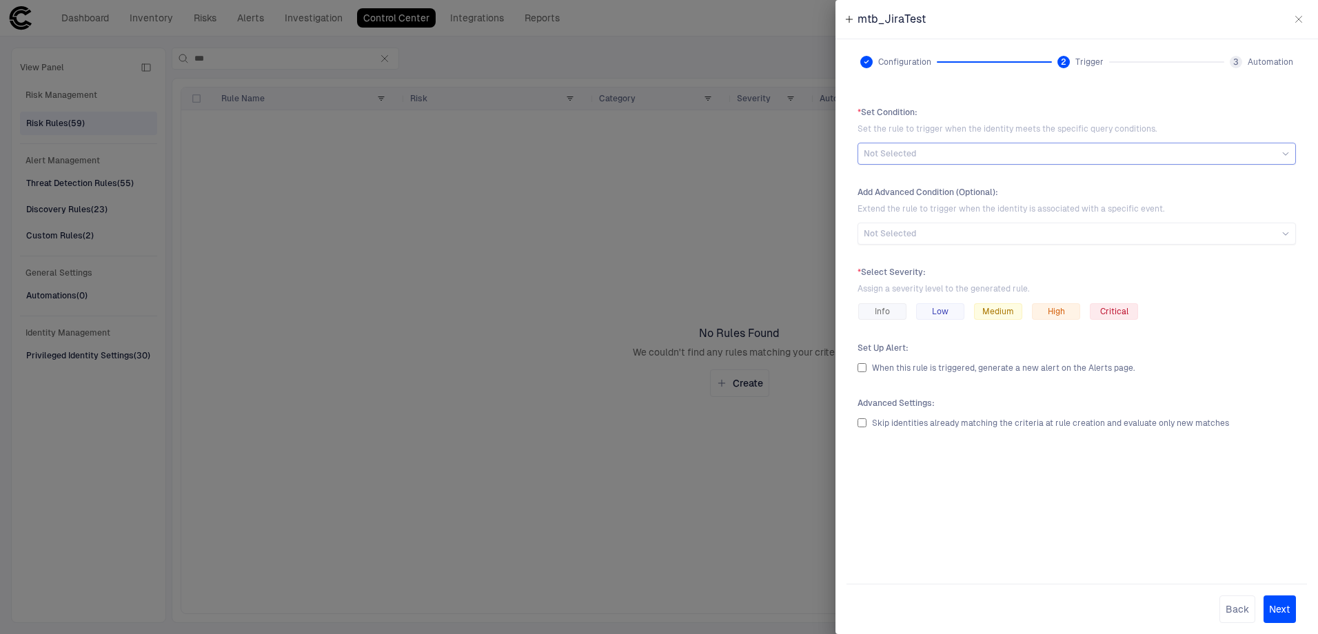
click at [945, 159] on div "Not Selected" at bounding box center [1077, 153] width 426 height 11
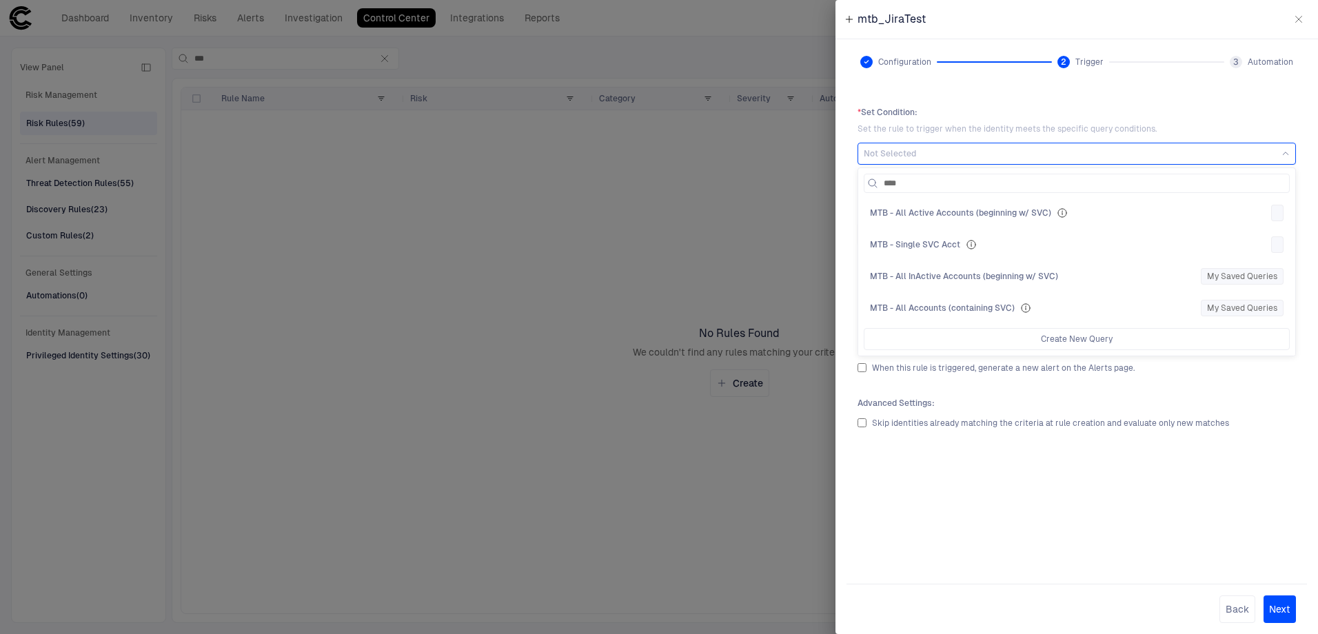
type input "***"
click at [979, 245] on div "MTB - Single SVC Acct" at bounding box center [1068, 244] width 396 height 11
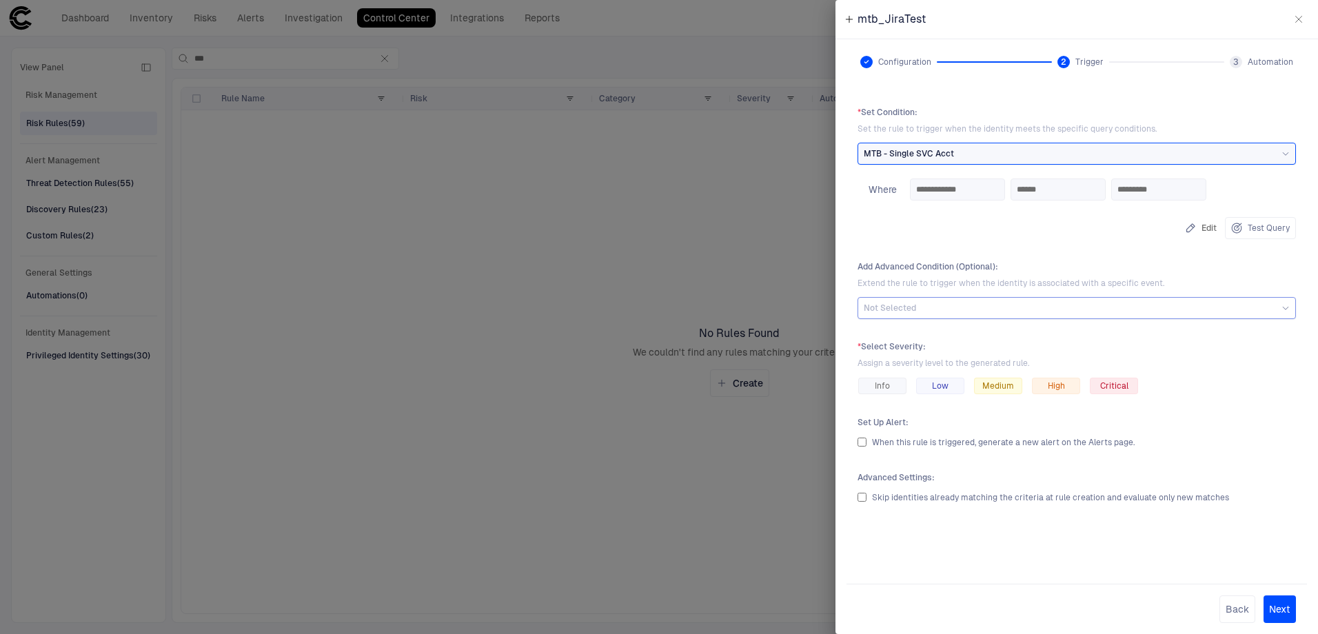
click at [935, 311] on div "Not Selected" at bounding box center [1077, 308] width 426 height 11
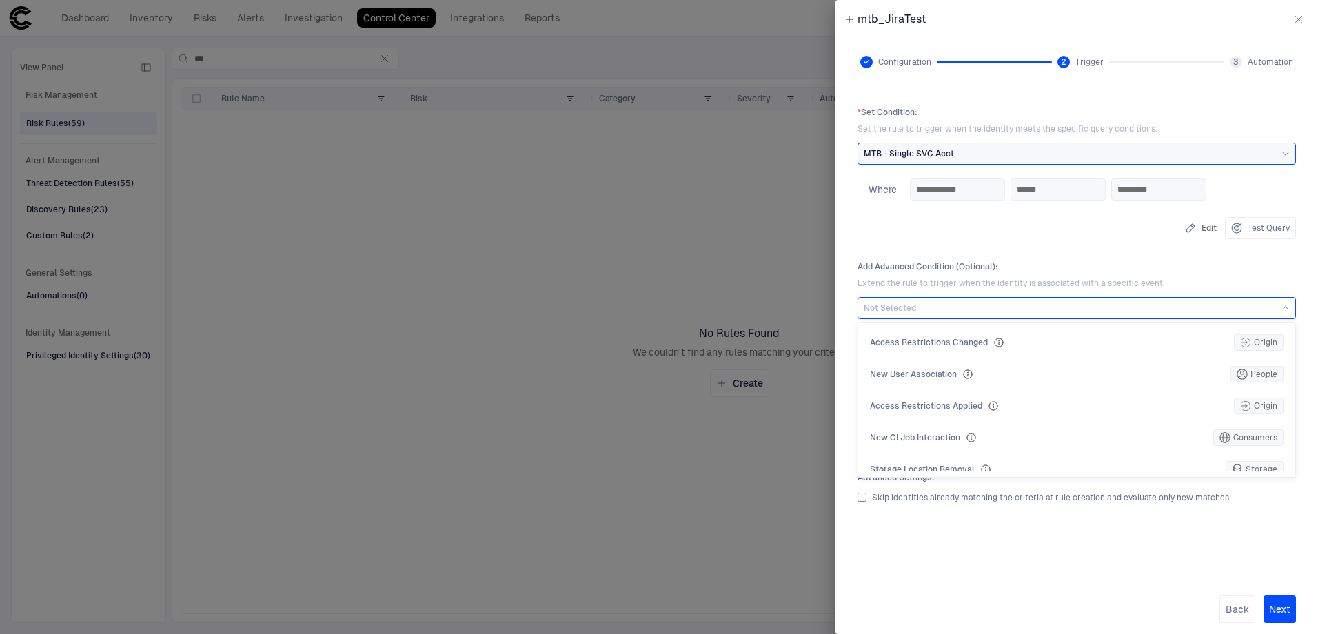
click at [1199, 278] on span "Extend the rule to trigger when the identity is associated with a specific even…" at bounding box center [1077, 283] width 439 height 11
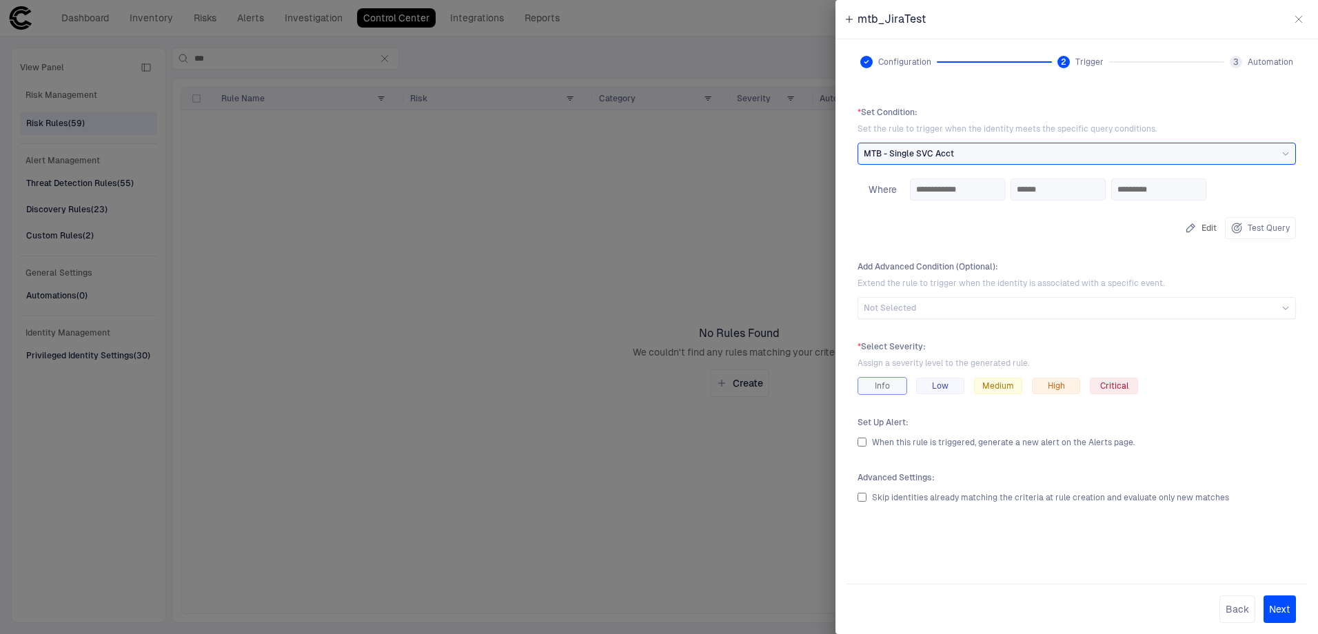
click at [878, 383] on span "Info" at bounding box center [882, 386] width 15 height 11
click at [1277, 605] on button "Next" at bounding box center [1280, 610] width 32 height 28
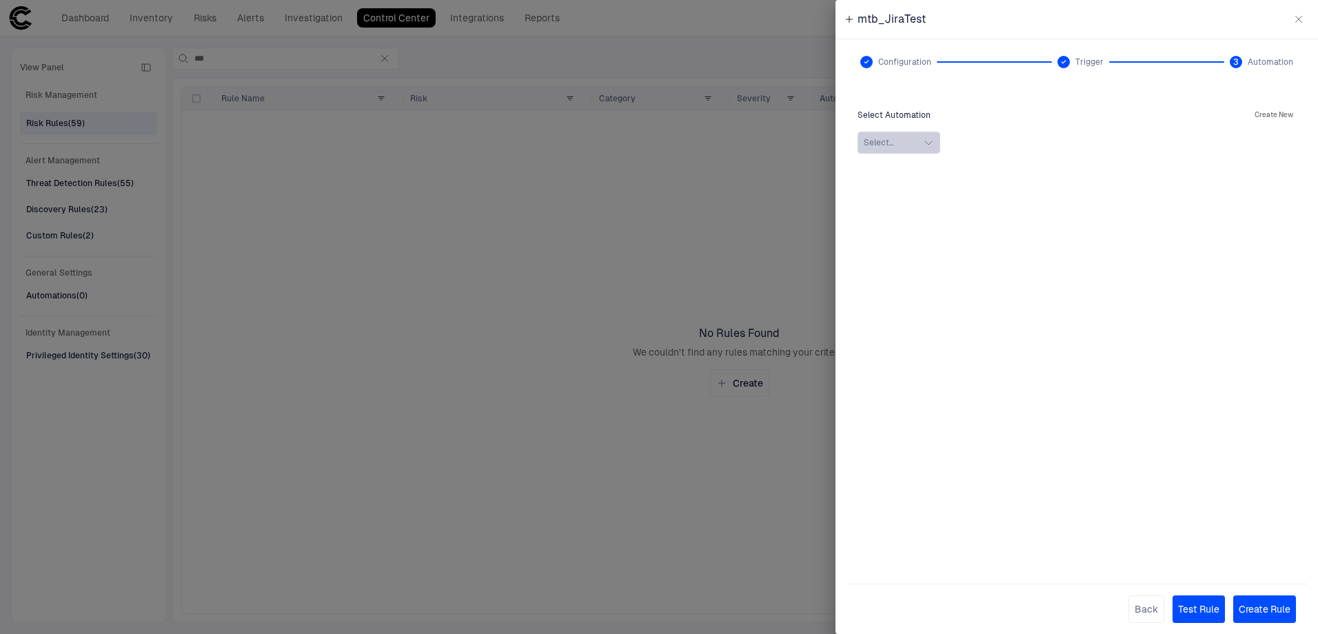
click at [913, 150] on button "Select..." at bounding box center [899, 143] width 83 height 22
click at [1011, 181] on div "No Search Results" at bounding box center [1077, 177] width 426 height 28
click at [916, 139] on button "Select..." at bounding box center [899, 143] width 83 height 22
click at [1262, 113] on button "Create New" at bounding box center [1274, 115] width 44 height 17
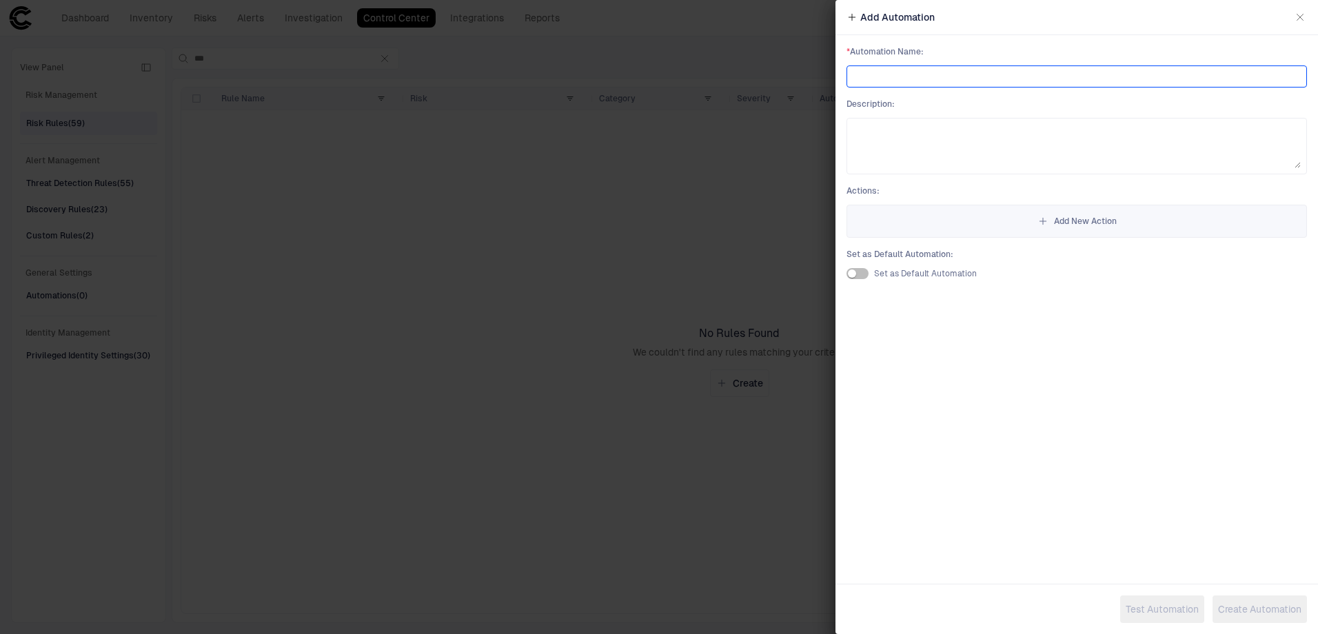
click at [916, 70] on input at bounding box center [1077, 76] width 448 height 21
type input "*"
type input "**********"
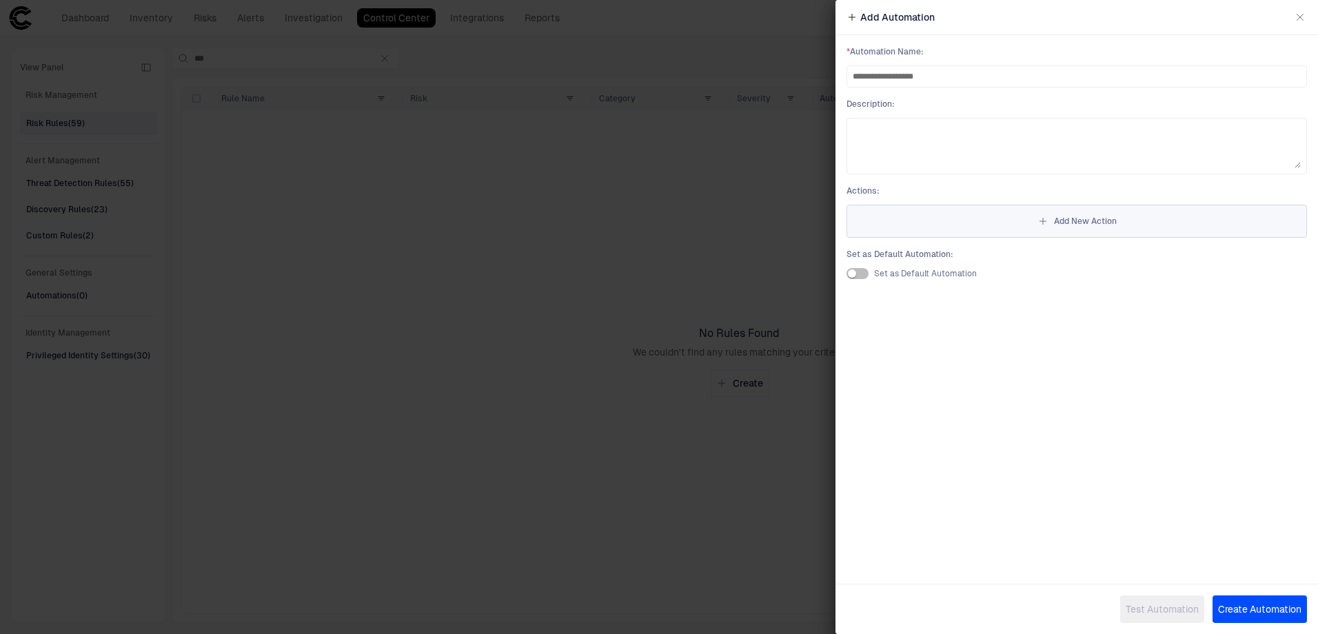
click at [1040, 222] on icon "button" at bounding box center [1043, 221] width 11 height 11
click at [911, 73] on input "text" at bounding box center [1077, 73] width 448 height 21
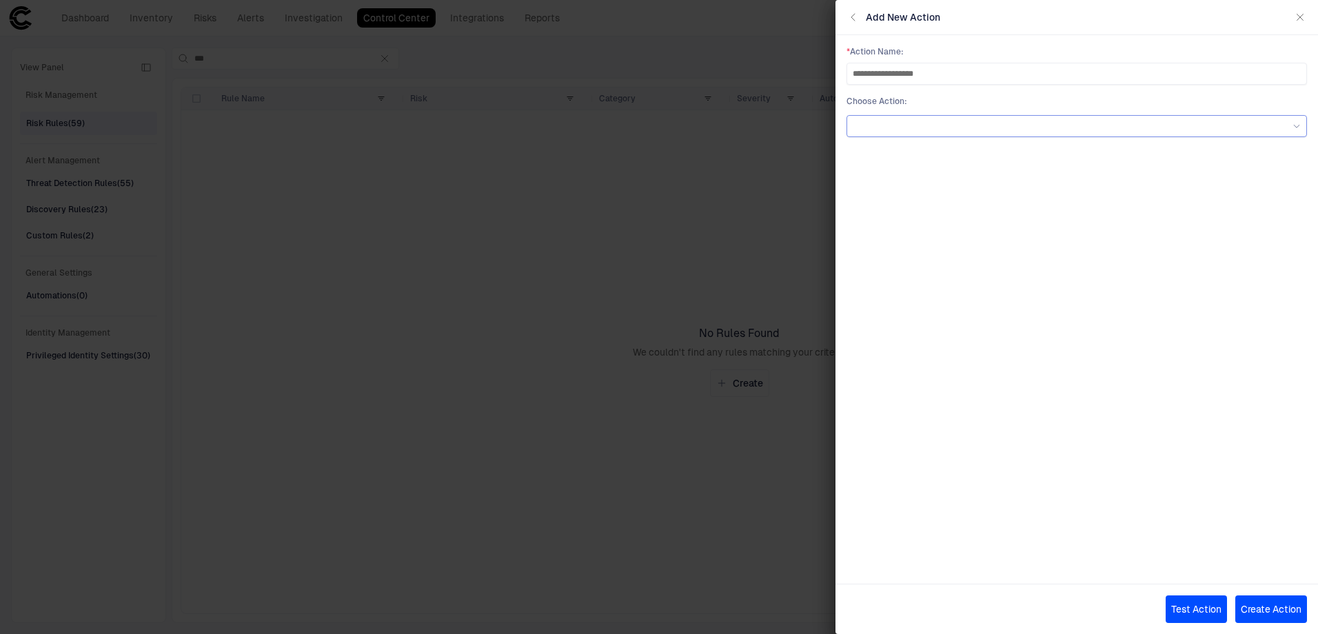
type input "**********"
click at [946, 123] on div at bounding box center [1077, 126] width 448 height 8
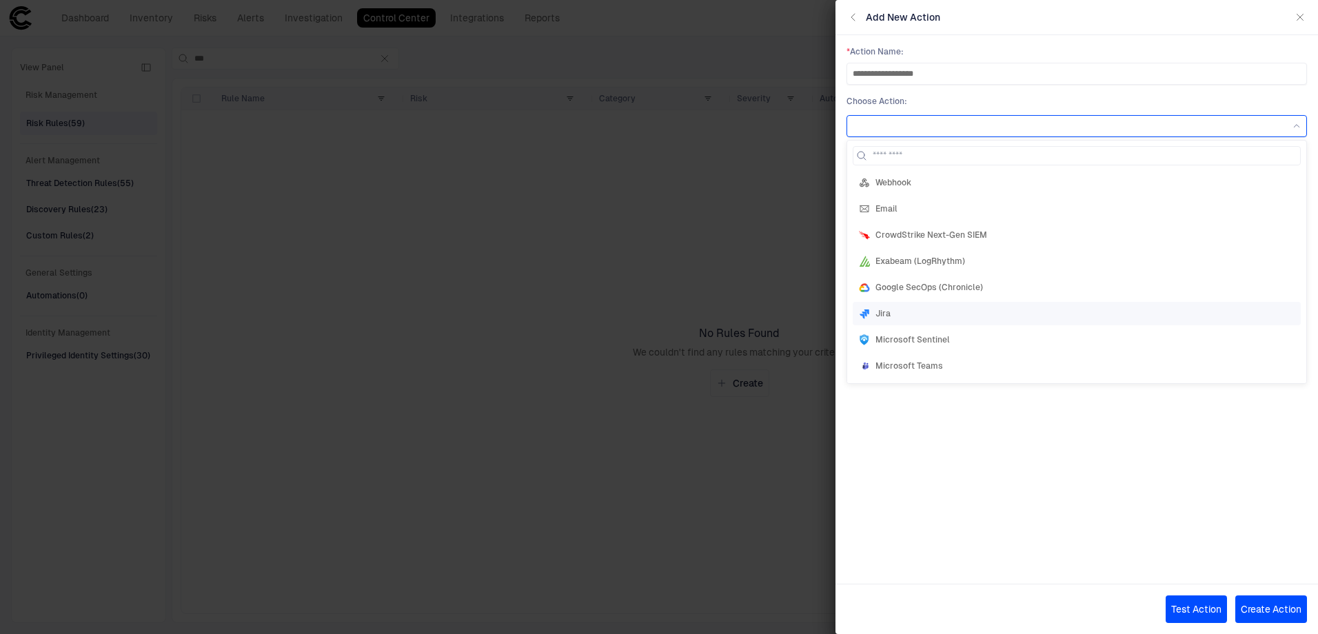
click at [987, 319] on div "Jira" at bounding box center [1077, 313] width 448 height 23
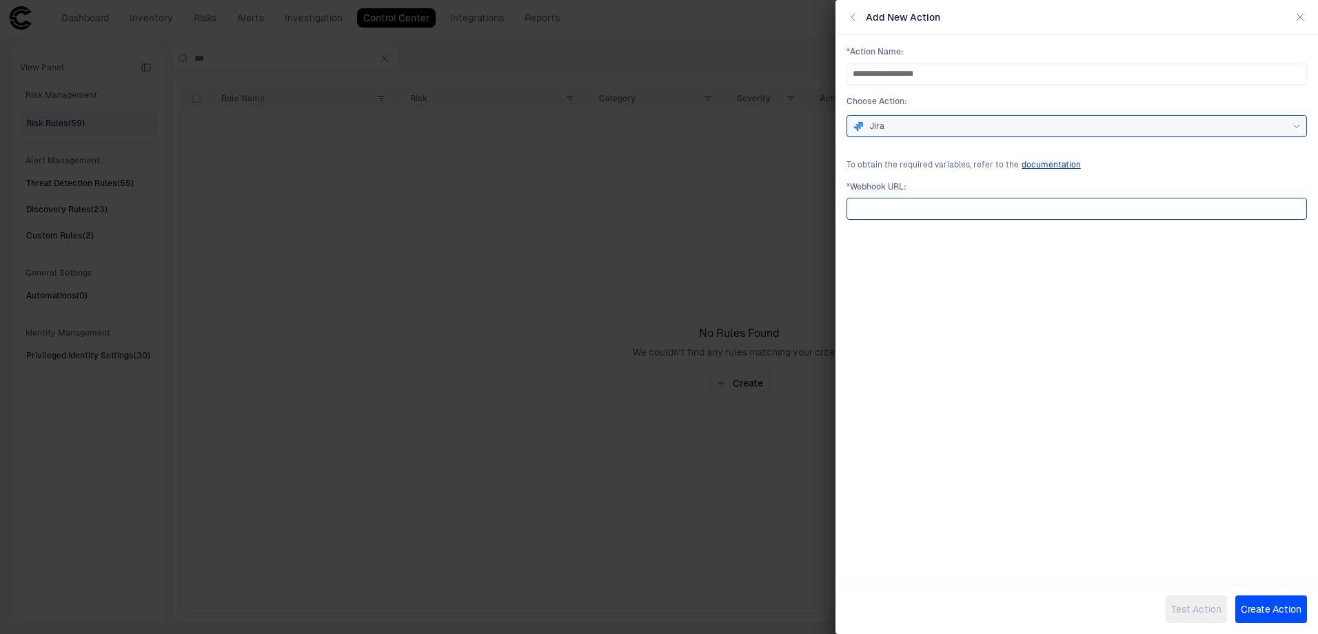
click at [931, 206] on input "url" at bounding box center [1077, 209] width 448 height 21
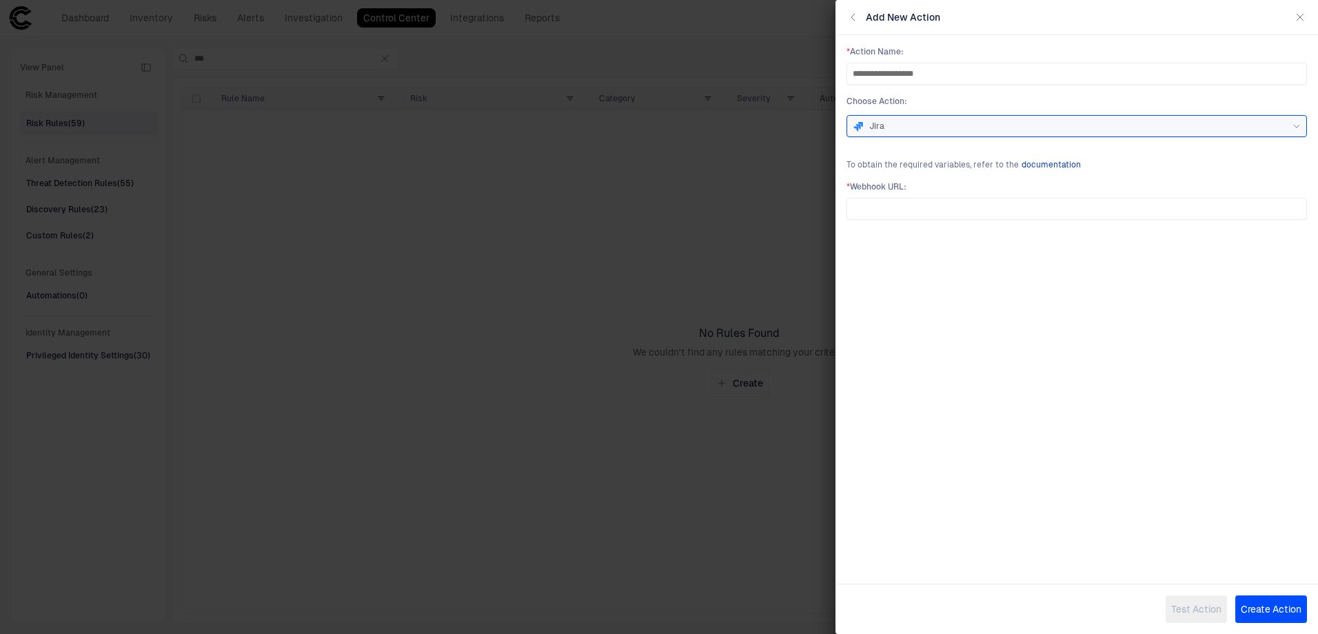
click at [1056, 162] on span "documentation" at bounding box center [1051, 164] width 59 height 11
click at [849, 24] on div "Add New Action" at bounding box center [1077, 17] width 483 height 35
click at [852, 17] on icon "button" at bounding box center [853, 17] width 3 height 7
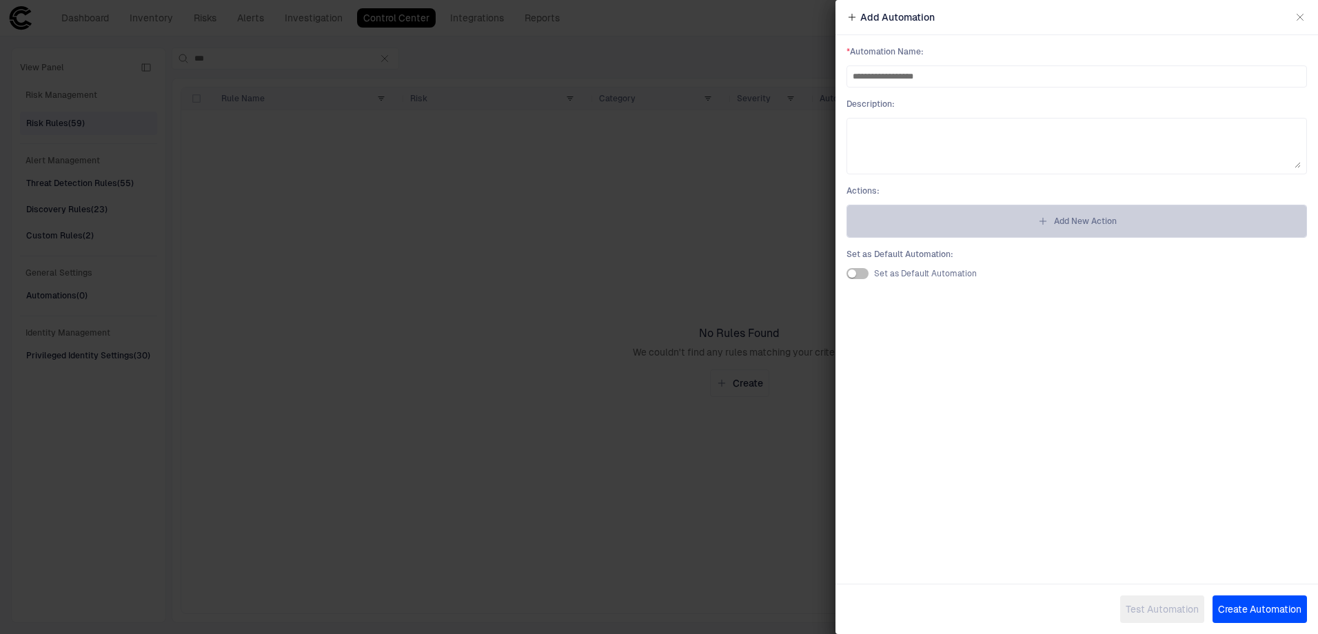
click at [1080, 223] on span "Add New Action" at bounding box center [1085, 221] width 63 height 11
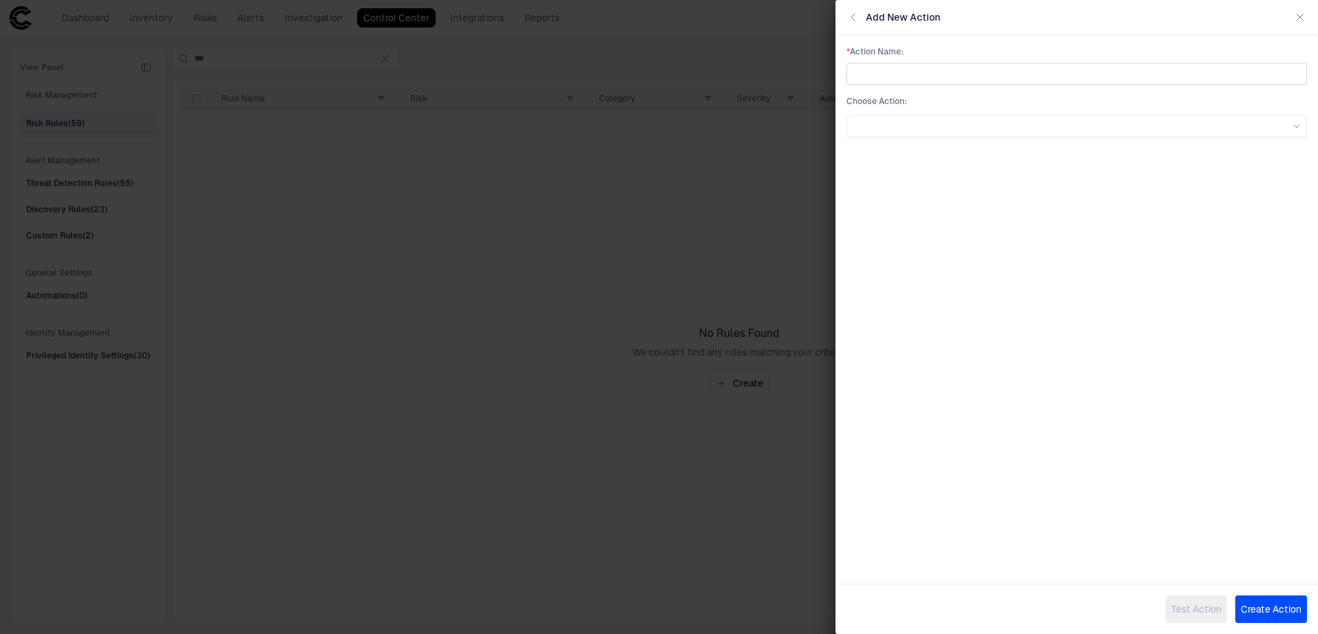
click at [918, 78] on input "text" at bounding box center [1077, 73] width 448 height 21
click at [851, 8] on div "Add New Action" at bounding box center [1077, 17] width 483 height 35
click at [854, 14] on icon "button" at bounding box center [853, 17] width 3 height 7
click at [1302, 18] on icon "button" at bounding box center [1300, 17] width 11 height 11
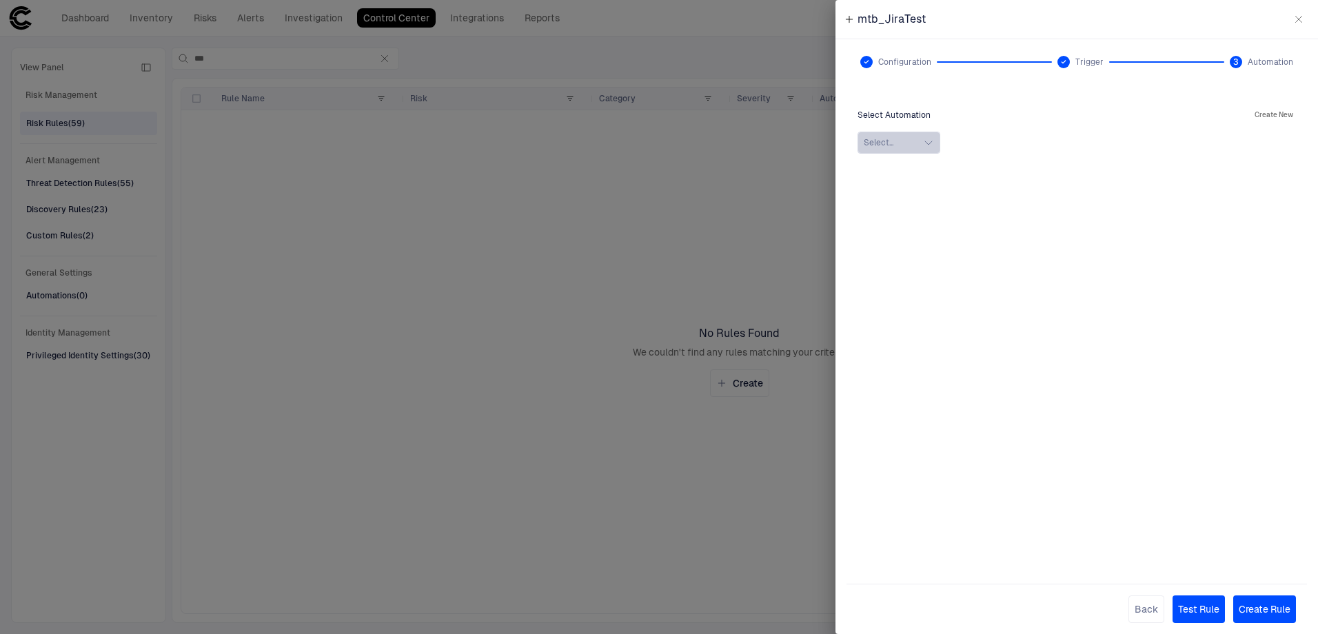
click at [925, 143] on icon "button" at bounding box center [928, 142] width 11 height 11
click at [946, 183] on div "No Search Results" at bounding box center [1077, 177] width 426 height 28
click at [1273, 119] on button "Create New" at bounding box center [1274, 115] width 44 height 17
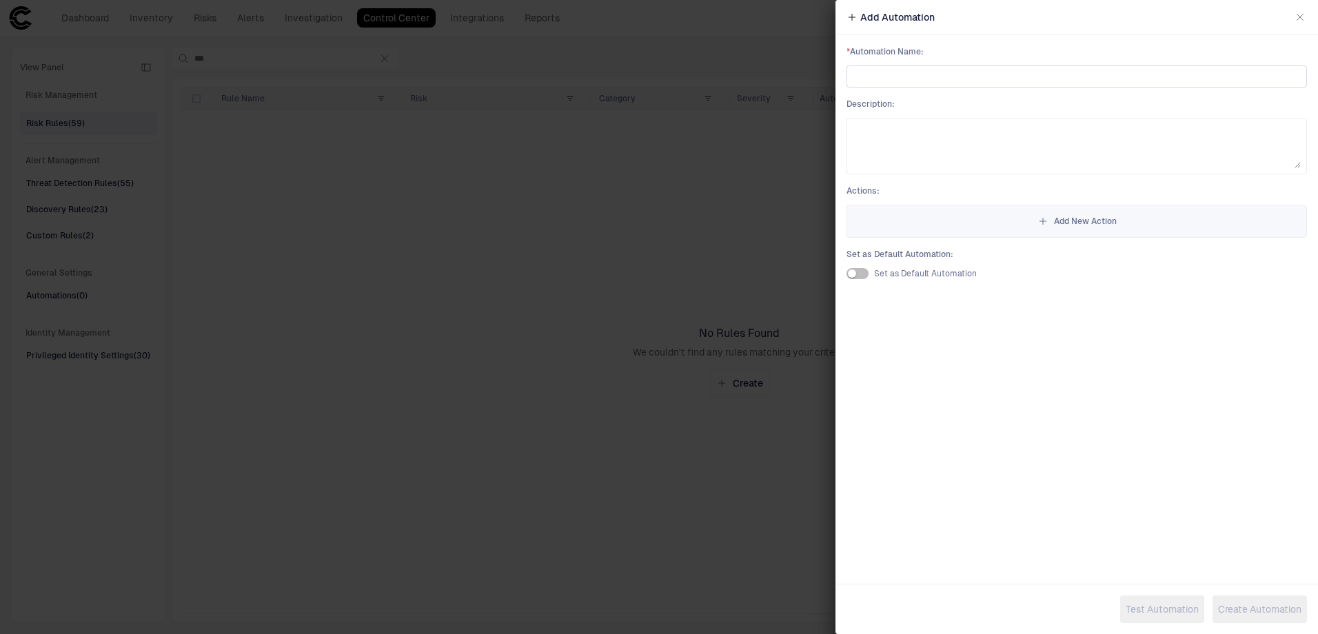
click at [903, 66] on div "* Automation Name :" at bounding box center [1077, 66] width 461 height 41
click at [914, 72] on input at bounding box center [1077, 76] width 448 height 21
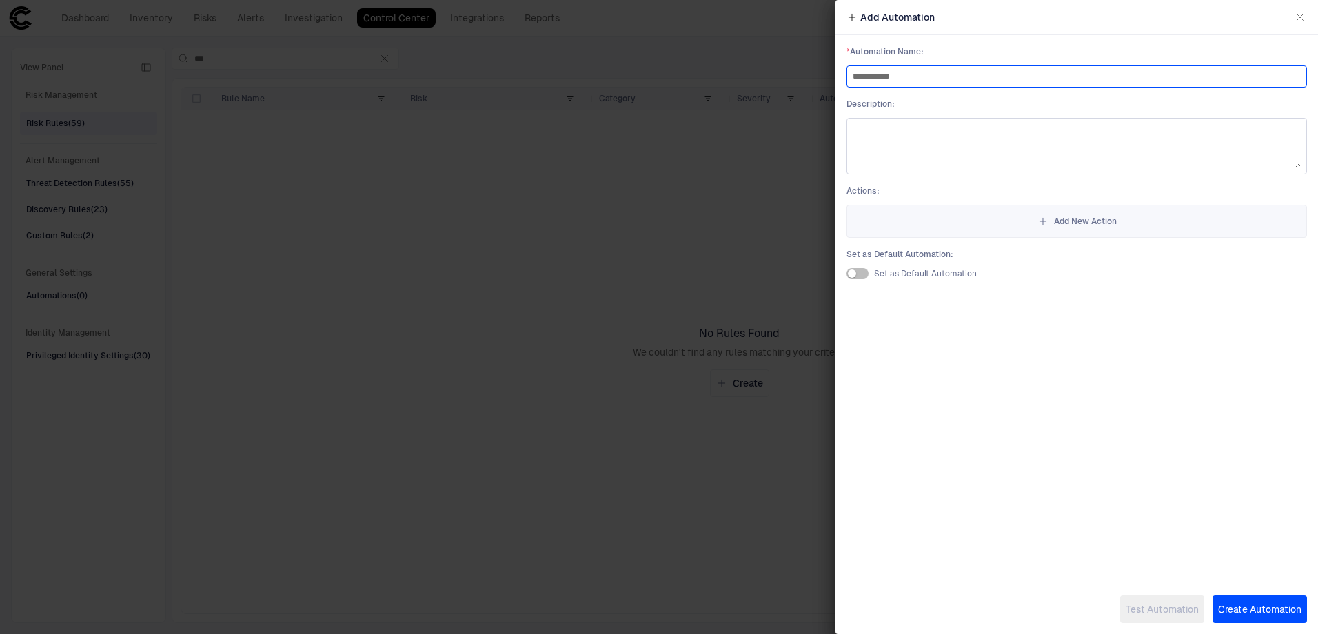
type input "**********"
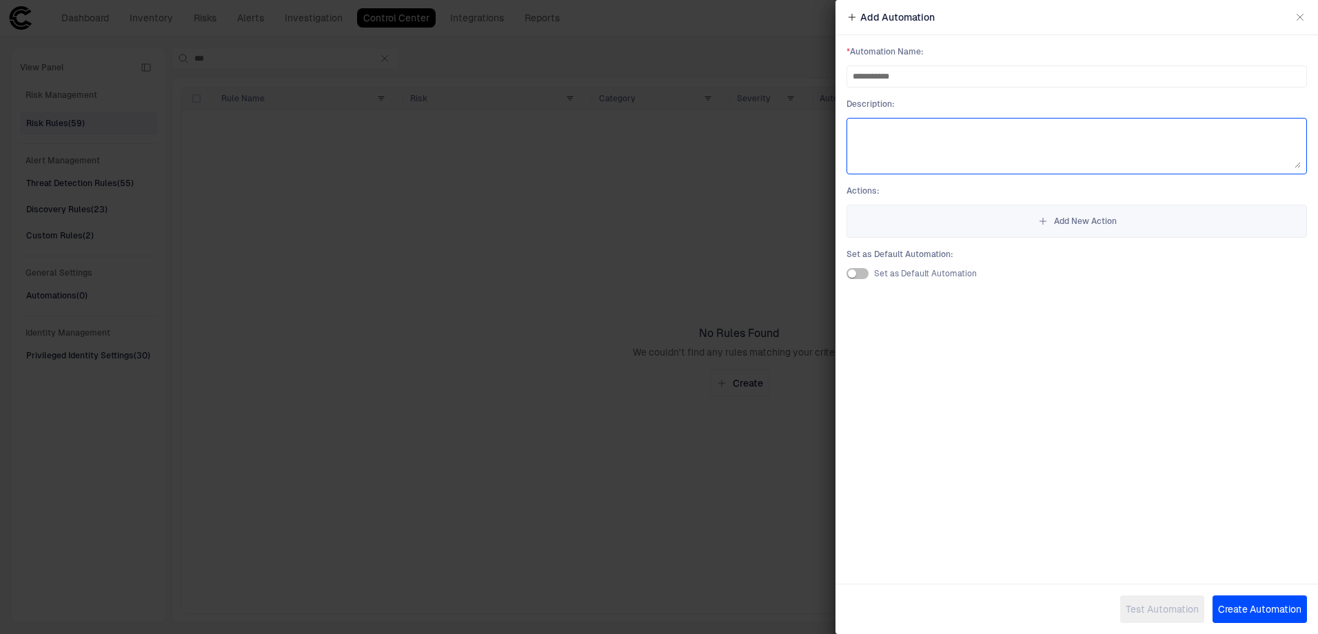
click at [967, 139] on textarea at bounding box center [1077, 146] width 448 height 44
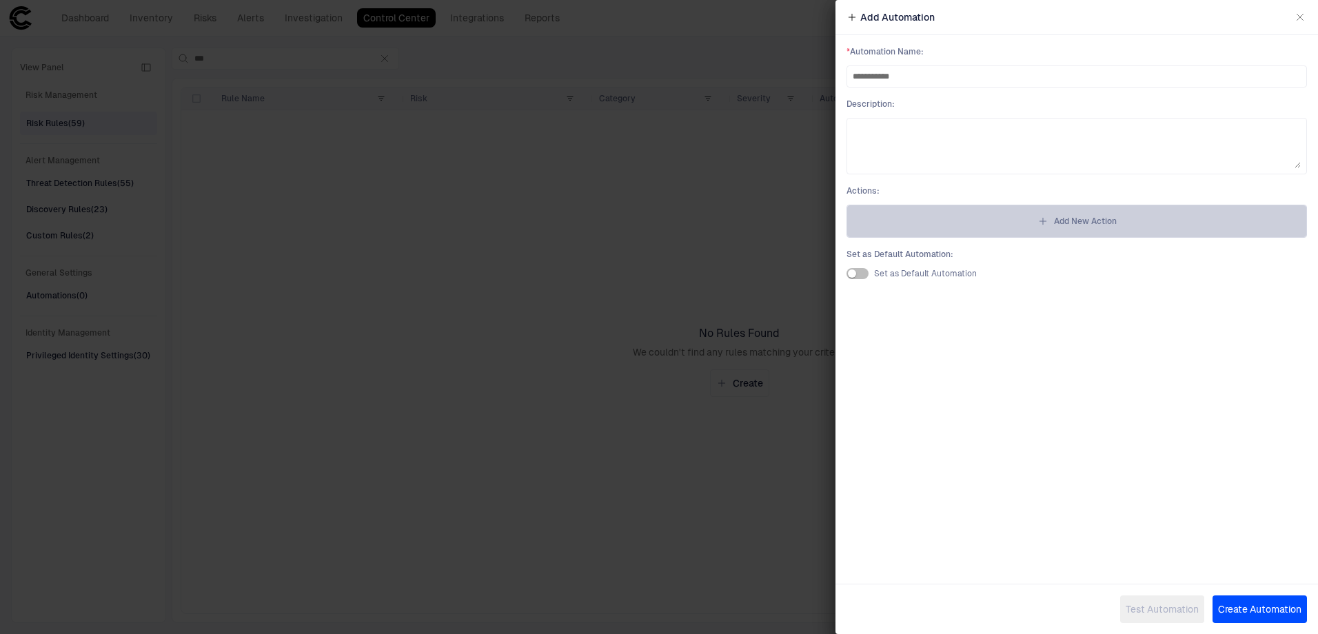
click at [1027, 223] on button "Add New Action" at bounding box center [1077, 221] width 461 height 33
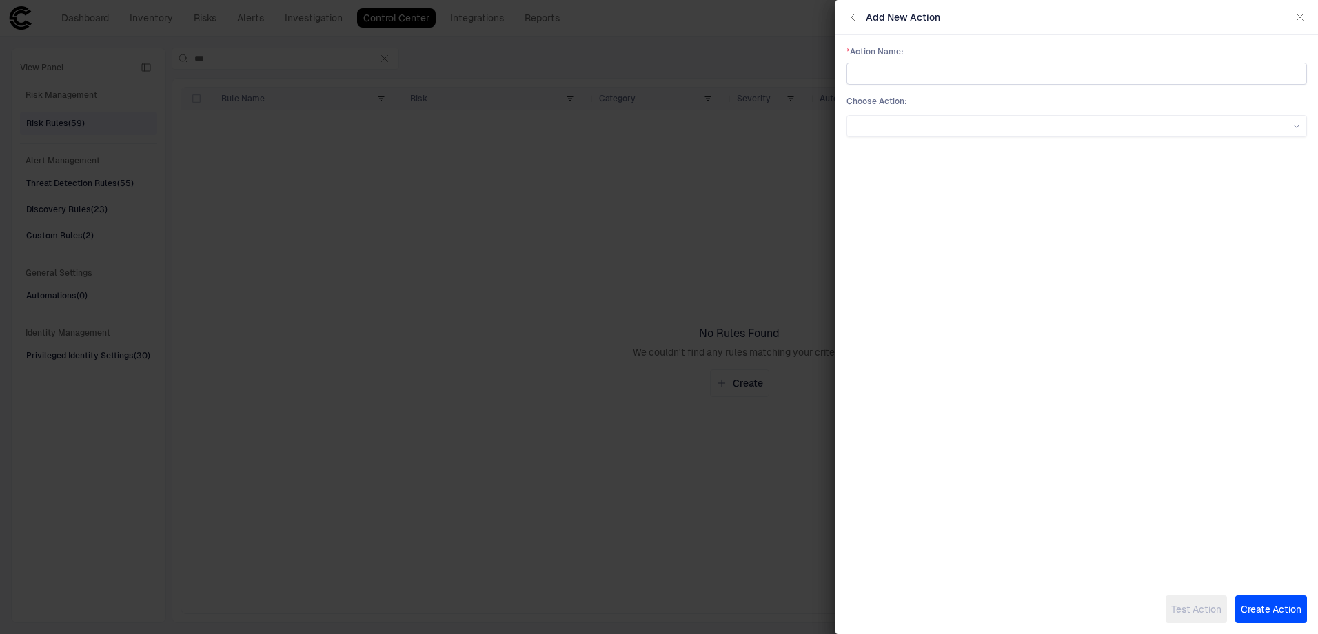
click at [974, 79] on input "text" at bounding box center [1077, 73] width 448 height 21
click at [852, 17] on icon "button" at bounding box center [853, 17] width 11 height 11
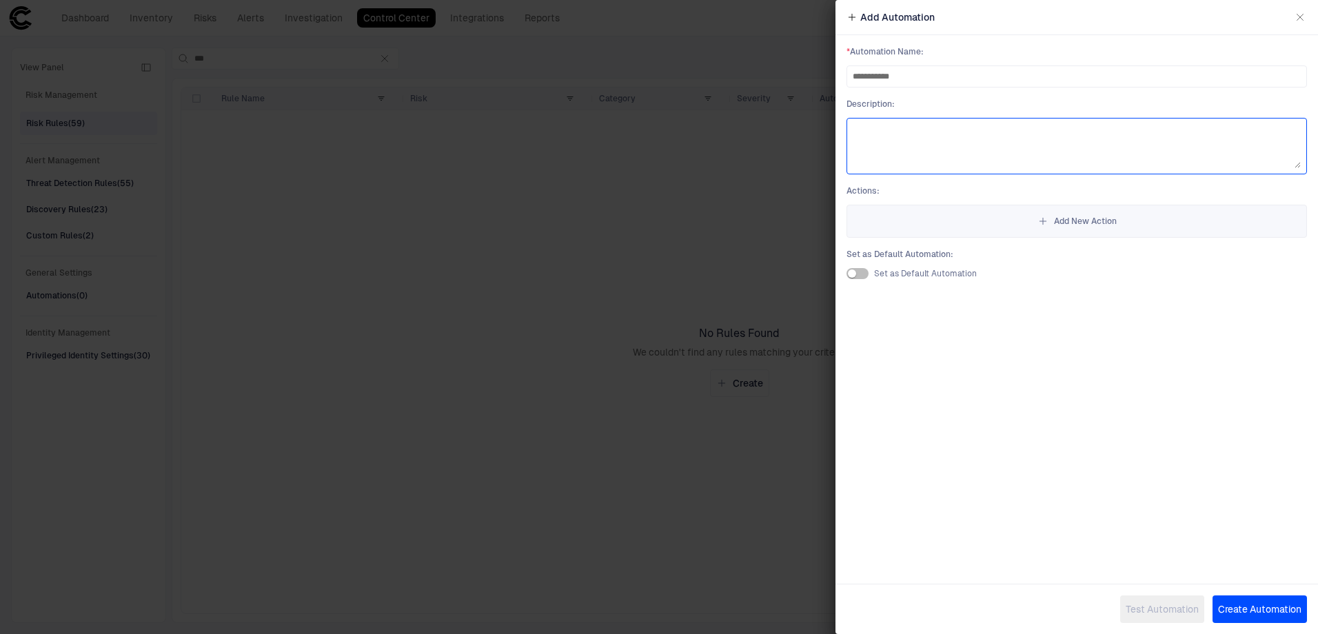
click at [994, 165] on textarea at bounding box center [1077, 146] width 448 height 44
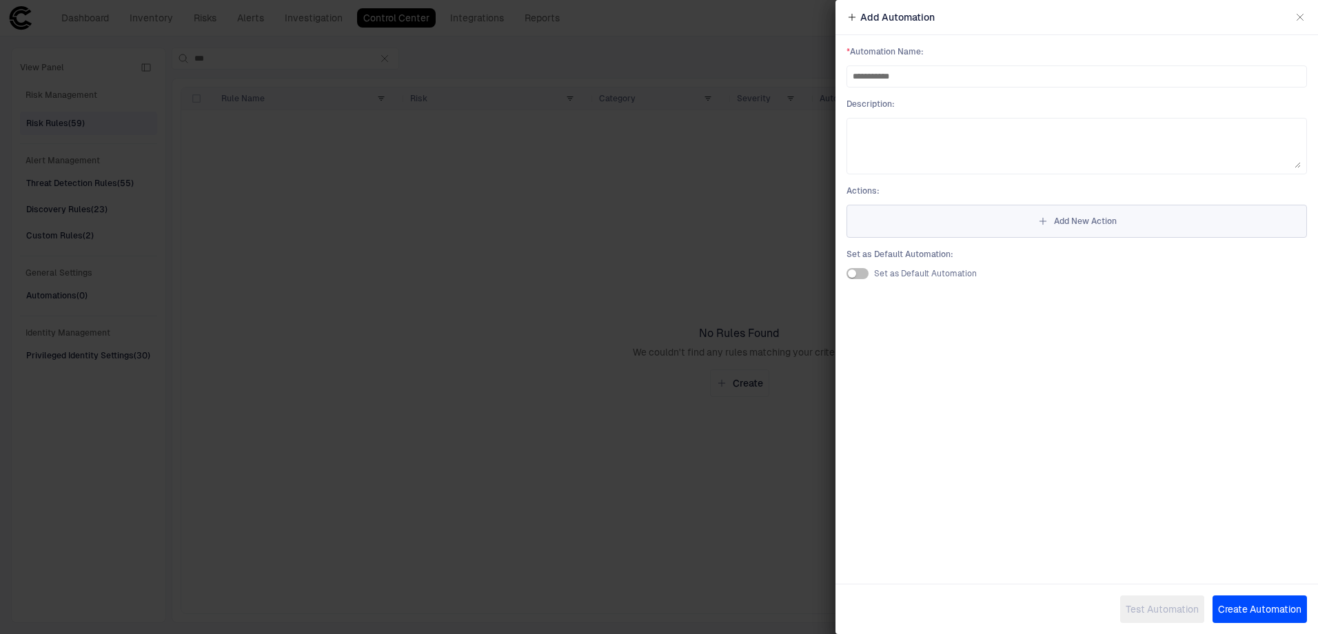
click at [1060, 221] on span "Add New Action" at bounding box center [1085, 221] width 63 height 11
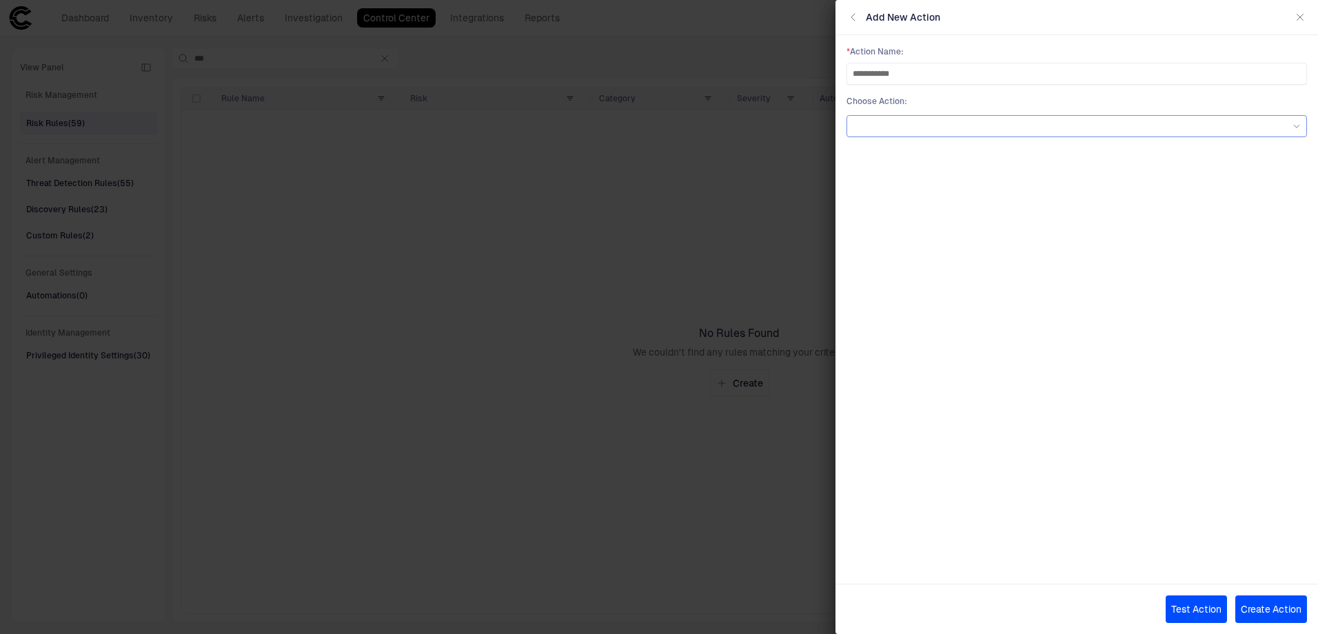
type input "**********"
click at [954, 123] on div at bounding box center [1077, 126] width 448 height 8
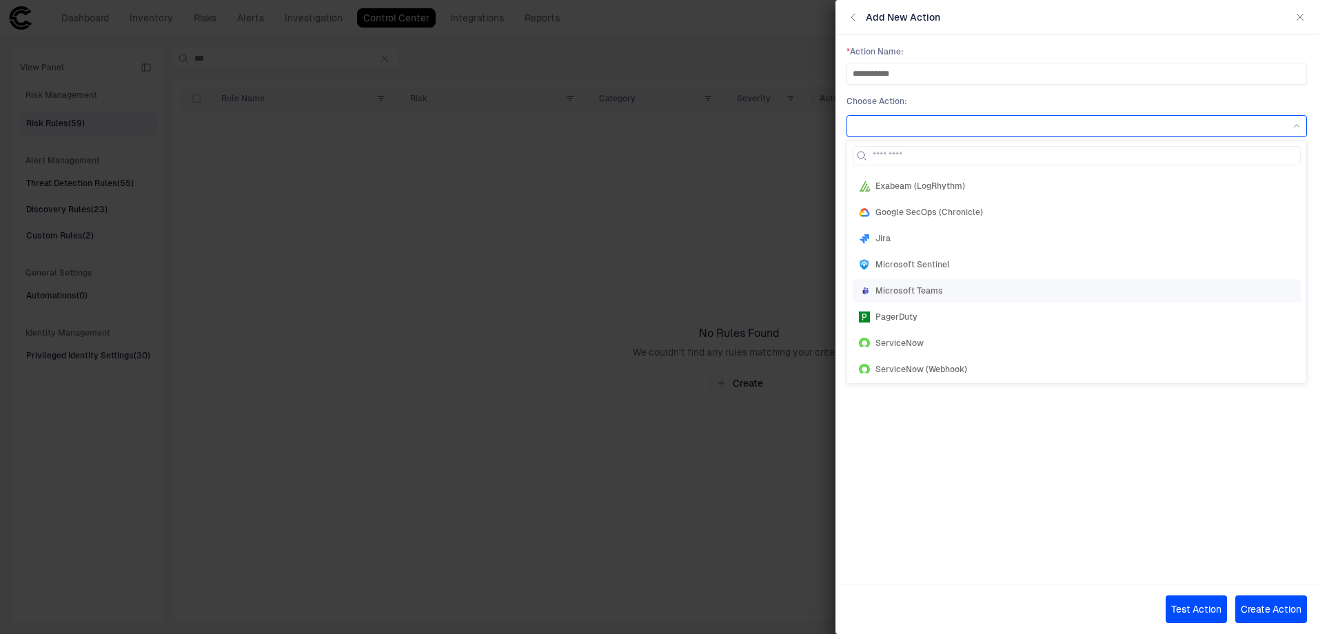
scroll to position [74, 0]
click at [971, 234] on div "Jira" at bounding box center [1077, 239] width 436 height 11
